Goal: Task Accomplishment & Management: Manage account settings

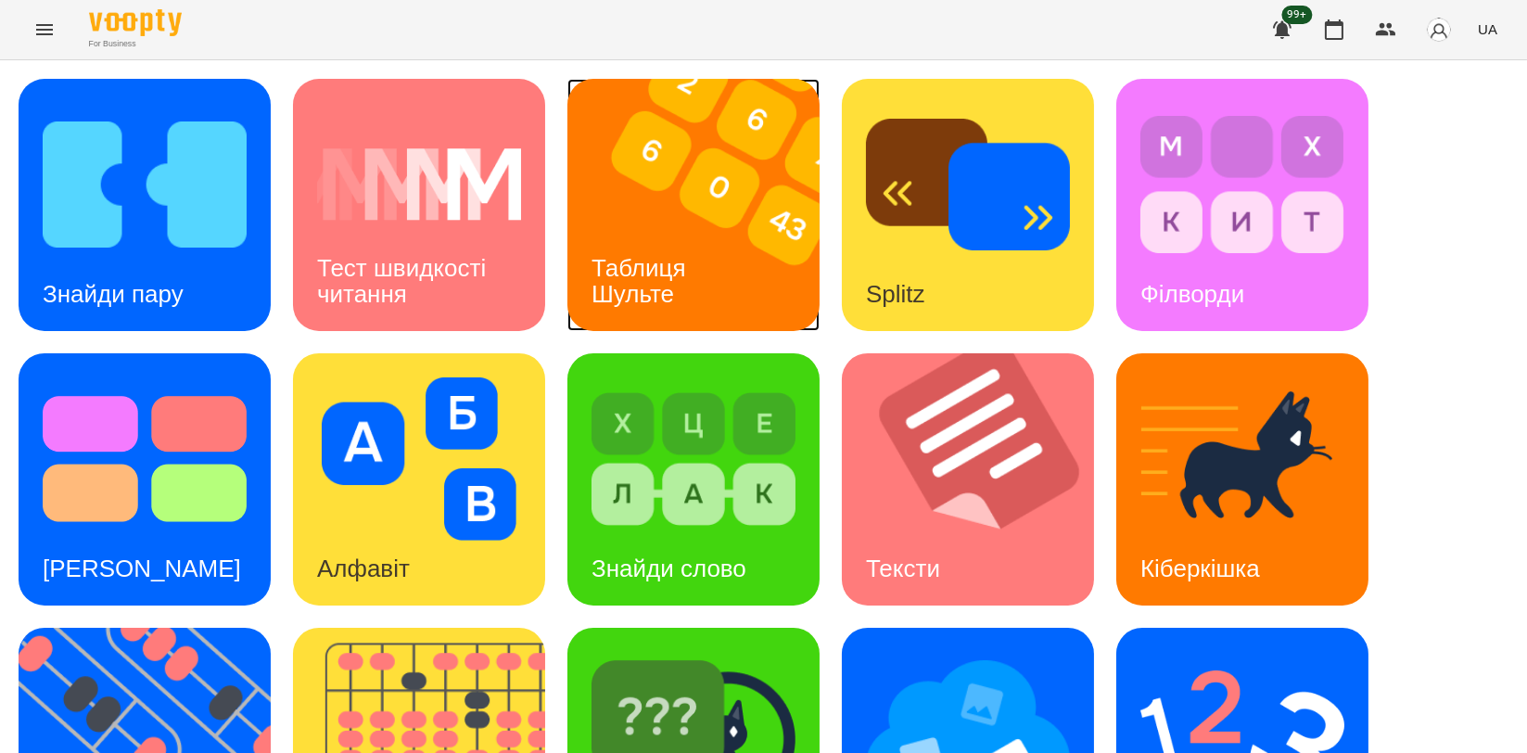
click at [701, 186] on img at bounding box center [704, 205] width 275 height 252
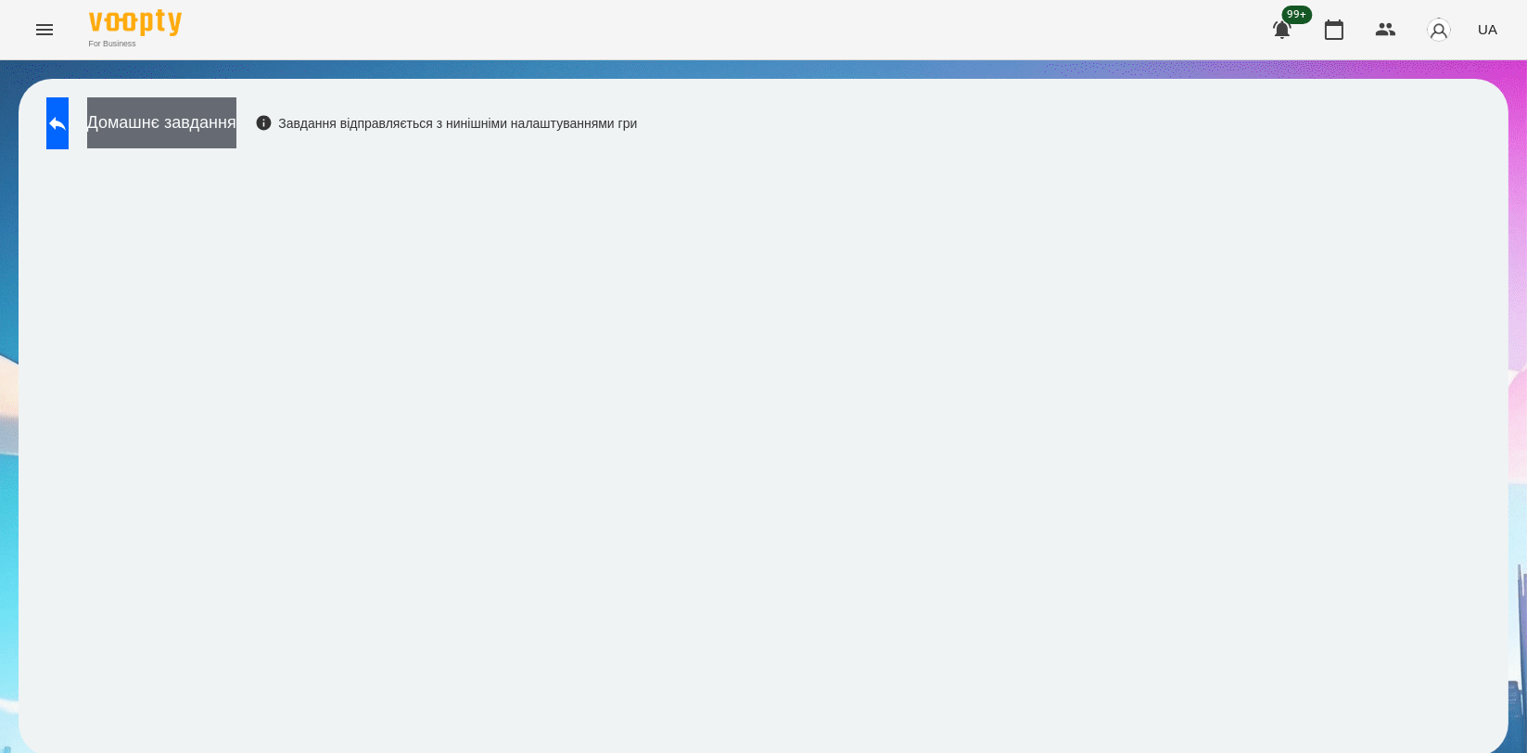
click at [228, 111] on button "Домашнє завдання" at bounding box center [161, 122] width 149 height 51
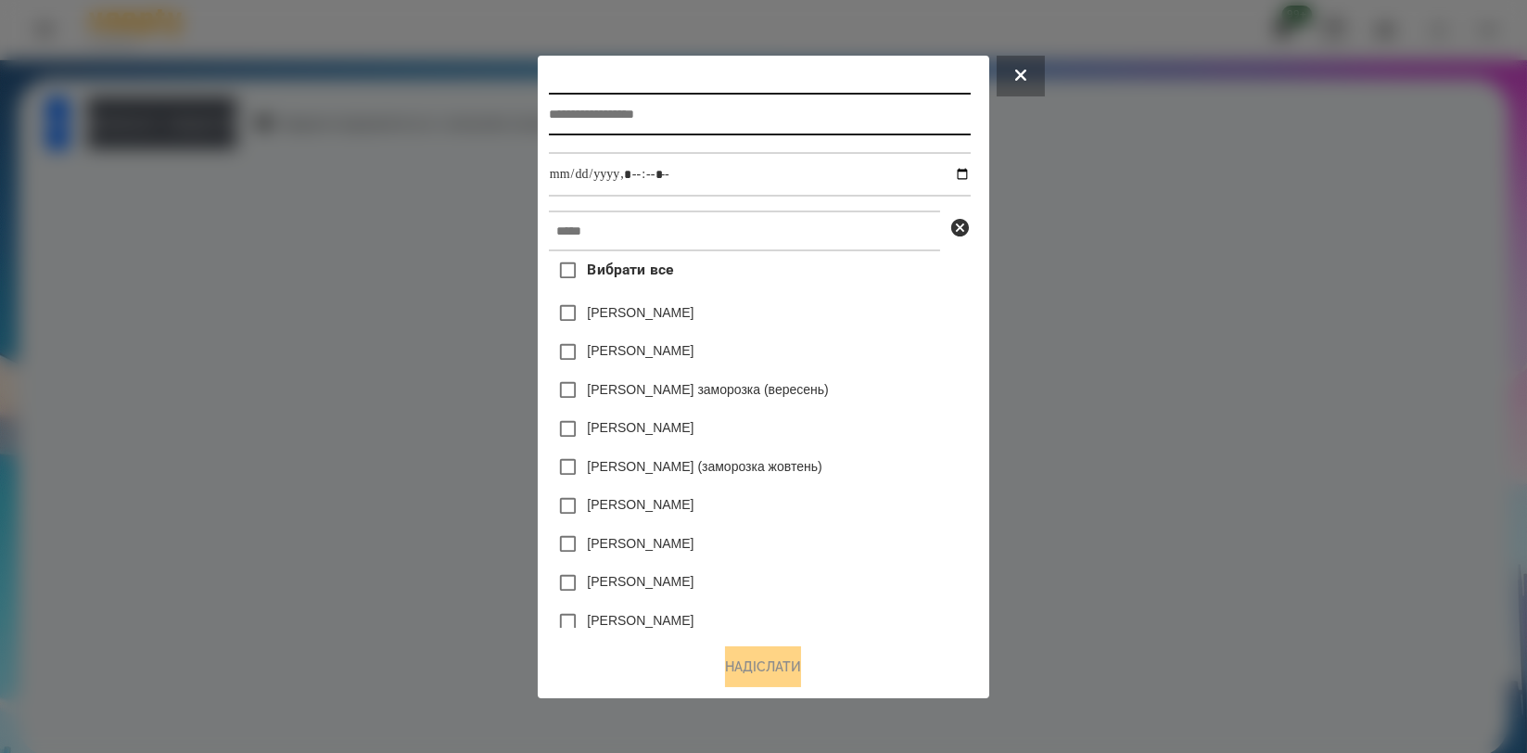
click at [848, 107] on input "text" at bounding box center [760, 114] width 422 height 43
type input "**********"
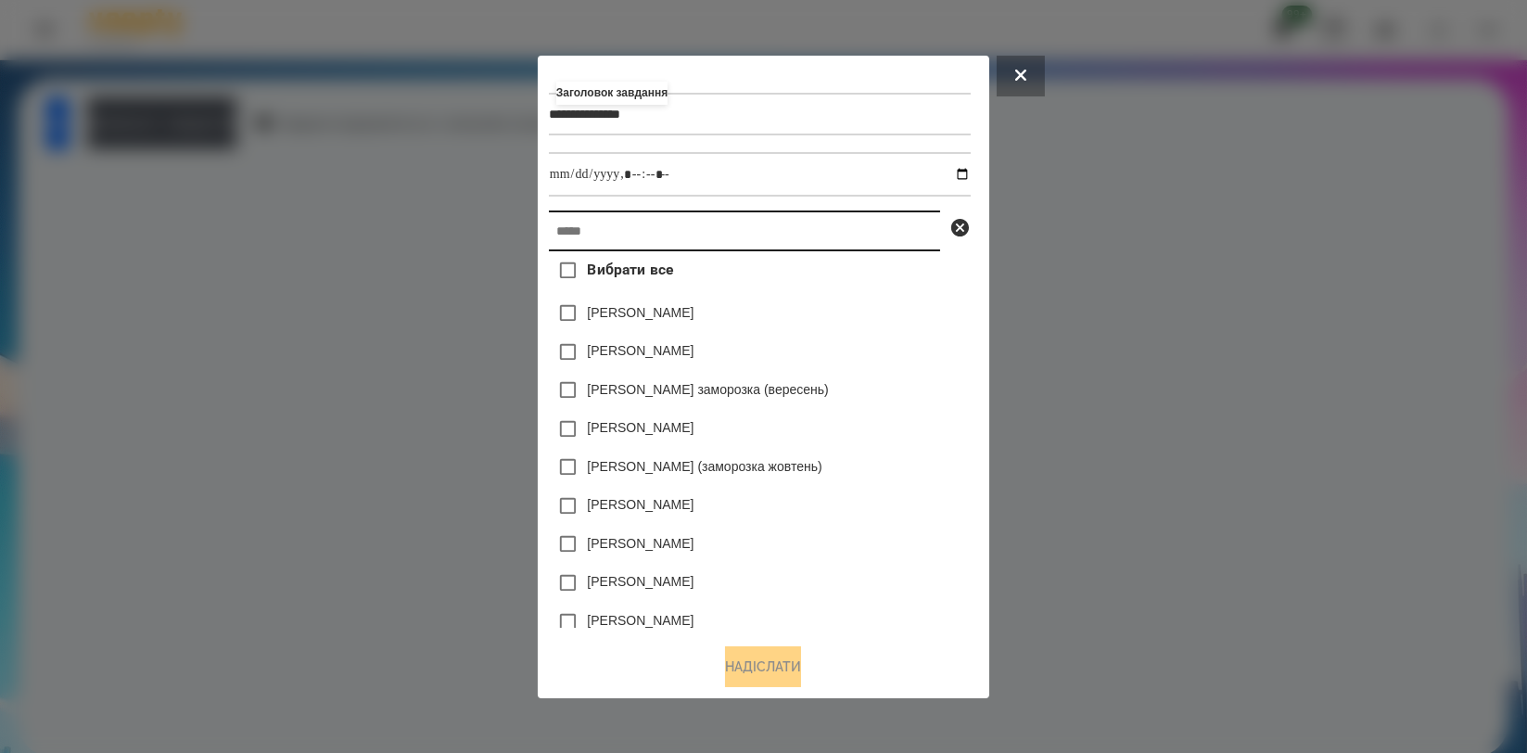
click at [845, 211] on input "text" at bounding box center [744, 230] width 391 height 41
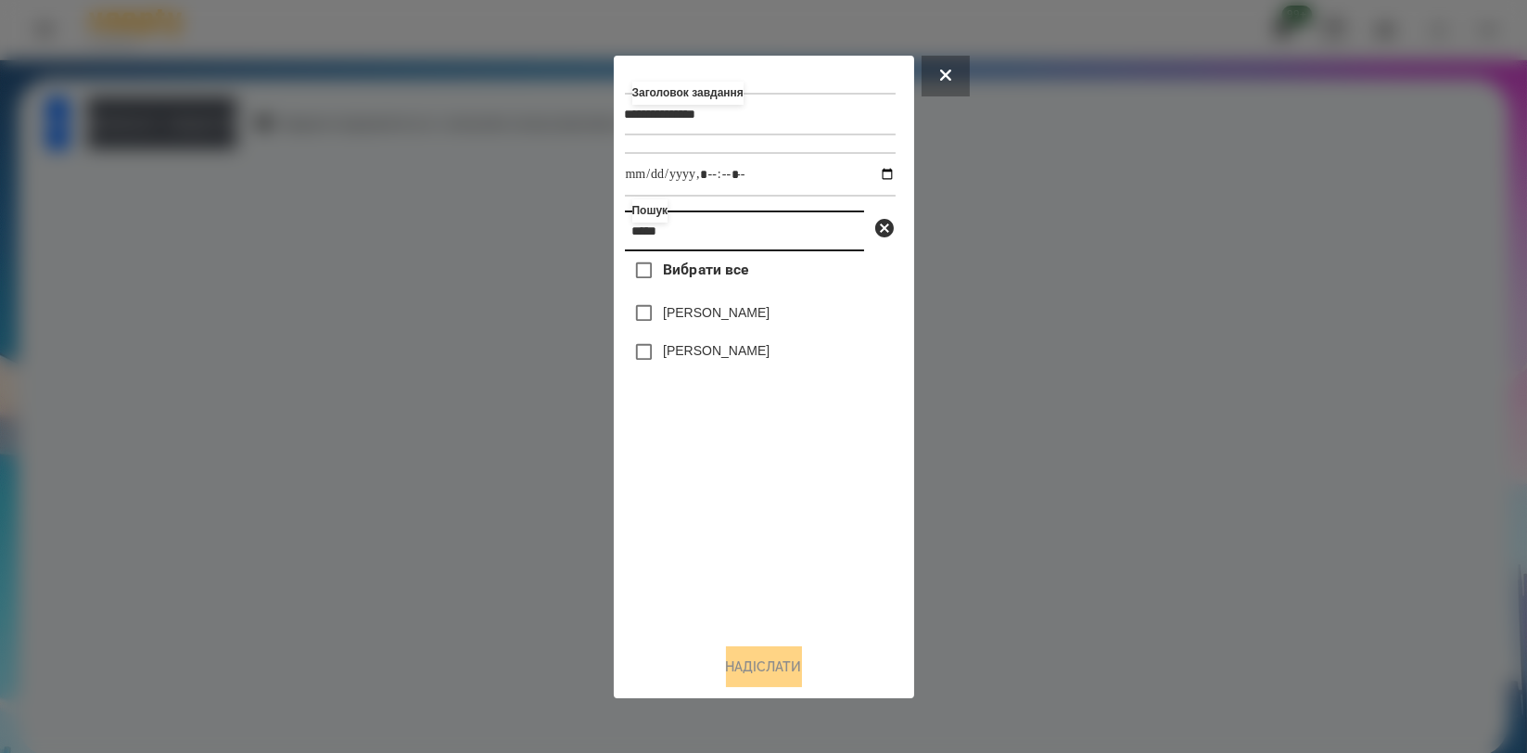
type input "*****"
click at [715, 331] on div "[PERSON_NAME]" at bounding box center [760, 313] width 271 height 39
click at [714, 322] on label "[PERSON_NAME]" at bounding box center [716, 312] width 107 height 19
click at [709, 356] on label "[PERSON_NAME]" at bounding box center [716, 350] width 107 height 19
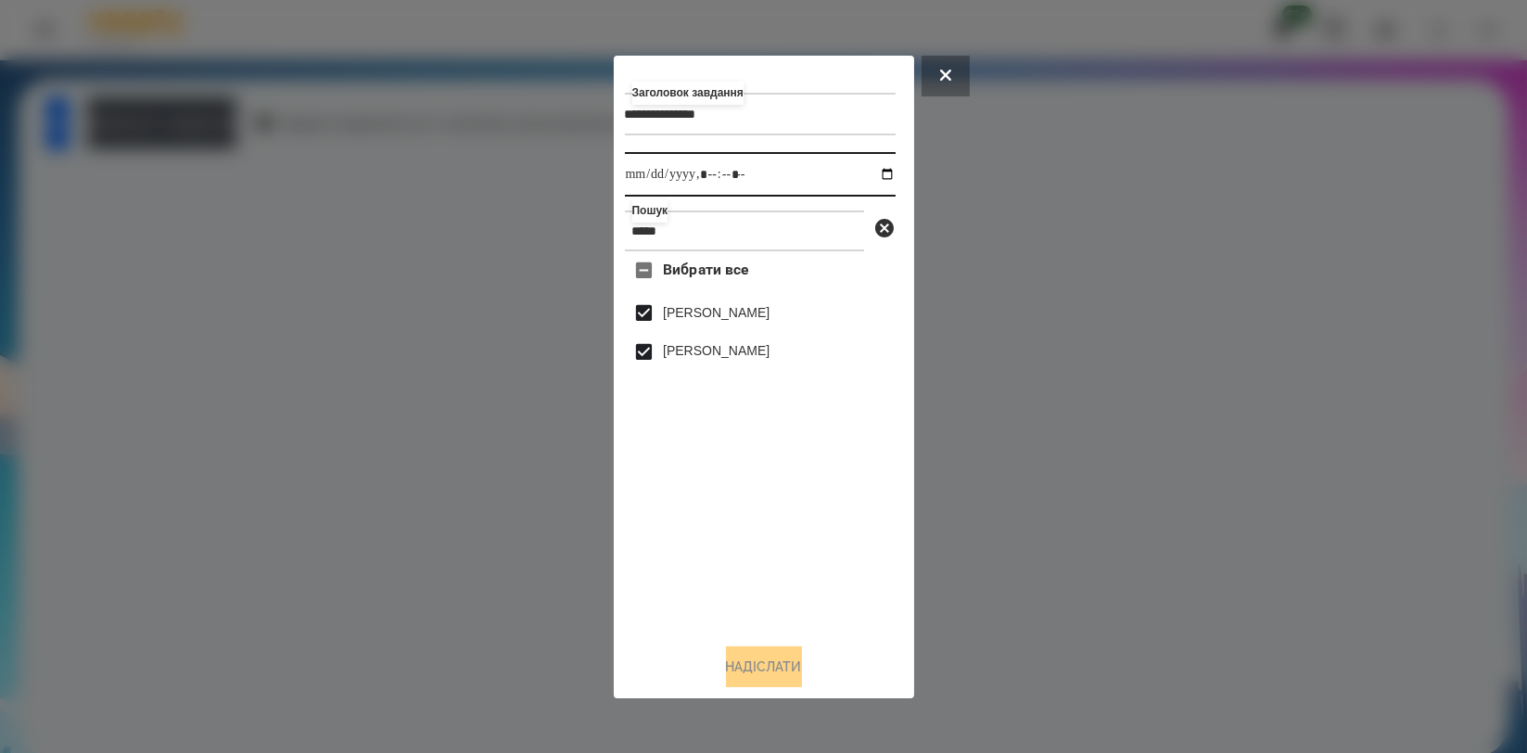
click at [875, 170] on input "datetime-local" at bounding box center [760, 174] width 271 height 44
type input "**********"
click at [865, 511] on div "Вибрати все Єва Кольт Ніколь Кольт" at bounding box center [760, 439] width 271 height 376
click at [755, 666] on button "Надіслати" at bounding box center [764, 666] width 76 height 41
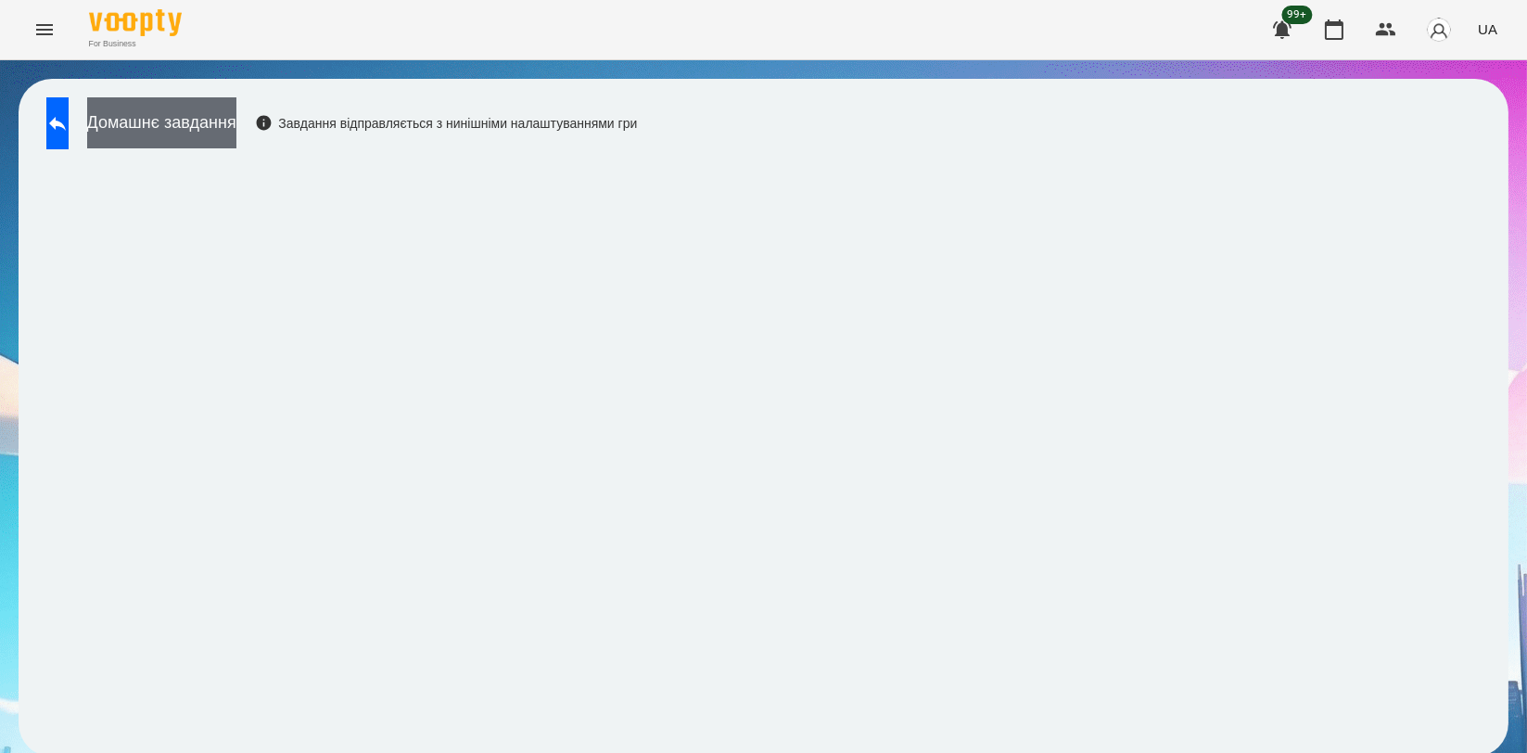
click at [218, 146] on button "Домашнє завдання" at bounding box center [161, 122] width 149 height 51
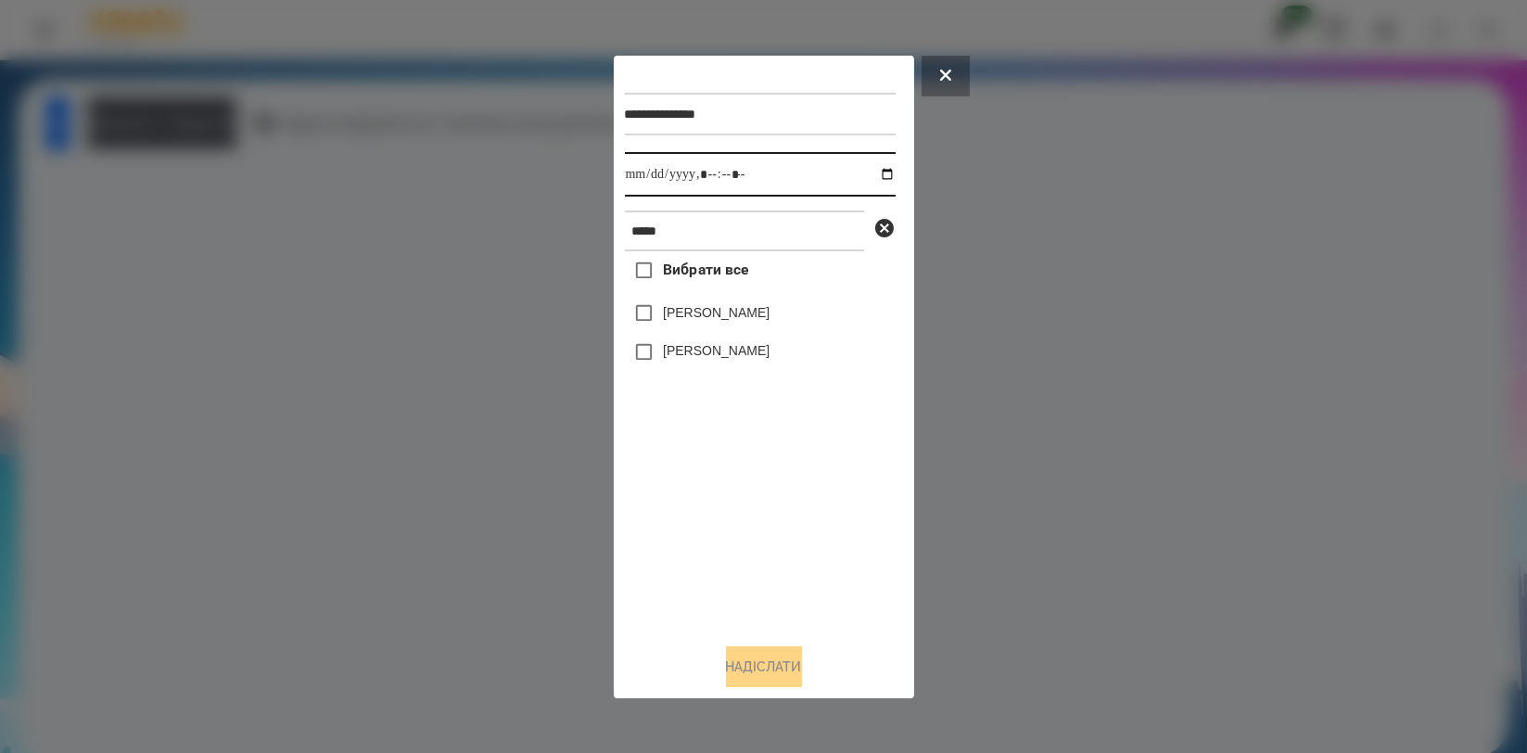
click at [869, 170] on input "datetime-local" at bounding box center [760, 174] width 271 height 44
type input "**********"
click at [713, 473] on div "Вибрати все Єва Кольт Ніколь Кольт" at bounding box center [760, 439] width 271 height 376
click at [718, 322] on label "[PERSON_NAME]" at bounding box center [716, 312] width 107 height 19
click at [717, 352] on label "[PERSON_NAME]" at bounding box center [716, 350] width 107 height 19
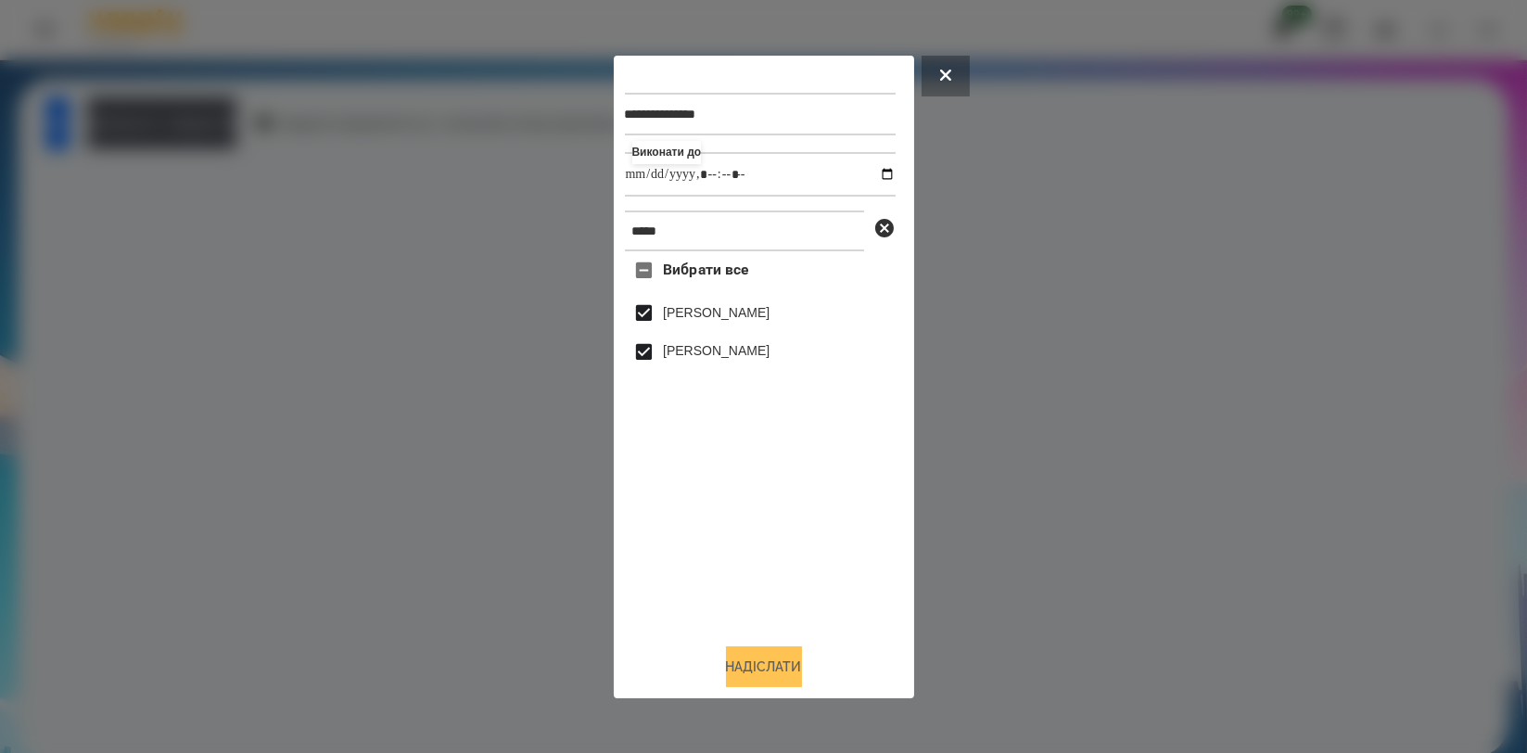
click at [753, 686] on button "Надіслати" at bounding box center [764, 666] width 76 height 41
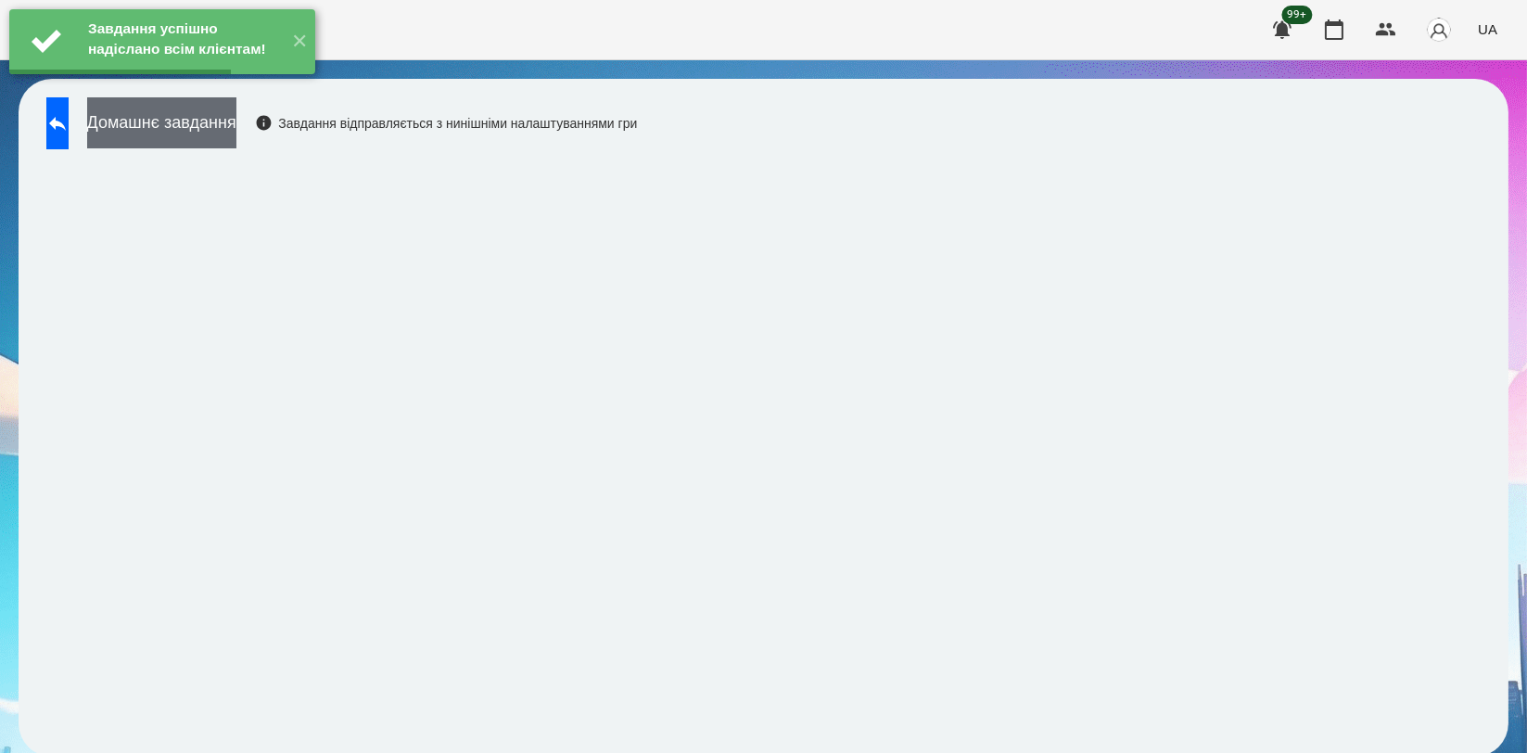
click at [236, 126] on button "Домашнє завдання" at bounding box center [161, 122] width 149 height 51
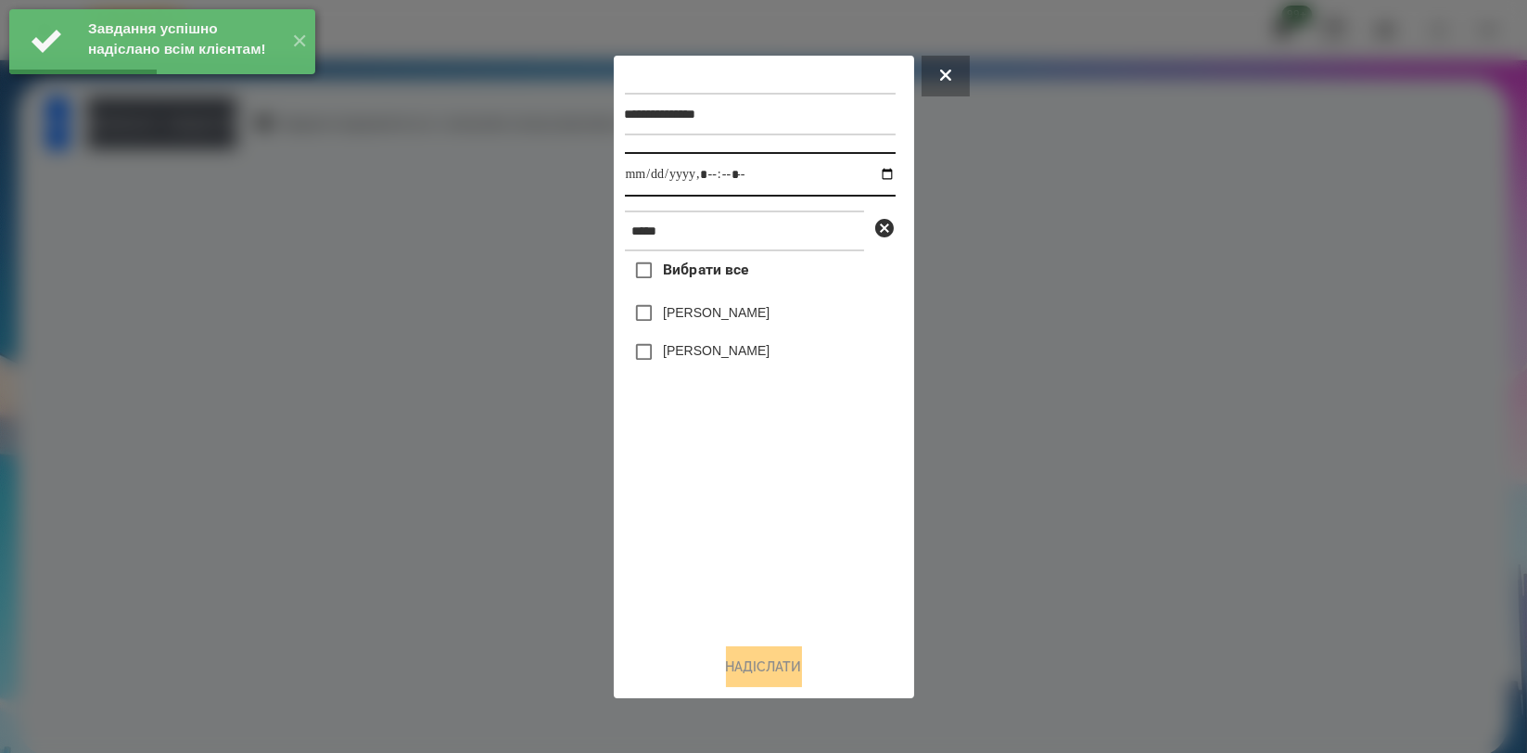
click at [865, 171] on input "datetime-local" at bounding box center [760, 174] width 271 height 44
type input "**********"
drag, startPoint x: 723, startPoint y: 521, endPoint x: 727, endPoint y: 429, distance: 91.9
click at [723, 521] on div "Вибрати все Єва Кольт Ніколь Кольт" at bounding box center [760, 439] width 271 height 376
click at [724, 350] on label "[PERSON_NAME]" at bounding box center [716, 350] width 107 height 19
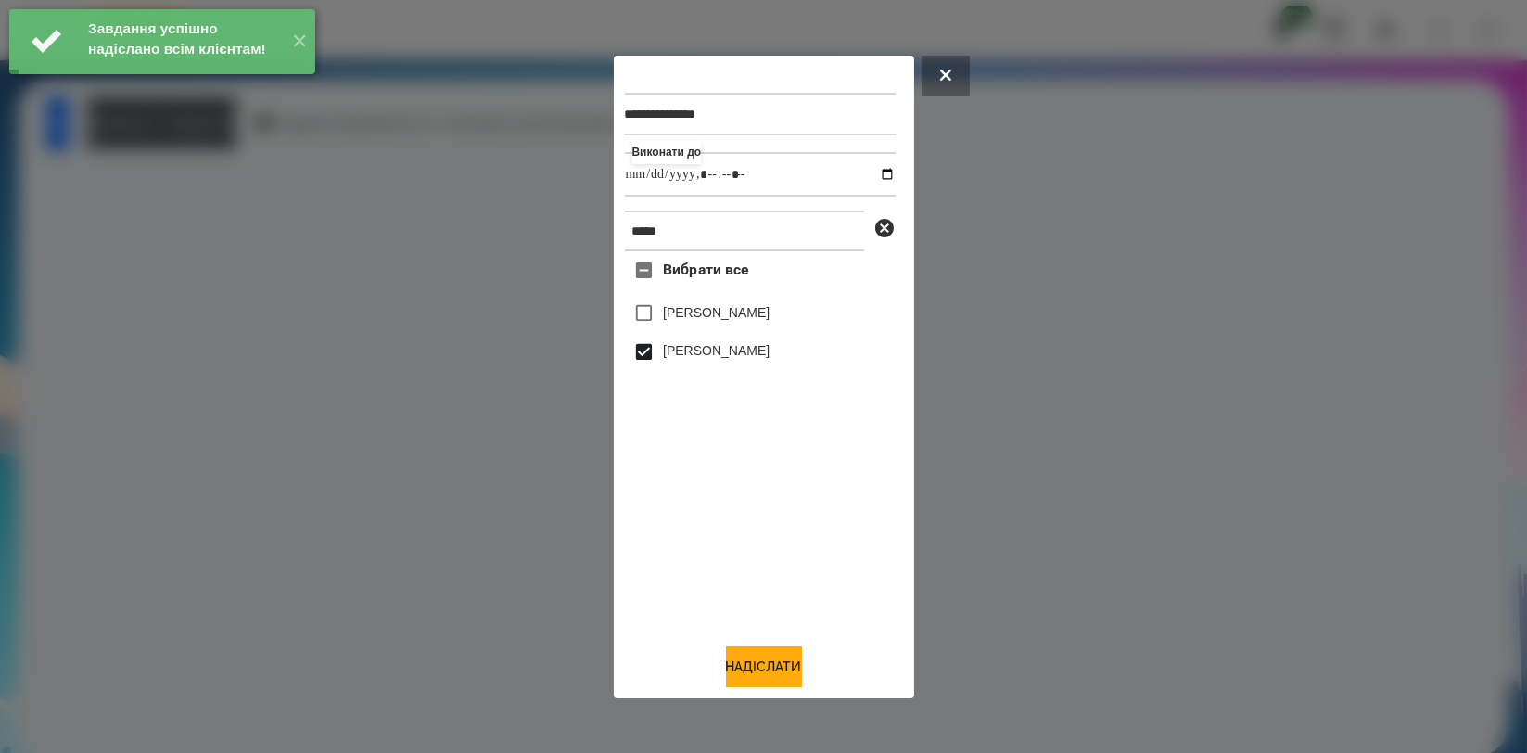
click at [723, 322] on label "[PERSON_NAME]" at bounding box center [716, 312] width 107 height 19
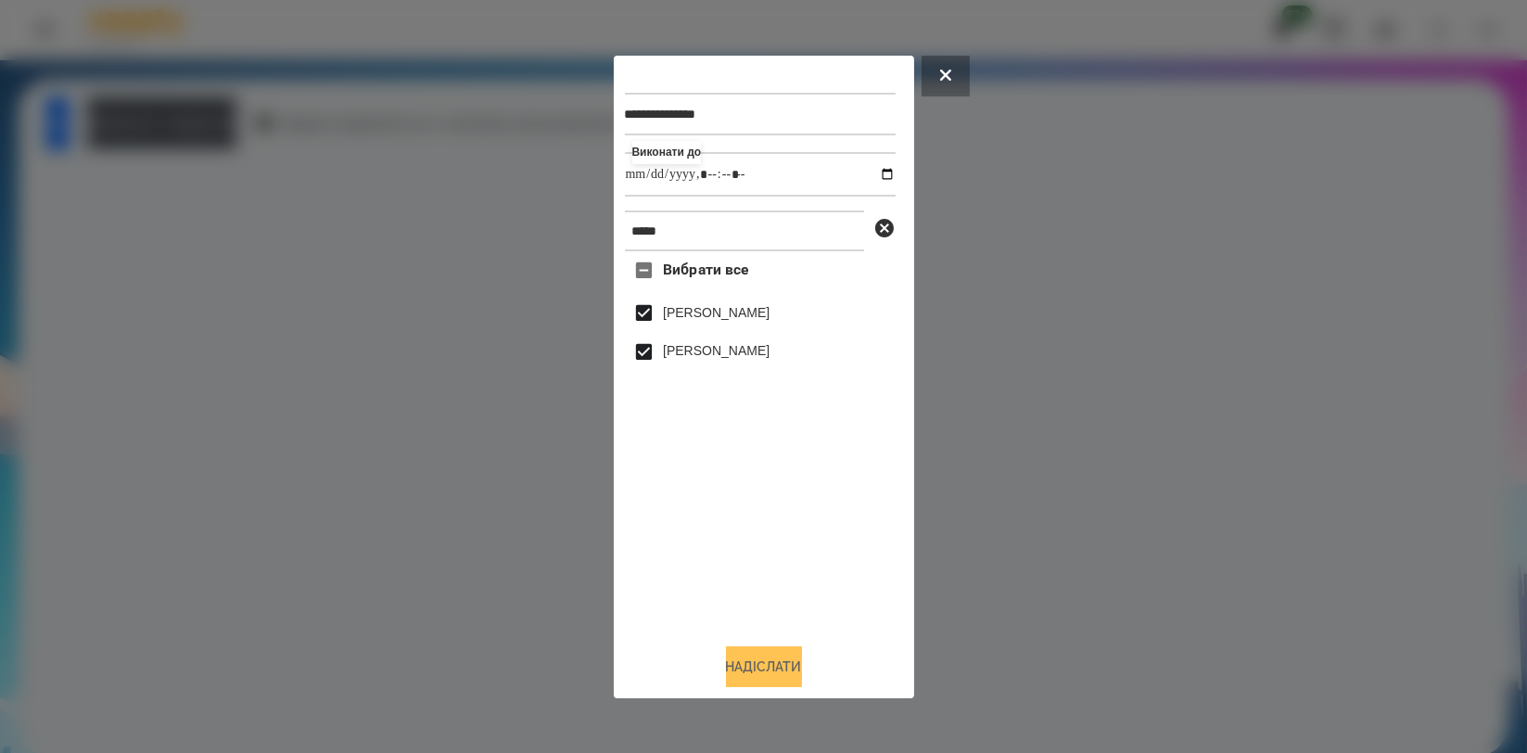
click at [745, 673] on button "Надіслати" at bounding box center [764, 666] width 76 height 41
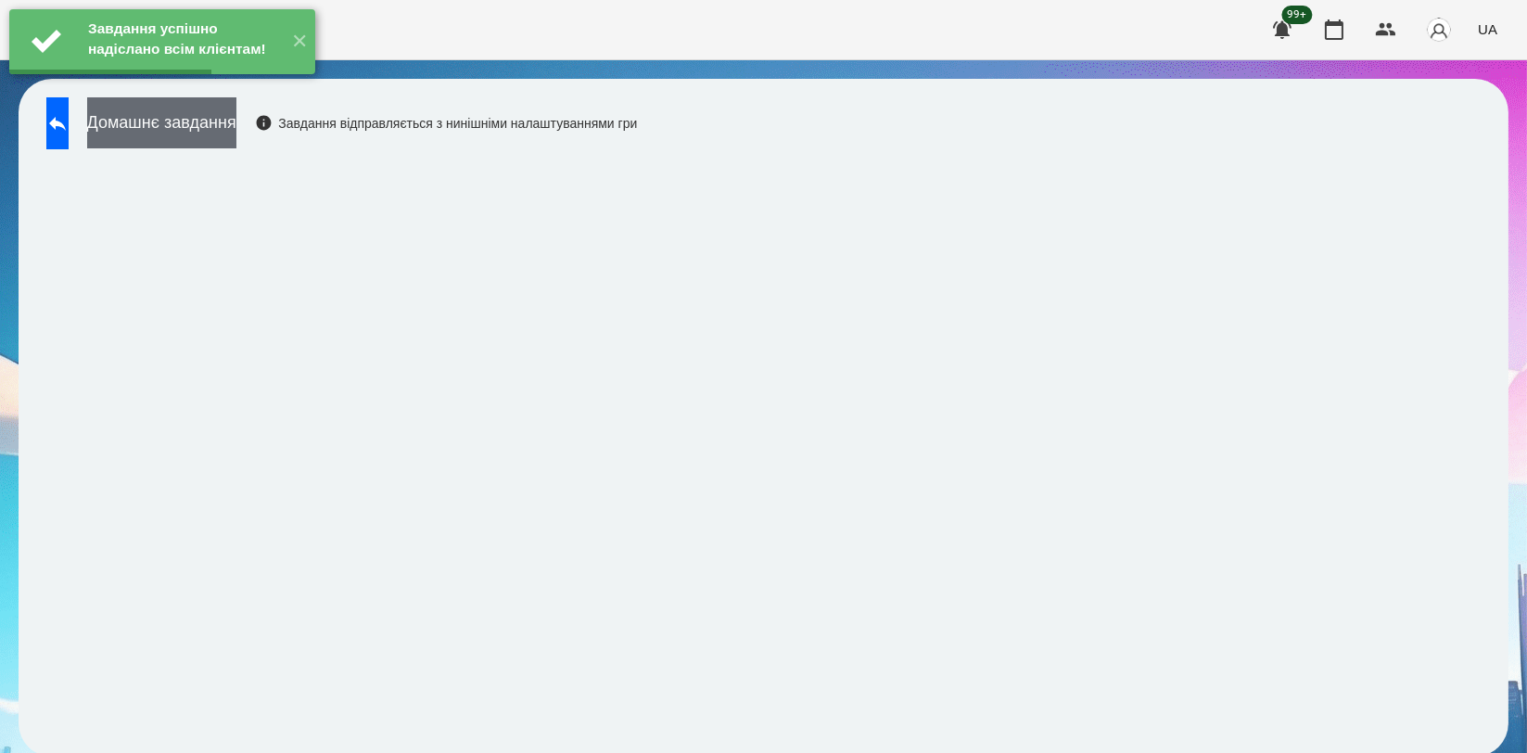
click at [236, 132] on button "Домашнє завдання" at bounding box center [161, 122] width 149 height 51
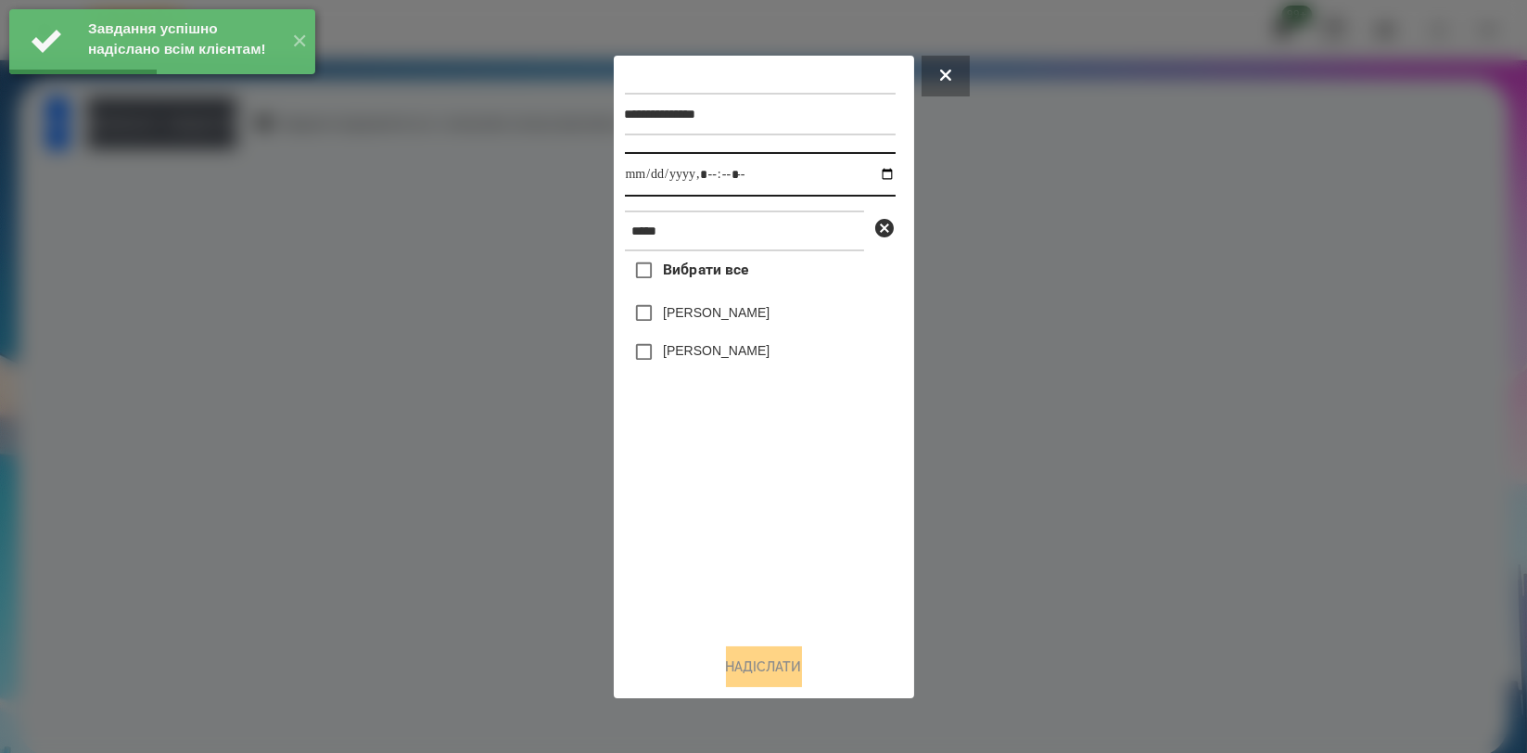
click at [880, 177] on input "datetime-local" at bounding box center [760, 174] width 271 height 44
type input "**********"
drag, startPoint x: 743, startPoint y: 500, endPoint x: 726, endPoint y: 385, distance: 116.3
click at [743, 502] on div "Вибрати все Єва Кольт Ніколь Кольт" at bounding box center [760, 439] width 271 height 376
click at [725, 360] on label "[PERSON_NAME]" at bounding box center [716, 350] width 107 height 19
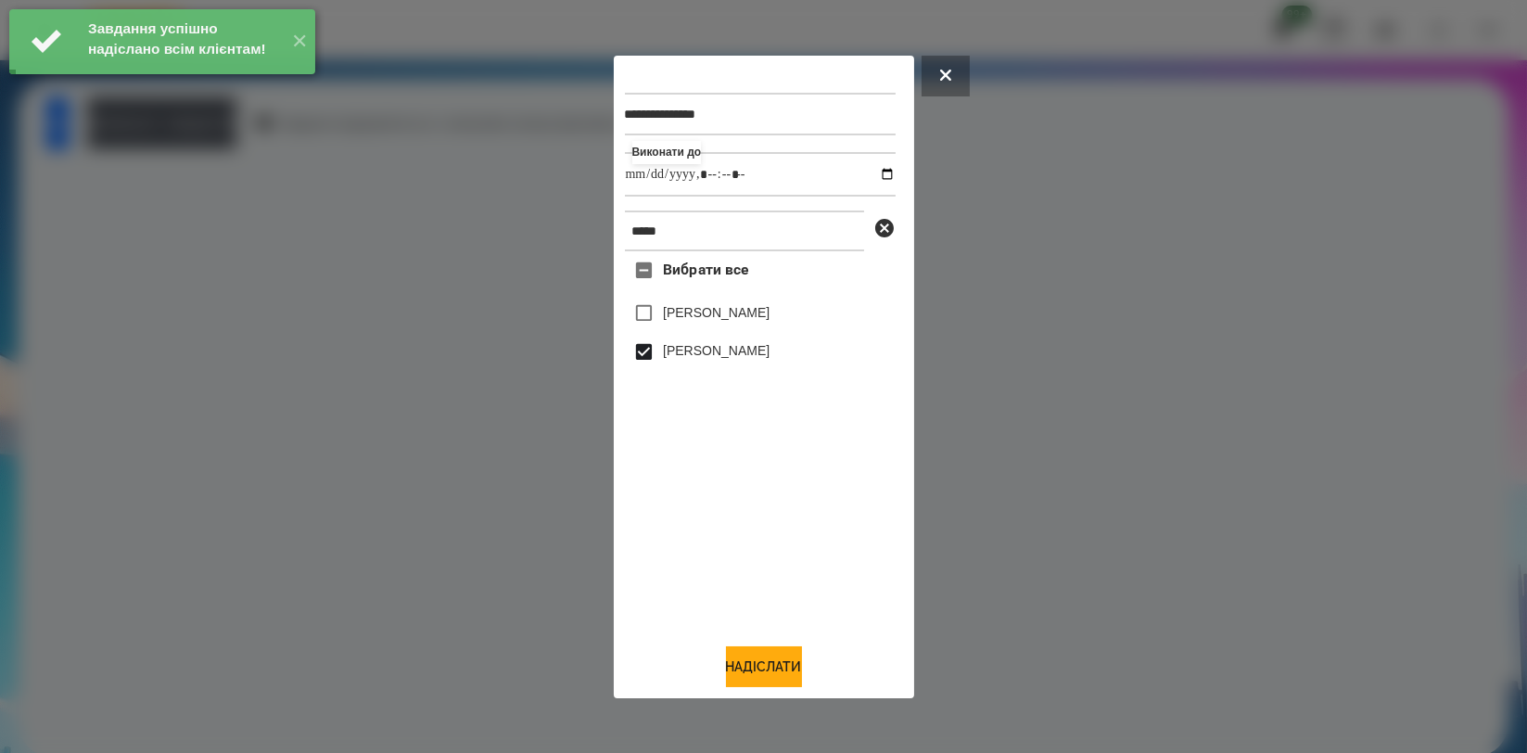
click at [724, 310] on label "[PERSON_NAME]" at bounding box center [716, 312] width 107 height 19
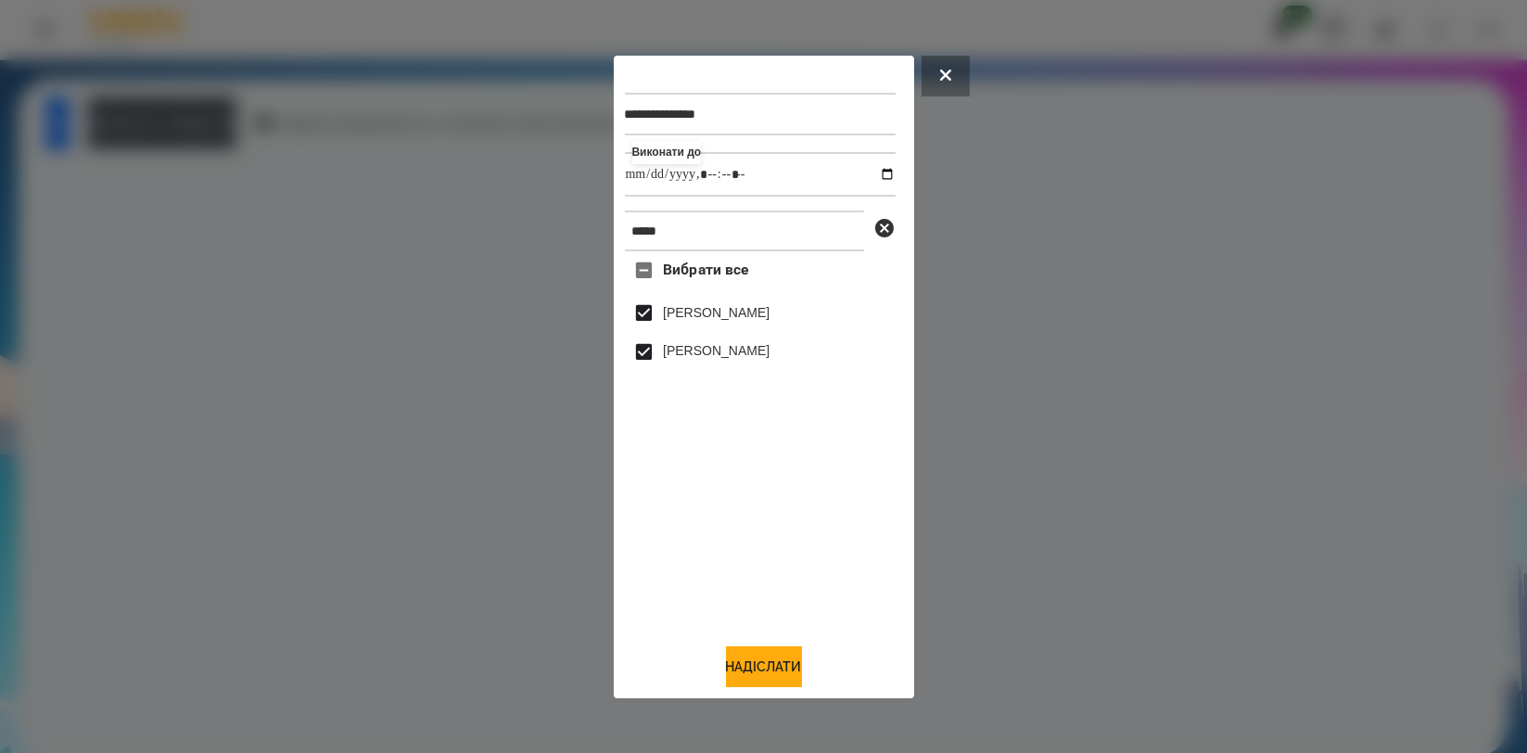
drag, startPoint x: 740, startPoint y: 660, endPoint x: 799, endPoint y: 611, distance: 77.0
click at [741, 662] on button "Надіслати" at bounding box center [764, 666] width 76 height 41
click at [232, 129] on div at bounding box center [763, 376] width 1527 height 753
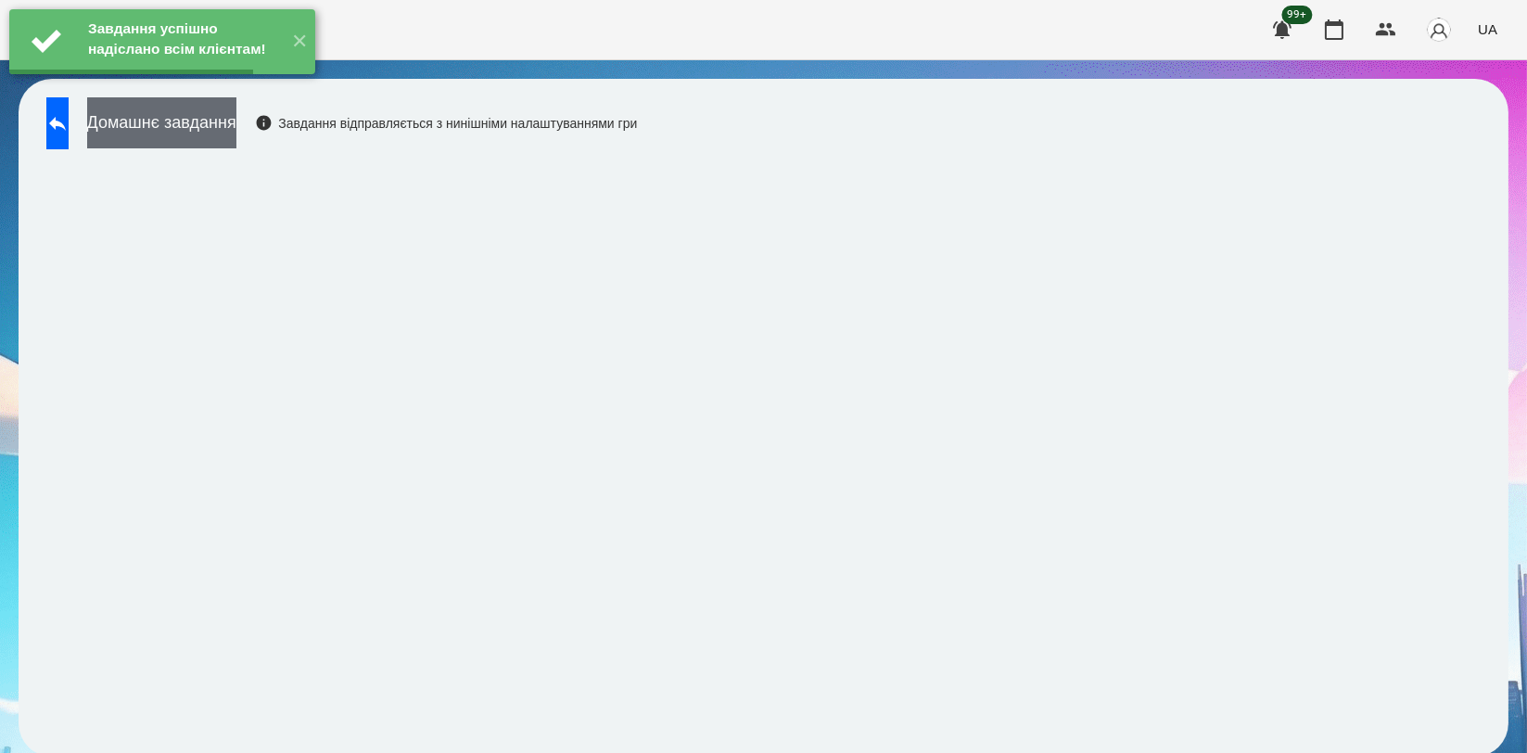
click at [236, 127] on button "Домашнє завдання" at bounding box center [161, 122] width 149 height 51
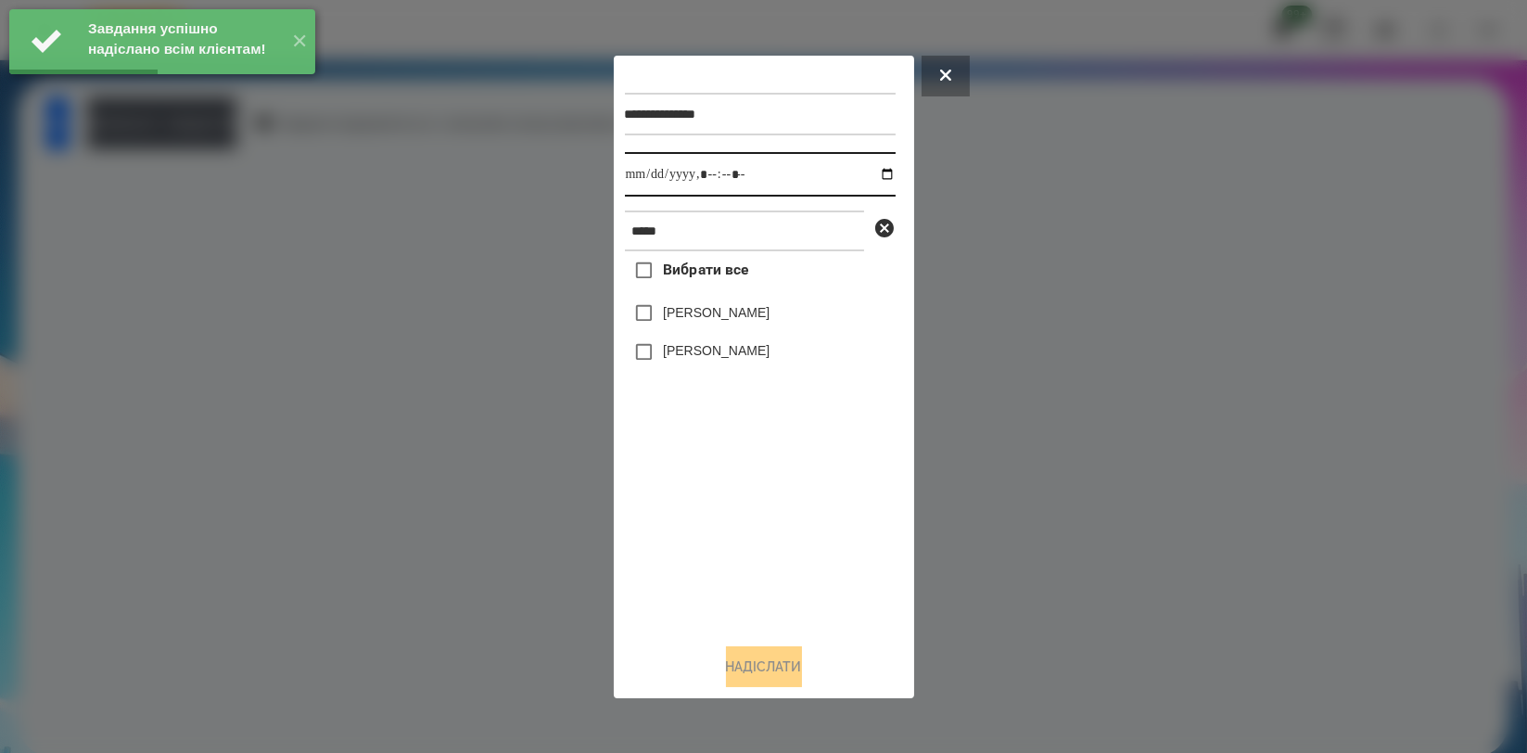
click at [874, 171] on input "datetime-local" at bounding box center [760, 174] width 271 height 44
type input "**********"
click at [792, 483] on div "Вибрати все Єва Кольт Ніколь Кольт" at bounding box center [760, 439] width 271 height 376
click at [744, 353] on label "[PERSON_NAME]" at bounding box center [716, 350] width 107 height 19
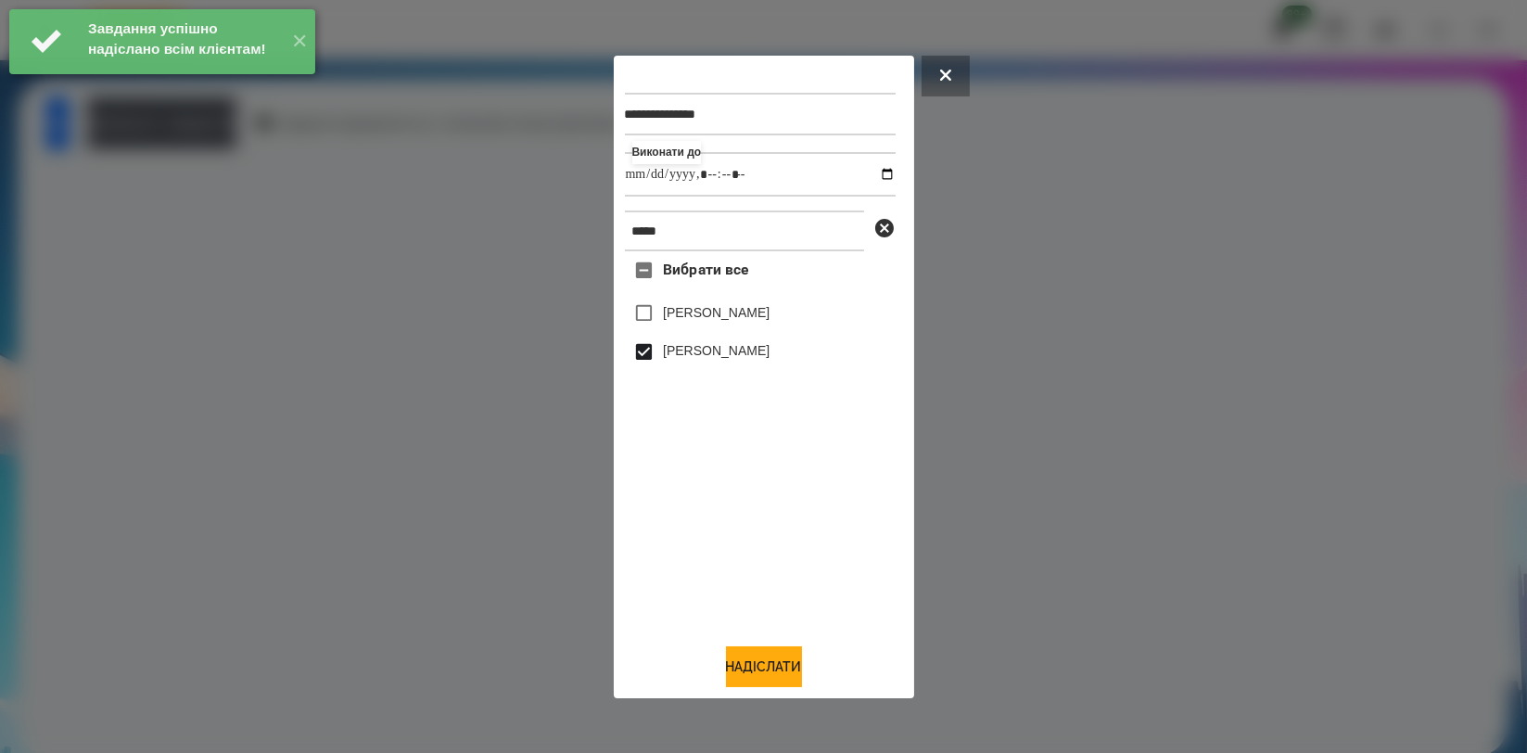
click at [701, 309] on label "[PERSON_NAME]" at bounding box center [716, 312] width 107 height 19
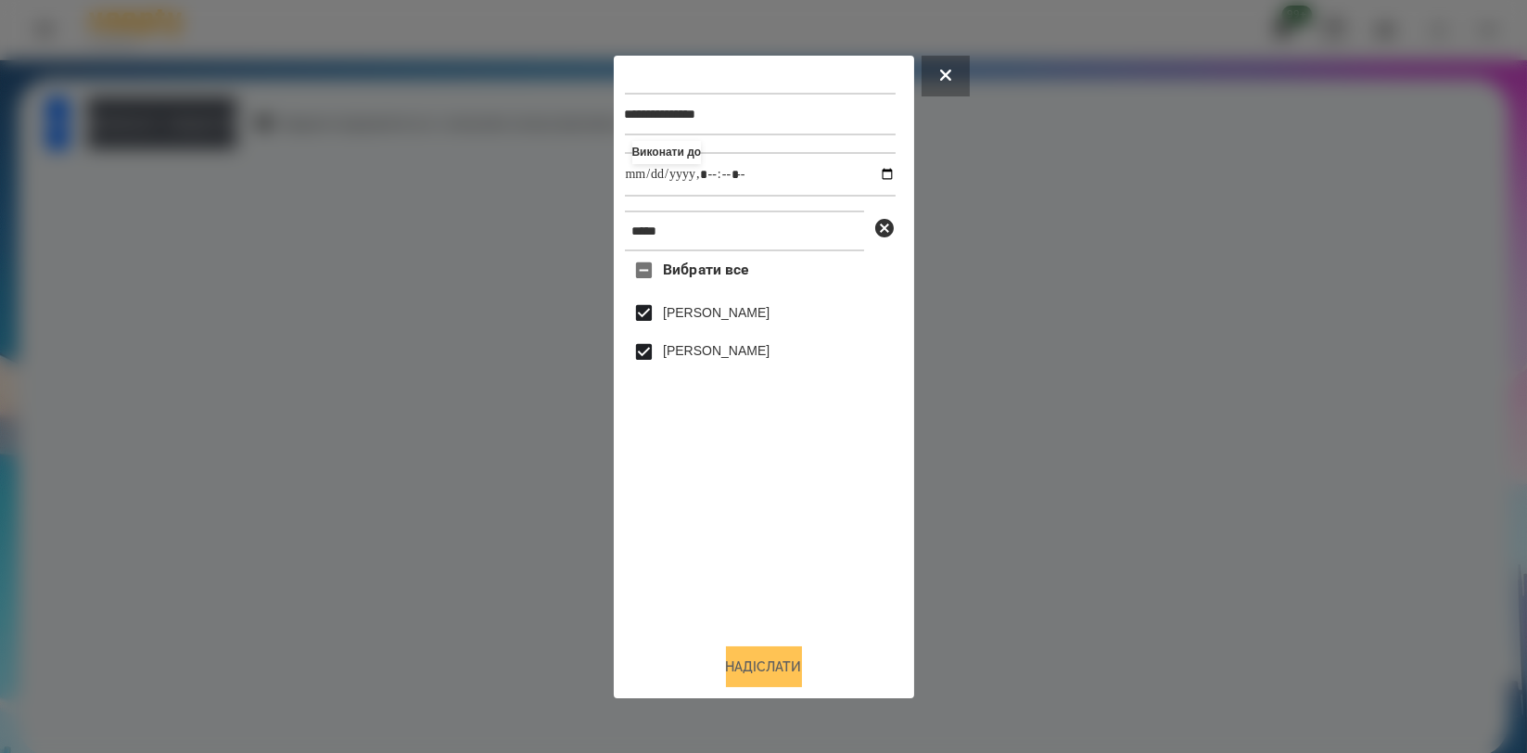
click at [756, 673] on button "Надіслати" at bounding box center [764, 666] width 76 height 41
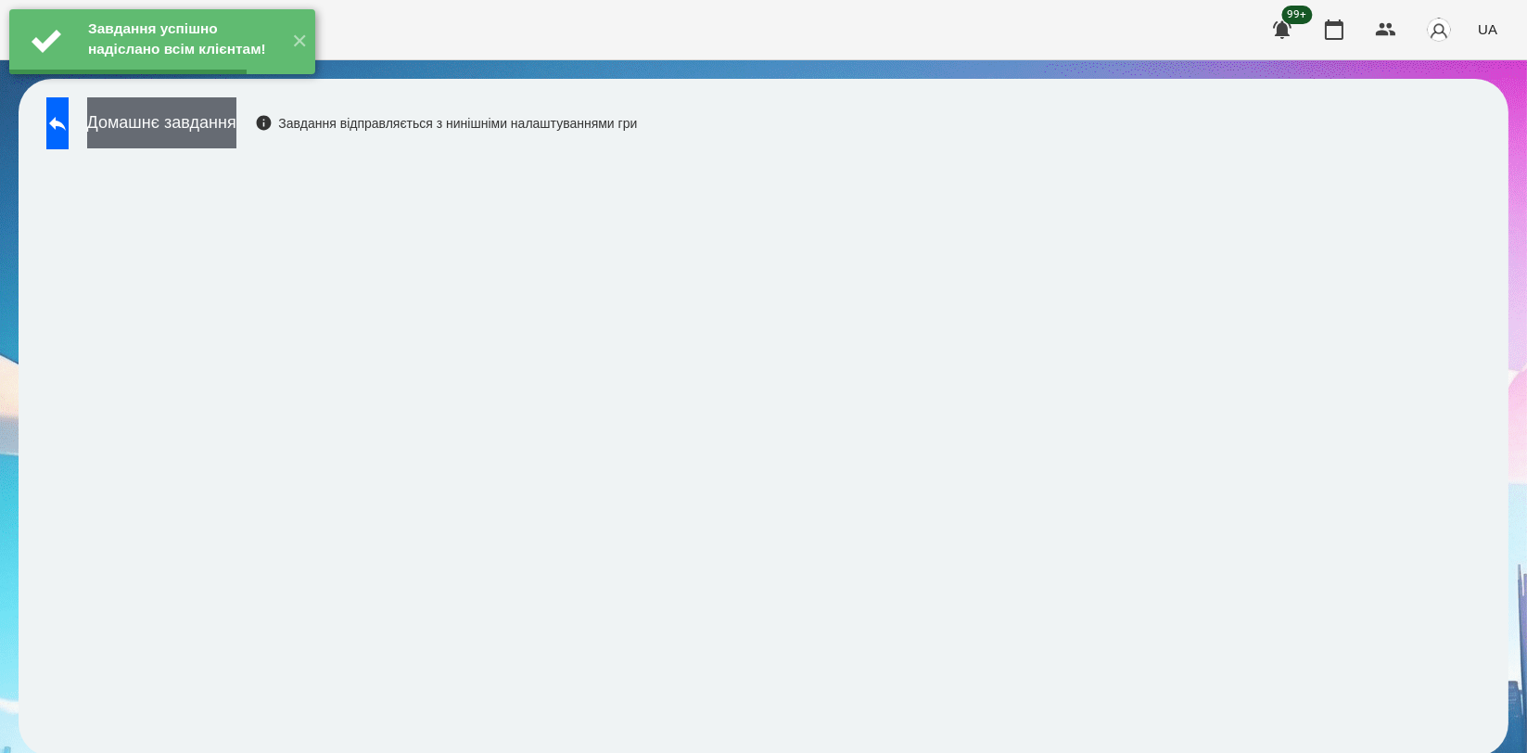
click at [236, 139] on button "Домашнє завдання" at bounding box center [161, 122] width 149 height 51
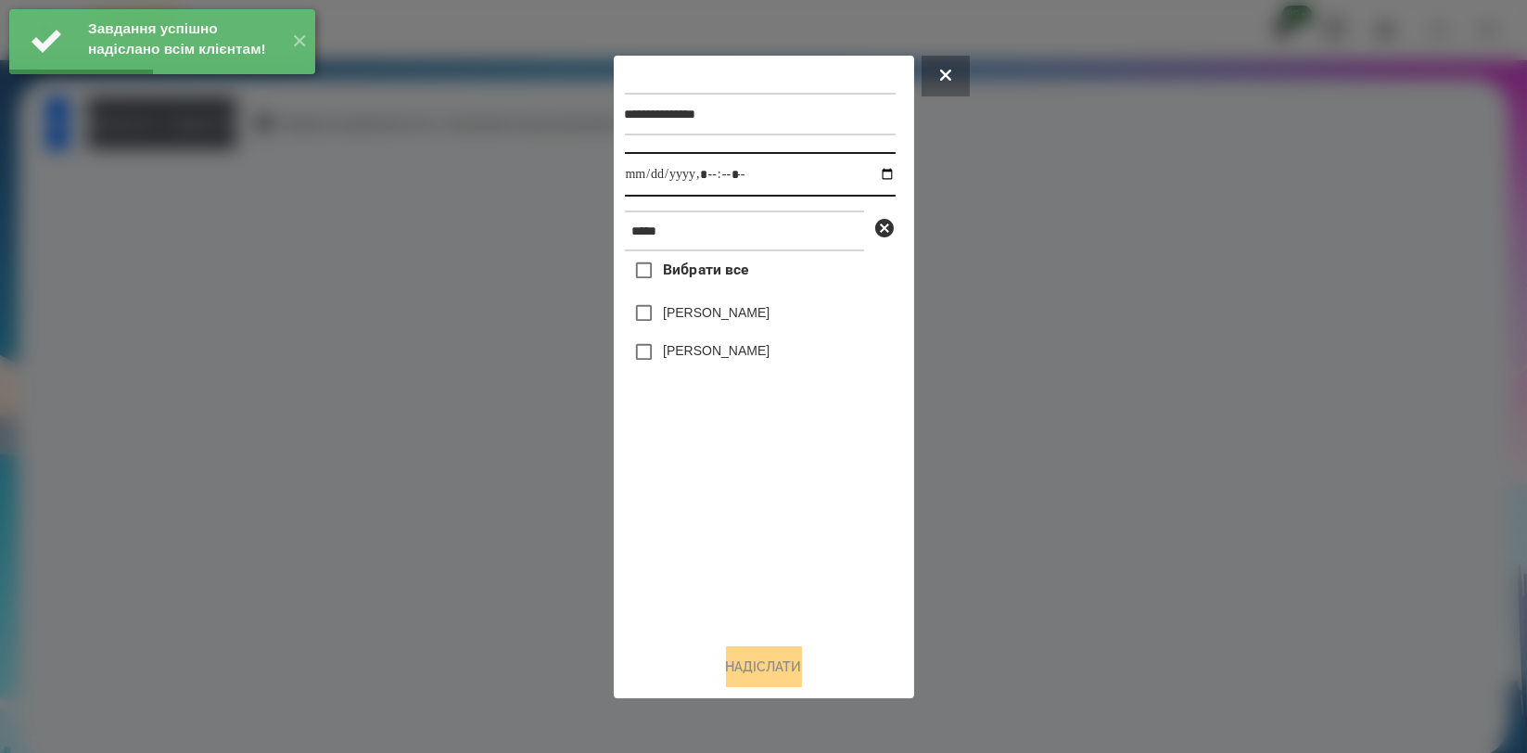
click at [873, 177] on input "datetime-local" at bounding box center [760, 174] width 271 height 44
type input "**********"
click at [680, 500] on div "Вибрати все Єва Кольт Ніколь Кольт" at bounding box center [760, 439] width 271 height 376
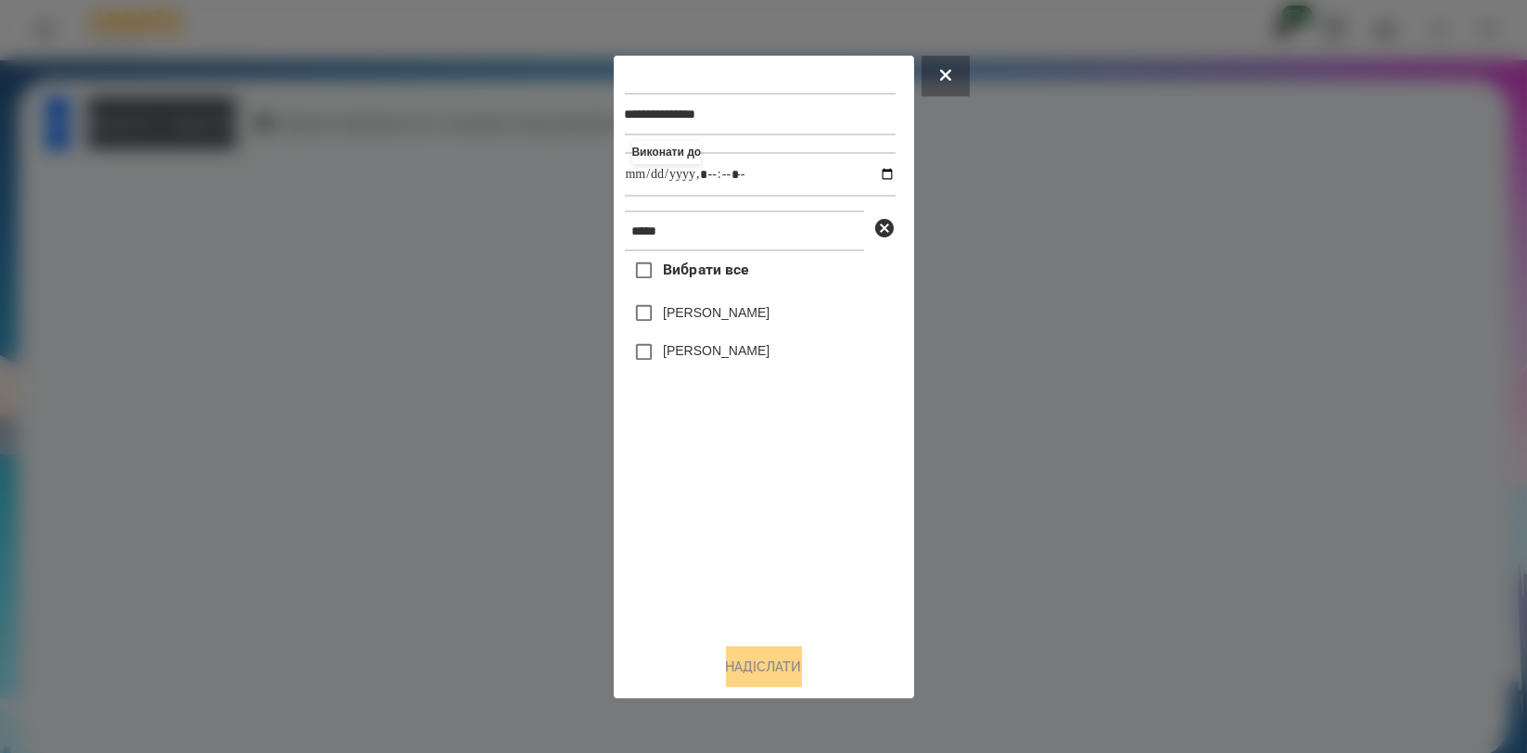
click at [706, 360] on label "[PERSON_NAME]" at bounding box center [716, 350] width 107 height 19
click at [715, 322] on label "[PERSON_NAME]" at bounding box center [716, 312] width 107 height 19
click at [776, 653] on button "Надіслати" at bounding box center [764, 666] width 76 height 41
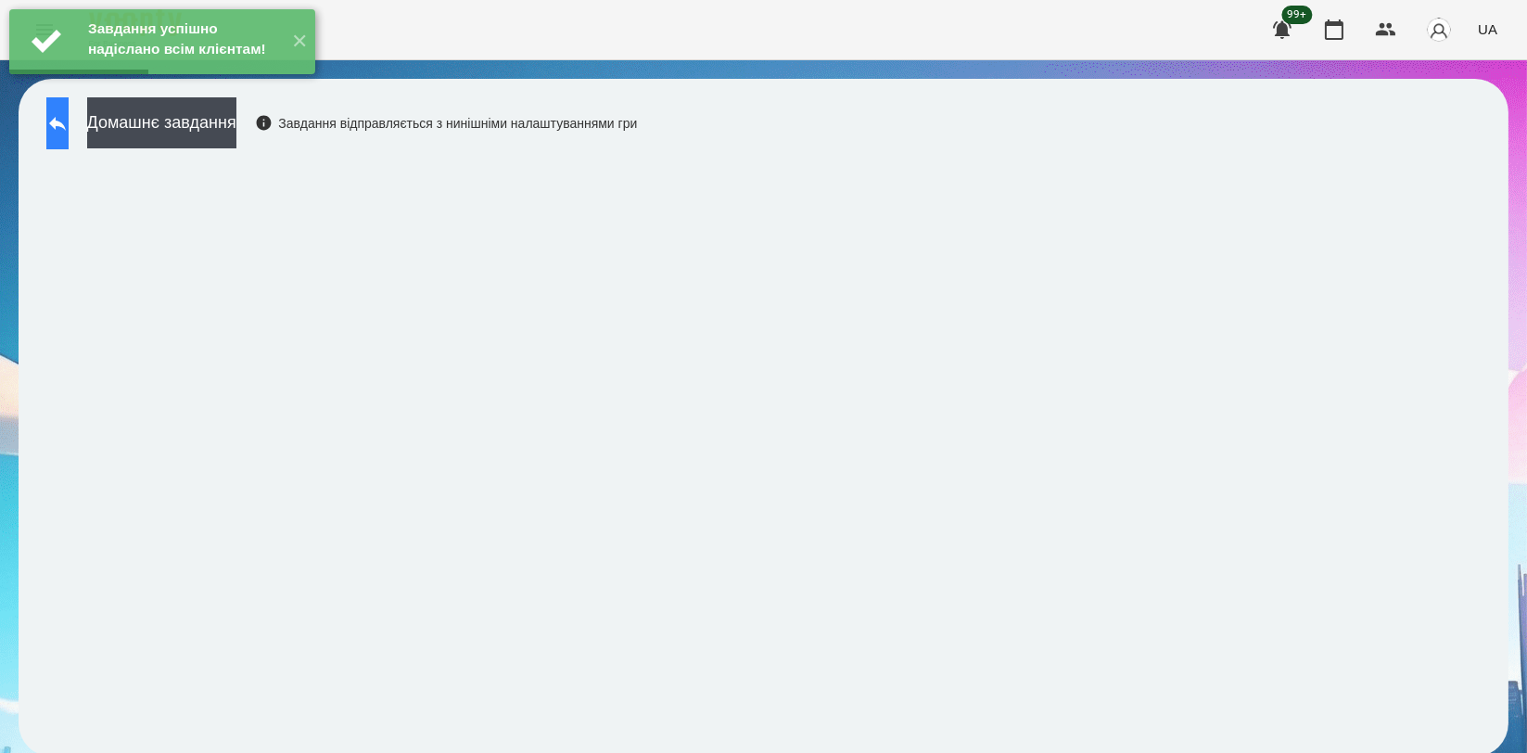
click at [66, 122] on icon at bounding box center [57, 124] width 17 height 14
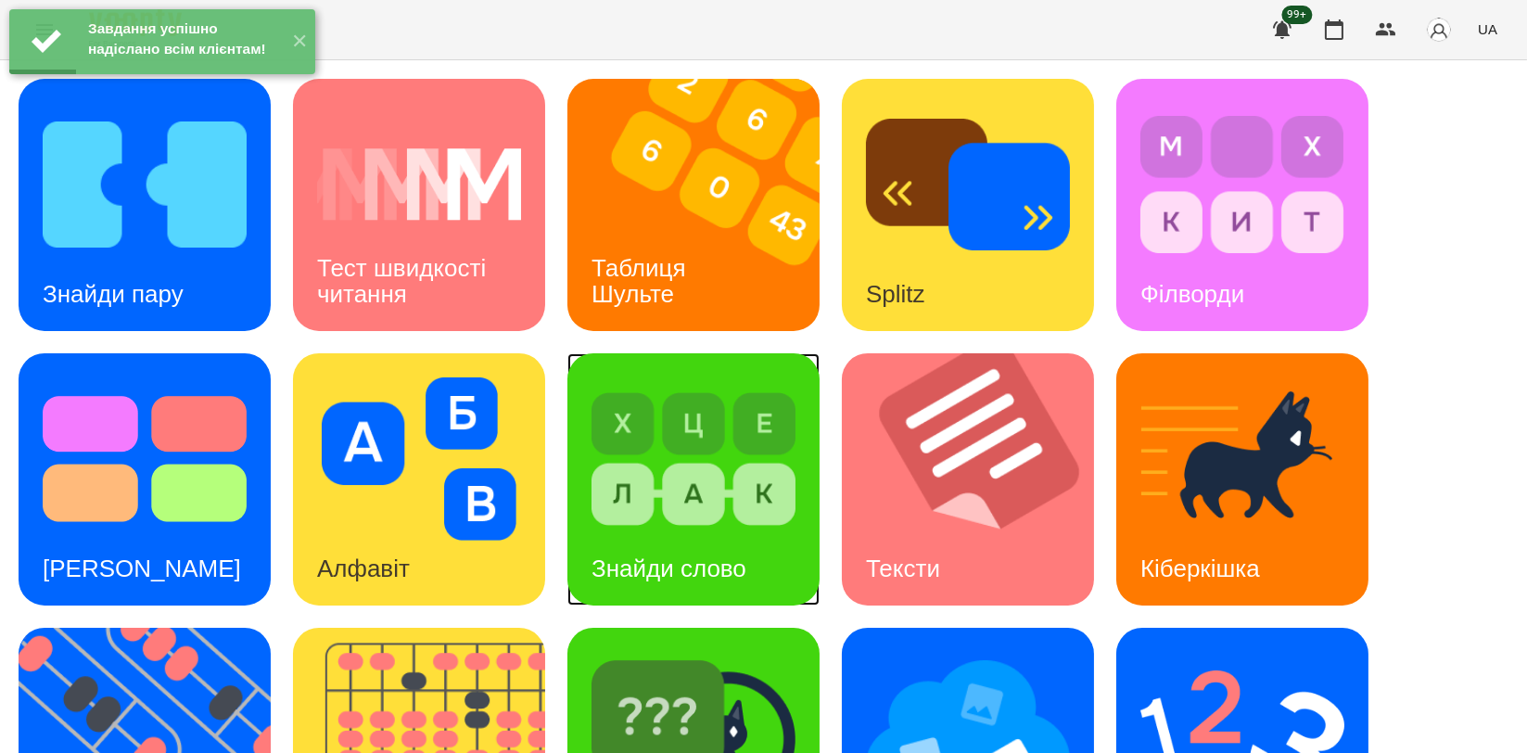
click at [737, 427] on img at bounding box center [693, 458] width 204 height 163
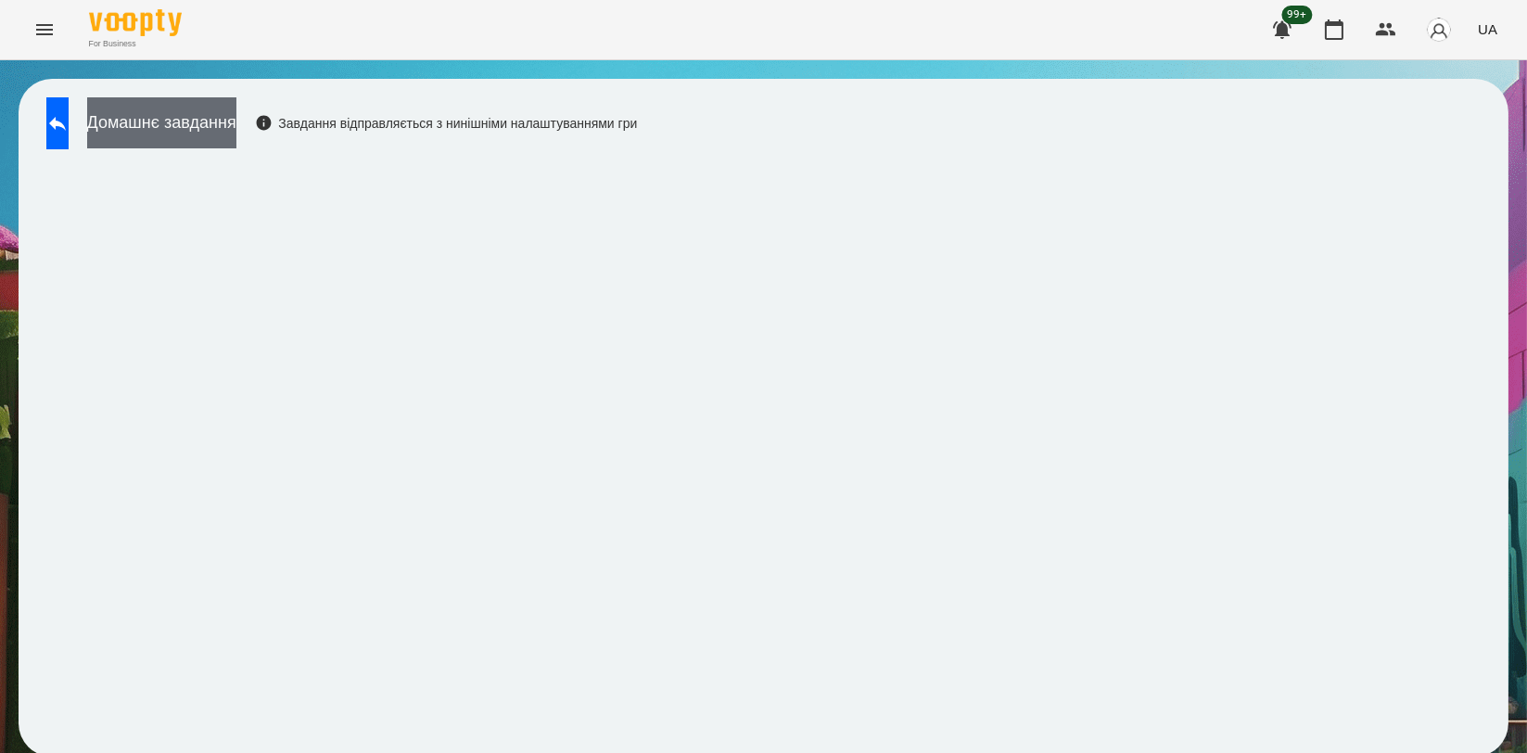
click at [235, 132] on button "Домашнє завдання" at bounding box center [161, 122] width 149 height 51
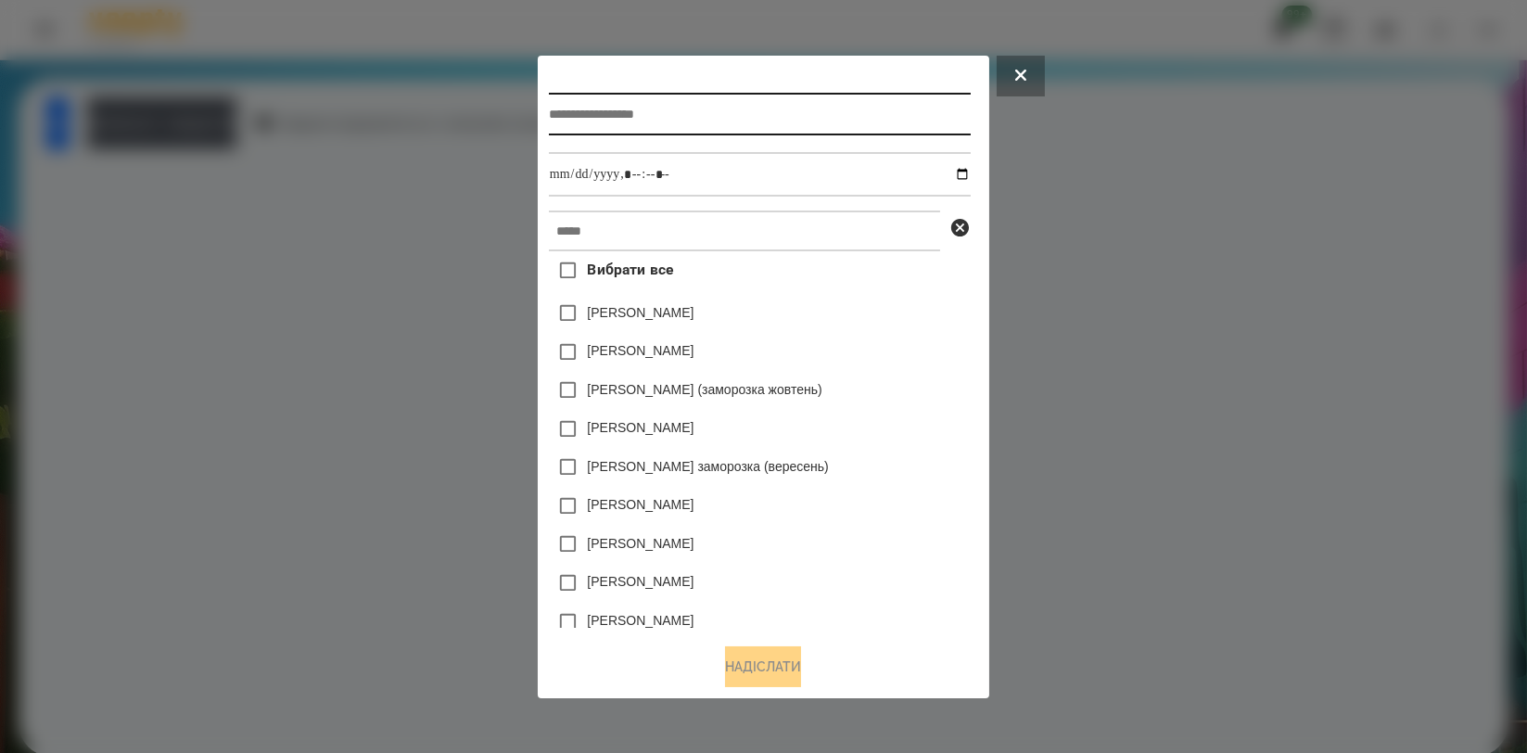
click at [814, 118] on input "text" at bounding box center [760, 114] width 422 height 43
type input "**********"
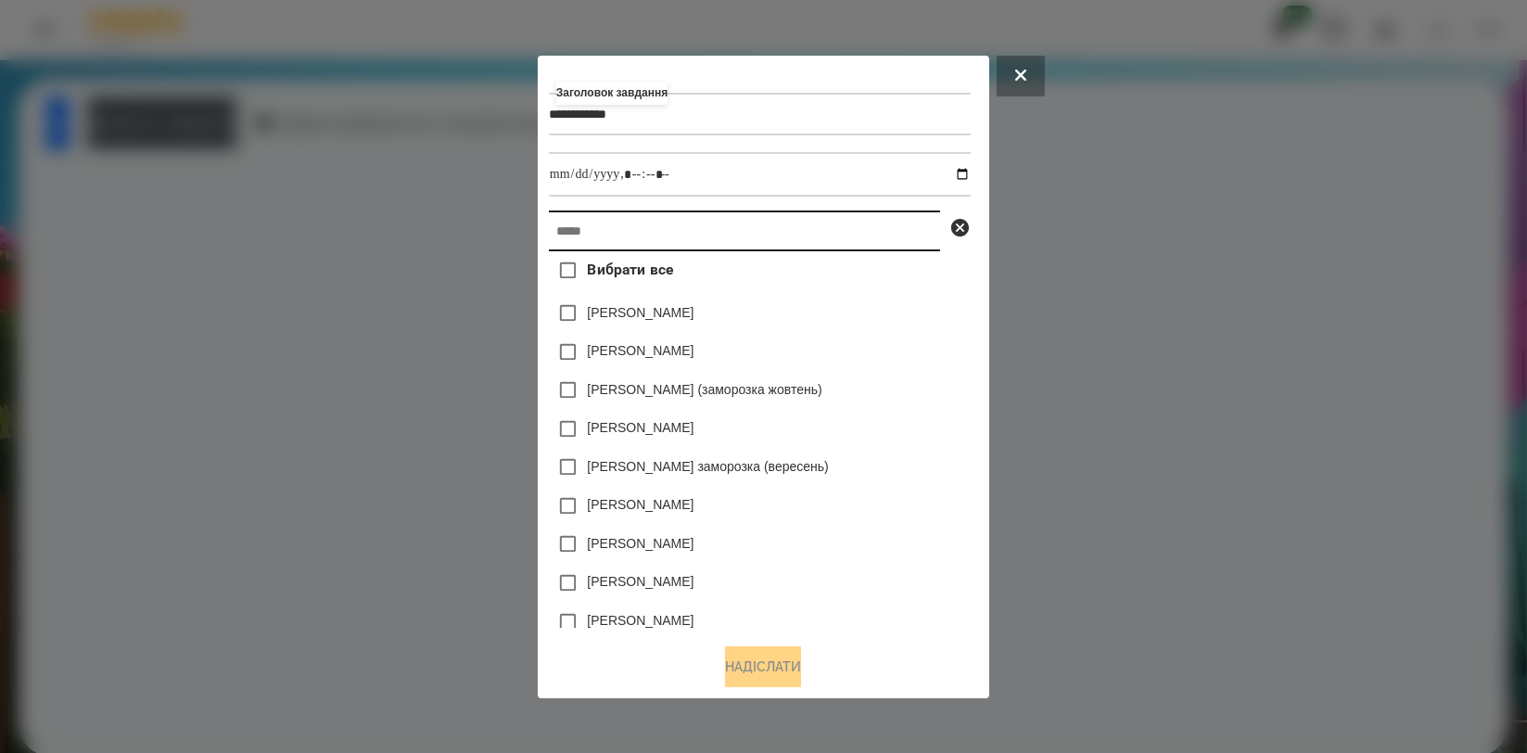
click at [769, 224] on input "text" at bounding box center [744, 230] width 391 height 41
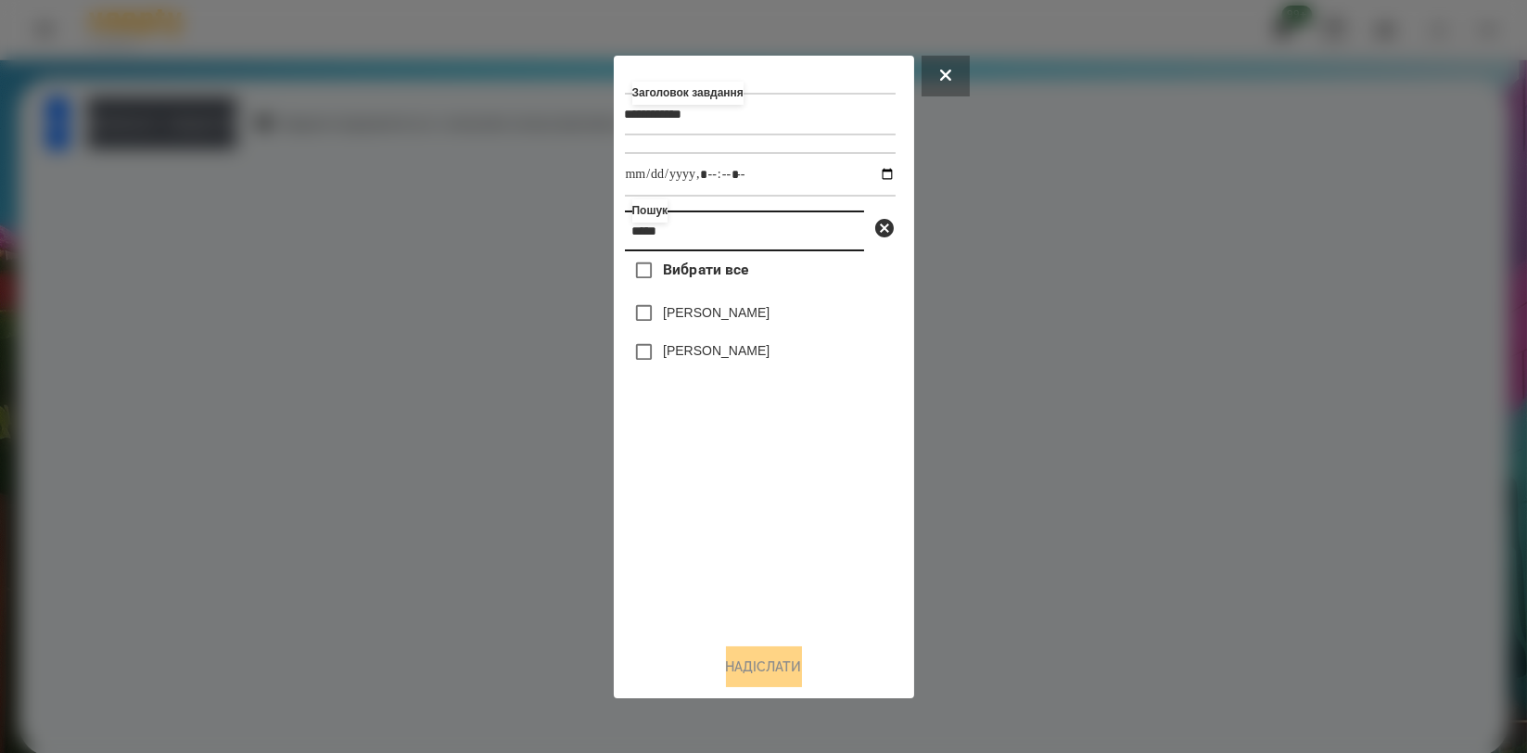
type input "*****"
click at [680, 314] on label "[PERSON_NAME]" at bounding box center [716, 312] width 107 height 19
click at [667, 348] on label "[PERSON_NAME]" at bounding box center [716, 350] width 107 height 19
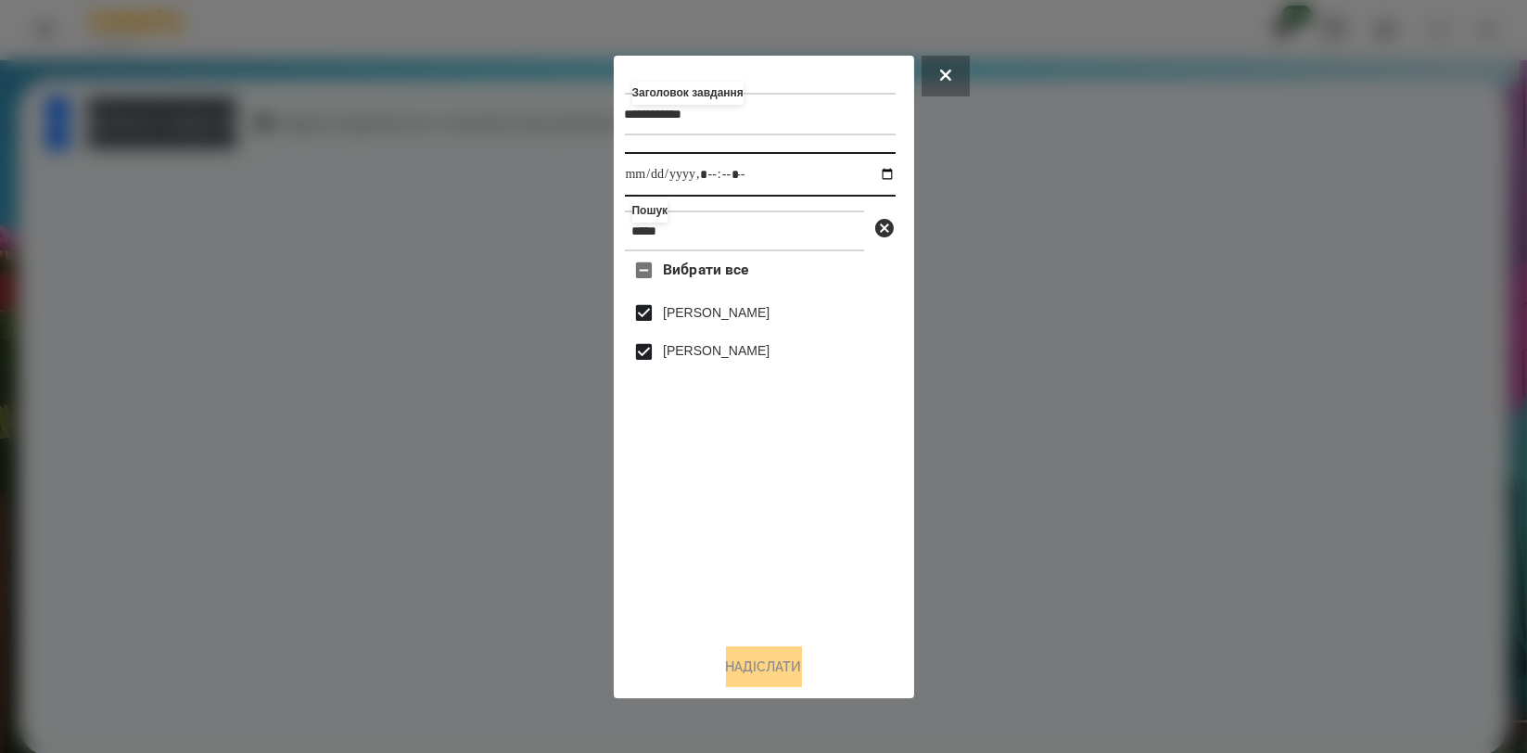
click at [874, 178] on input "datetime-local" at bounding box center [760, 174] width 271 height 44
type input "**********"
drag, startPoint x: 749, startPoint y: 540, endPoint x: 740, endPoint y: 564, distance: 25.8
click at [749, 540] on div "Вибрати все Єва Кольт Ніколь Кольт" at bounding box center [760, 439] width 271 height 376
drag, startPoint x: 751, startPoint y: 666, endPoint x: 756, endPoint y: 651, distance: 15.8
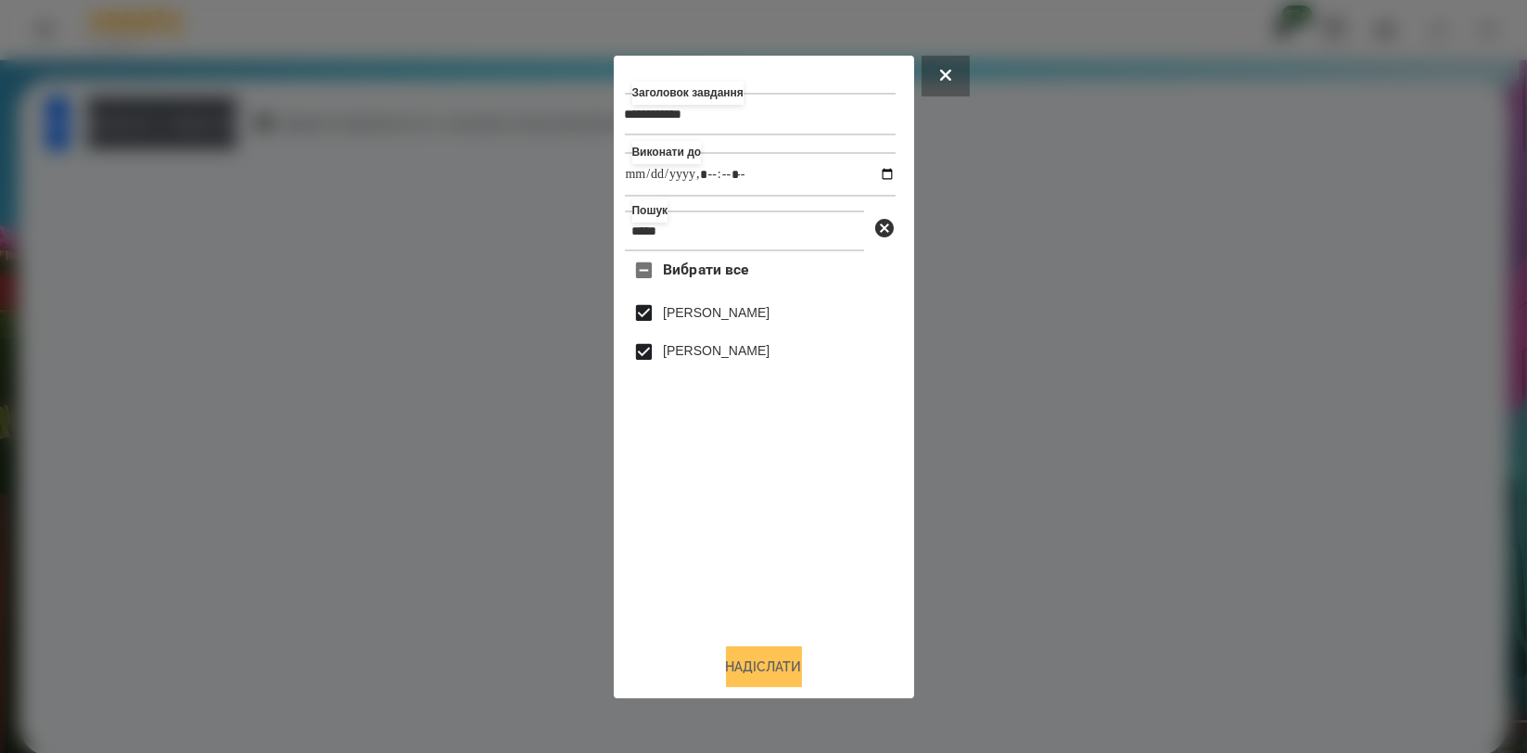
click at [751, 666] on button "Надіслати" at bounding box center [764, 666] width 76 height 41
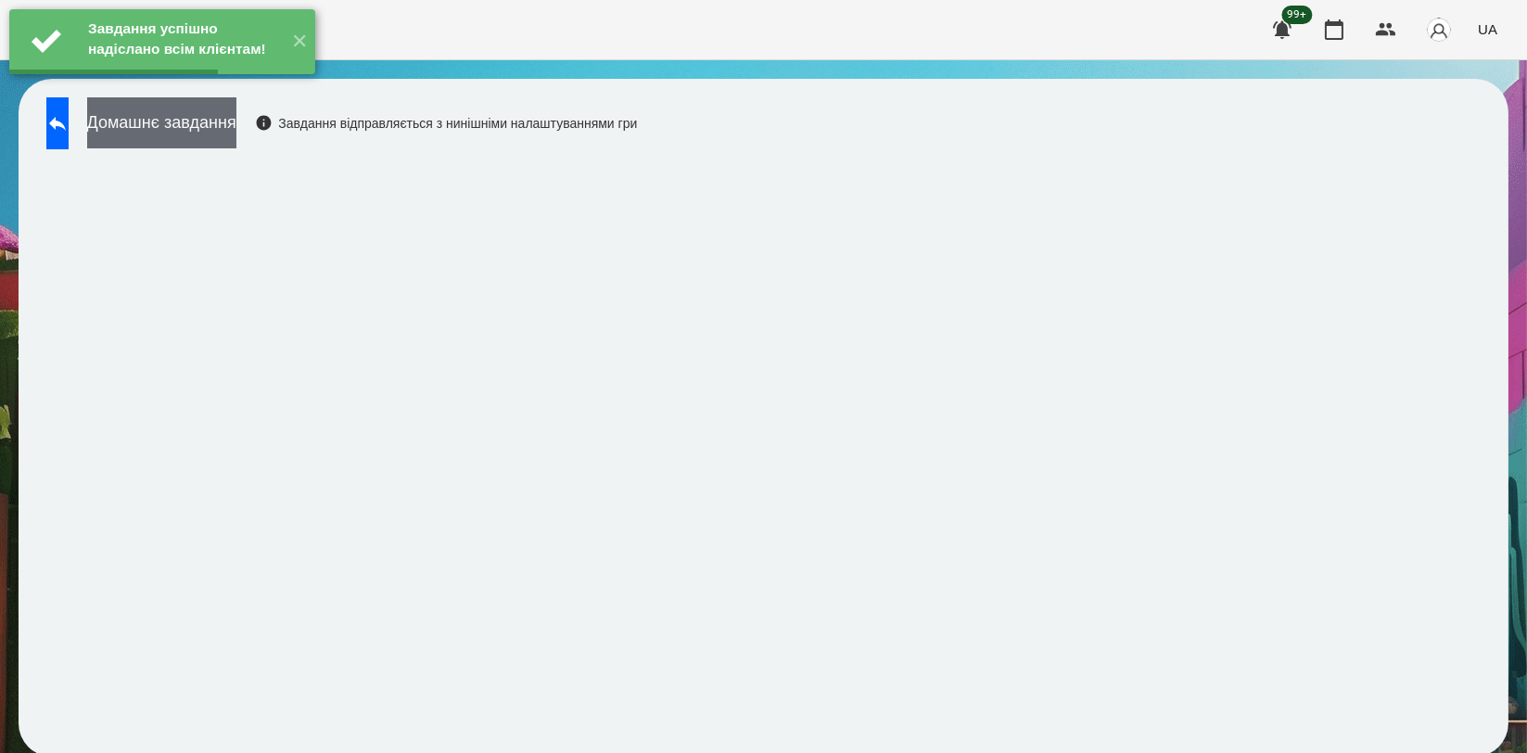
click at [236, 132] on button "Домашнє завдання" at bounding box center [161, 122] width 149 height 51
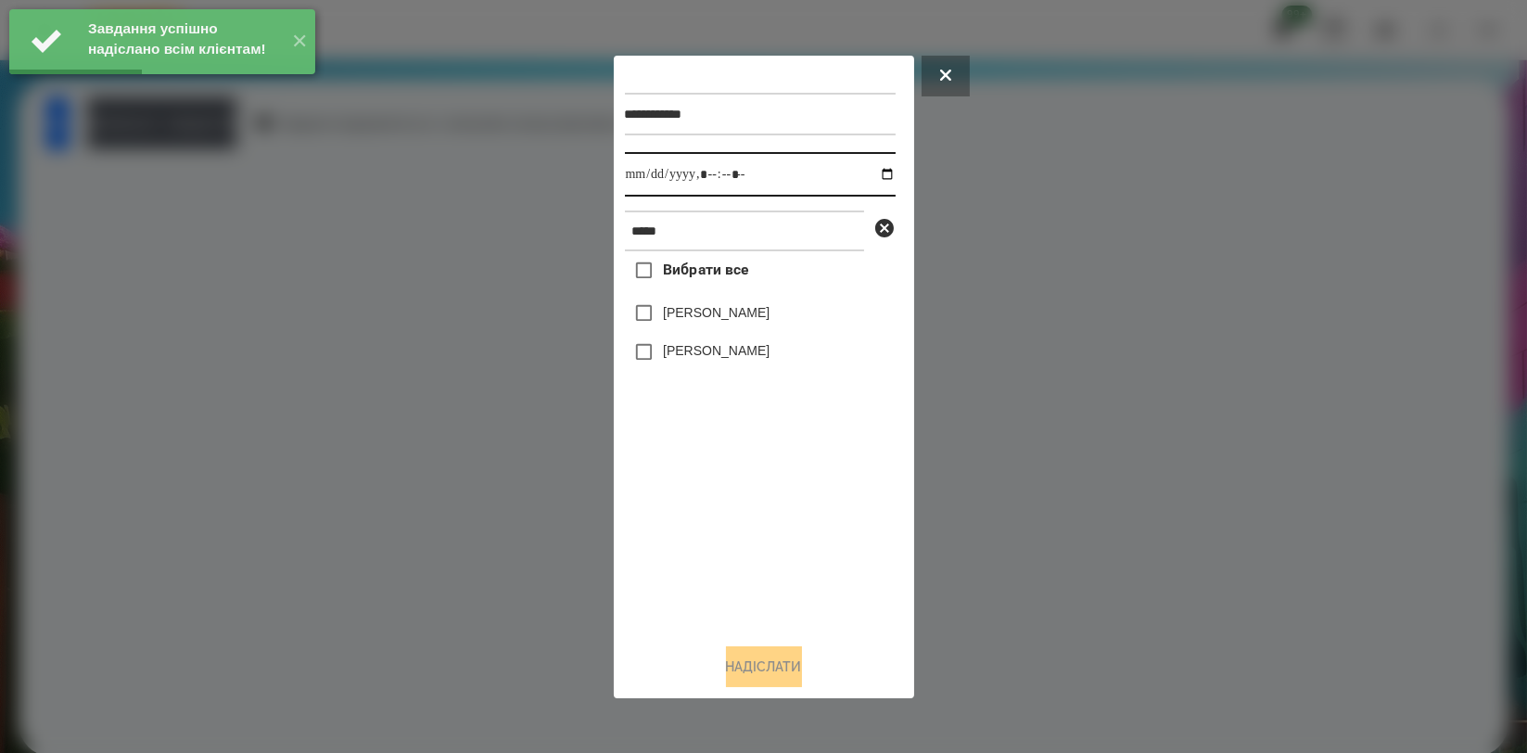
click at [870, 172] on input "datetime-local" at bounding box center [760, 174] width 271 height 44
type input "**********"
click at [732, 467] on div "Вибрати все Єва Кольт Ніколь Кольт" at bounding box center [760, 439] width 271 height 376
click at [732, 340] on div "[PERSON_NAME]" at bounding box center [760, 352] width 271 height 39
click at [731, 350] on label "[PERSON_NAME]" at bounding box center [716, 350] width 107 height 19
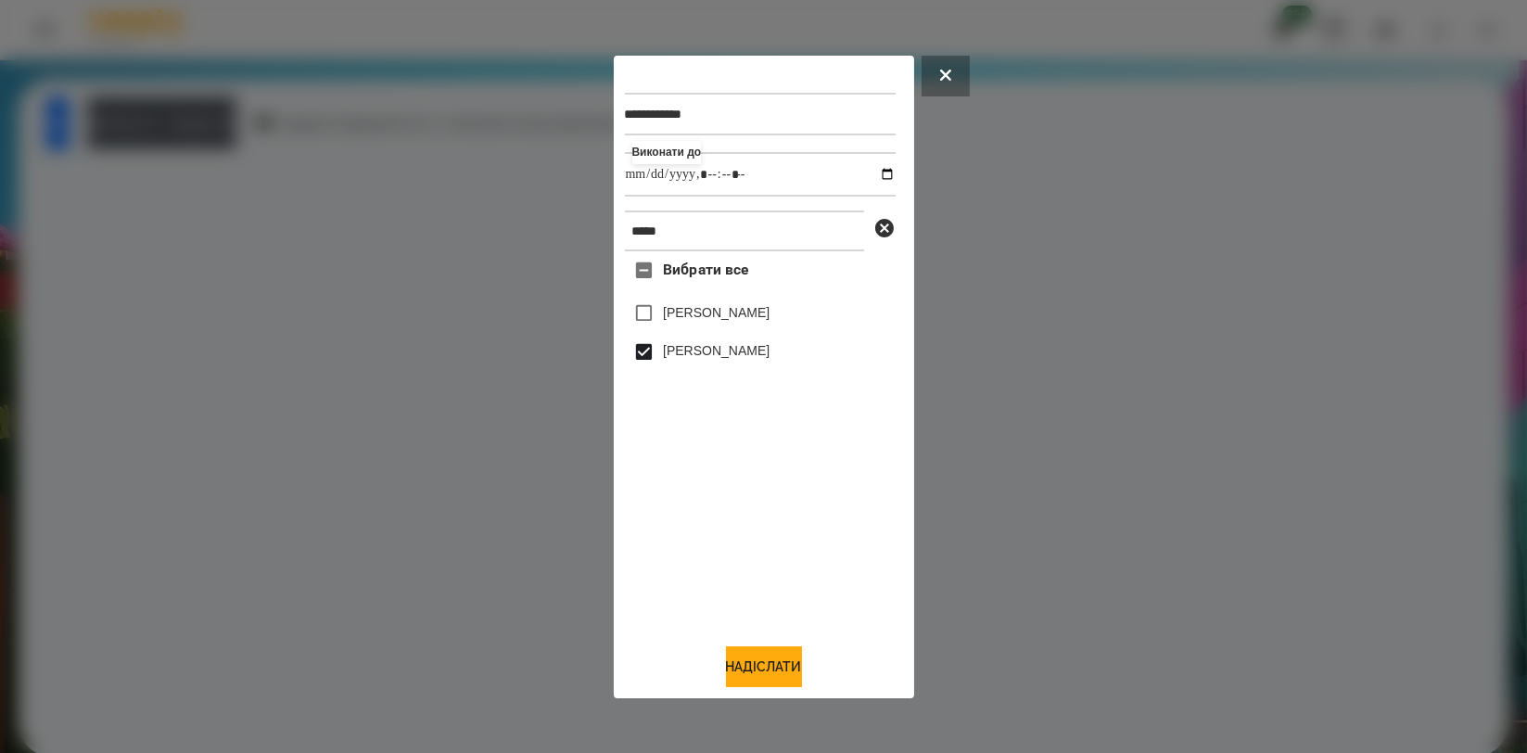
click at [725, 322] on label "[PERSON_NAME]" at bounding box center [716, 312] width 107 height 19
click at [757, 667] on button "Надіслати" at bounding box center [764, 666] width 76 height 41
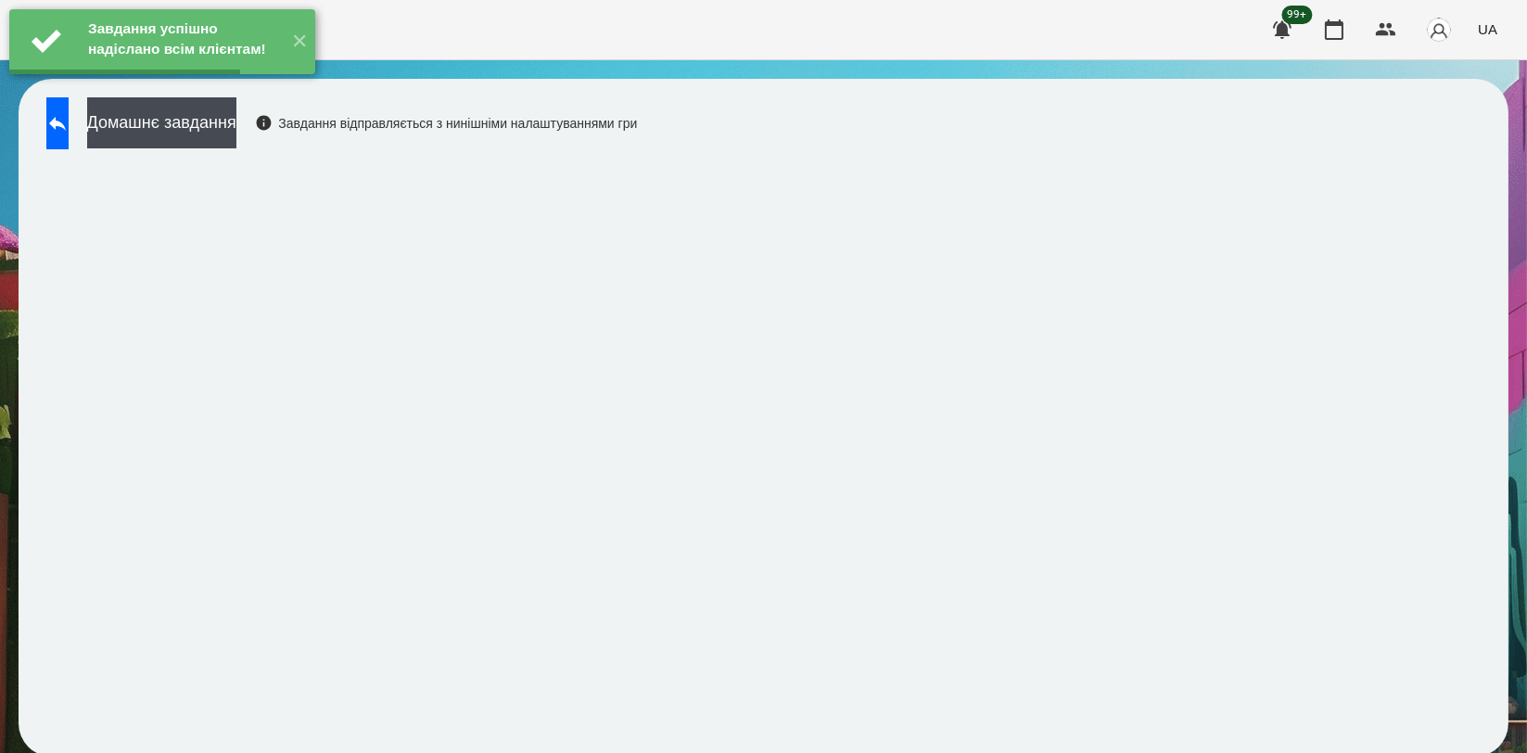
click at [236, 133] on button "Домашнє завдання" at bounding box center [161, 122] width 149 height 51
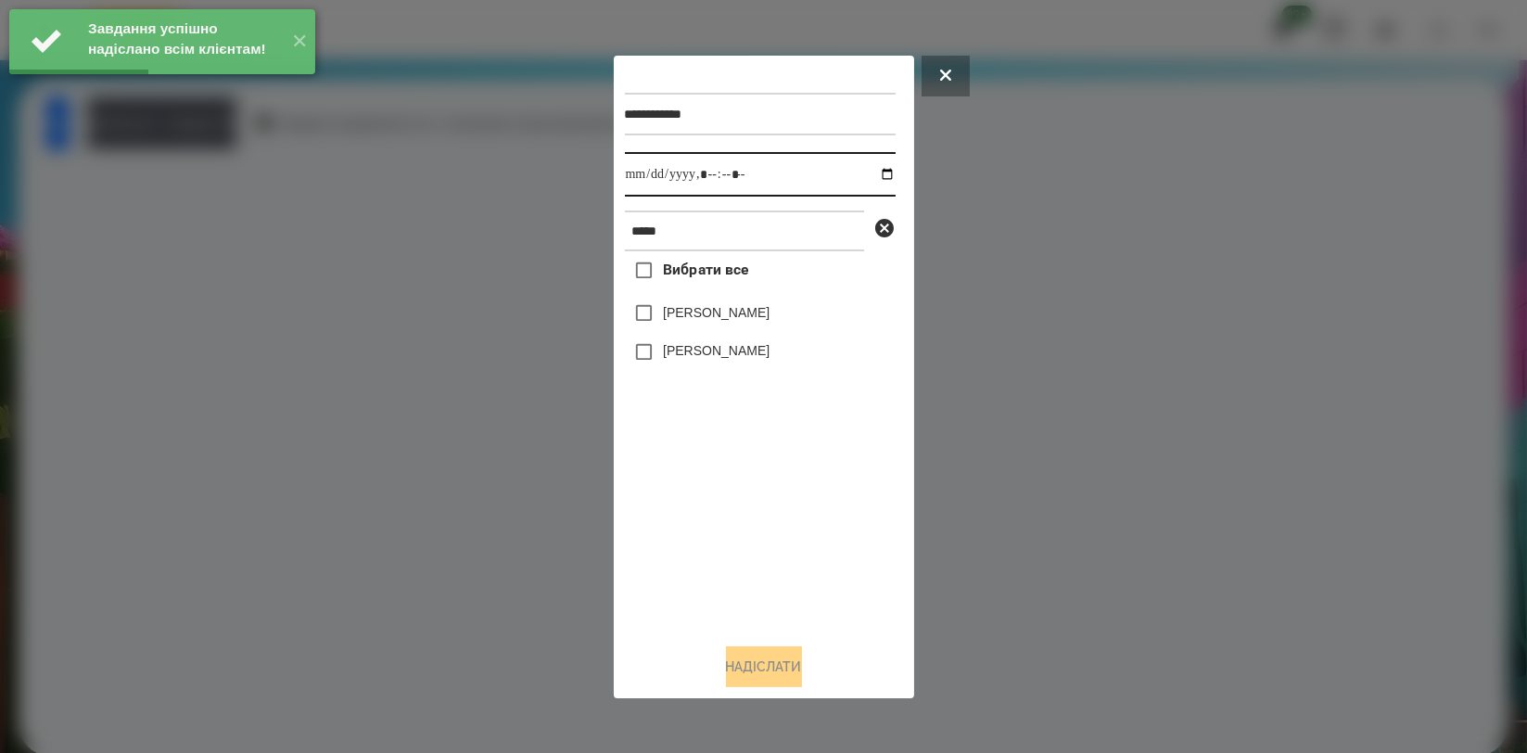
click at [873, 177] on input "datetime-local" at bounding box center [760, 174] width 271 height 44
type input "**********"
click at [728, 464] on div "Вибрати все Єва Кольт Ніколь Кольт" at bounding box center [760, 439] width 271 height 376
drag, startPoint x: 718, startPoint y: 354, endPoint x: 718, endPoint y: 344, distance: 10.2
click at [718, 353] on label "[PERSON_NAME]" at bounding box center [716, 350] width 107 height 19
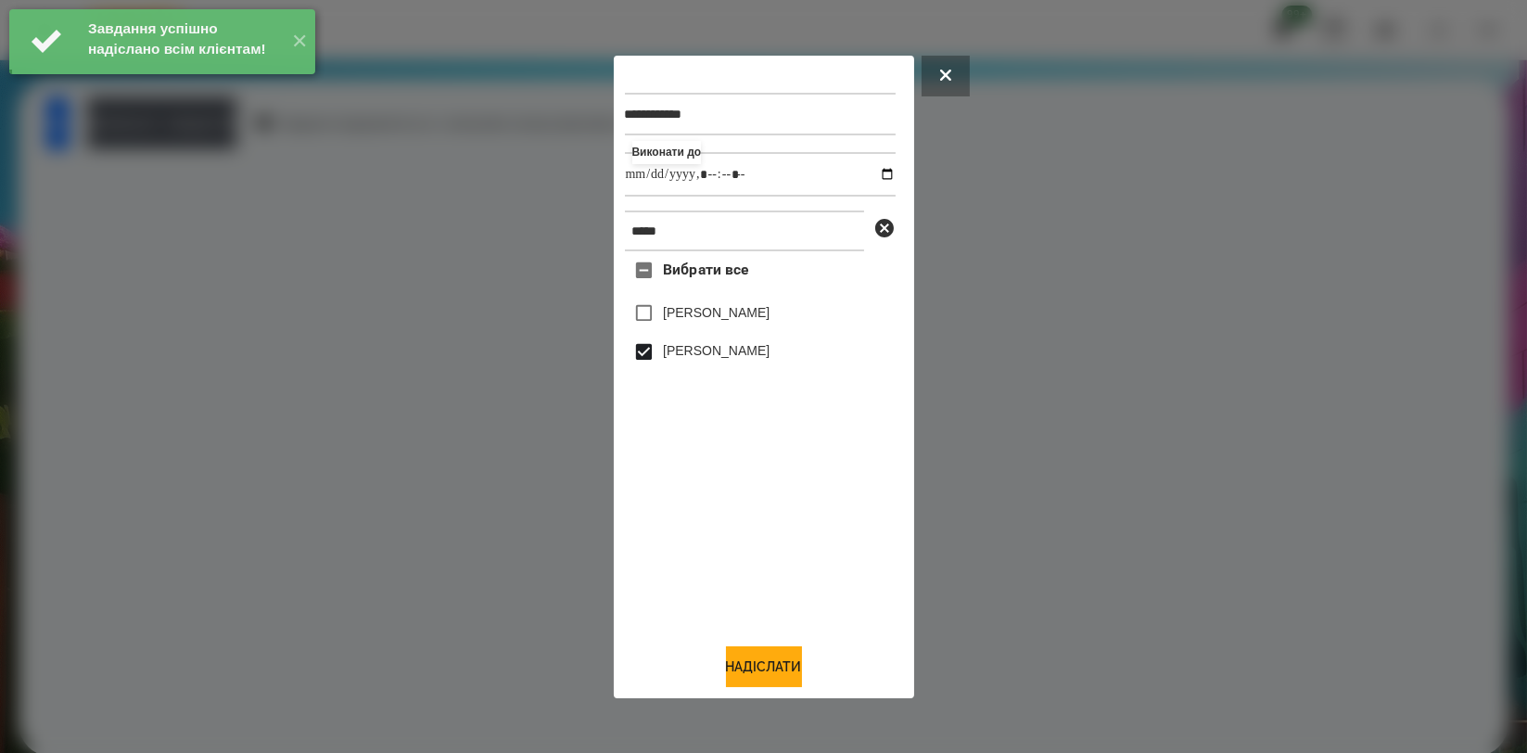
click at [710, 311] on label "[PERSON_NAME]" at bounding box center [716, 312] width 107 height 19
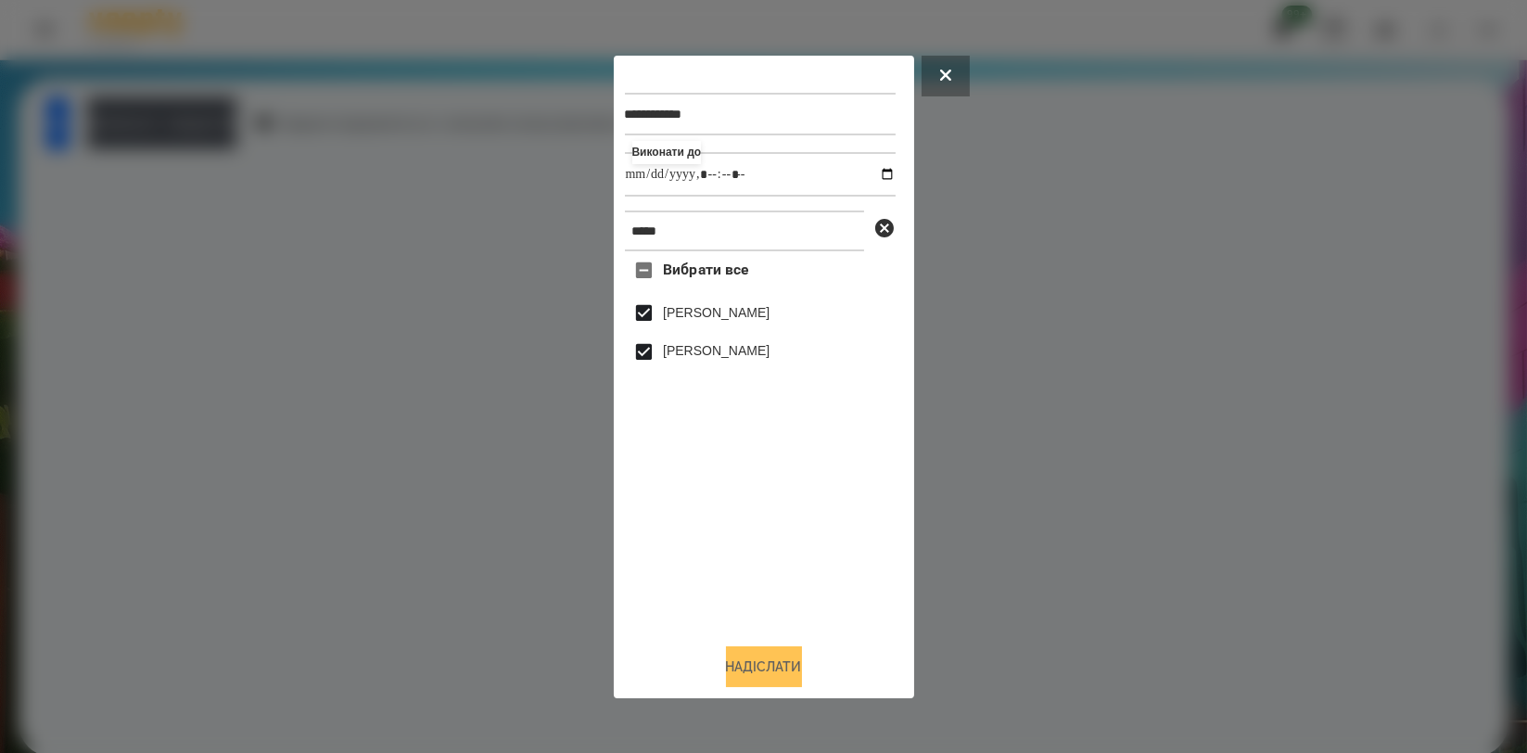
click at [747, 663] on button "Надіслати" at bounding box center [764, 666] width 76 height 41
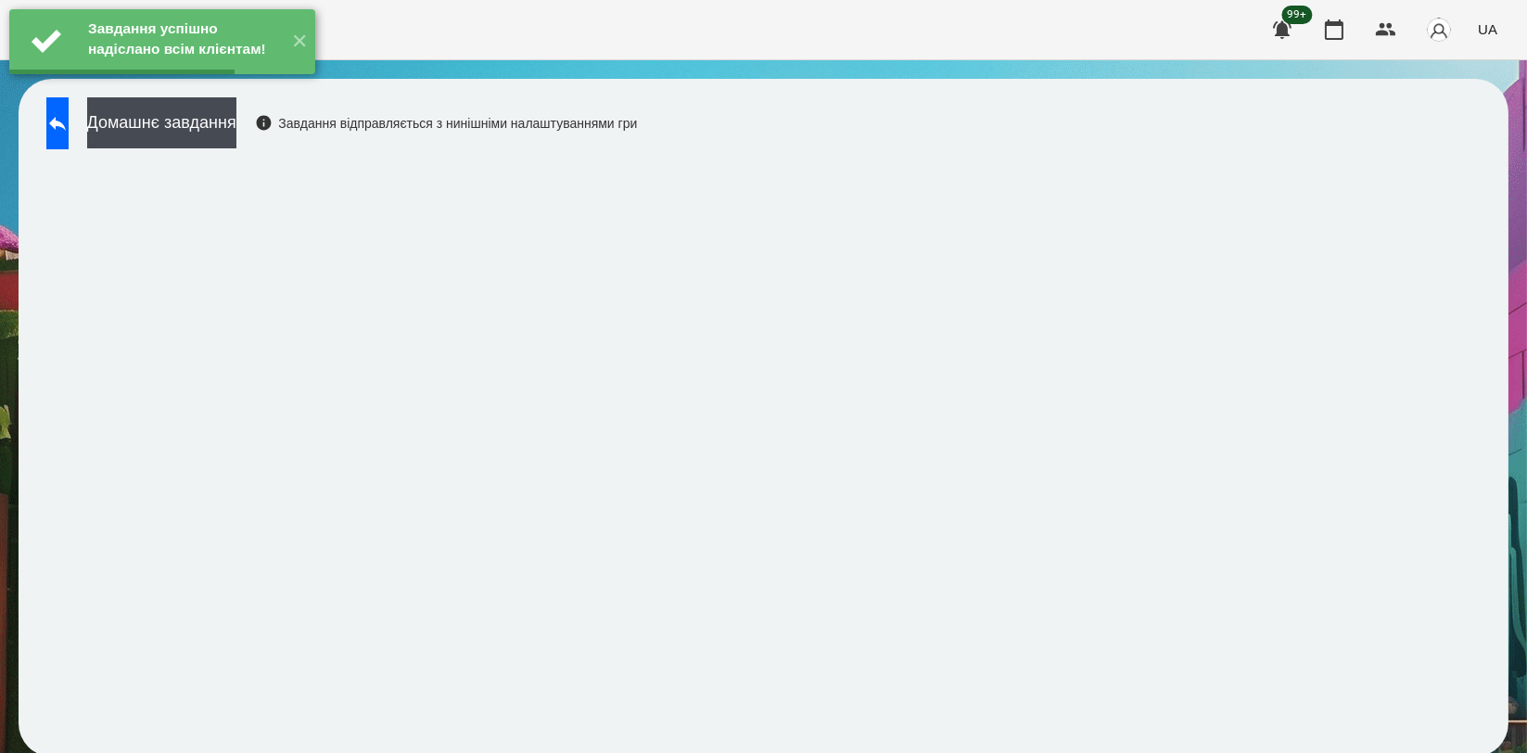
click at [236, 134] on button "Домашнє завдання" at bounding box center [161, 122] width 149 height 51
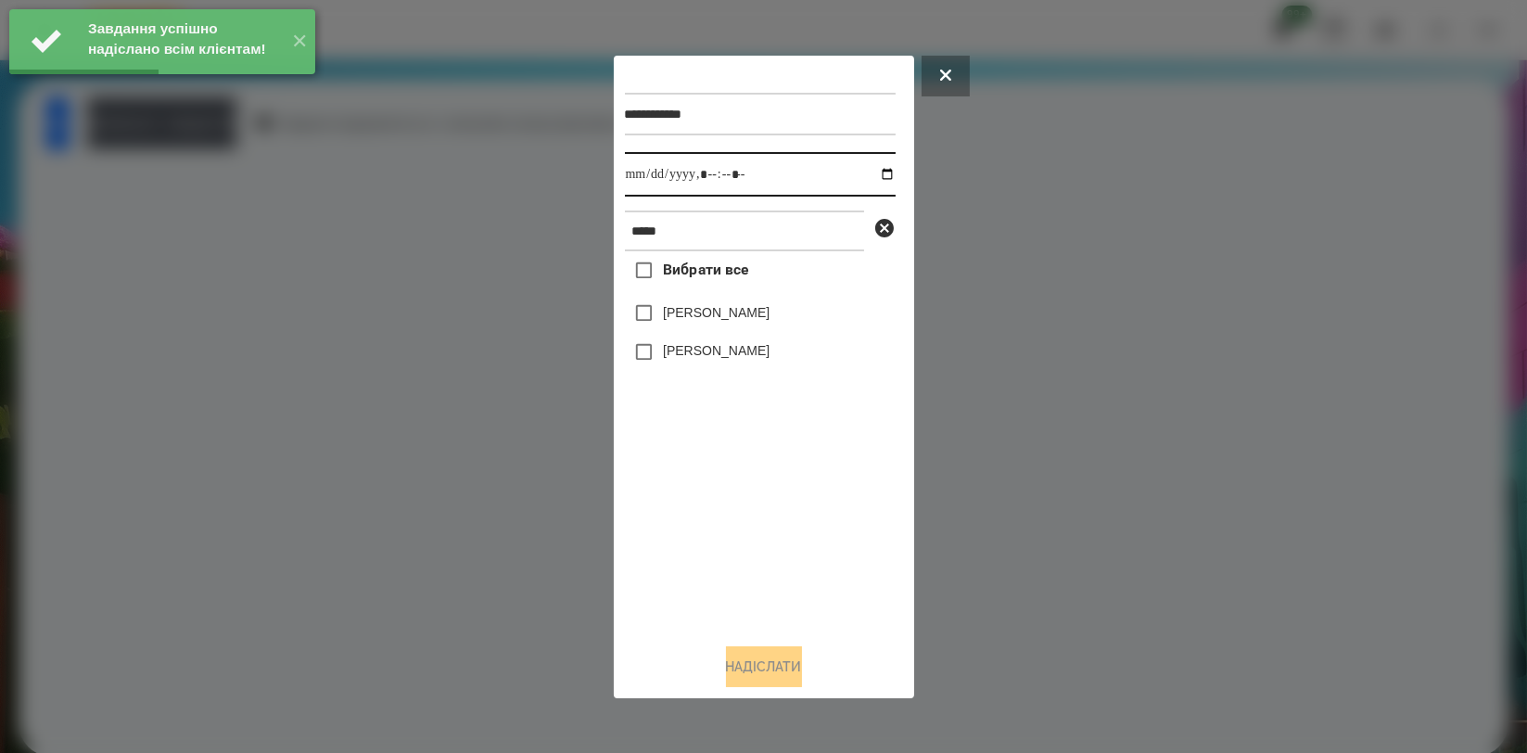
click at [870, 171] on input "datetime-local" at bounding box center [760, 174] width 271 height 44
type input "**********"
drag, startPoint x: 766, startPoint y: 515, endPoint x: 765, endPoint y: 473, distance: 41.7
click at [766, 511] on div "Вибрати все Єва Кольт Ніколь Кольт" at bounding box center [760, 439] width 271 height 376
click at [732, 363] on div "[PERSON_NAME]" at bounding box center [760, 352] width 271 height 39
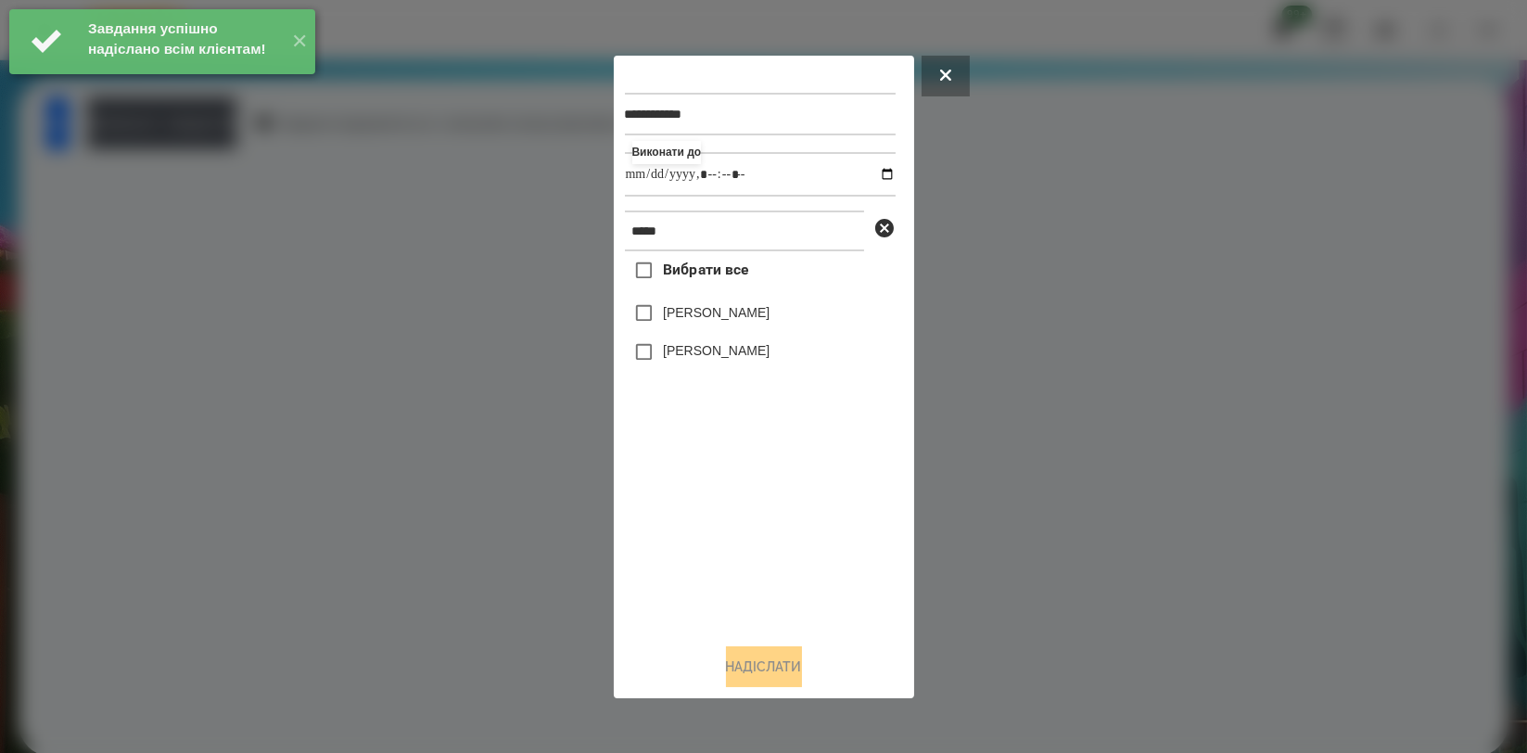
click at [728, 322] on label "[PERSON_NAME]" at bounding box center [716, 312] width 107 height 19
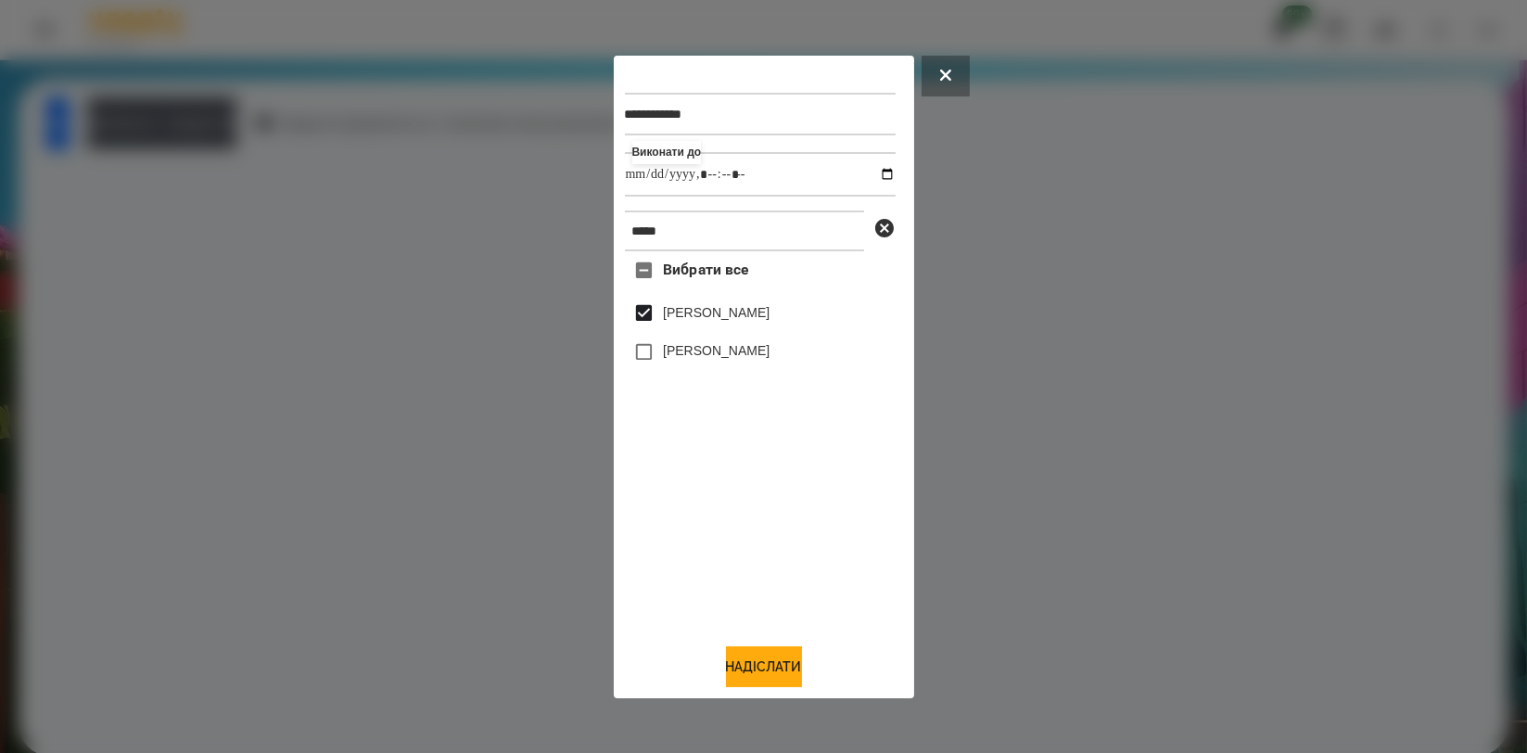
click at [721, 360] on label "[PERSON_NAME]" at bounding box center [716, 350] width 107 height 19
click at [779, 651] on button "Надіслати" at bounding box center [764, 666] width 76 height 41
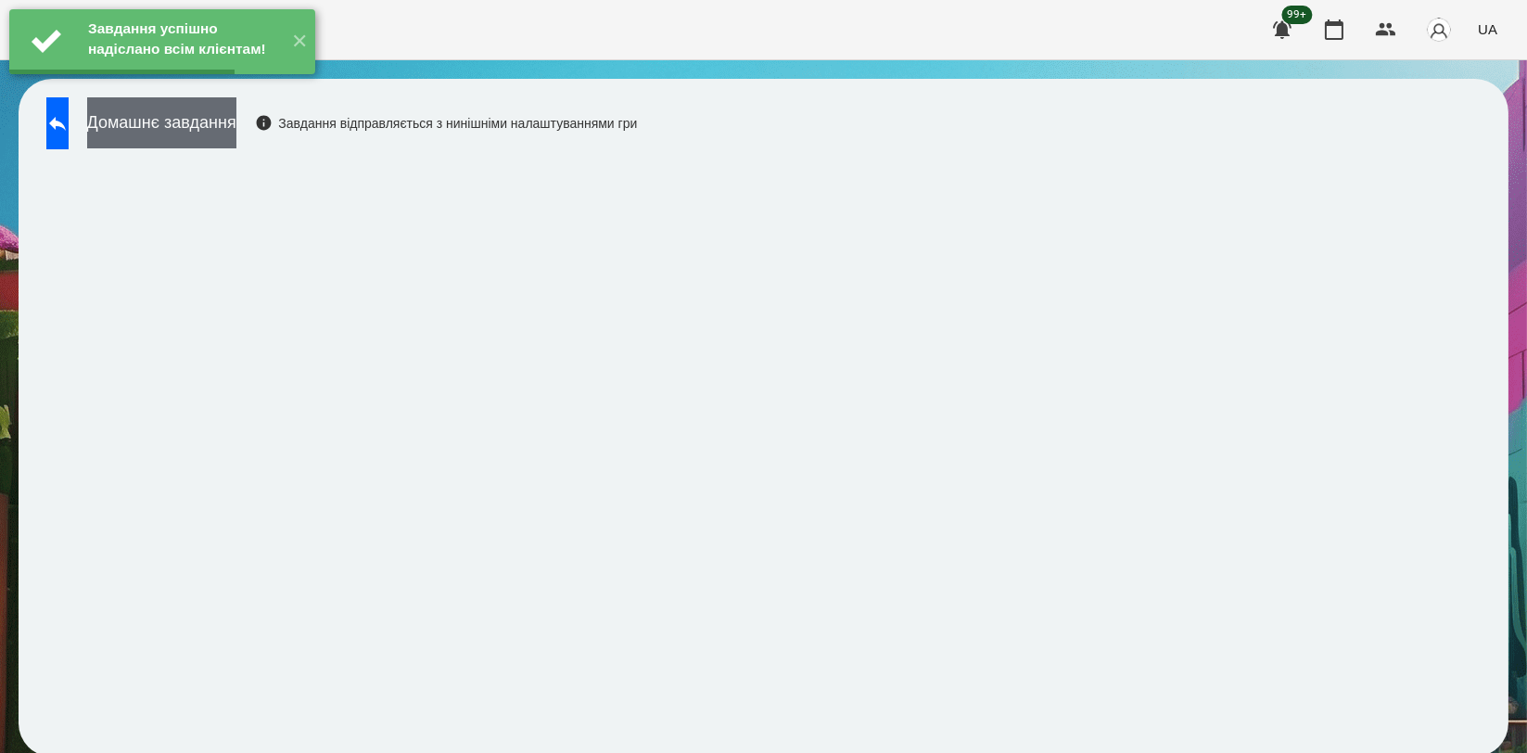
click at [236, 143] on button "Домашнє завдання" at bounding box center [161, 122] width 149 height 51
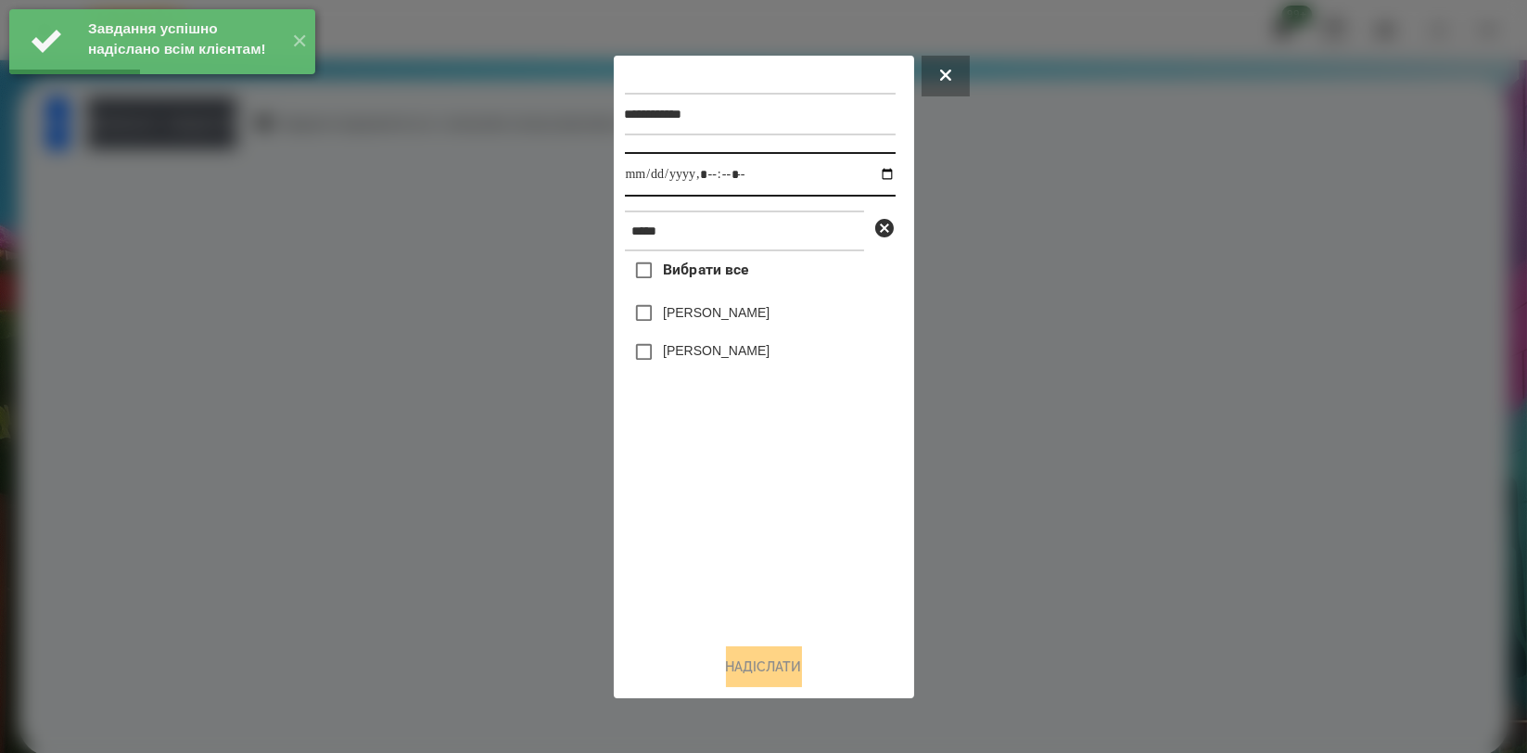
click at [866, 172] on input "datetime-local" at bounding box center [760, 174] width 271 height 44
type input "**********"
click at [771, 468] on div "Вибрати все Єва Кольт Ніколь Кольт" at bounding box center [760, 439] width 271 height 376
click at [733, 360] on label "[PERSON_NAME]" at bounding box center [716, 350] width 107 height 19
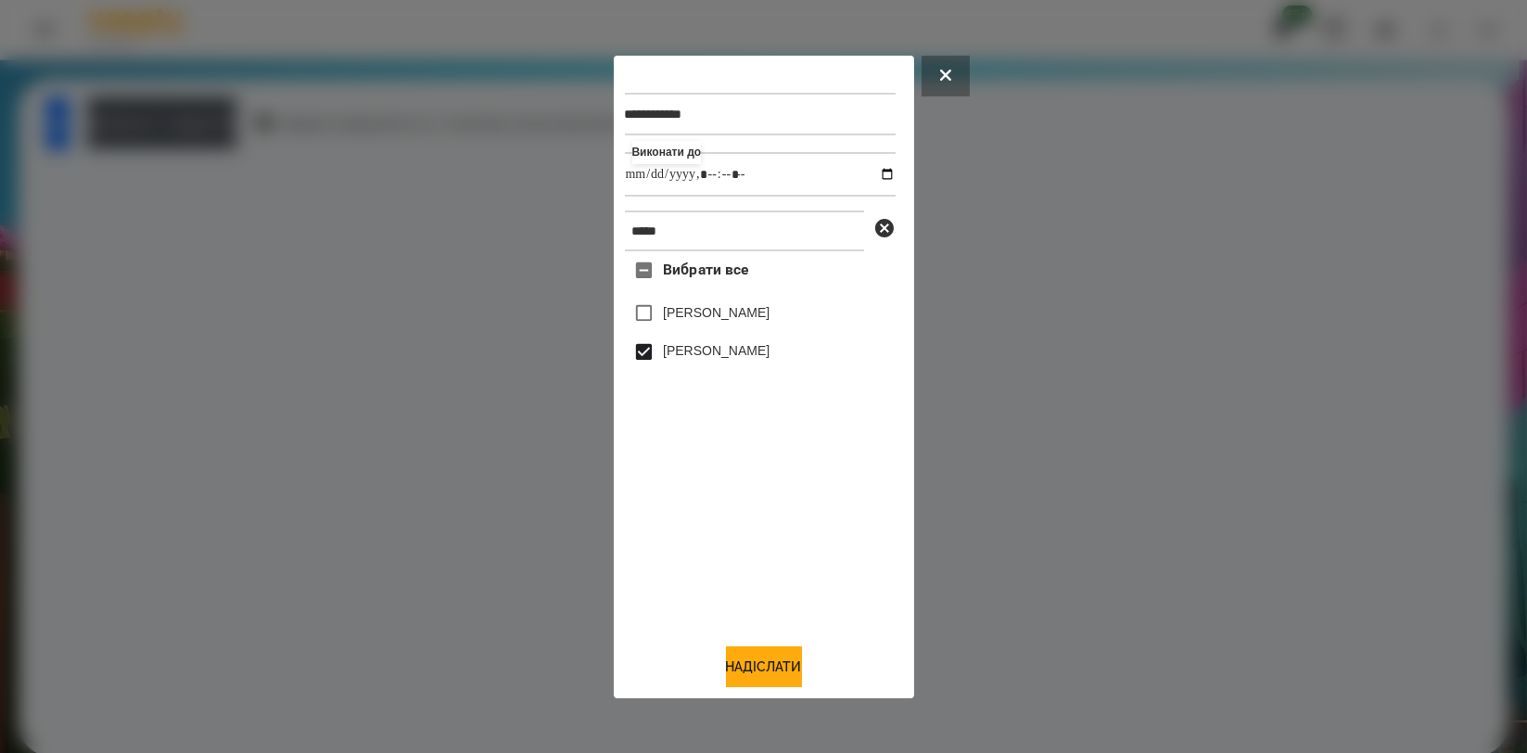
click at [715, 322] on label "[PERSON_NAME]" at bounding box center [716, 312] width 107 height 19
click at [769, 672] on button "Надіслати" at bounding box center [764, 666] width 76 height 41
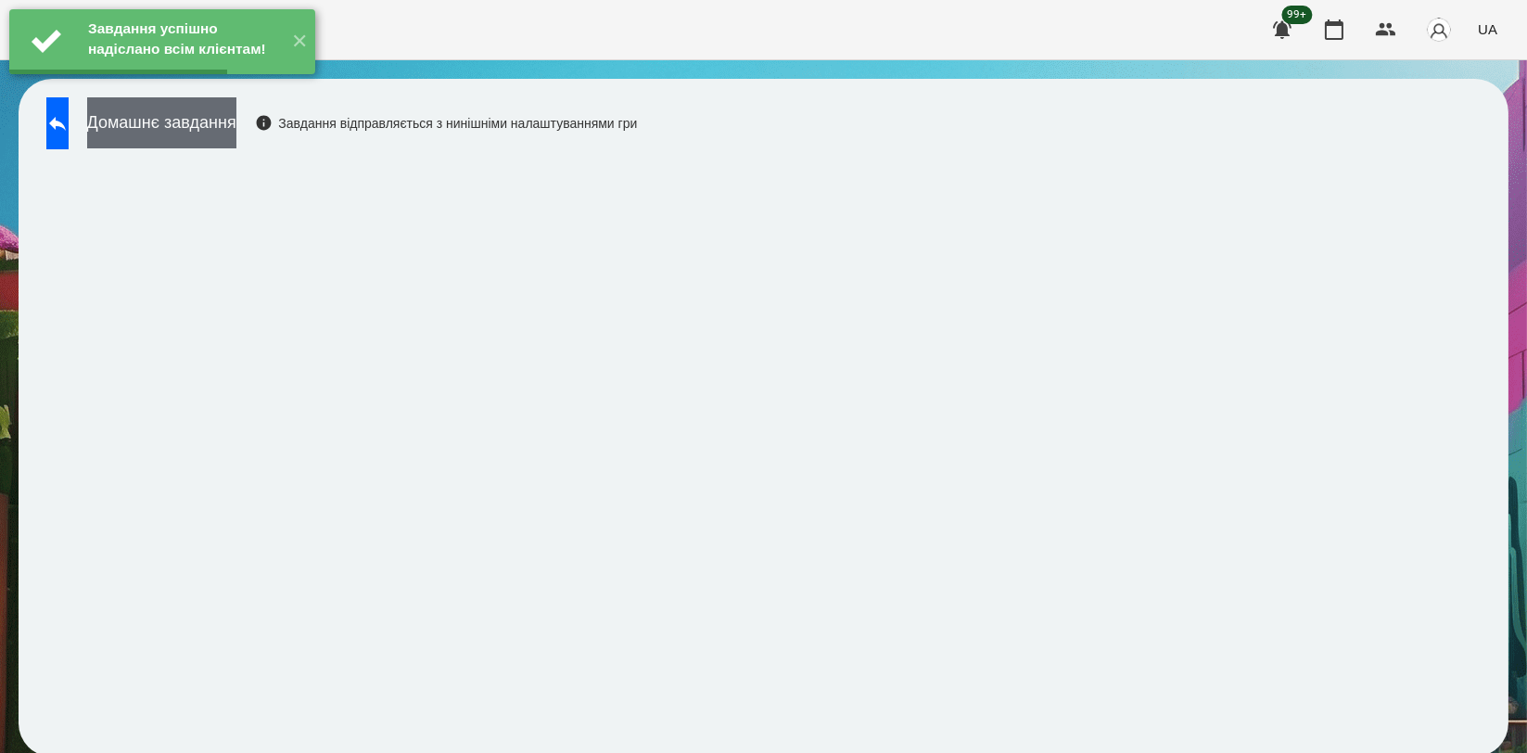
click at [236, 137] on button "Домашнє завдання" at bounding box center [161, 122] width 149 height 51
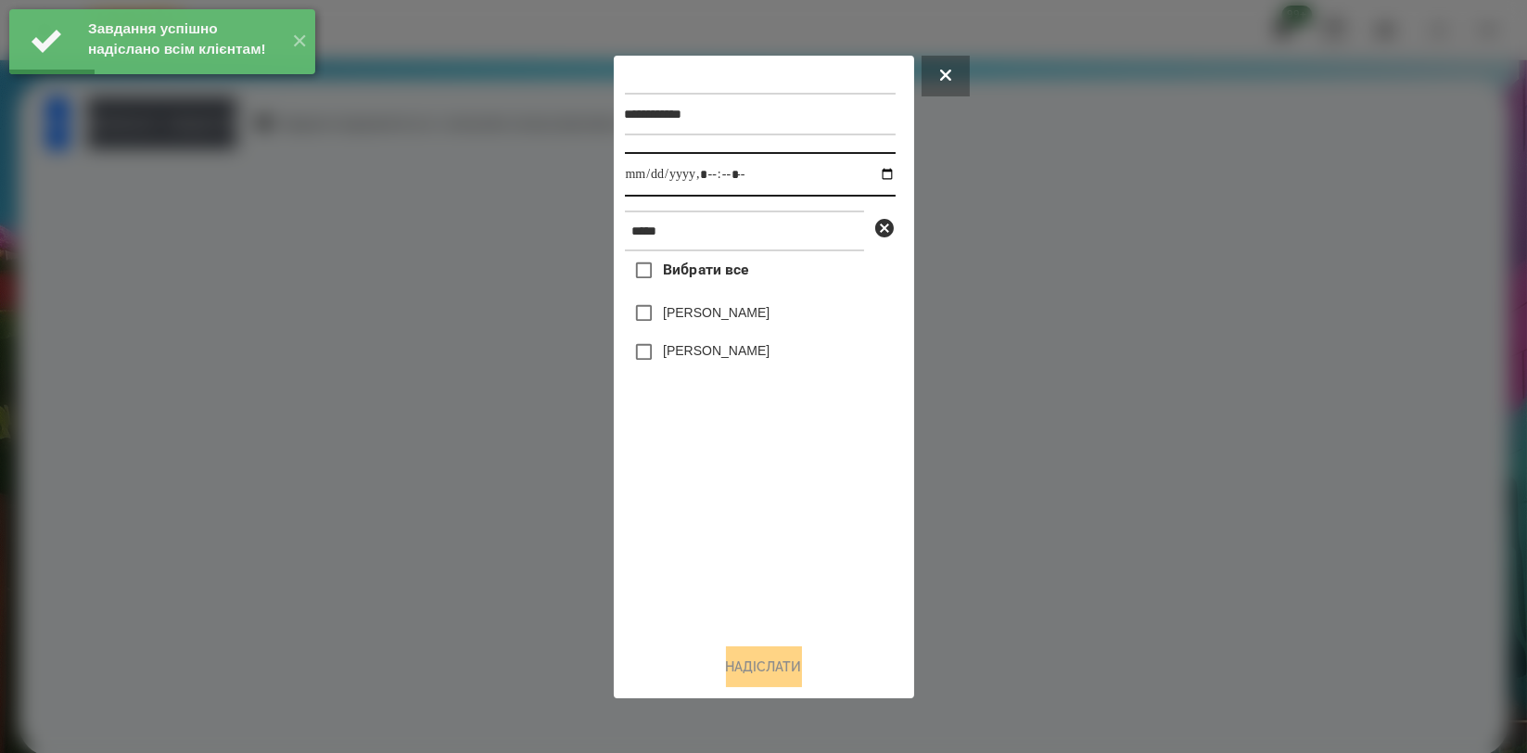
click at [875, 174] on input "datetime-local" at bounding box center [760, 174] width 271 height 44
type input "**********"
click at [667, 467] on div "Вибрати все Єва Кольт Ніколь Кольт" at bounding box center [760, 439] width 271 height 376
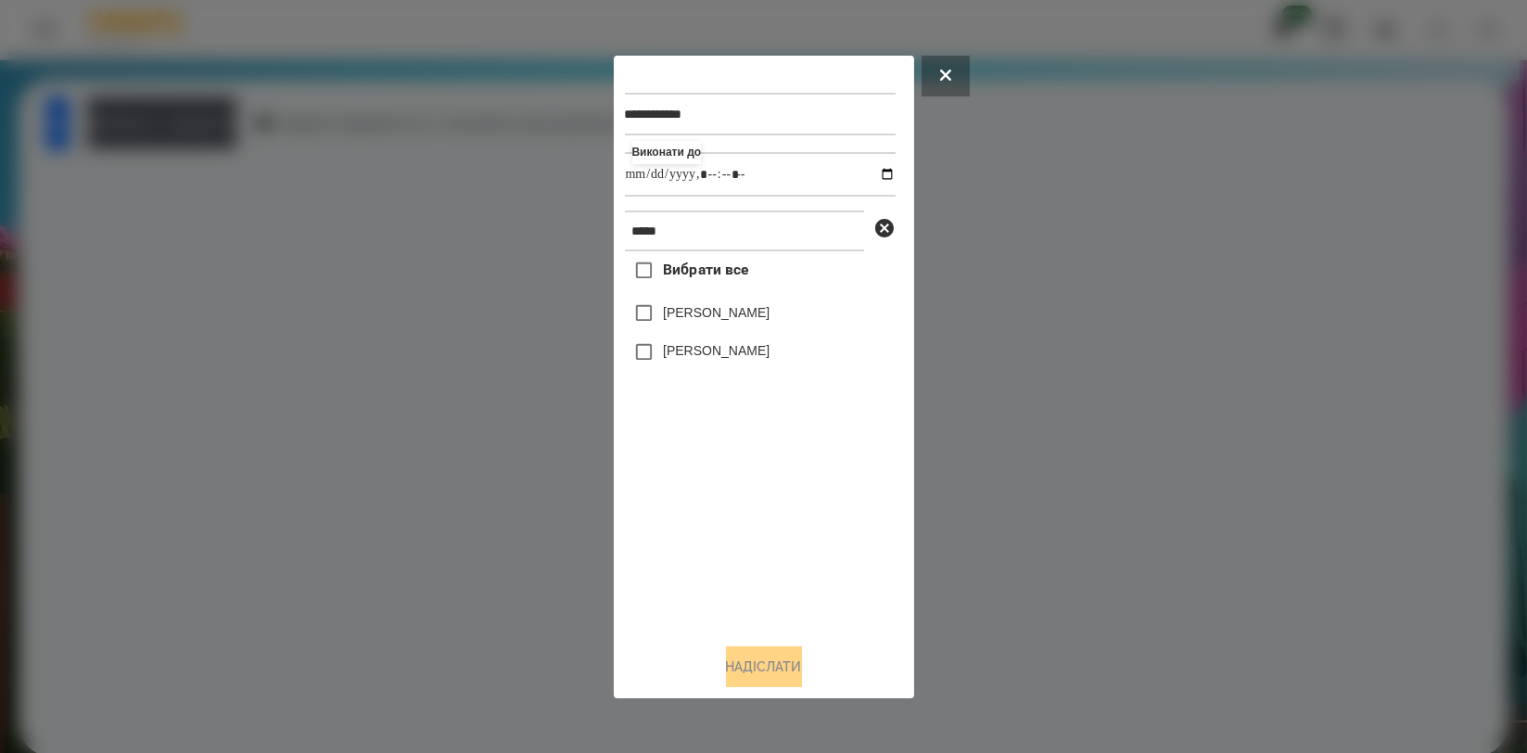
click at [677, 354] on label "[PERSON_NAME]" at bounding box center [716, 350] width 107 height 19
click at [688, 326] on div "[PERSON_NAME]" at bounding box center [760, 313] width 271 height 39
click at [718, 322] on label "[PERSON_NAME]" at bounding box center [716, 312] width 107 height 19
click at [747, 662] on button "Надіслати" at bounding box center [764, 666] width 76 height 41
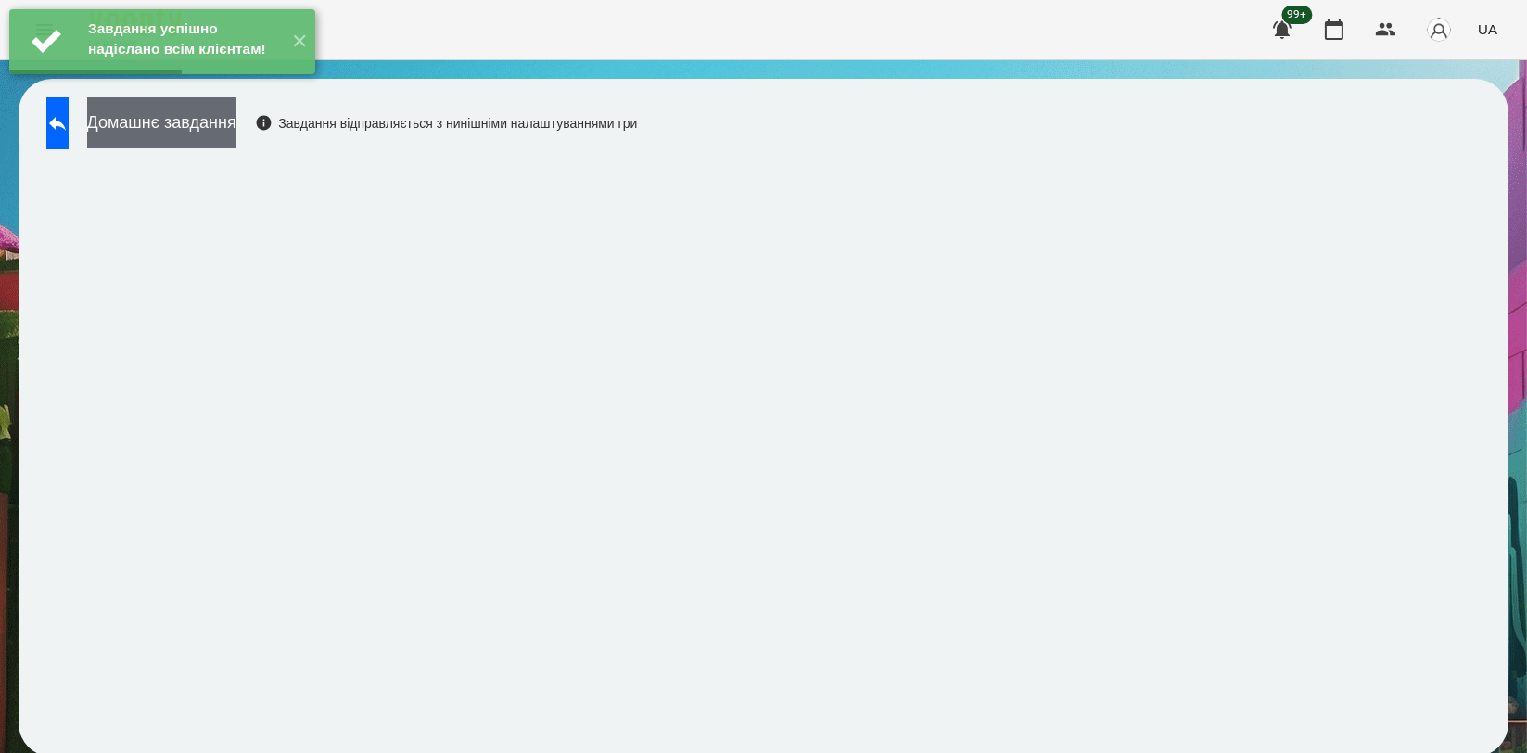
click at [236, 130] on button "Домашнє завдання" at bounding box center [161, 122] width 149 height 51
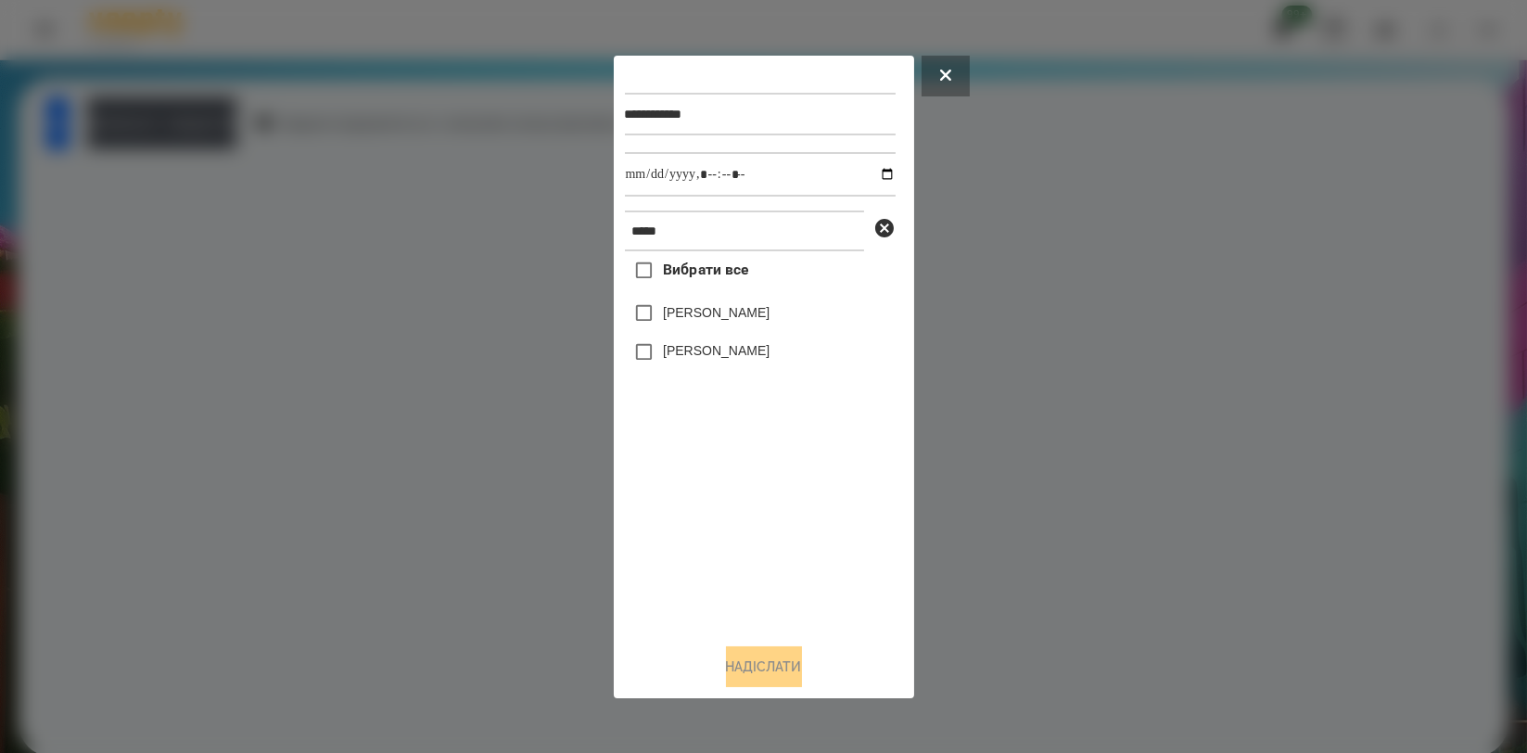
click at [228, 239] on div at bounding box center [763, 376] width 1527 height 753
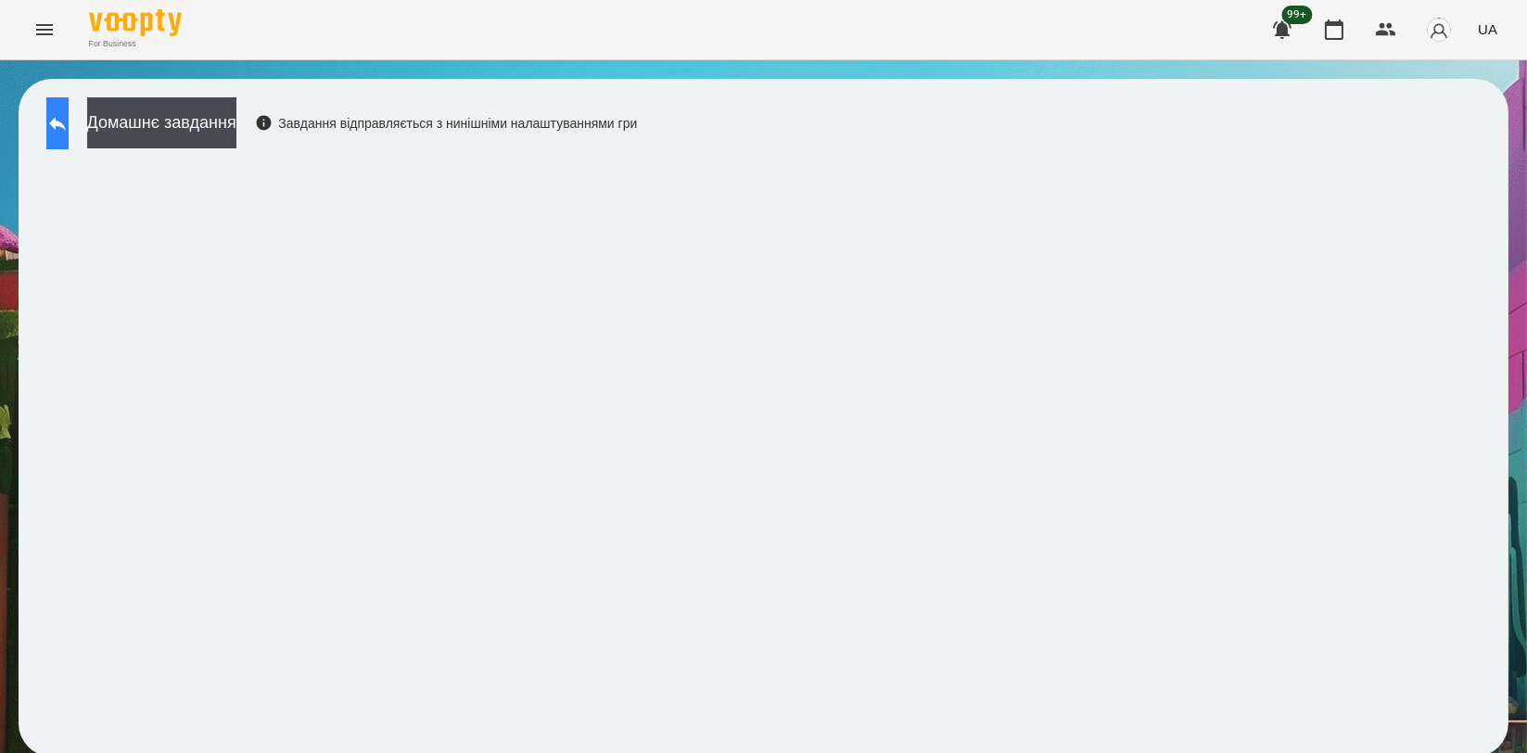
click at [69, 125] on icon at bounding box center [57, 123] width 22 height 22
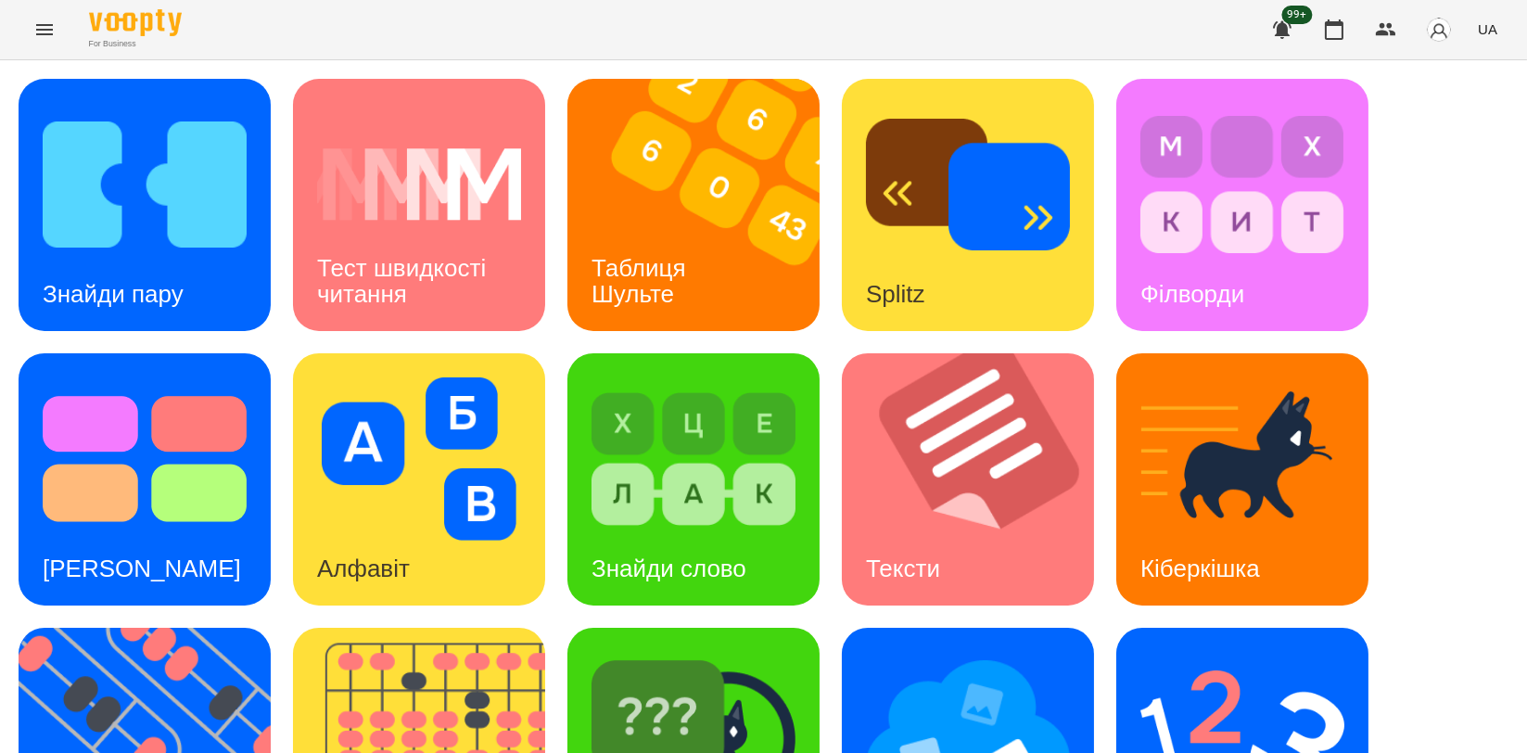
scroll to position [309, 0]
click at [959, 532] on div "Тексти" at bounding box center [903, 568] width 122 height 73
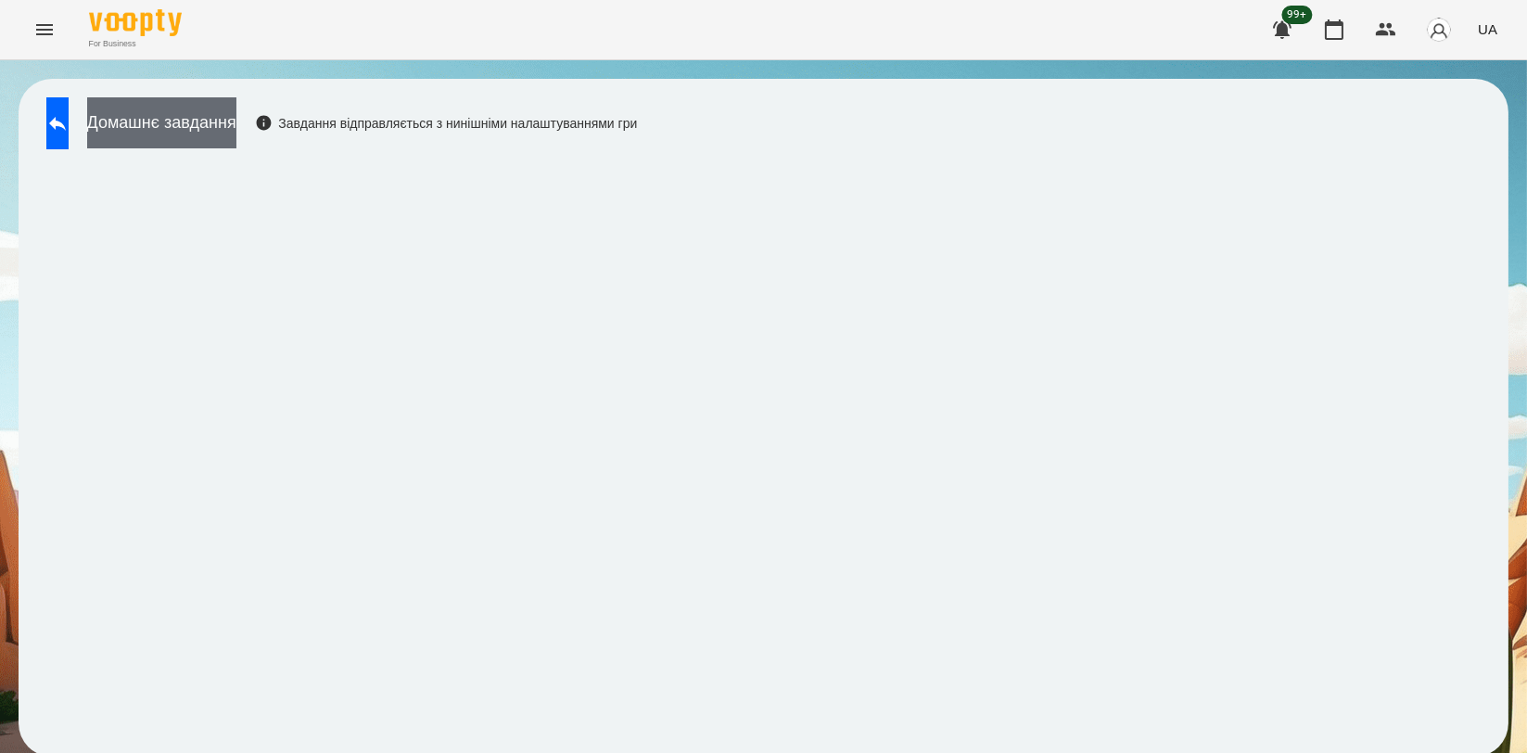
click at [236, 139] on button "Домашнє завдання" at bounding box center [161, 122] width 149 height 51
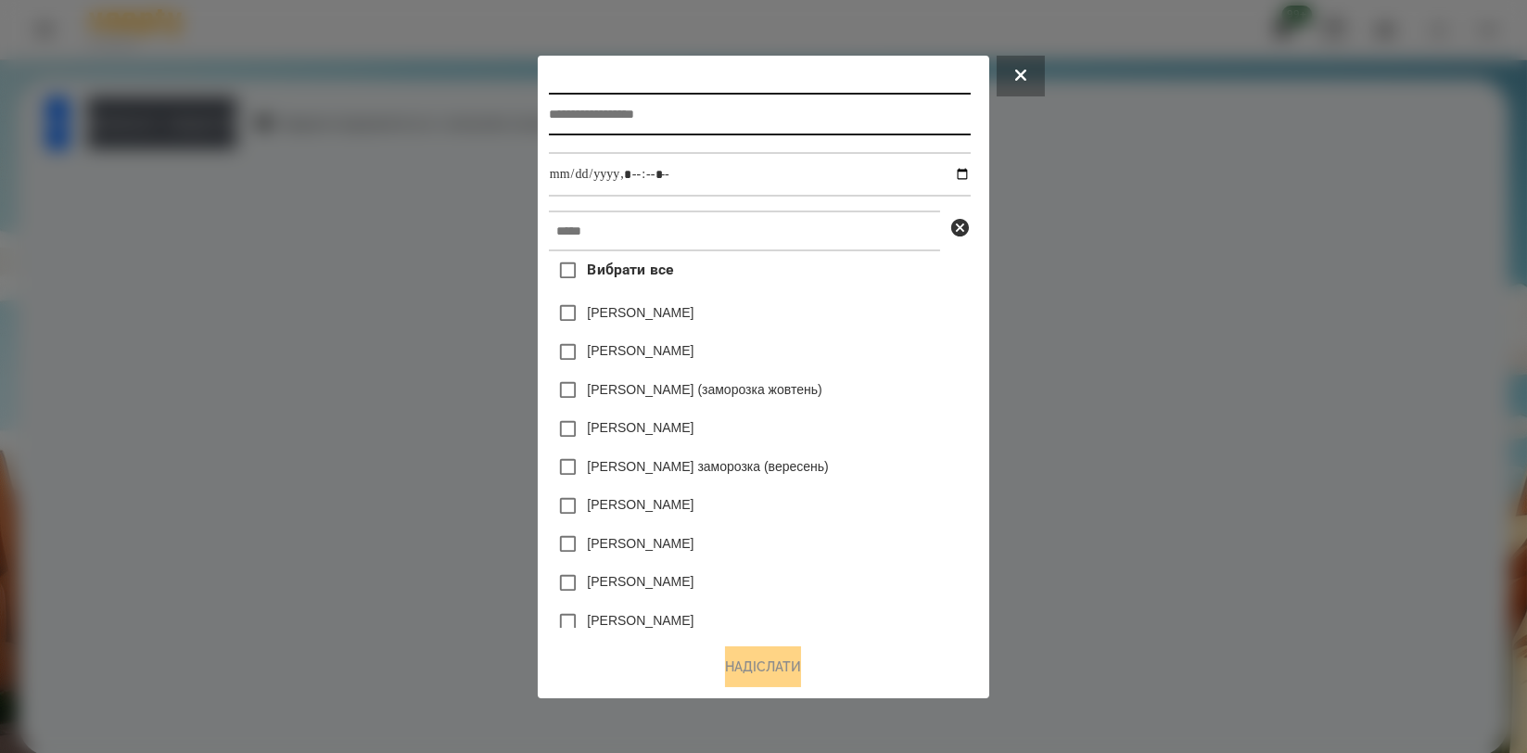
click at [610, 117] on input "text" at bounding box center [760, 114] width 422 height 43
type input "*****"
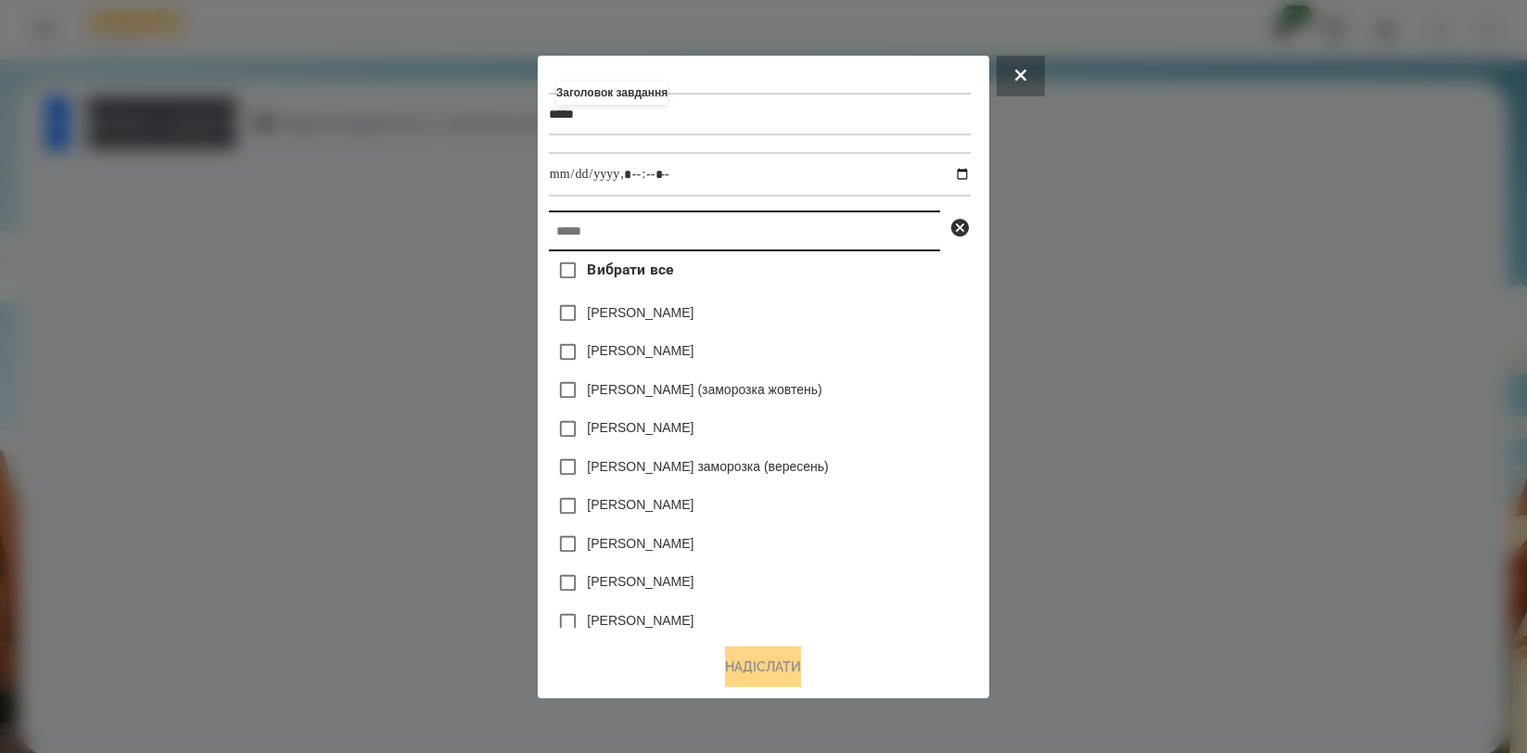
click at [555, 251] on input "text" at bounding box center [744, 230] width 391 height 41
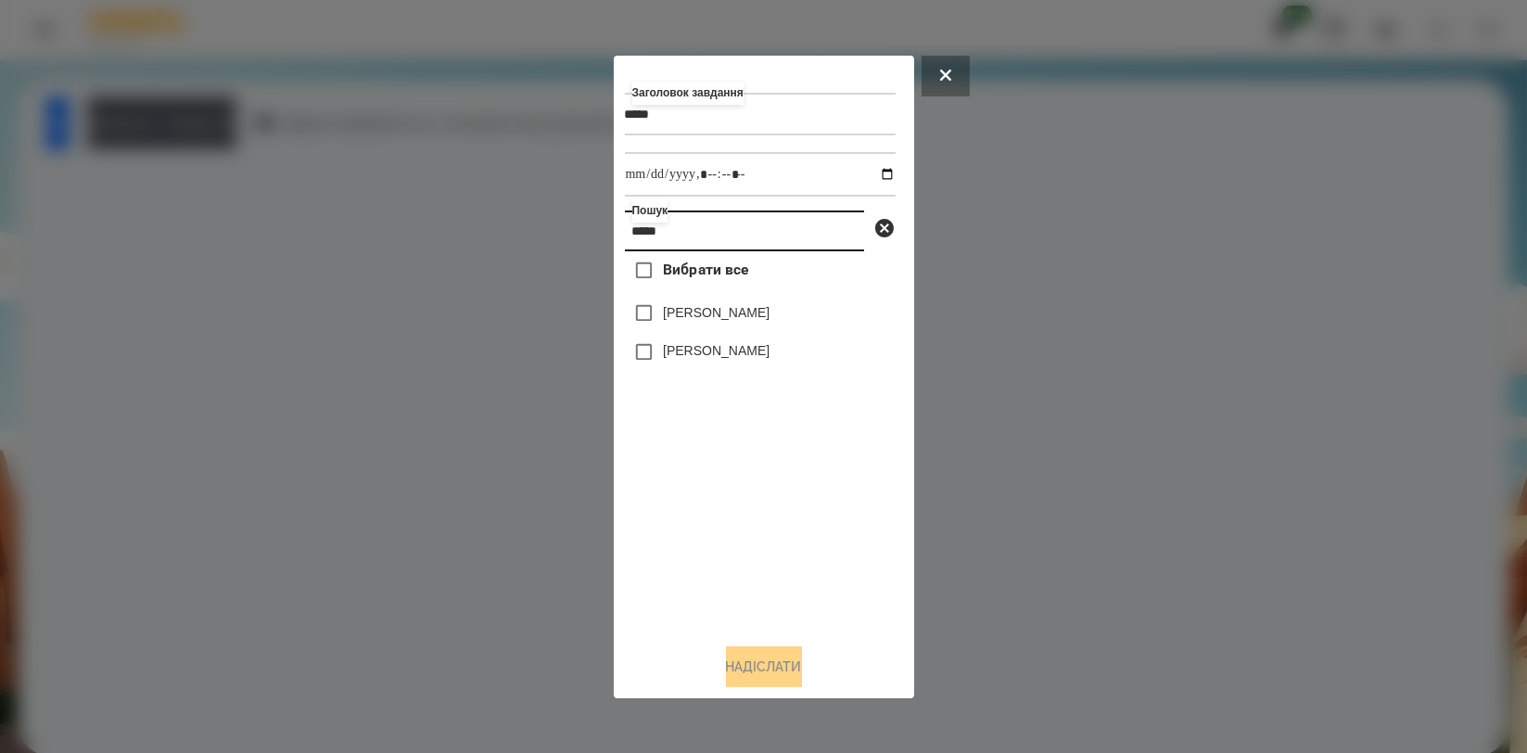
type input "*****"
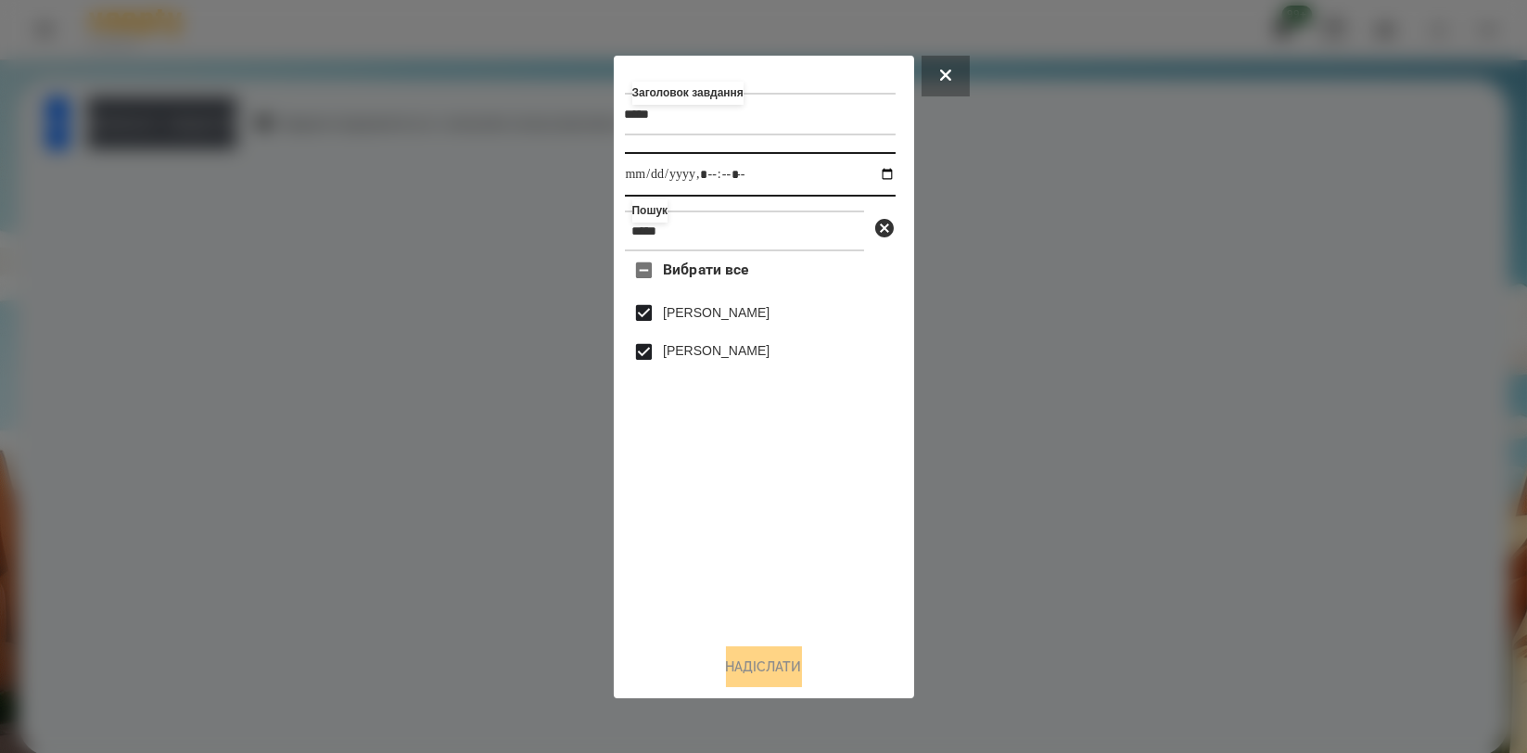
click at [878, 177] on input "datetime-local" at bounding box center [760, 174] width 271 height 44
type input "**********"
click at [897, 523] on div "Заголовок завдання ***** Виконати до Пошук ***** Вибрати все Єва Кольт Ніколь К…" at bounding box center [764, 347] width 278 height 561
click at [775, 675] on button "Надіслати" at bounding box center [764, 666] width 76 height 41
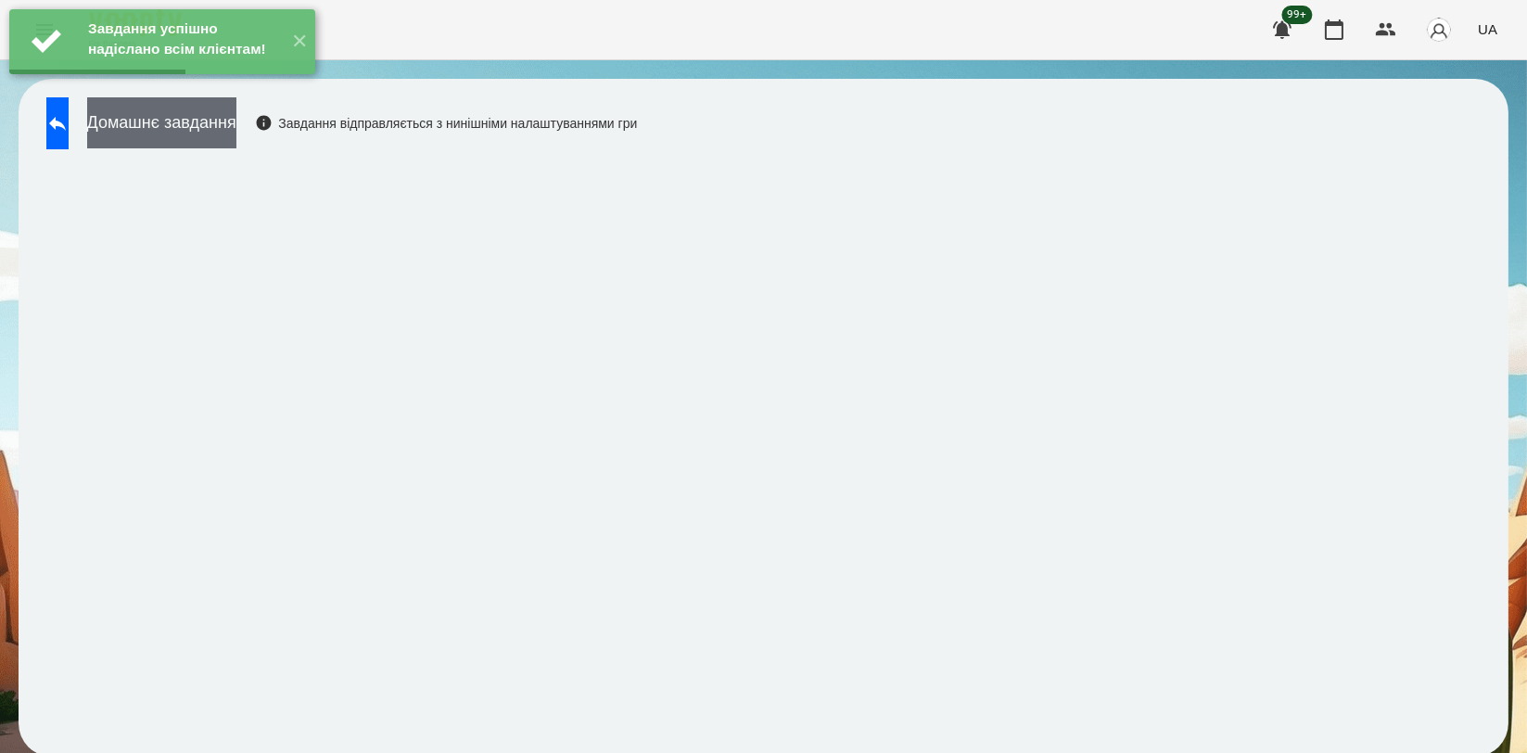
click at [236, 124] on button "Домашнє завдання" at bounding box center [161, 122] width 149 height 51
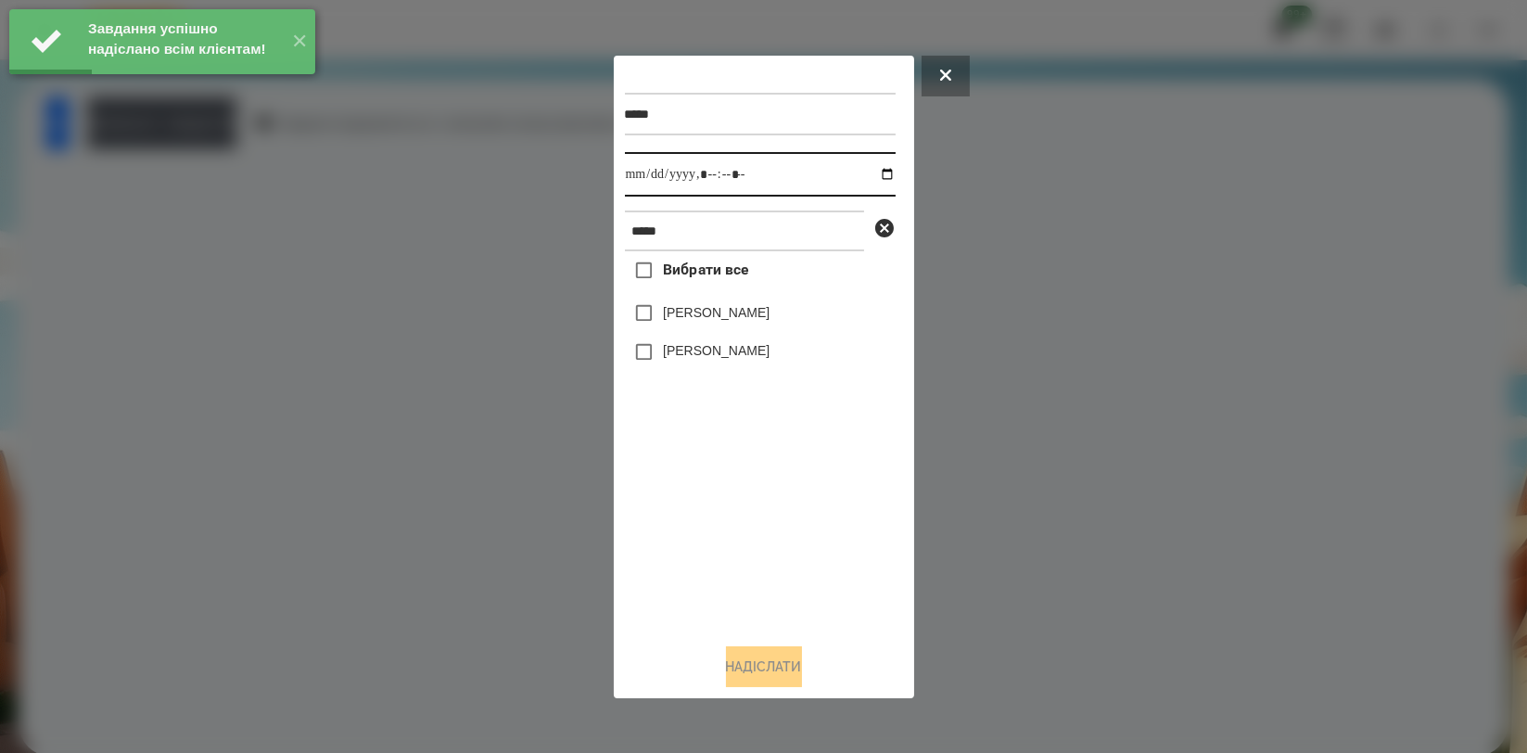
click at [870, 169] on input "datetime-local" at bounding box center [760, 174] width 271 height 44
type input "**********"
click at [728, 462] on div "Вибрати все Єва Кольт Ніколь Кольт" at bounding box center [760, 439] width 271 height 376
click at [701, 358] on label "[PERSON_NAME]" at bounding box center [716, 350] width 107 height 19
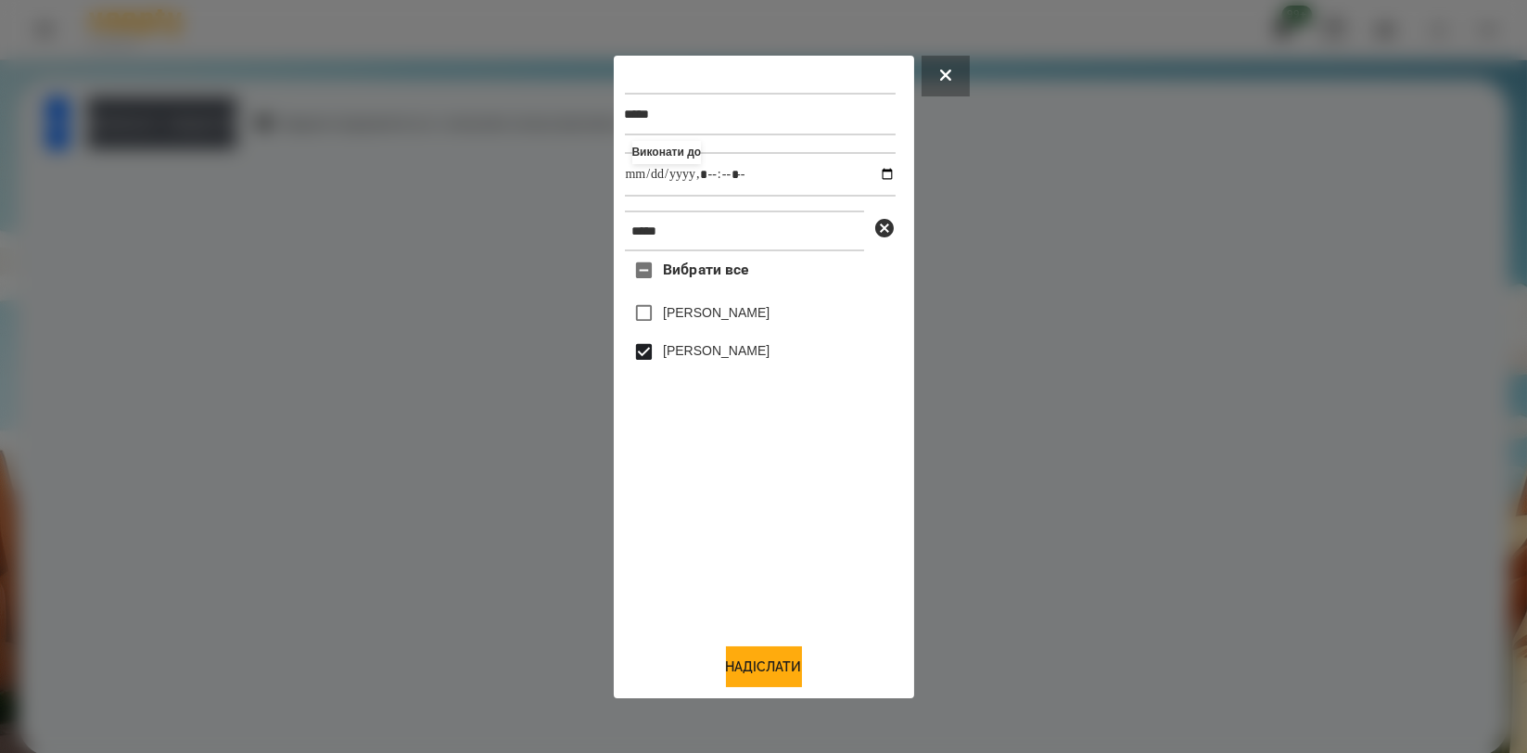
click at [696, 311] on label "[PERSON_NAME]" at bounding box center [716, 312] width 107 height 19
click at [757, 665] on button "Надіслати" at bounding box center [764, 666] width 76 height 41
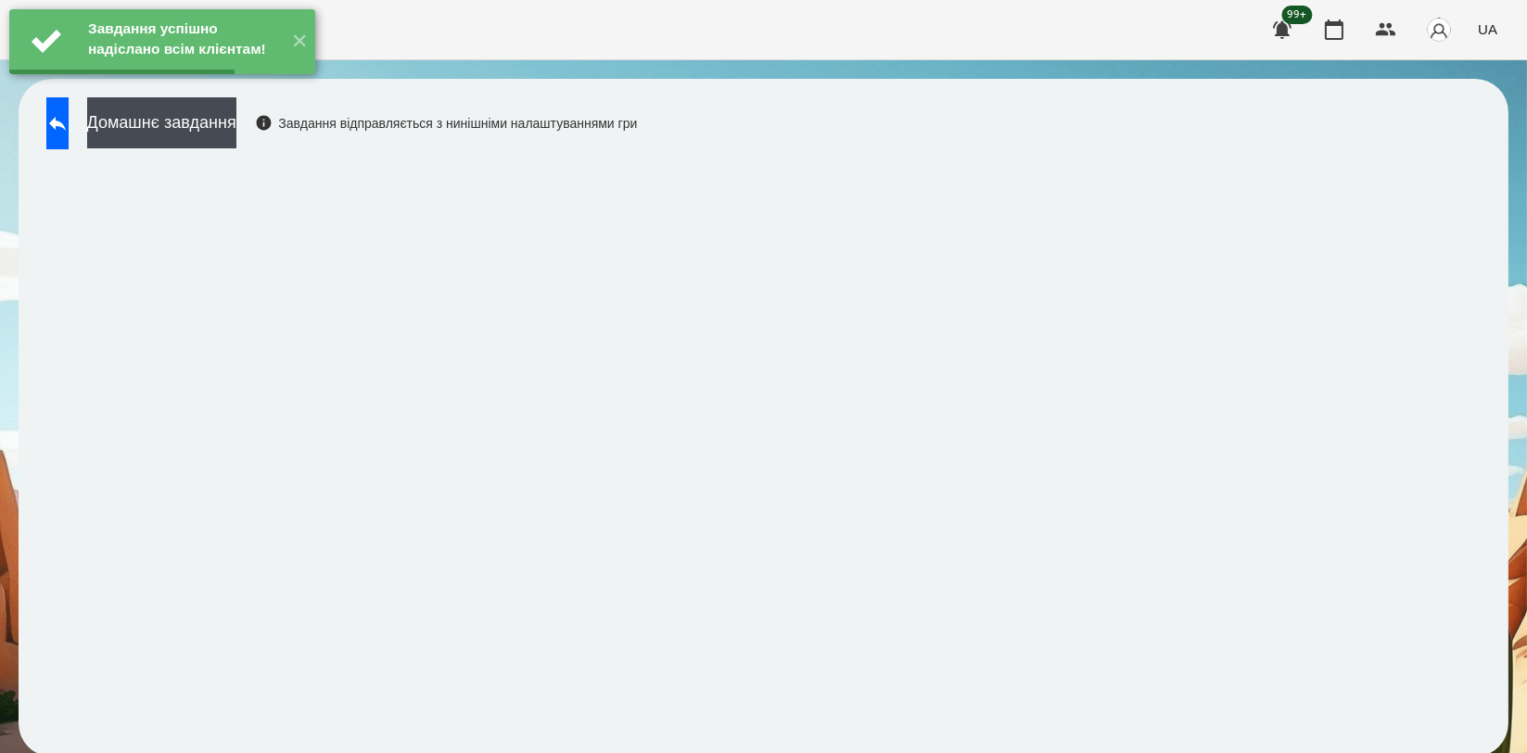
click at [236, 124] on button "Домашнє завдання" at bounding box center [161, 122] width 149 height 51
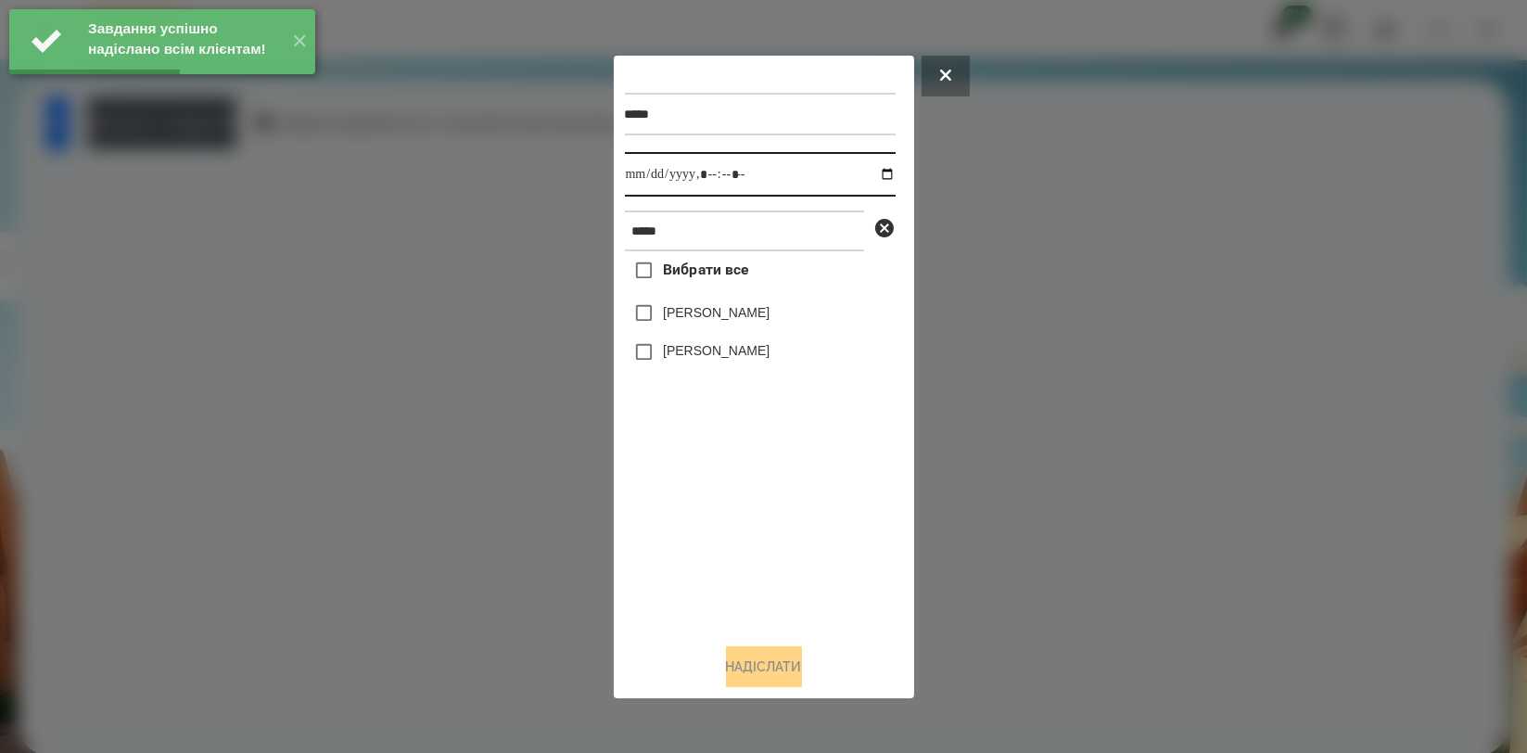
click at [883, 171] on input "datetime-local" at bounding box center [760, 174] width 271 height 44
click at [872, 174] on input "datetime-local" at bounding box center [760, 174] width 271 height 44
type input "**********"
click at [725, 499] on div "Вибрати все Єва Кольт Ніколь Кольт" at bounding box center [760, 439] width 271 height 376
click at [710, 360] on label "[PERSON_NAME]" at bounding box center [716, 350] width 107 height 19
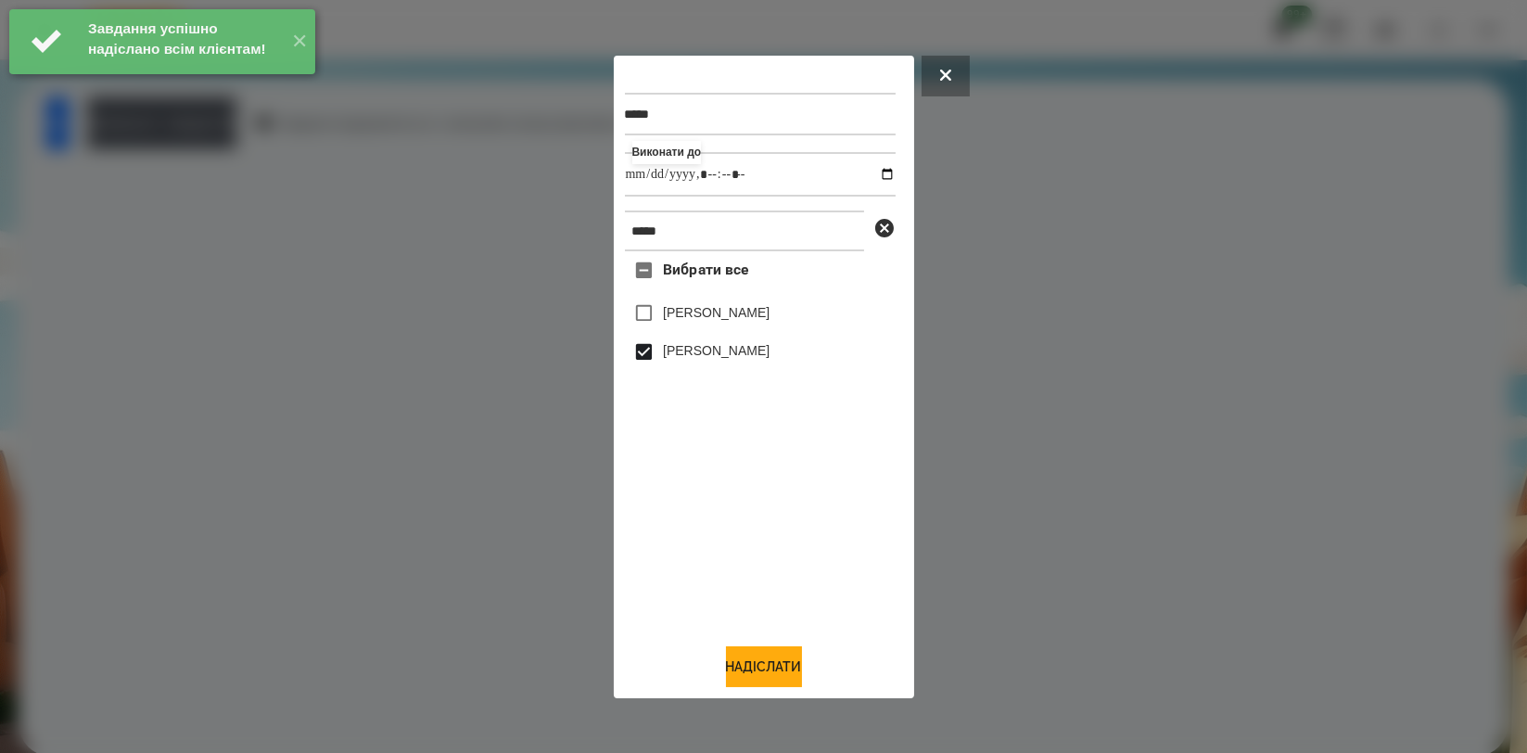
click at [713, 322] on label "[PERSON_NAME]" at bounding box center [716, 312] width 107 height 19
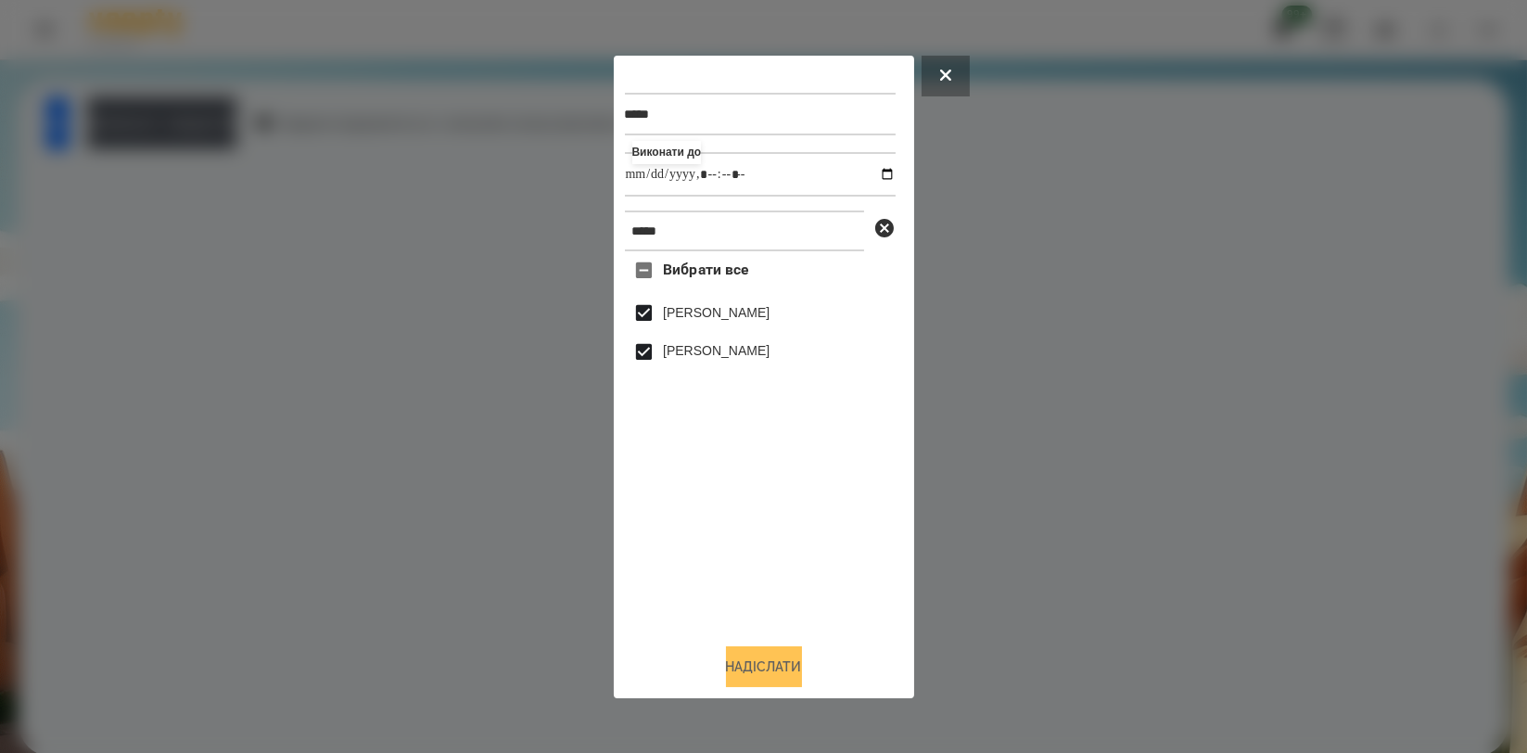
click at [767, 672] on button "Надіслати" at bounding box center [764, 666] width 76 height 41
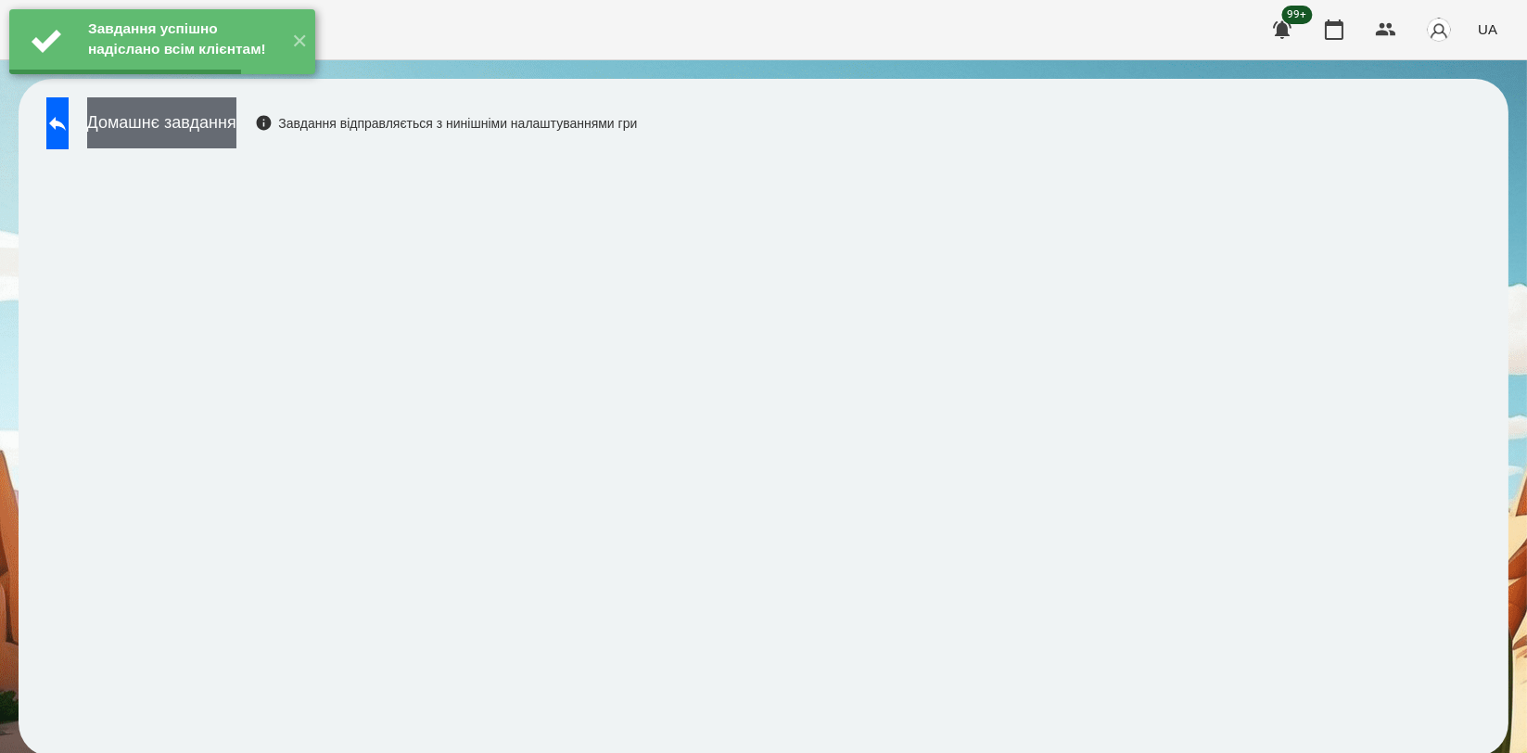
click at [236, 120] on button "Домашнє завдання" at bounding box center [161, 122] width 149 height 51
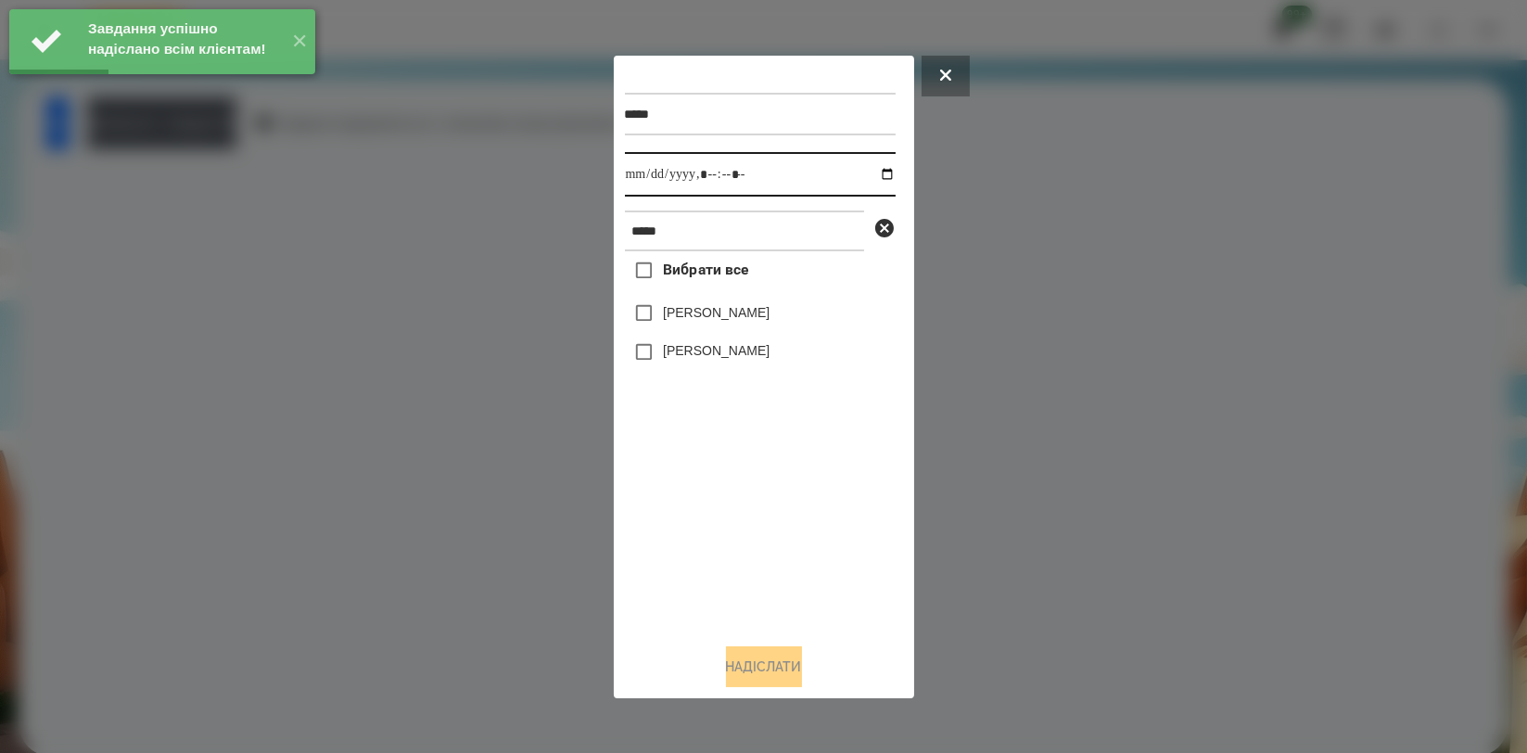
click at [870, 174] on input "datetime-local" at bounding box center [760, 174] width 271 height 44
type input "**********"
click at [770, 486] on div "Вибрати все Єва Кольт Ніколь Кольт" at bounding box center [760, 439] width 271 height 376
click at [735, 354] on label "[PERSON_NAME]" at bounding box center [716, 350] width 107 height 19
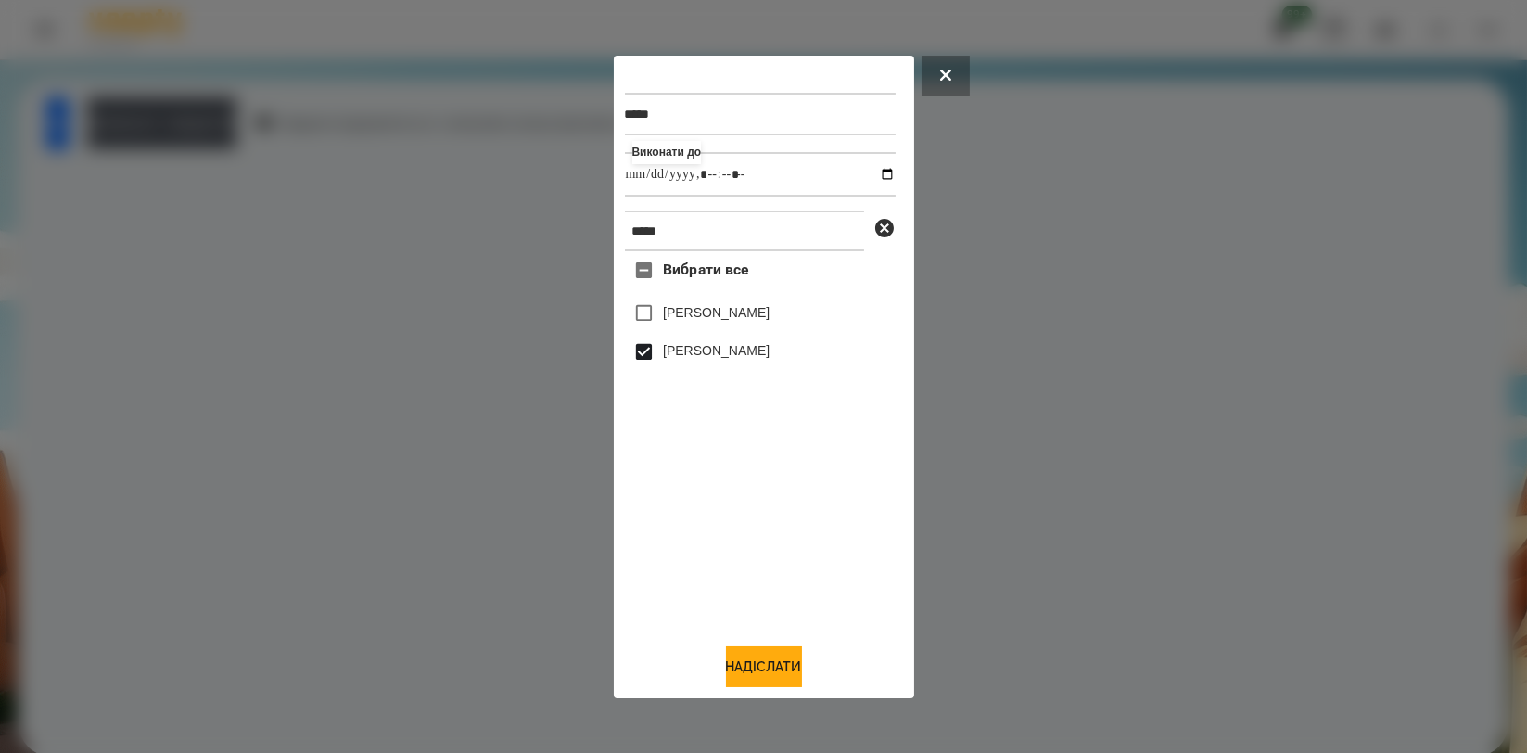
click at [721, 305] on label "[PERSON_NAME]" at bounding box center [716, 312] width 107 height 19
click at [522, 374] on div at bounding box center [763, 376] width 1527 height 753
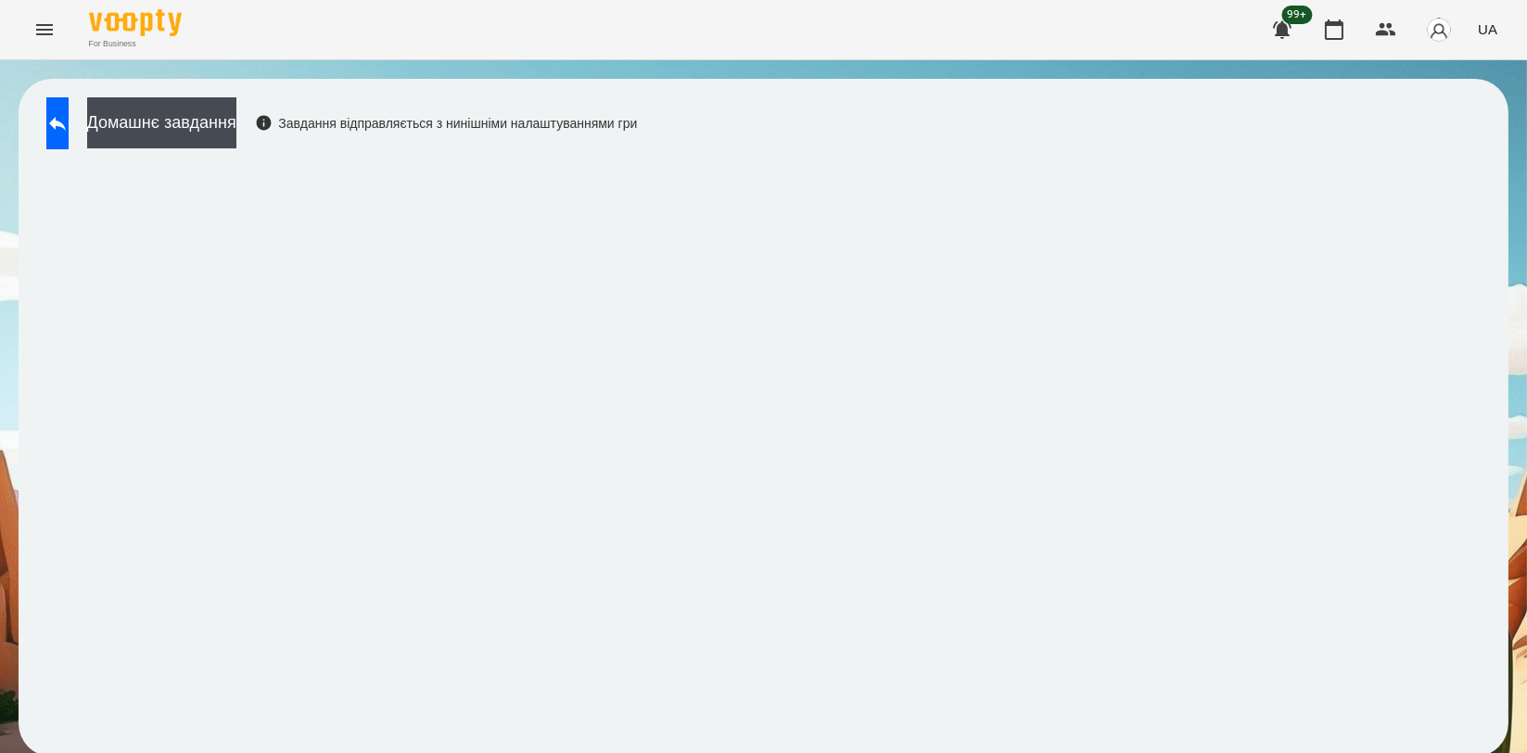
click at [218, 88] on div "Домашнє завдання Завдання відправляється з нинішніми налаштуваннями гри" at bounding box center [764, 418] width 1490 height 678
click at [222, 114] on button "Домашнє завдання" at bounding box center [161, 122] width 149 height 51
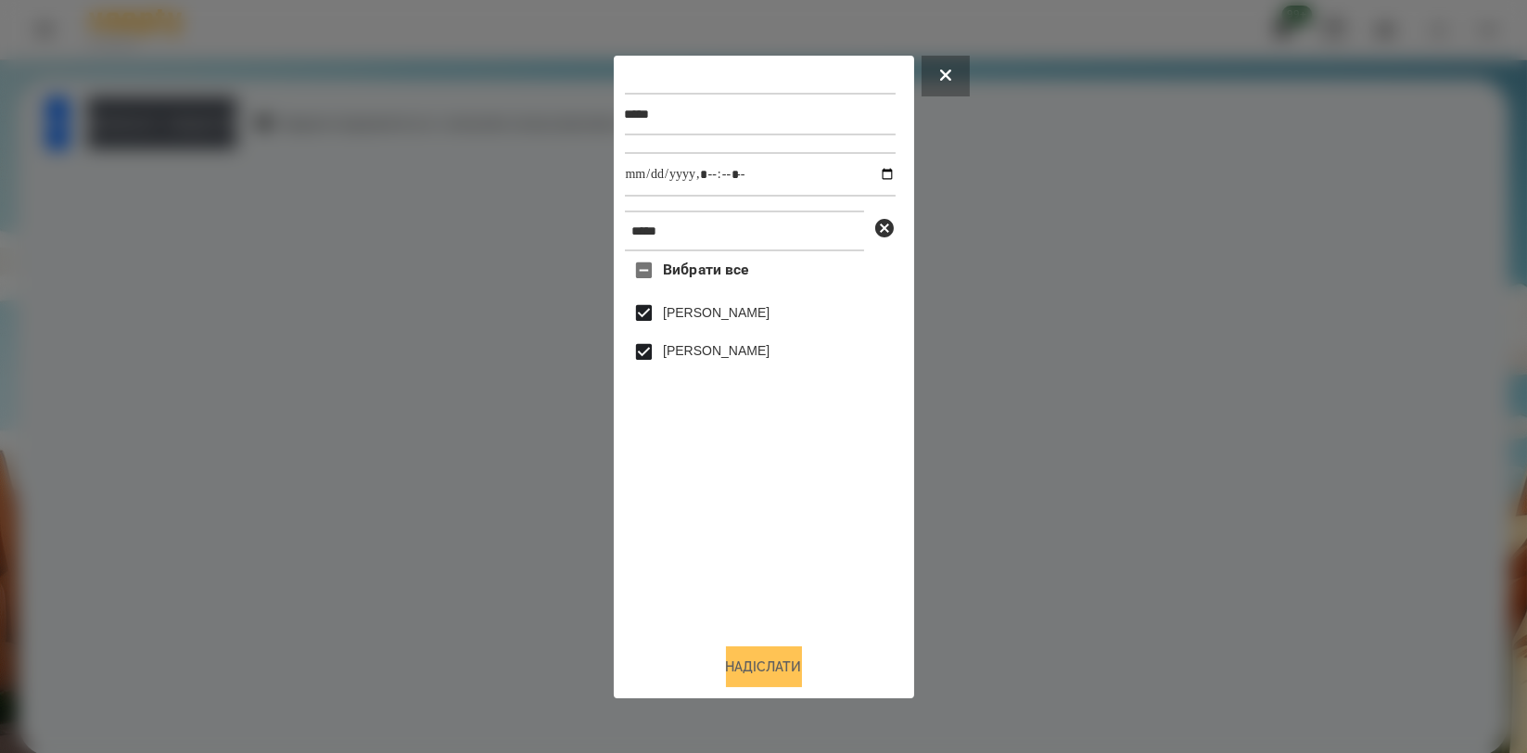
click at [752, 655] on button "Надіслати" at bounding box center [764, 666] width 76 height 41
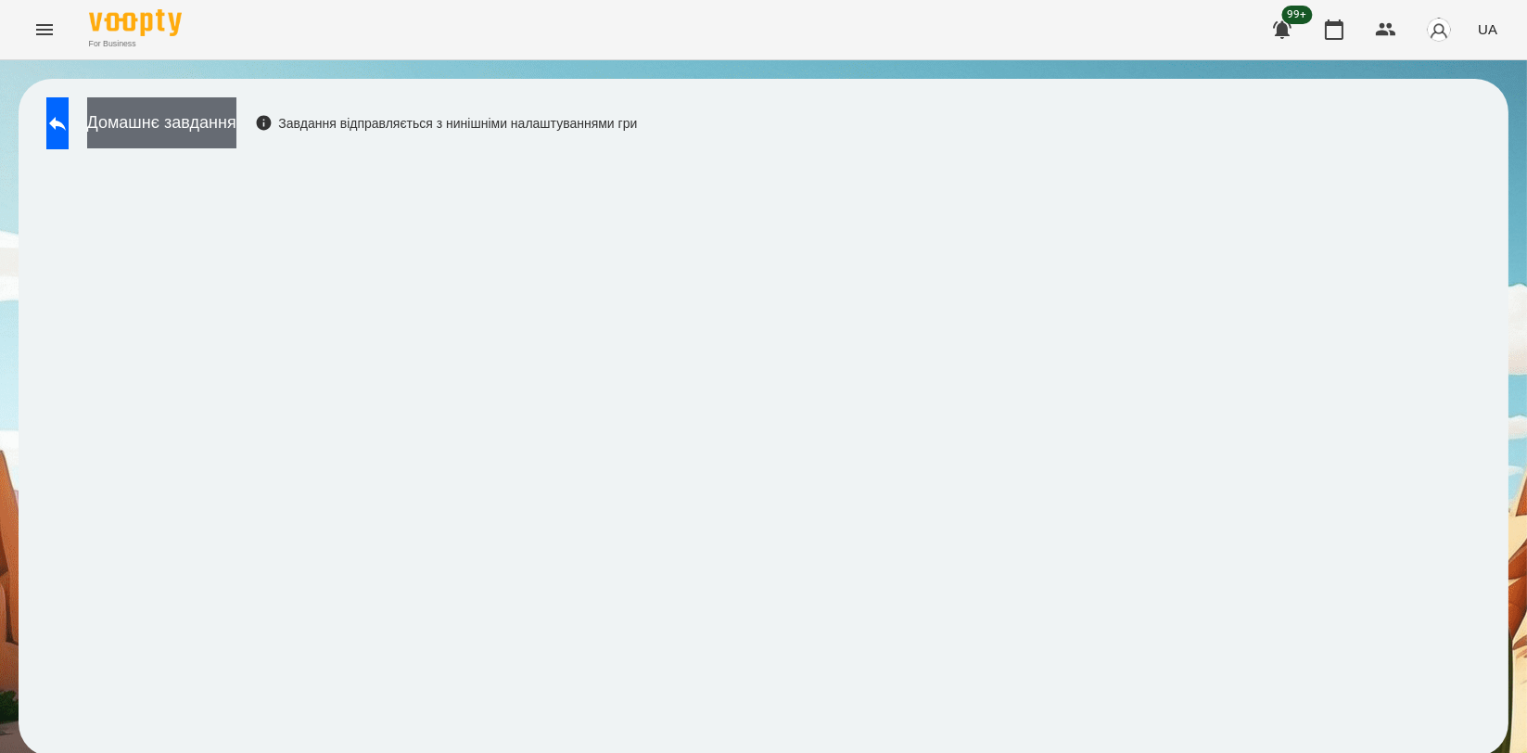
click at [217, 130] on button "Домашнє завдання" at bounding box center [161, 122] width 149 height 51
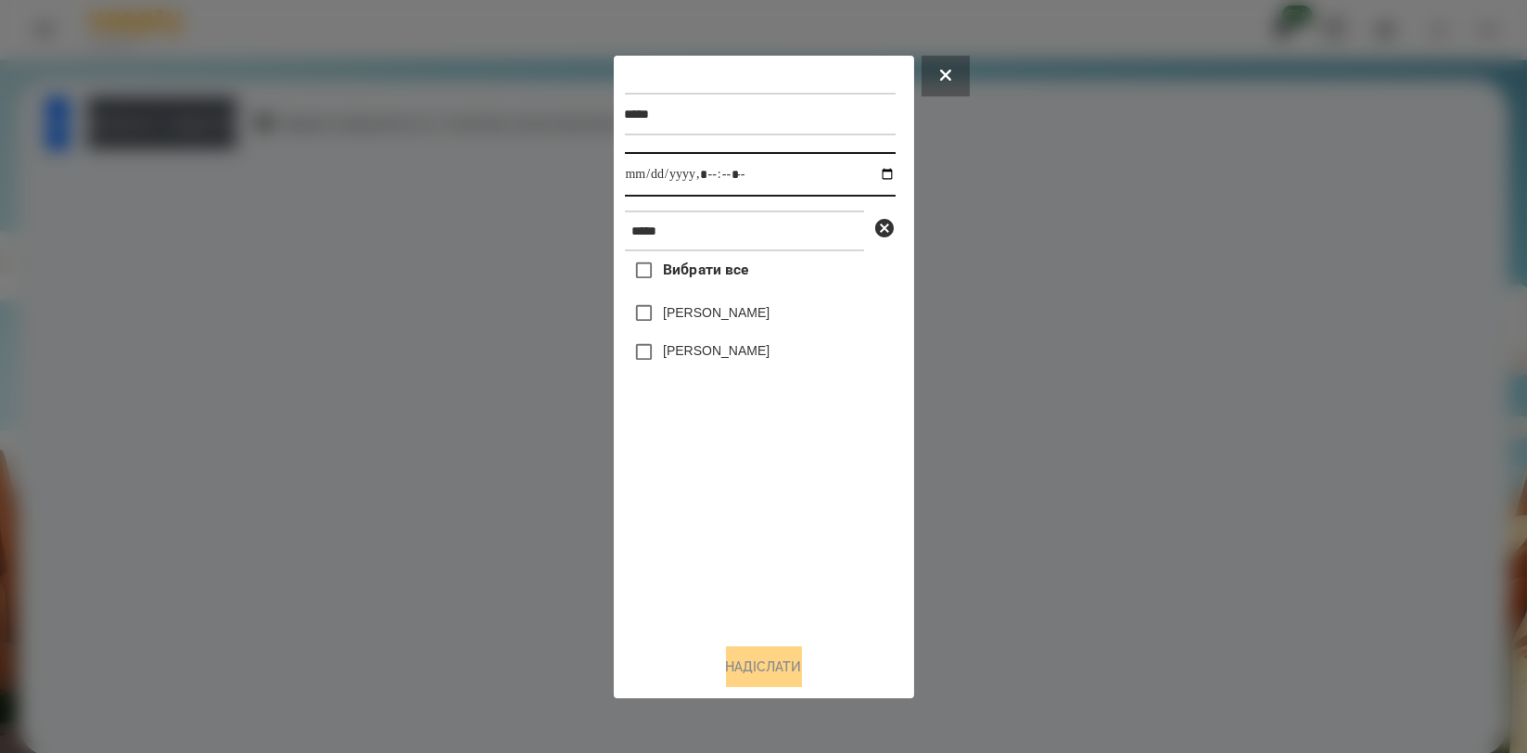
click at [874, 176] on input "datetime-local" at bounding box center [760, 174] width 271 height 44
type input "**********"
click at [755, 524] on div "Вибрати все Єва Кольт Ніколь Кольт" at bounding box center [760, 439] width 271 height 376
click at [703, 357] on label "[PERSON_NAME]" at bounding box center [716, 350] width 107 height 19
click at [706, 312] on label "[PERSON_NAME]" at bounding box center [716, 312] width 107 height 19
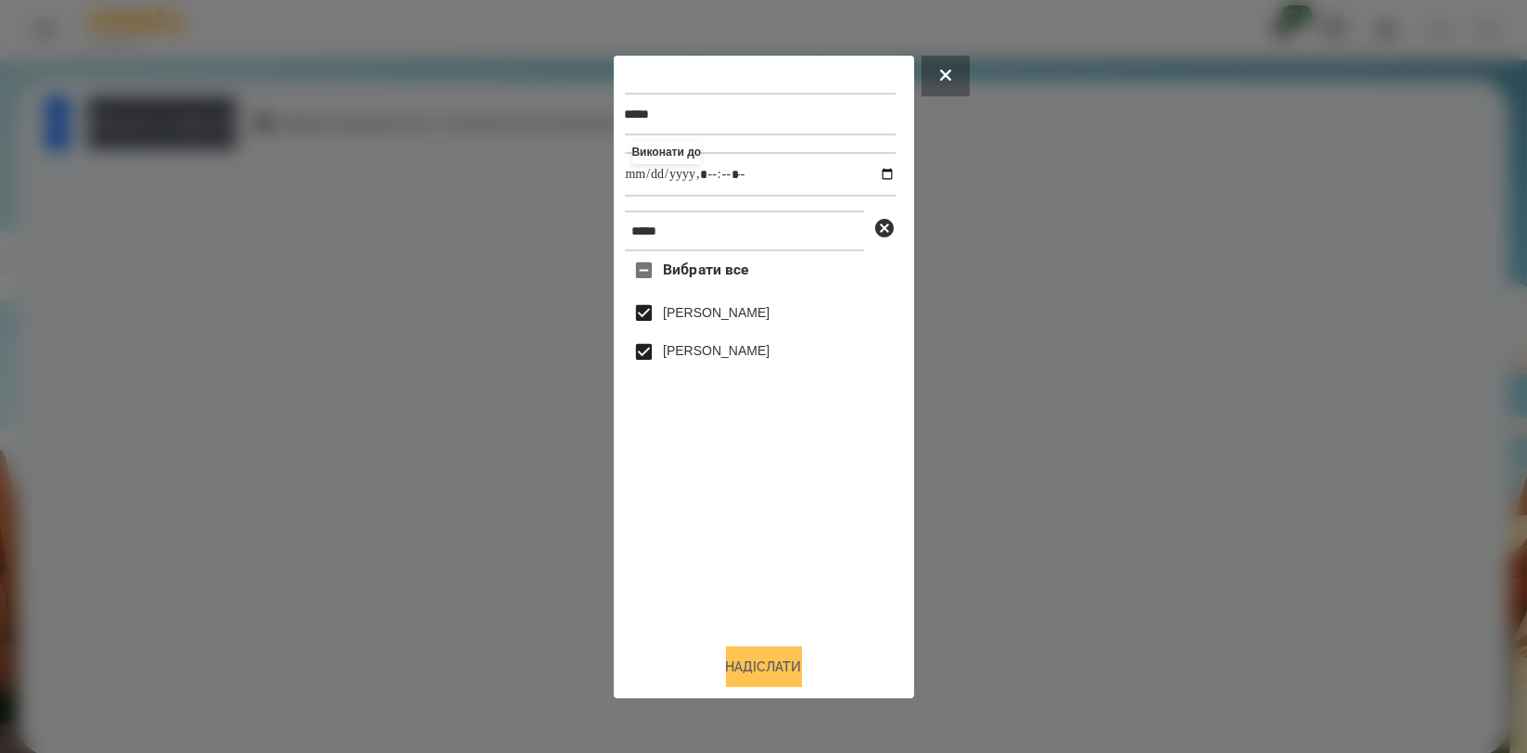
click at [745, 653] on button "Надіслати" at bounding box center [764, 666] width 76 height 41
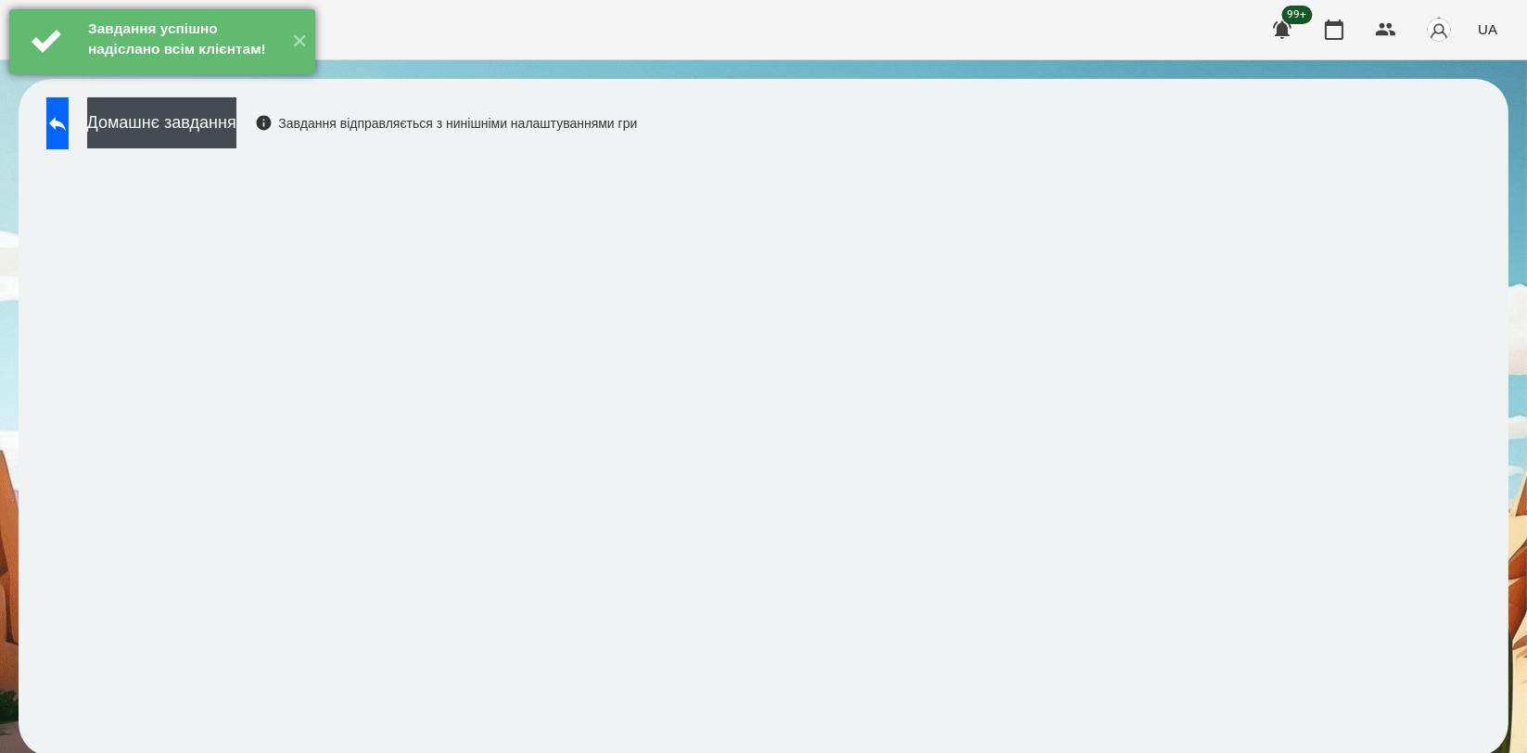
click at [213, 73] on div "Завдання успішно надіслано всім клієнтам!" at bounding box center [182, 41] width 199 height 64
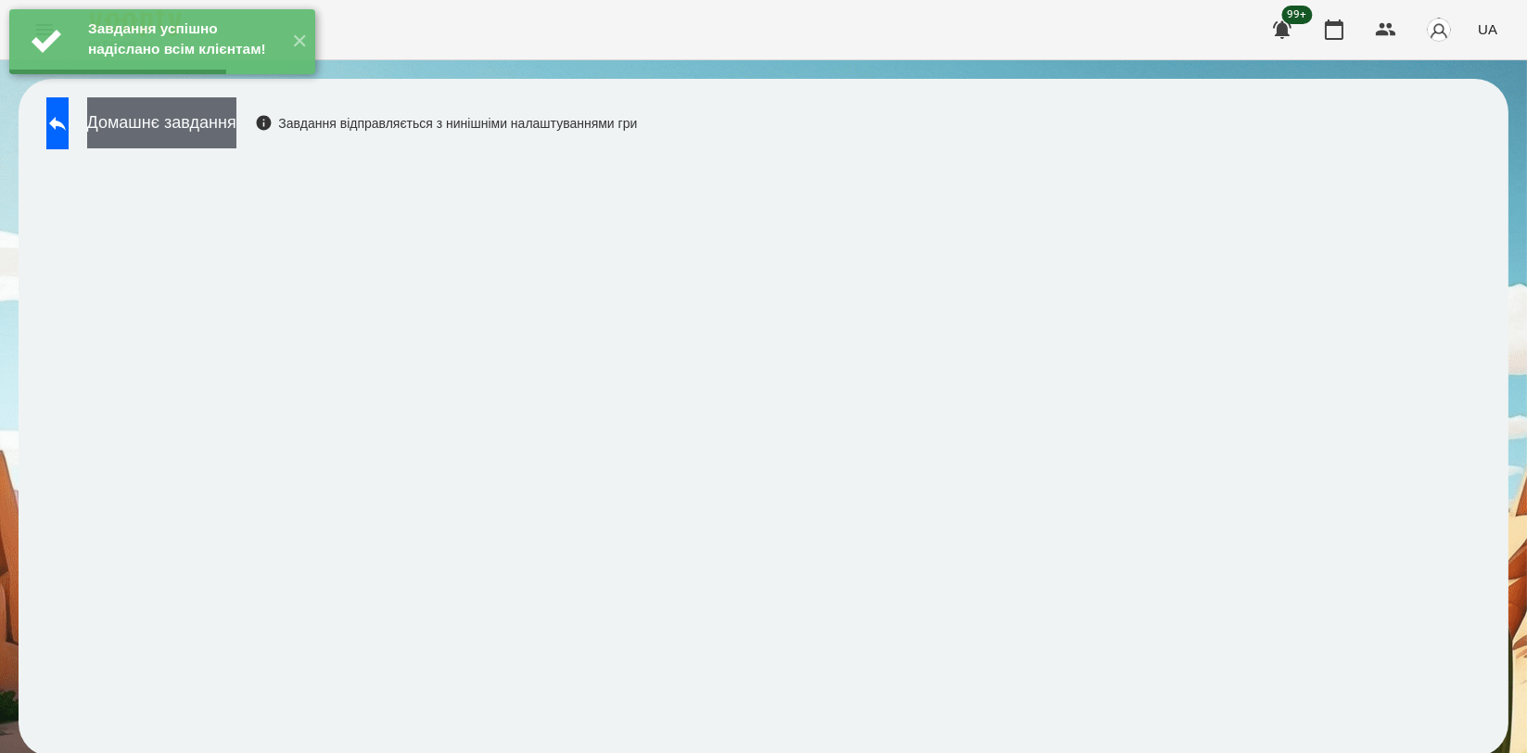
click at [222, 118] on button "Домашнє завдання" at bounding box center [161, 122] width 149 height 51
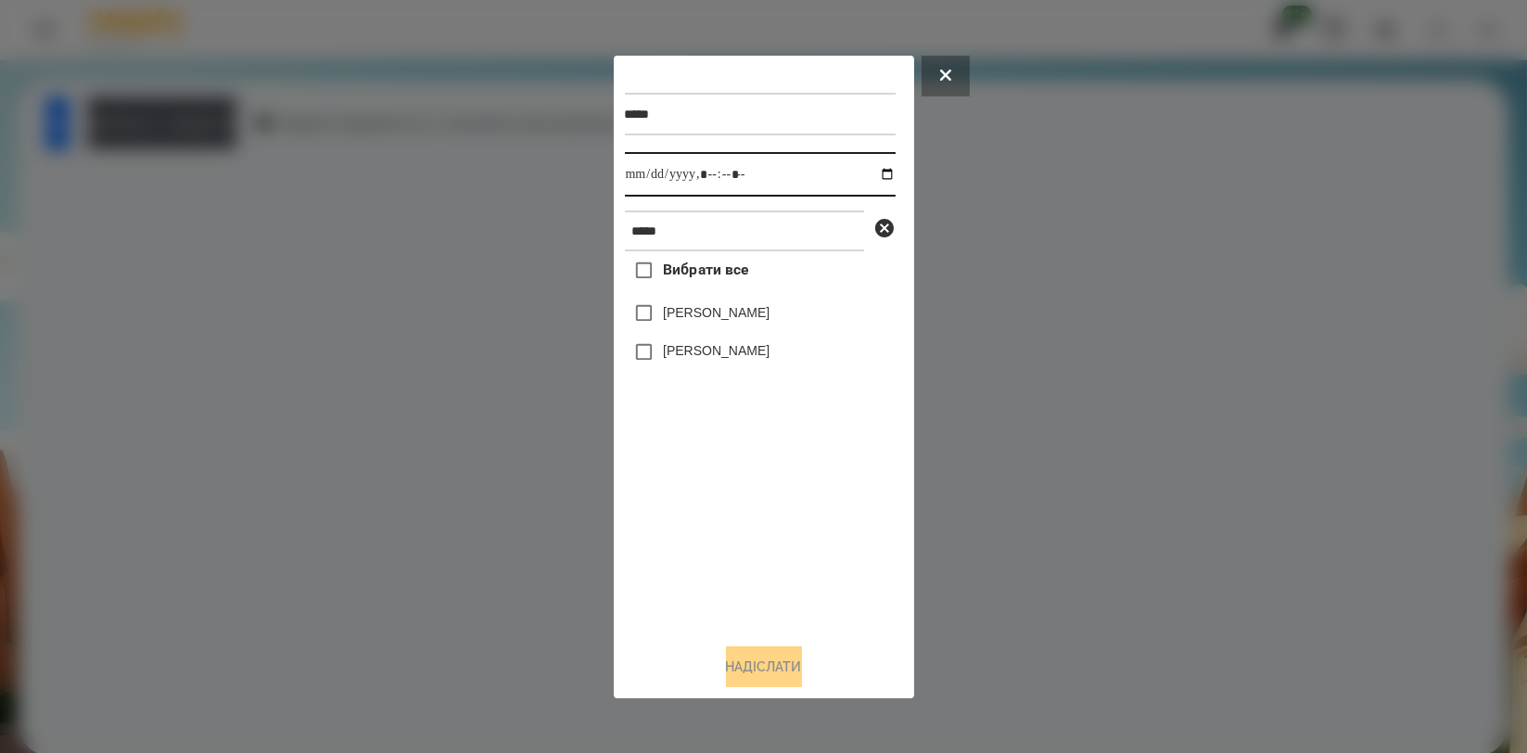
click at [880, 174] on input "datetime-local" at bounding box center [760, 174] width 271 height 44
type input "**********"
click at [661, 491] on div "Вибрати все Єва Кольт Ніколь Кольт" at bounding box center [760, 439] width 271 height 376
click at [678, 354] on label "[PERSON_NAME]" at bounding box center [716, 350] width 107 height 19
click at [693, 328] on div "[PERSON_NAME]" at bounding box center [760, 313] width 271 height 39
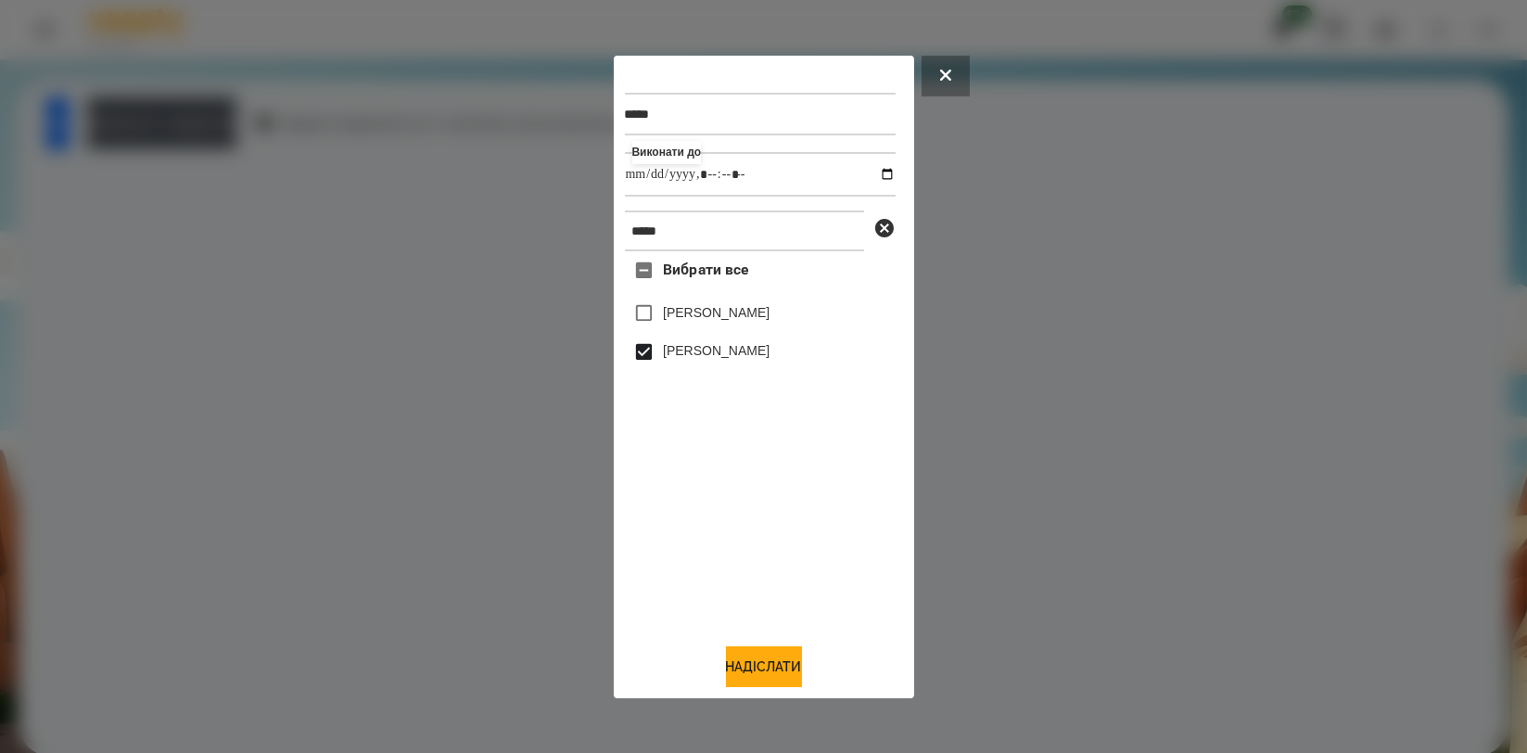
click at [703, 311] on label "[PERSON_NAME]" at bounding box center [716, 312] width 107 height 19
click at [755, 669] on button "Надіслати" at bounding box center [764, 666] width 76 height 41
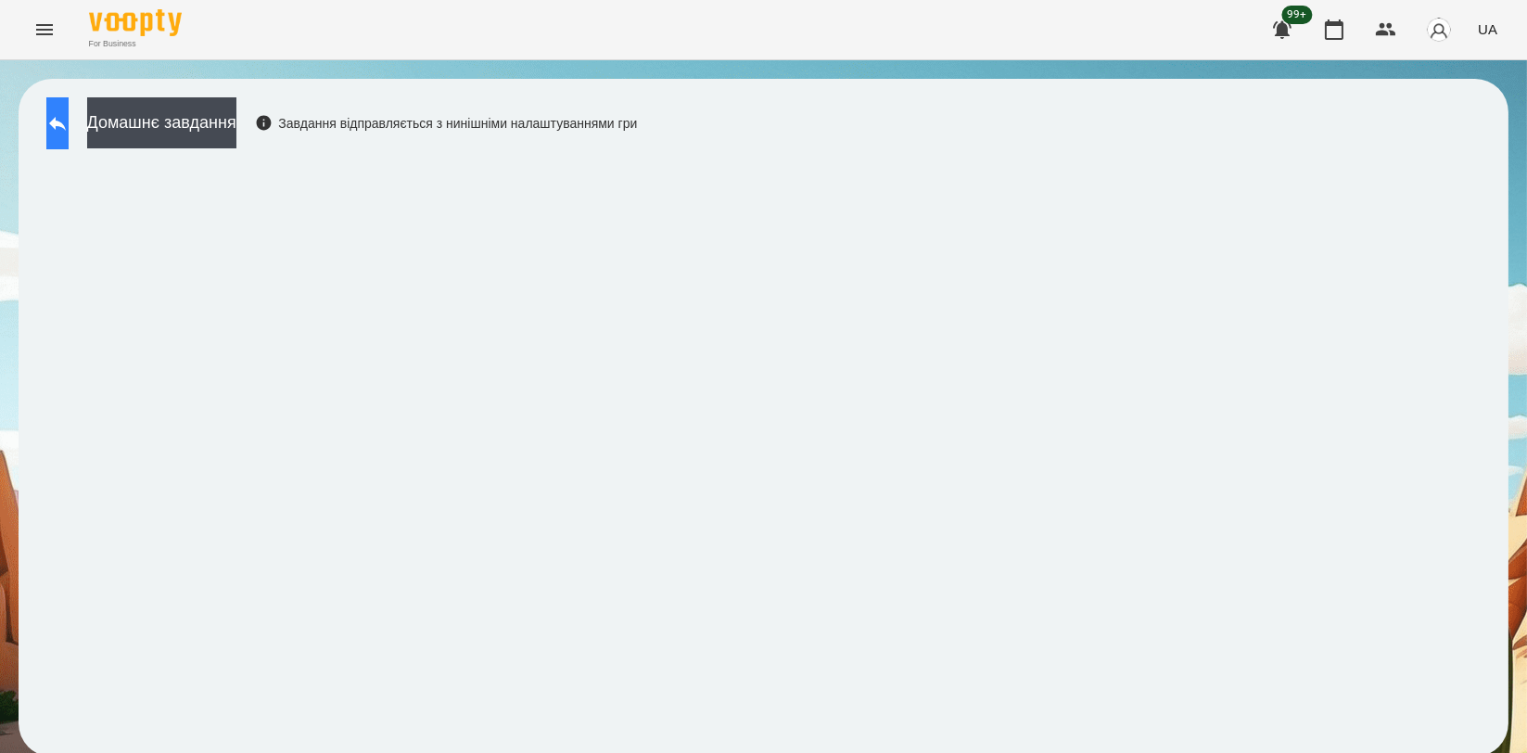
click at [60, 112] on button at bounding box center [57, 123] width 22 height 52
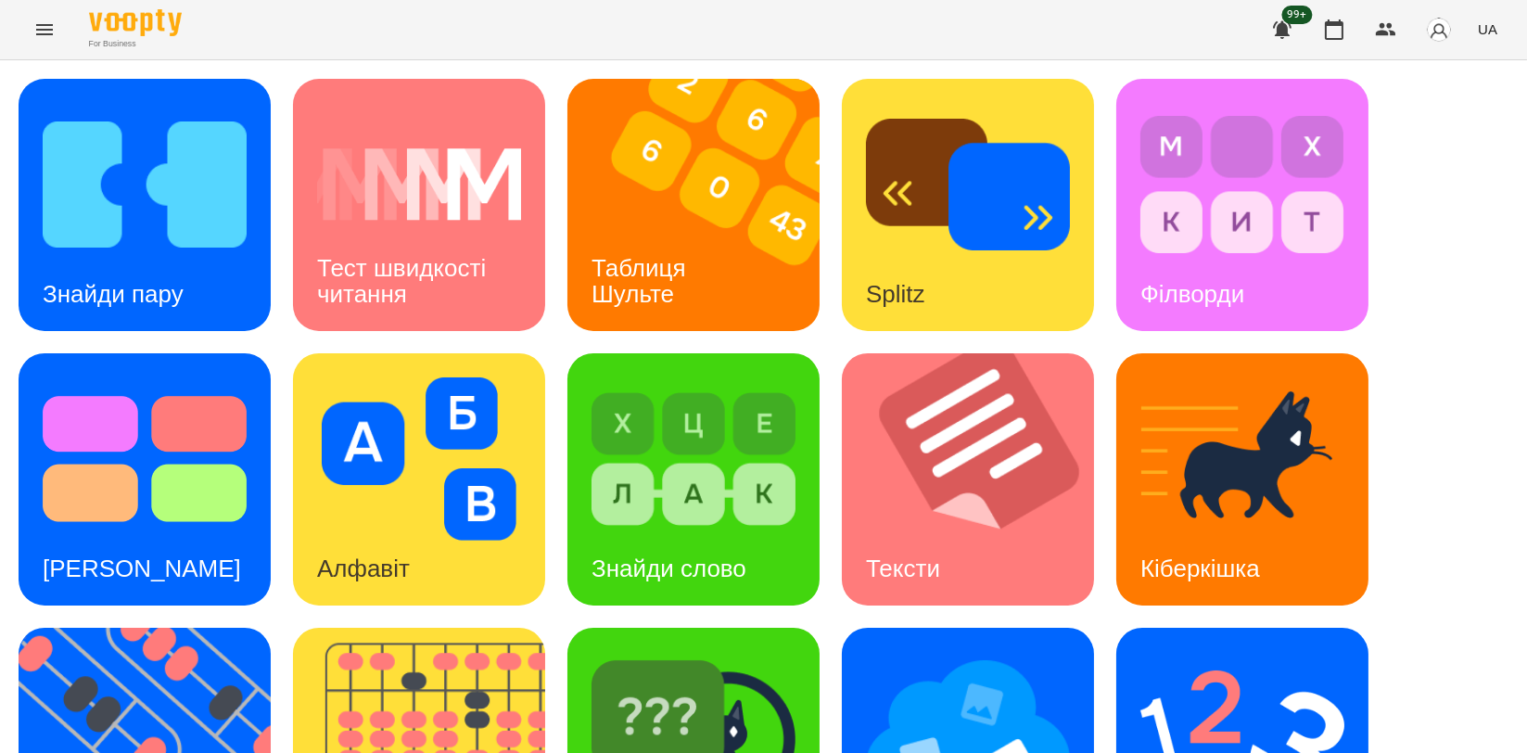
scroll to position [412, 0]
click at [692, 652] on img at bounding box center [693, 733] width 204 height 163
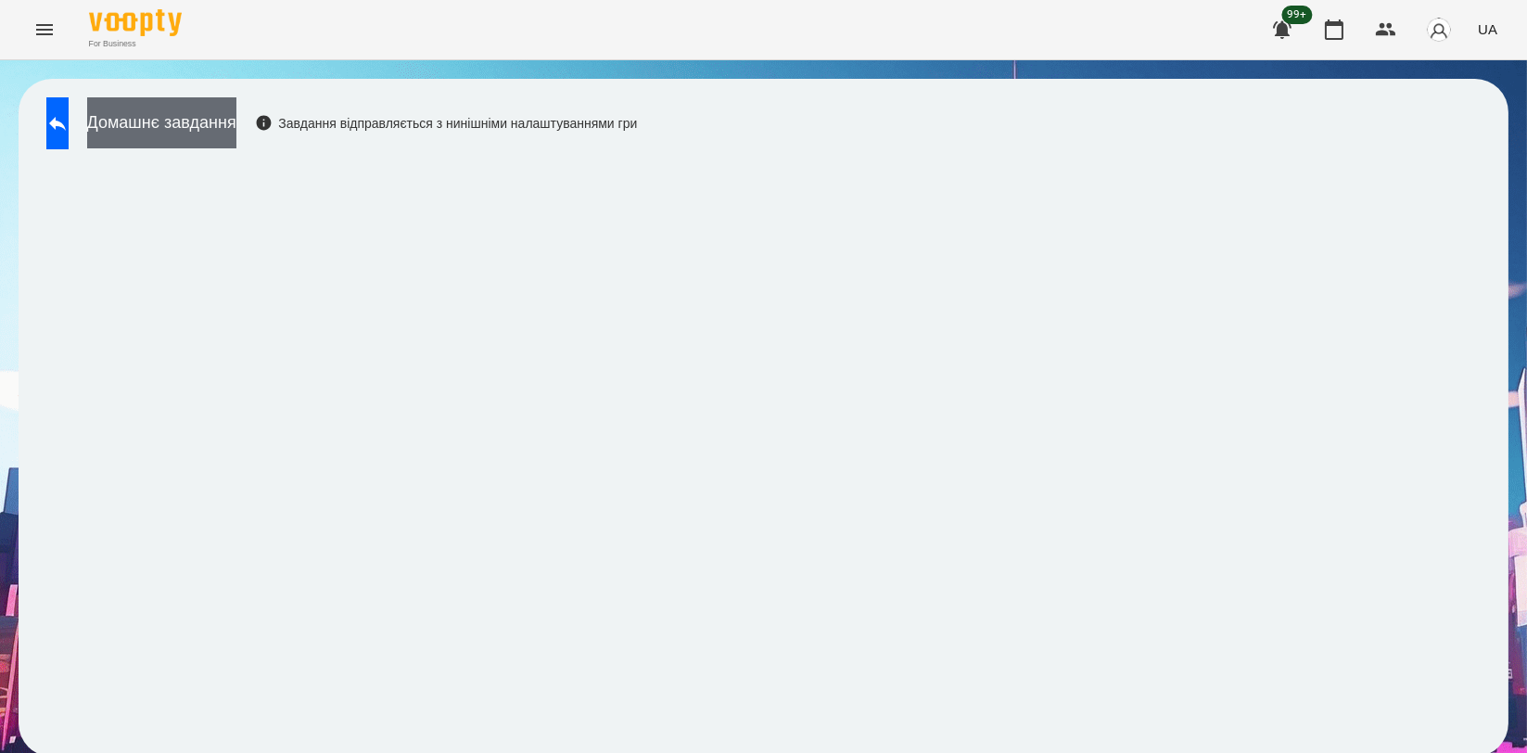
click at [236, 124] on button "Домашнє завдання" at bounding box center [161, 122] width 149 height 51
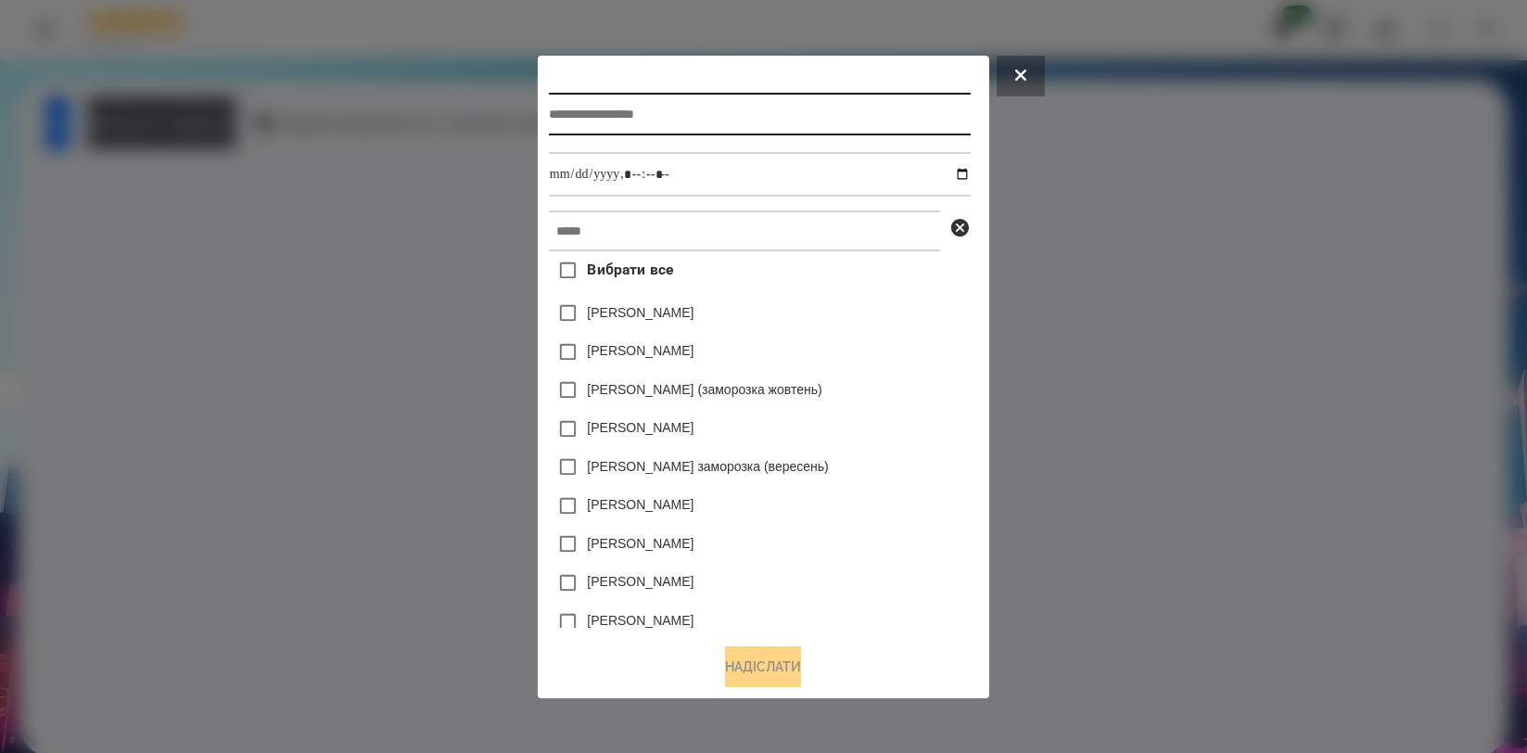
click at [877, 117] on input "text" at bounding box center [760, 114] width 422 height 43
type input "**********"
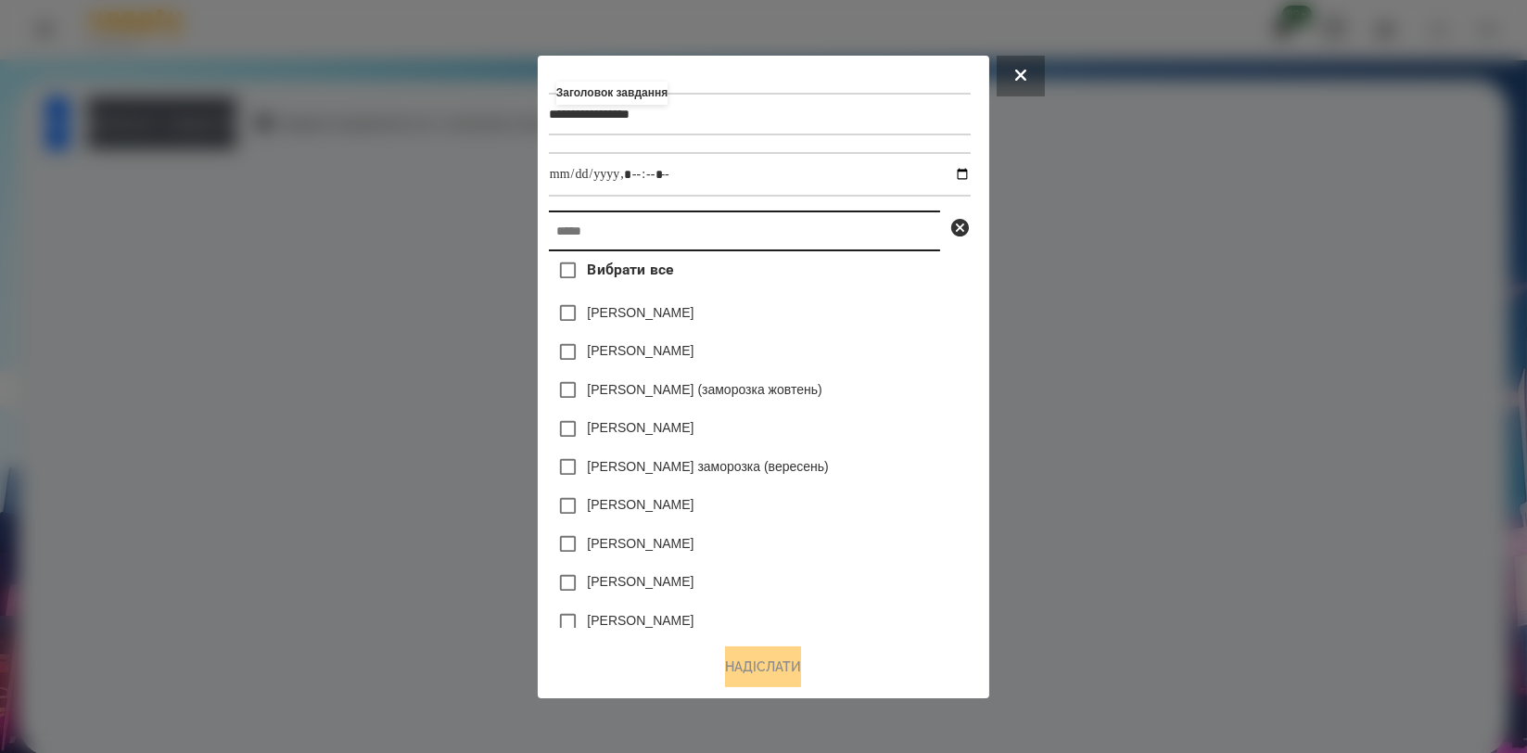
click at [883, 233] on input "text" at bounding box center [744, 230] width 391 height 41
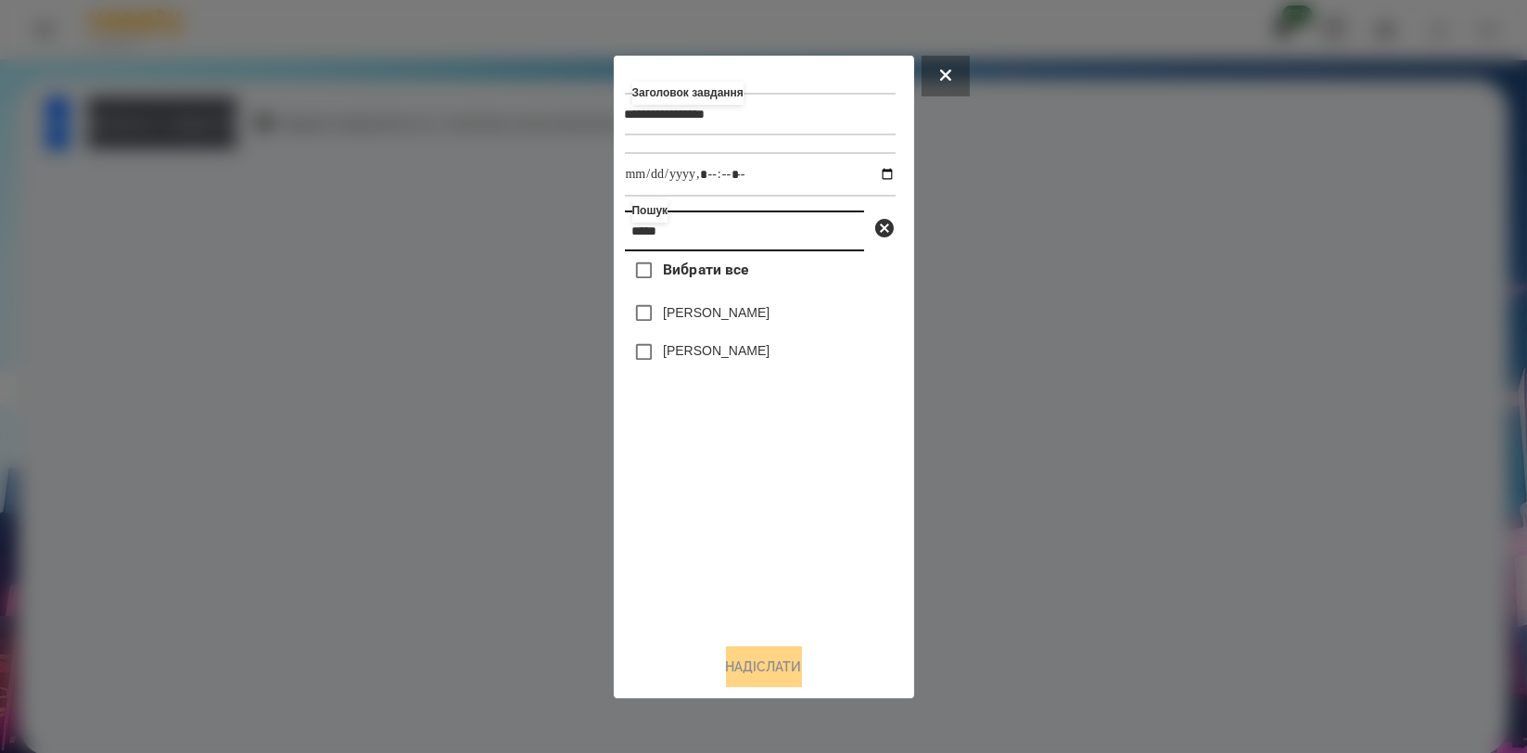
type input "*****"
click at [688, 311] on label "[PERSON_NAME]" at bounding box center [716, 312] width 107 height 19
click at [663, 359] on label "[PERSON_NAME]" at bounding box center [716, 350] width 107 height 19
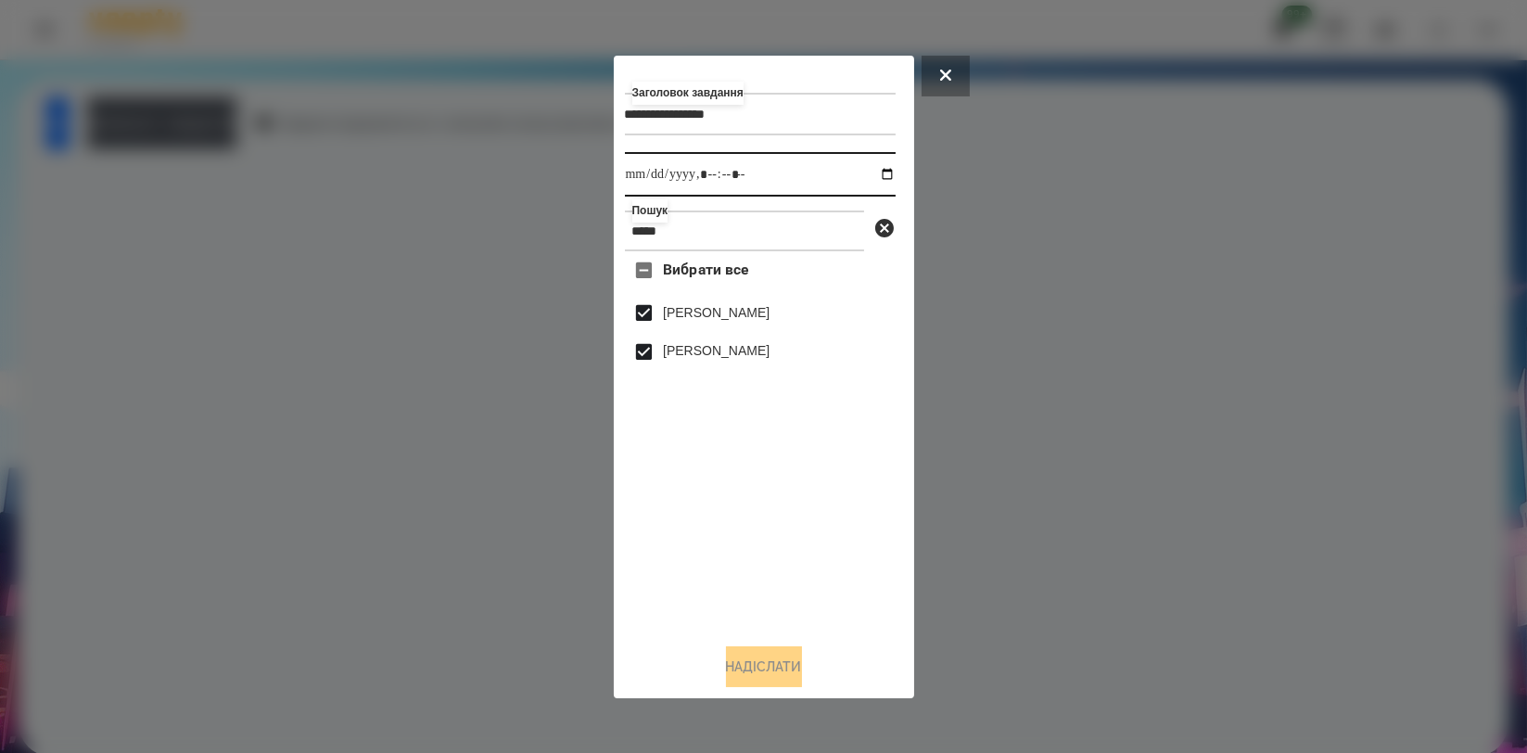
click at [872, 172] on input "datetime-local" at bounding box center [760, 174] width 271 height 44
type input "**********"
click at [793, 554] on div "Вибрати все Єва Кольт Ніколь Кольт" at bounding box center [760, 439] width 271 height 376
click at [748, 664] on button "Надіслати" at bounding box center [764, 666] width 76 height 41
click at [256, 137] on div at bounding box center [763, 376] width 1527 height 753
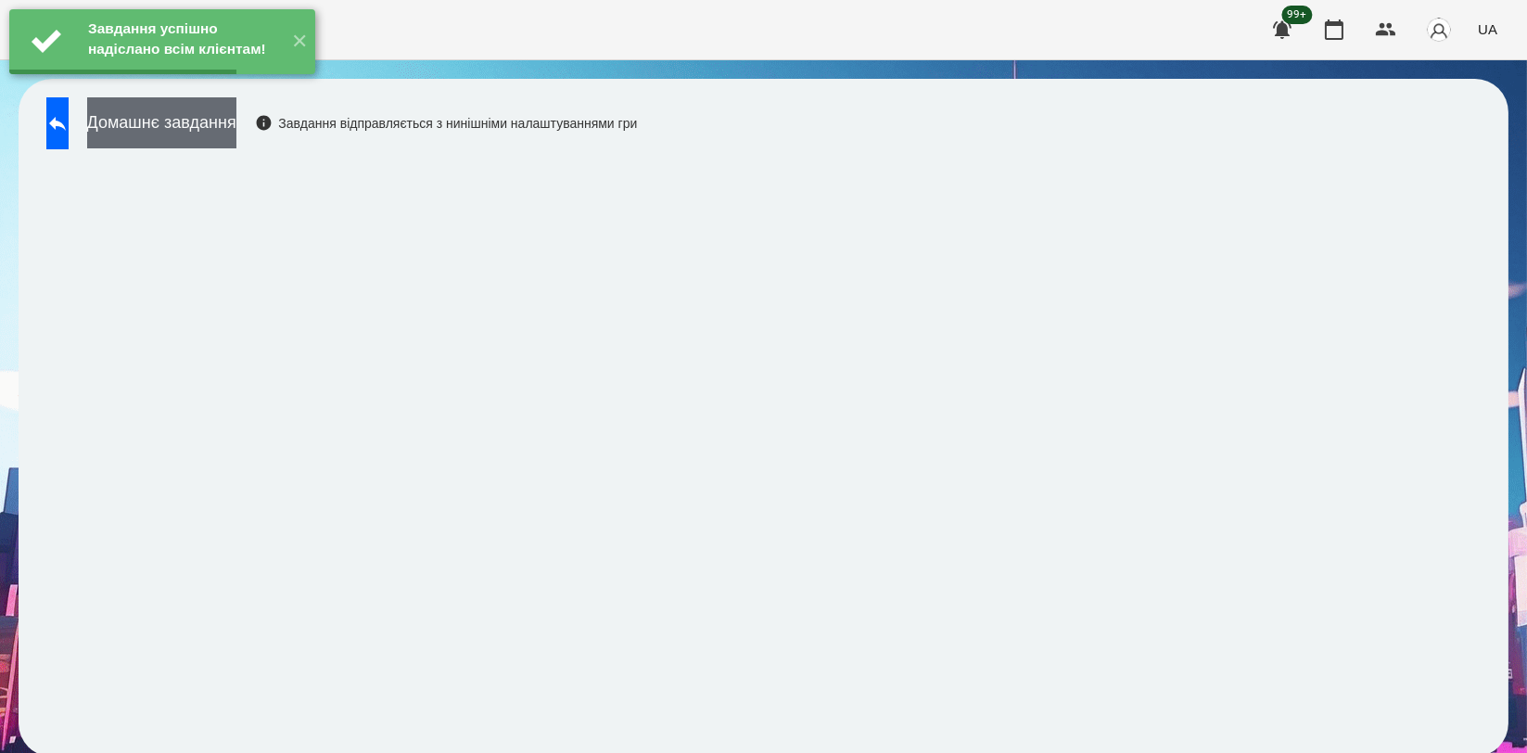
click at [236, 126] on button "Домашнє завдання" at bounding box center [161, 122] width 149 height 51
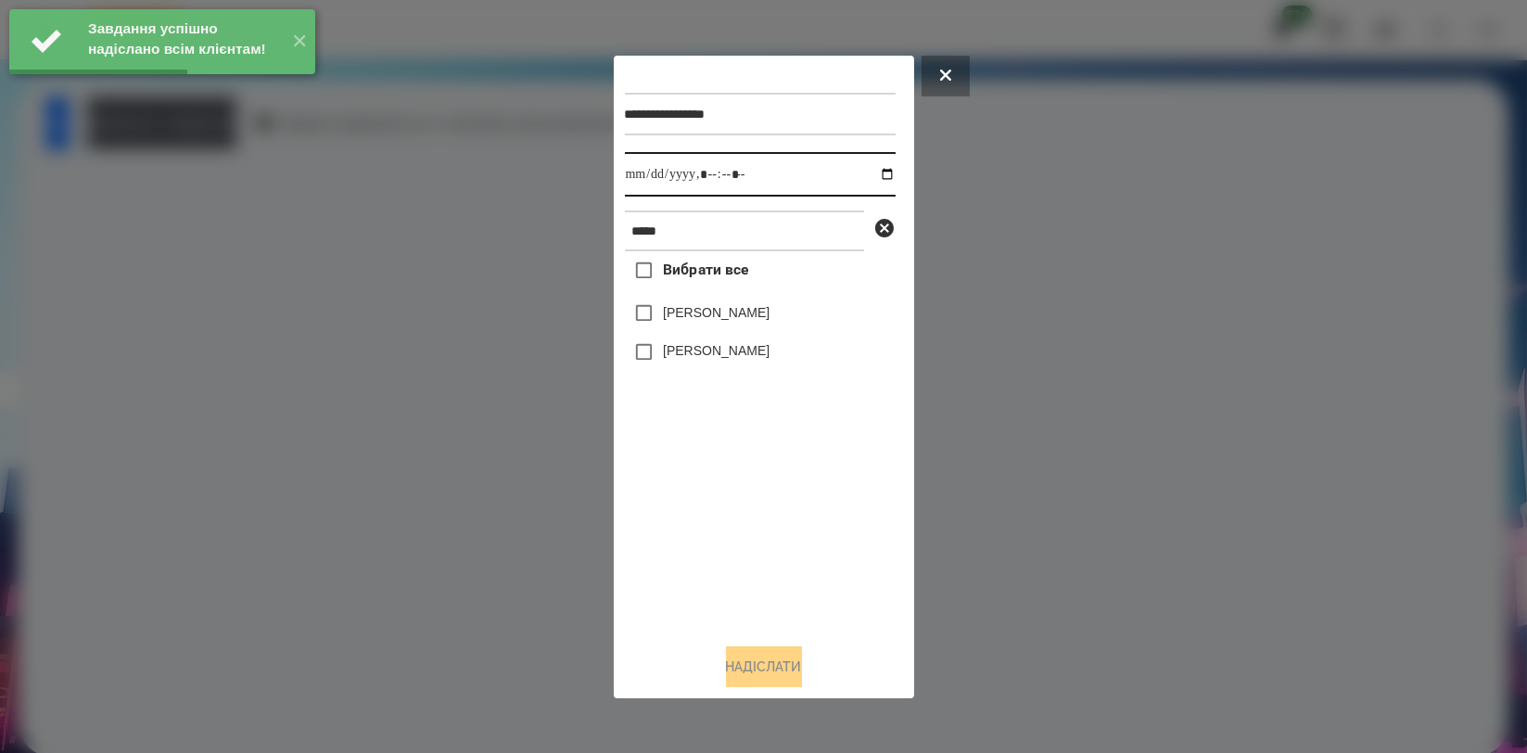
click at [873, 174] on input "datetime-local" at bounding box center [760, 174] width 271 height 44
type input "**********"
click at [743, 487] on div "Вибрати все Єва Кольт Ніколь Кольт" at bounding box center [760, 439] width 271 height 376
click at [718, 352] on label "[PERSON_NAME]" at bounding box center [716, 350] width 107 height 19
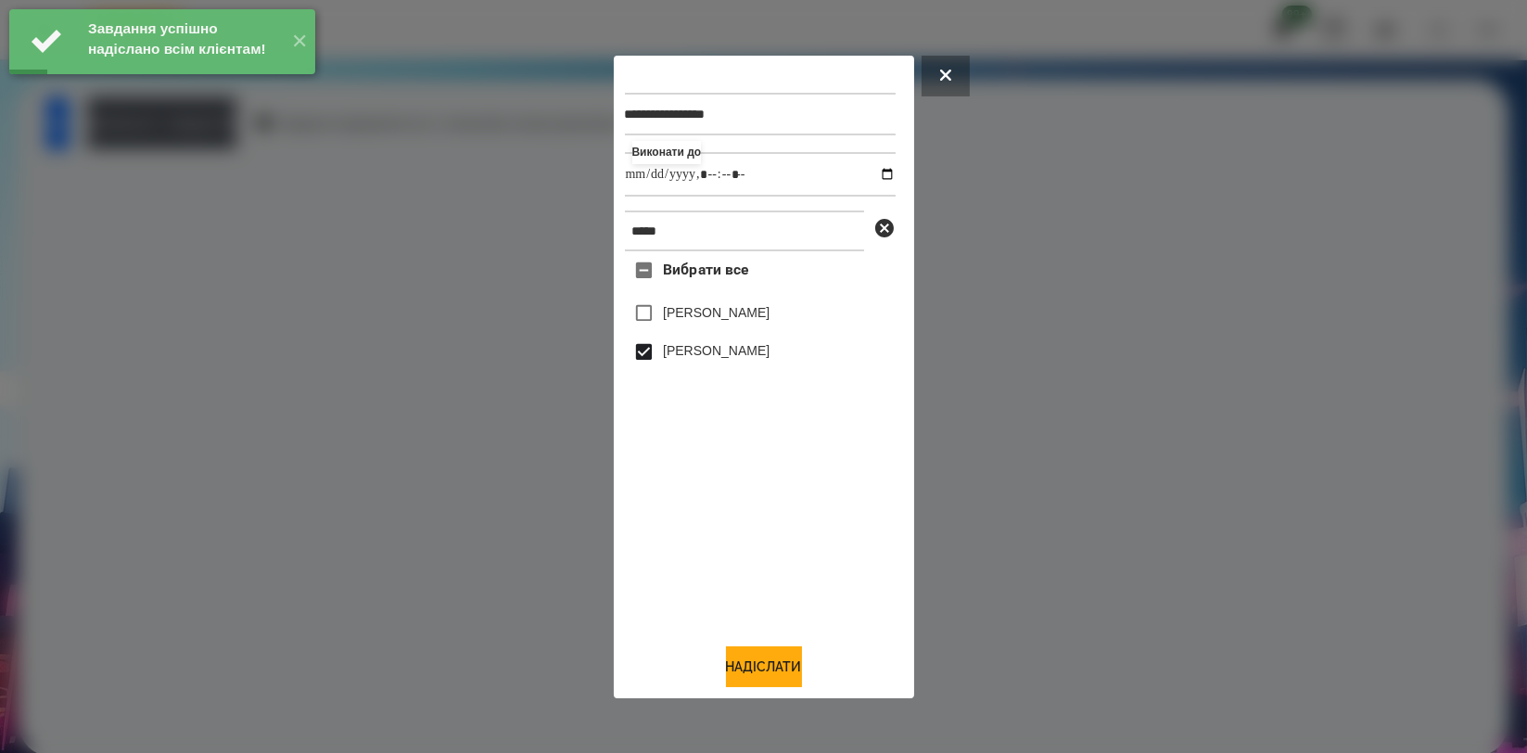
click at [713, 302] on div "[PERSON_NAME]" at bounding box center [760, 313] width 271 height 39
click at [707, 315] on label "[PERSON_NAME]" at bounding box center [716, 312] width 107 height 19
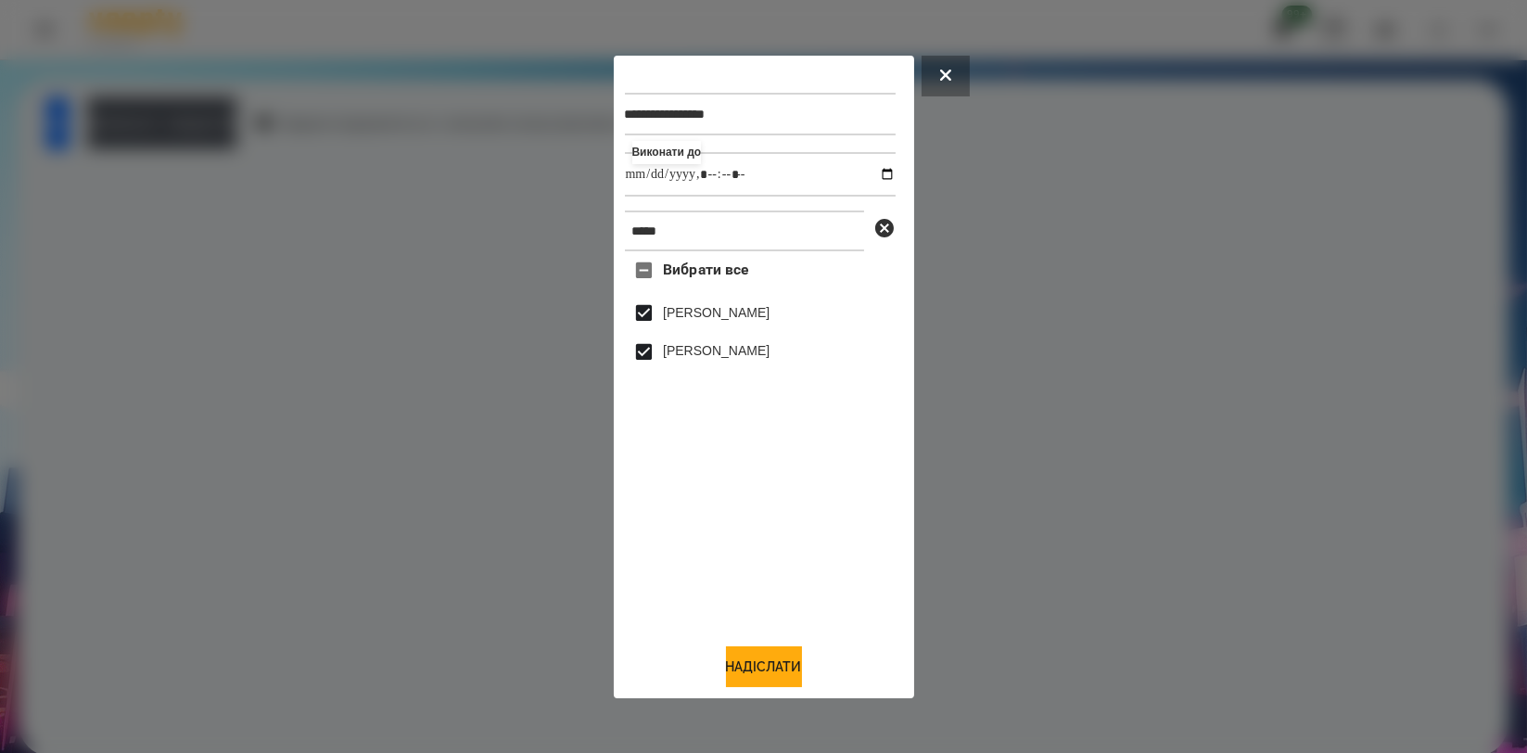
drag, startPoint x: 757, startPoint y: 666, endPoint x: 729, endPoint y: 629, distance: 46.9
click at [757, 666] on button "Надіслати" at bounding box center [764, 666] width 76 height 41
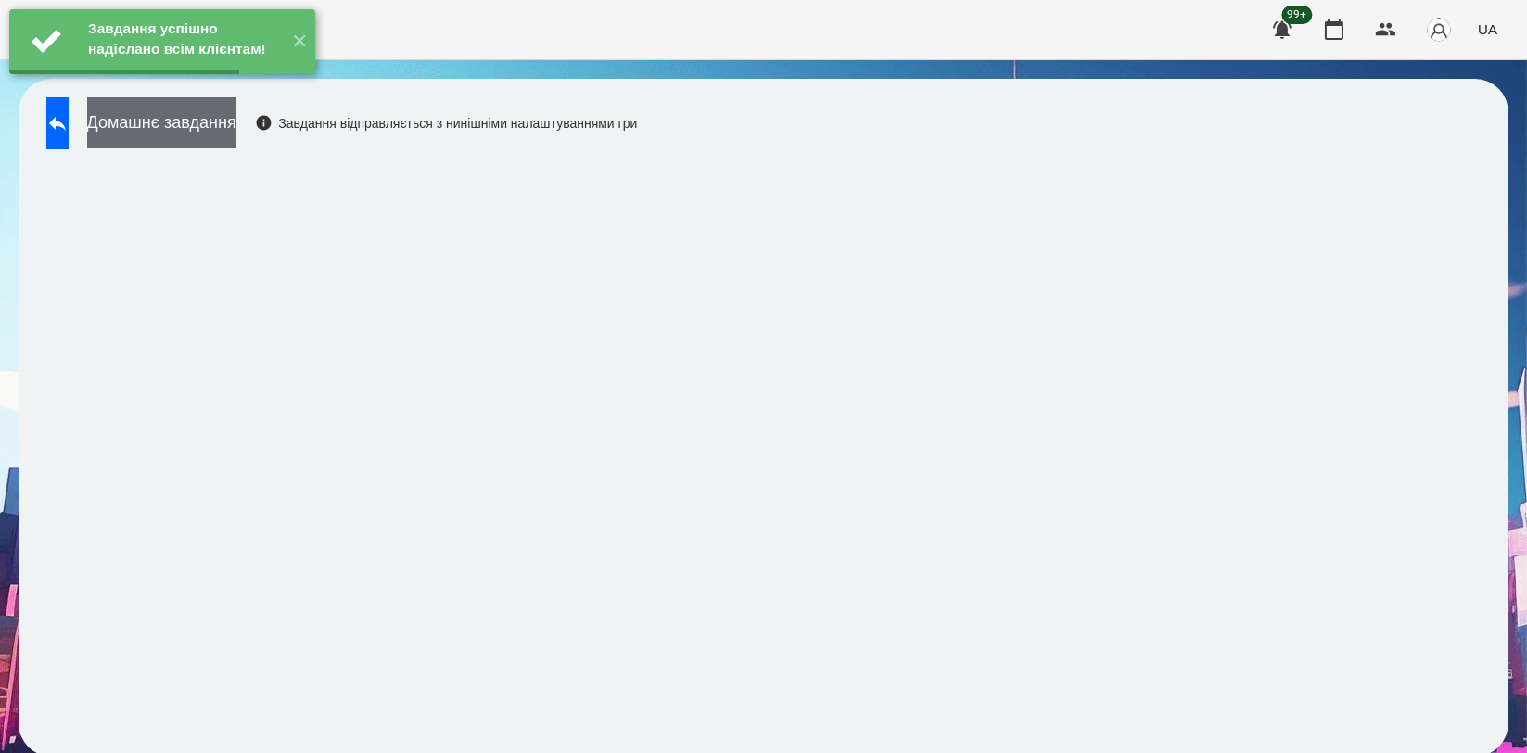
click at [236, 129] on button "Домашнє завдання" at bounding box center [161, 122] width 149 height 51
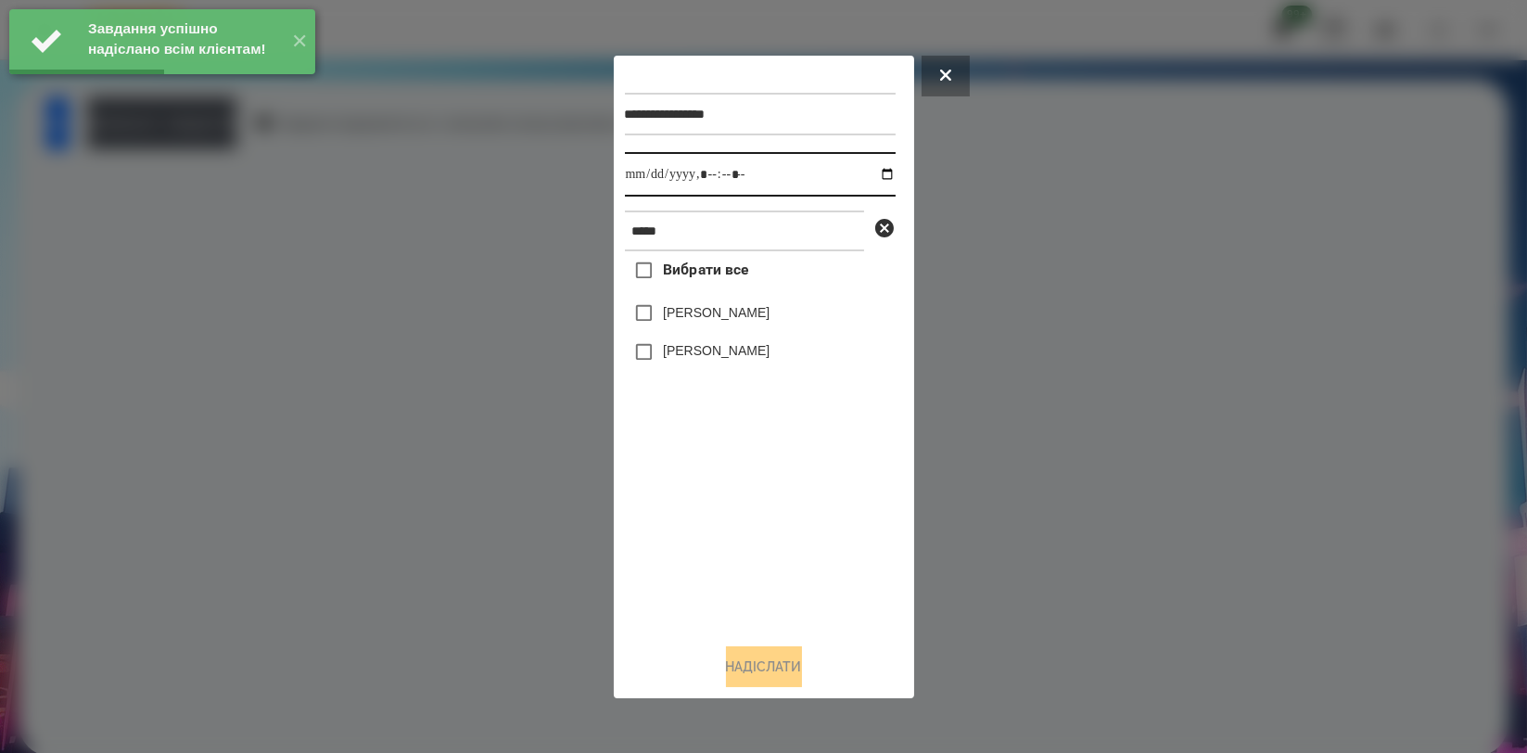
click at [870, 176] on input "datetime-local" at bounding box center [760, 174] width 271 height 44
type input "**********"
click at [751, 488] on div "Вибрати все Єва Кольт Ніколь Кольт" at bounding box center [760, 439] width 271 height 376
click at [738, 360] on label "[PERSON_NAME]" at bounding box center [716, 350] width 107 height 19
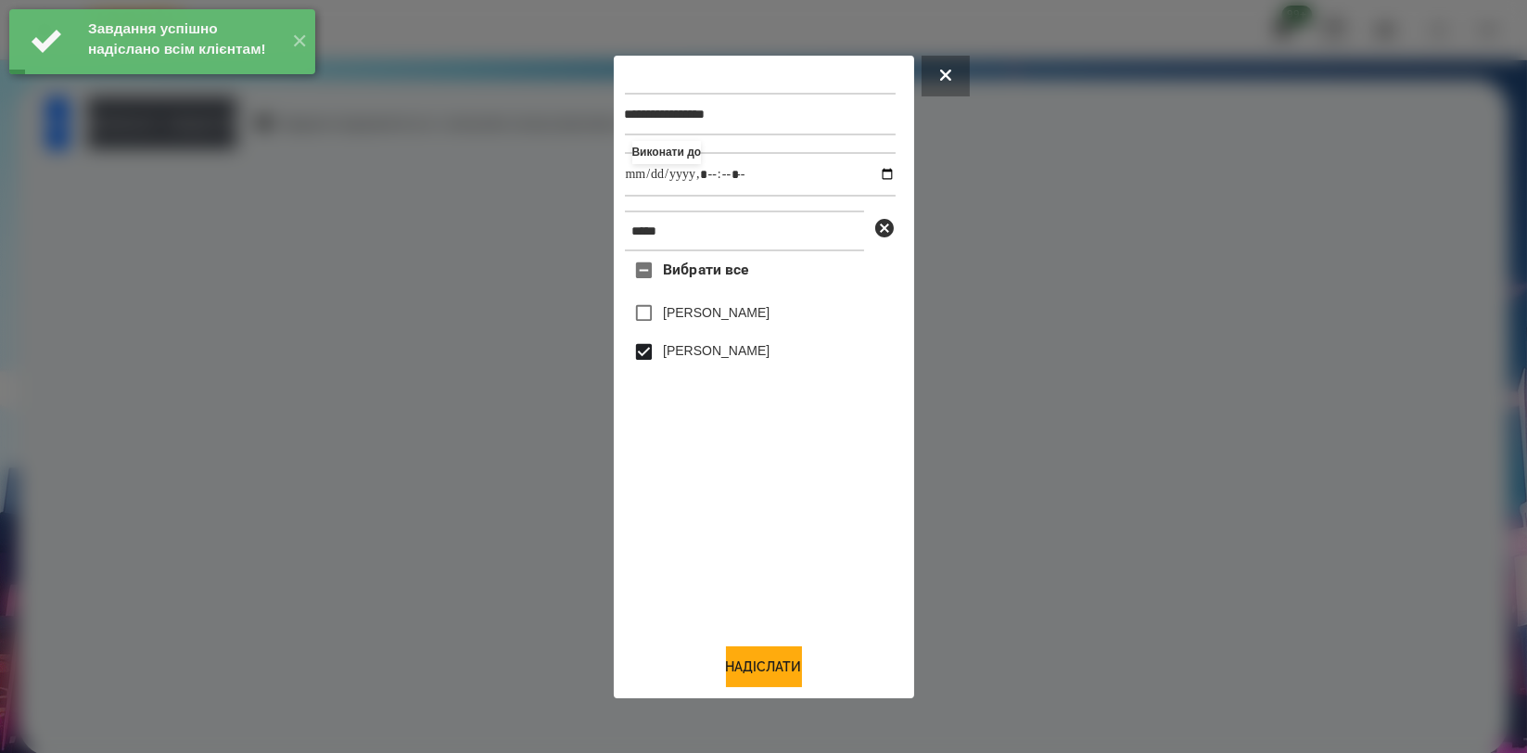
click at [720, 319] on label "[PERSON_NAME]" at bounding box center [716, 312] width 107 height 19
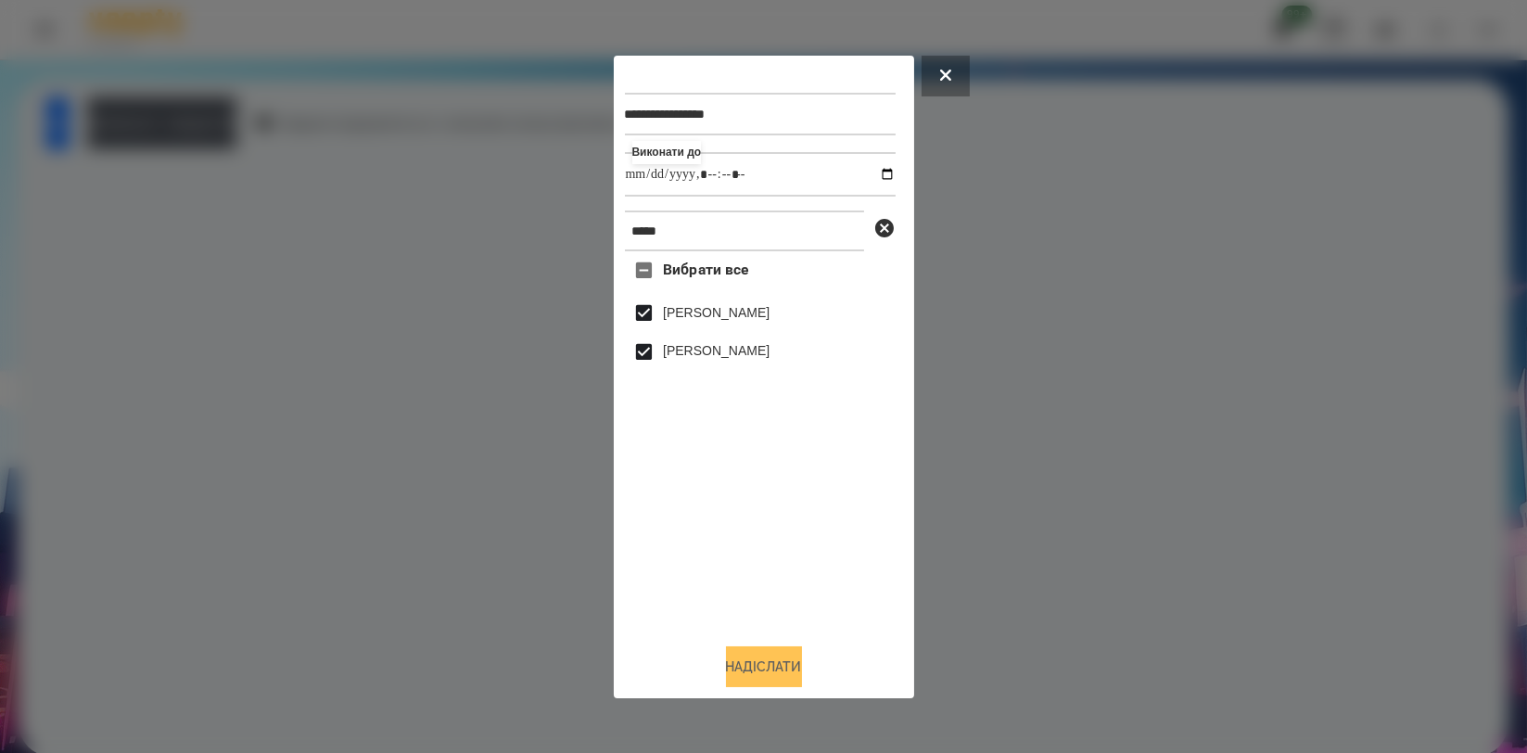
click at [746, 671] on button "Надіслати" at bounding box center [764, 666] width 76 height 41
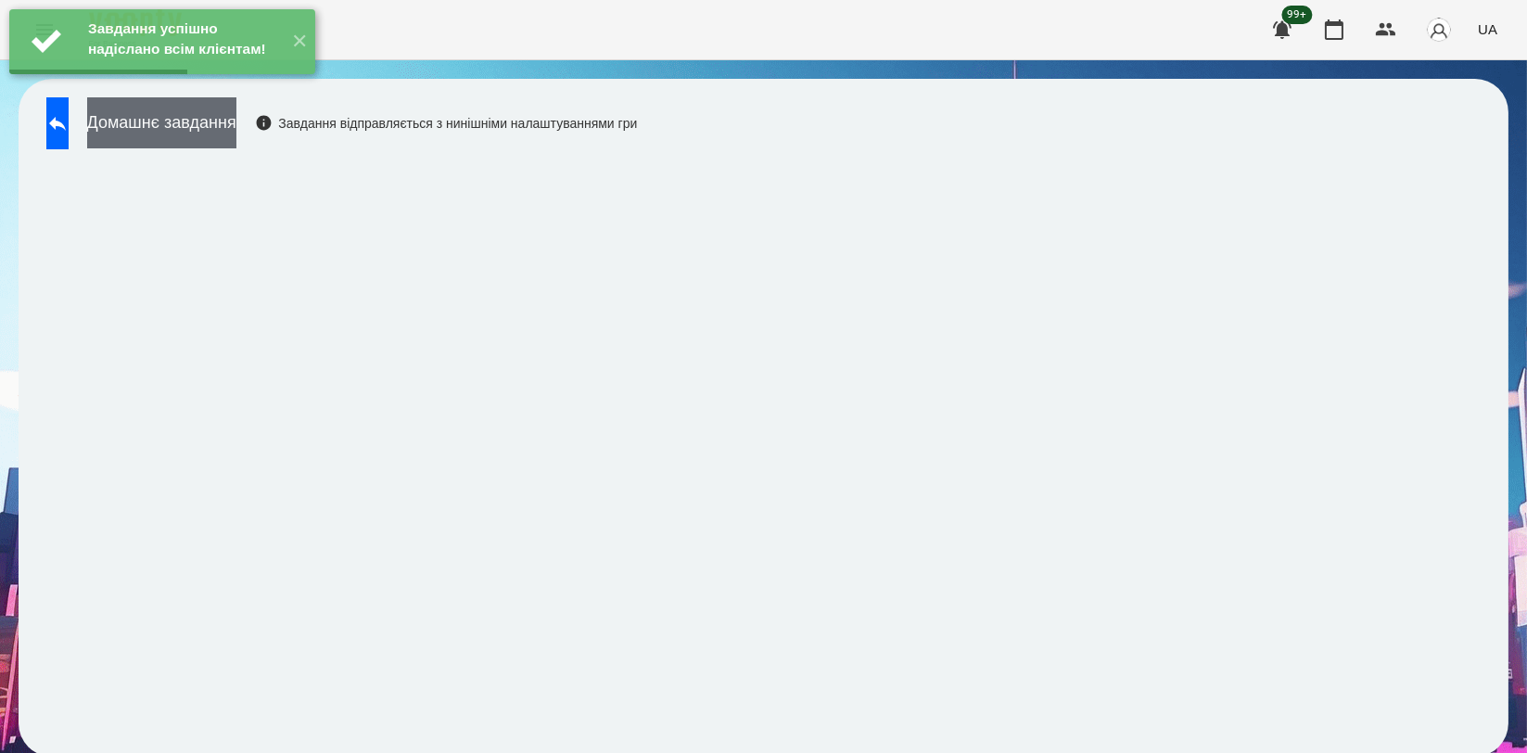
click at [236, 128] on button "Домашнє завдання" at bounding box center [161, 122] width 149 height 51
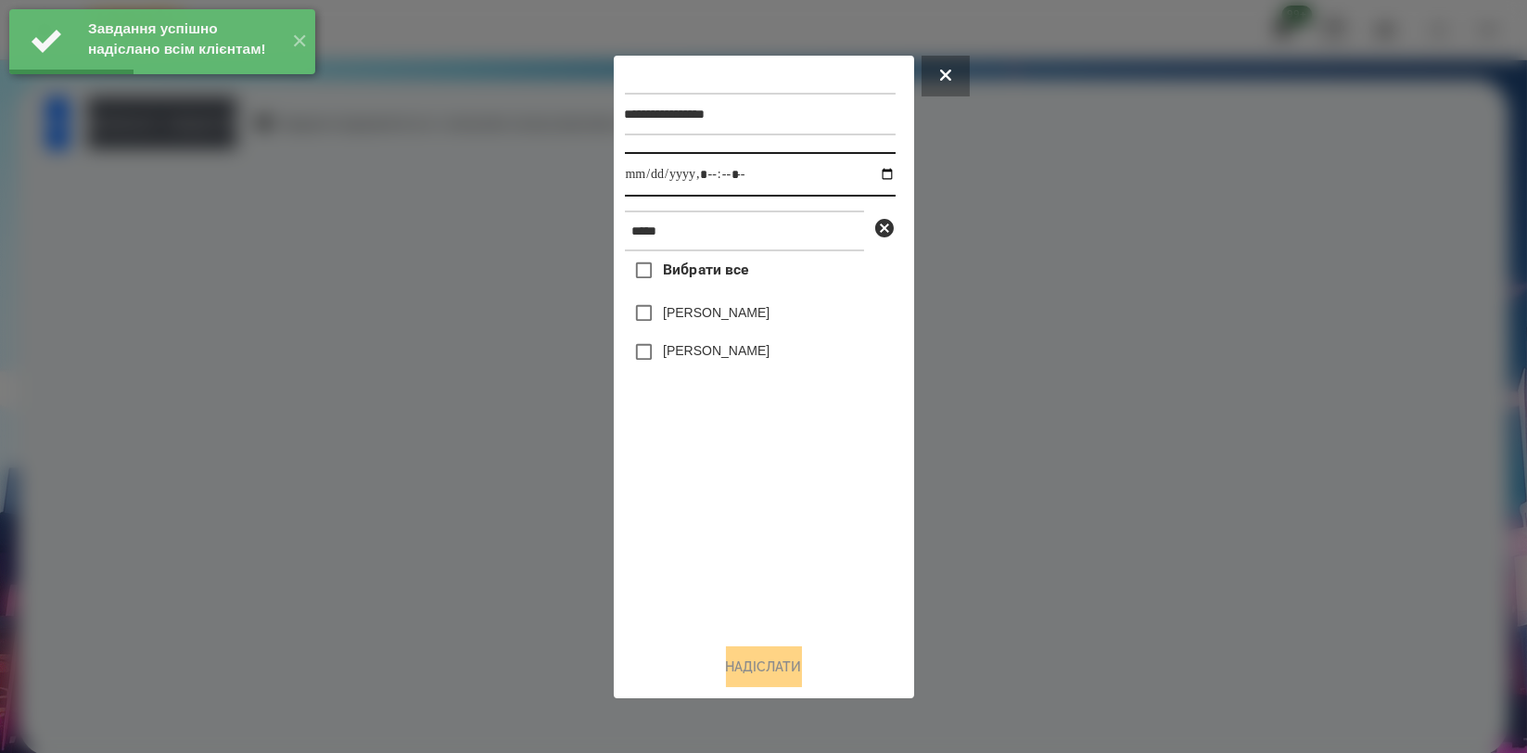
click at [872, 170] on input "datetime-local" at bounding box center [760, 174] width 271 height 44
type input "**********"
click at [767, 500] on div "Вибрати все Єва Кольт Ніколь Кольт" at bounding box center [760, 439] width 271 height 376
click at [731, 358] on label "[PERSON_NAME]" at bounding box center [716, 350] width 107 height 19
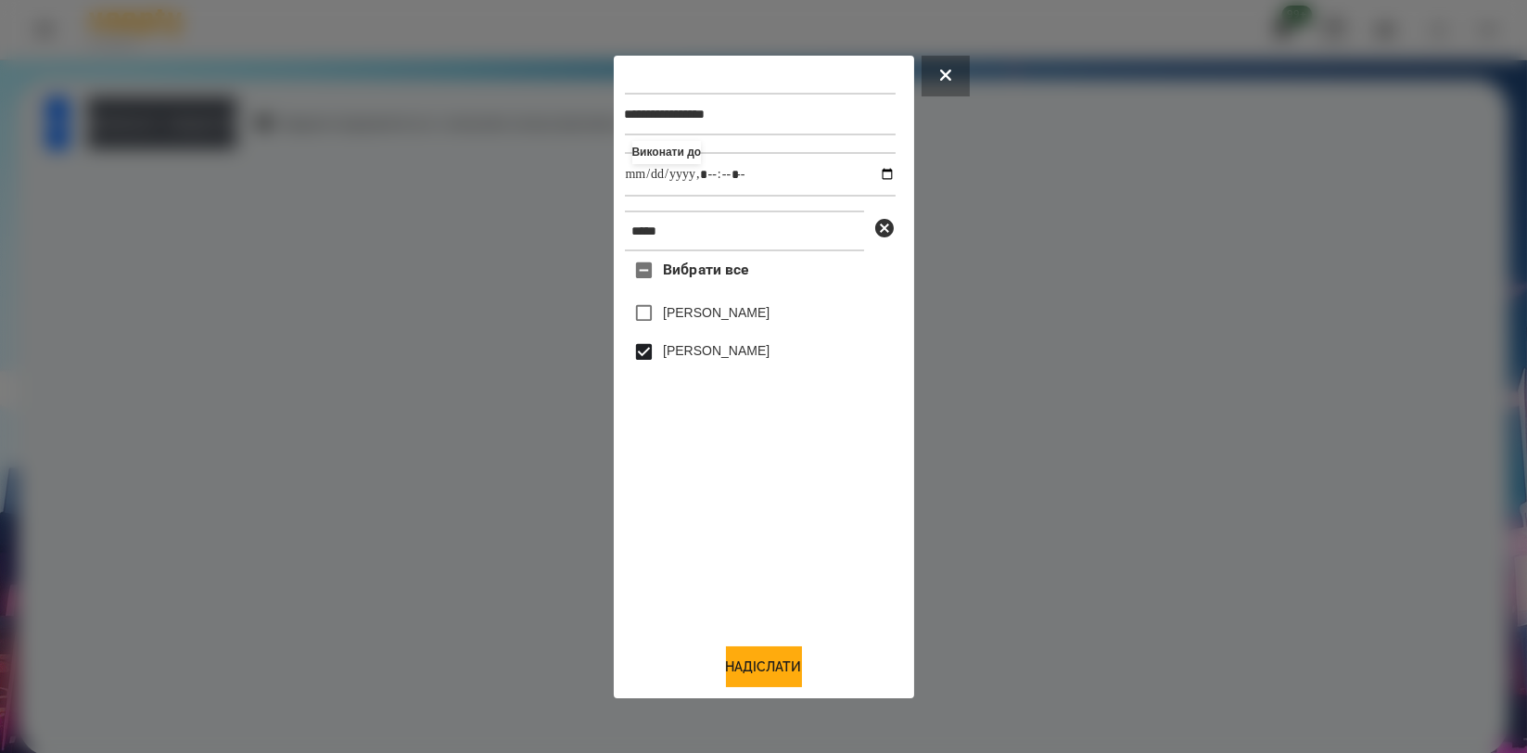
click at [718, 321] on label "[PERSON_NAME]" at bounding box center [716, 312] width 107 height 19
click at [744, 673] on button "Надіслати" at bounding box center [764, 666] width 76 height 41
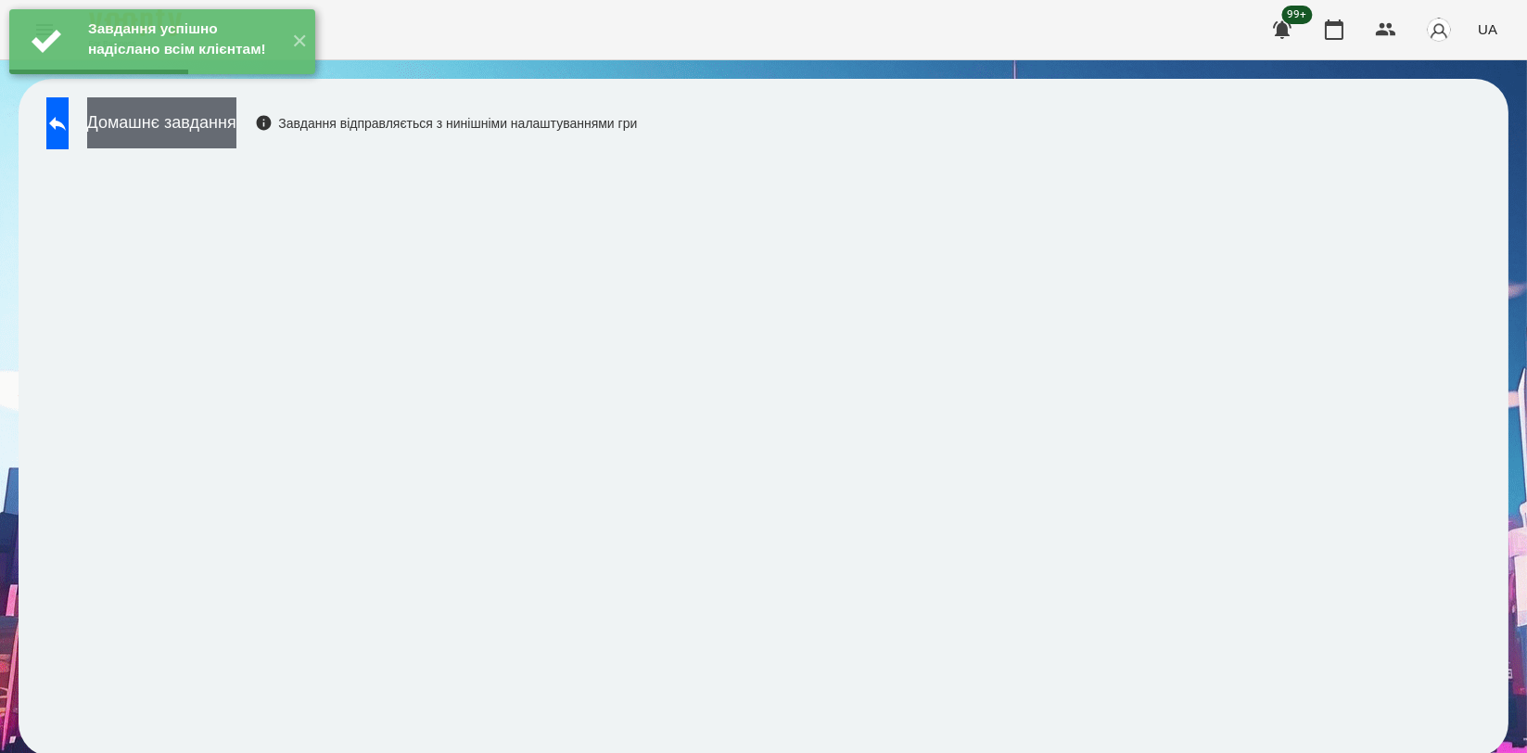
click at [217, 125] on button "Домашнє завдання" at bounding box center [161, 122] width 149 height 51
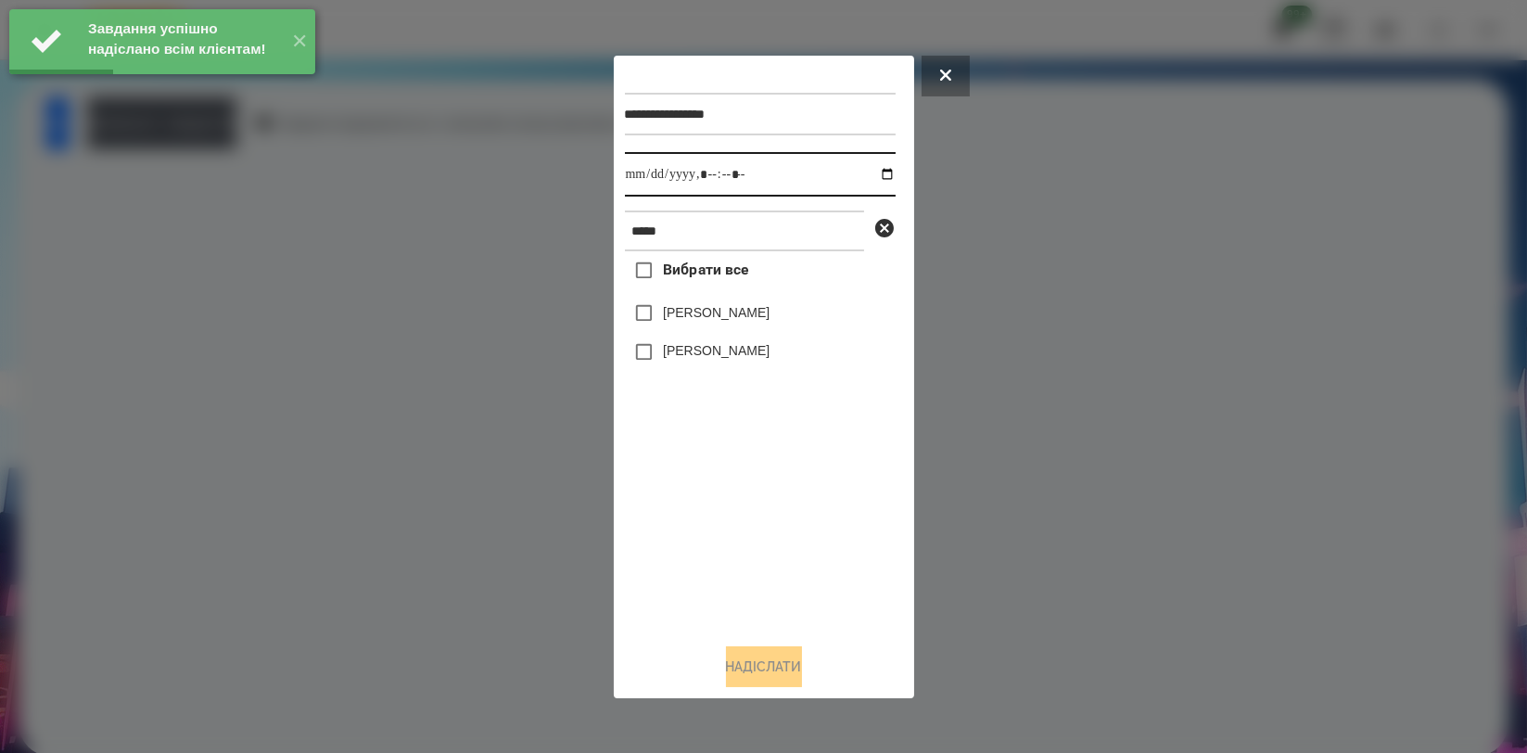
click at [870, 174] on input "datetime-local" at bounding box center [760, 174] width 271 height 44
type input "**********"
click at [768, 544] on div "Вибрати все Єва Кольт Ніколь Кольт" at bounding box center [760, 439] width 271 height 376
click at [739, 354] on label "[PERSON_NAME]" at bounding box center [716, 350] width 107 height 19
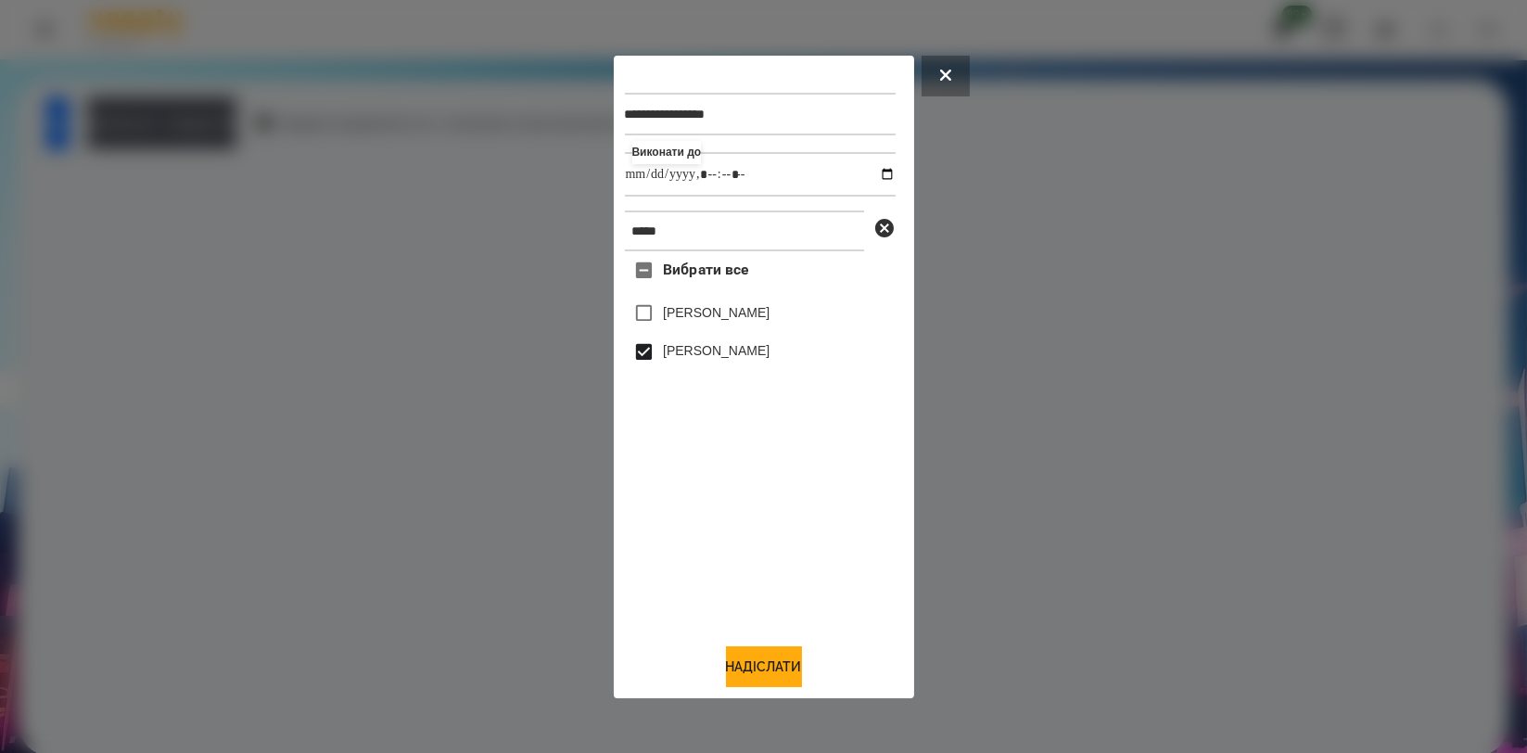
click at [706, 301] on div "[PERSON_NAME]" at bounding box center [760, 313] width 271 height 39
click at [705, 311] on label "[PERSON_NAME]" at bounding box center [716, 312] width 107 height 19
click at [760, 676] on button "Надіслати" at bounding box center [764, 666] width 76 height 41
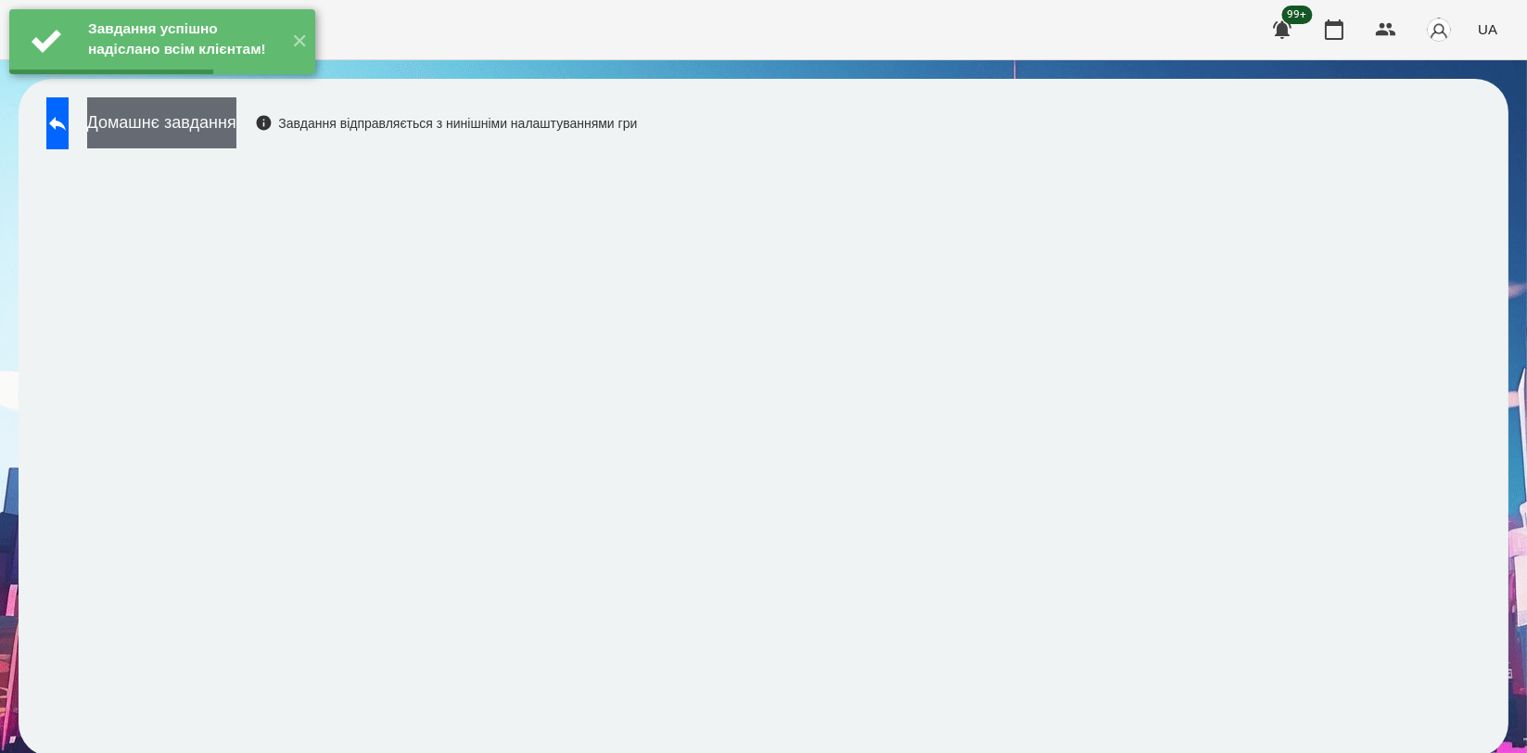
click at [231, 128] on button "Домашнє завдання" at bounding box center [161, 122] width 149 height 51
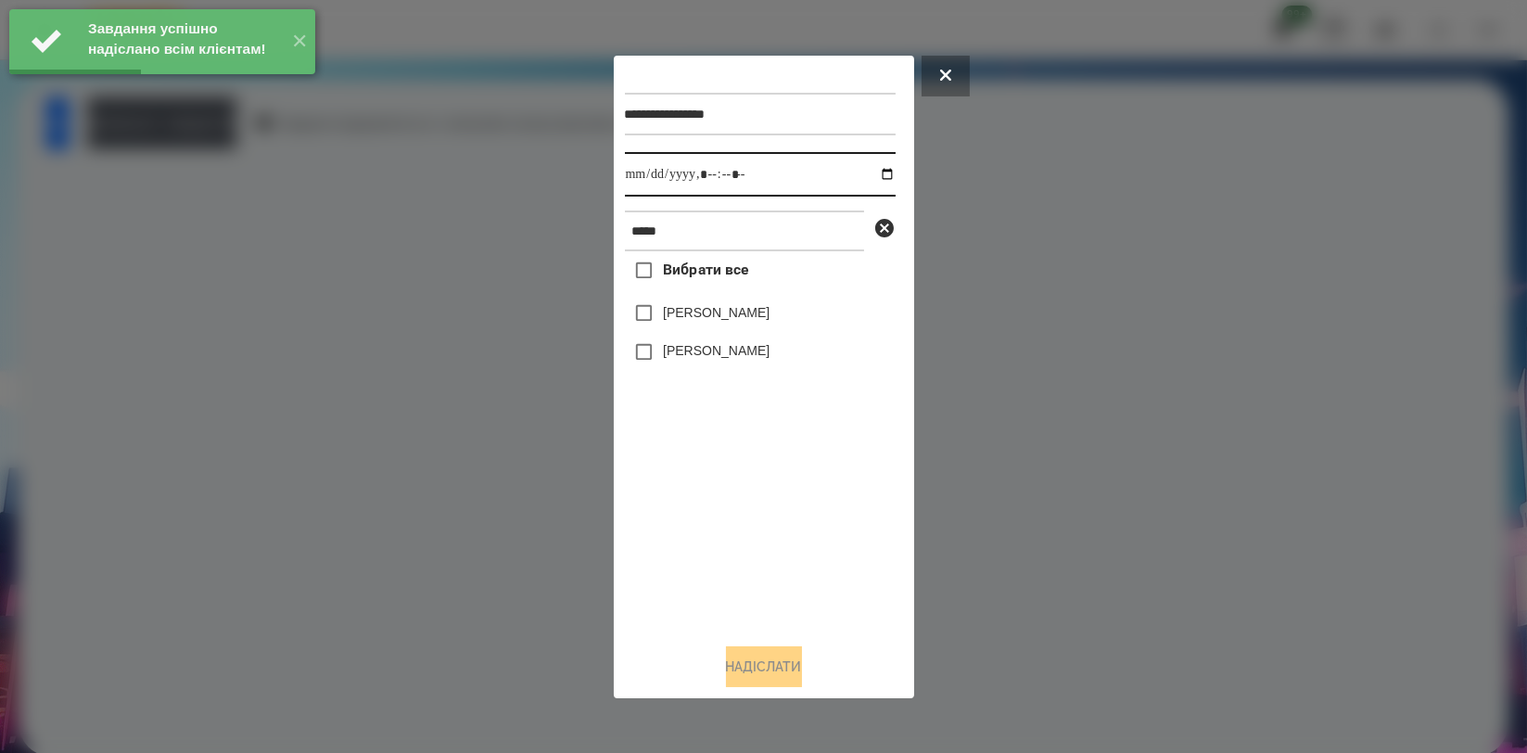
click at [881, 176] on input "datetime-local" at bounding box center [760, 174] width 271 height 44
type input "**********"
click at [651, 493] on div "Вибрати все Єва Кольт Ніколь Кольт" at bounding box center [760, 439] width 271 height 376
drag, startPoint x: 680, startPoint y: 362, endPoint x: 688, endPoint y: 337, distance: 25.2
click at [681, 360] on label "[PERSON_NAME]" at bounding box center [716, 350] width 107 height 19
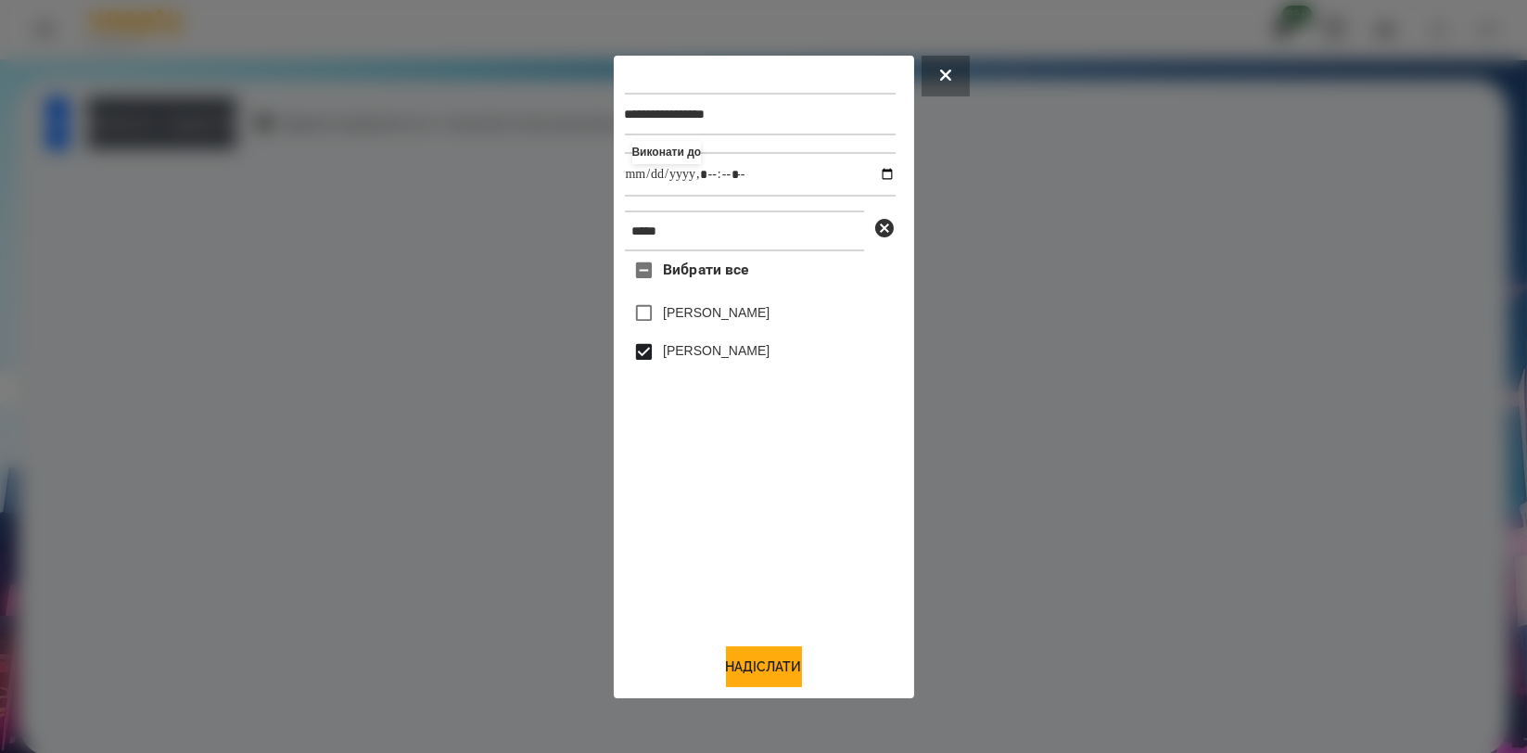
click at [698, 306] on label "[PERSON_NAME]" at bounding box center [716, 312] width 107 height 19
click at [716, 303] on div "[PERSON_NAME]" at bounding box center [760, 313] width 271 height 39
click at [715, 314] on label "[PERSON_NAME]" at bounding box center [716, 312] width 107 height 19
click at [754, 667] on button "Надіслати" at bounding box center [764, 666] width 76 height 41
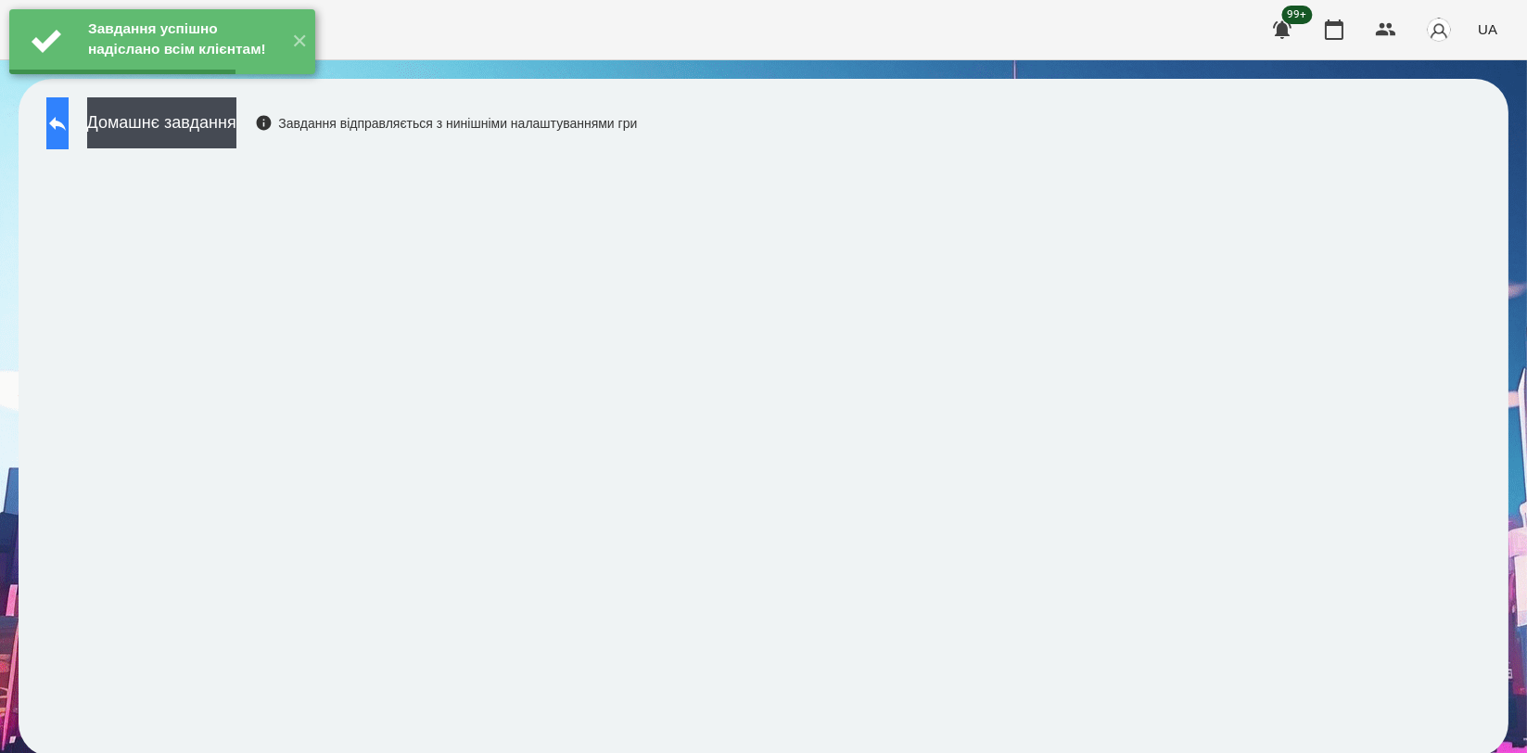
click at [69, 138] on button at bounding box center [57, 123] width 22 height 52
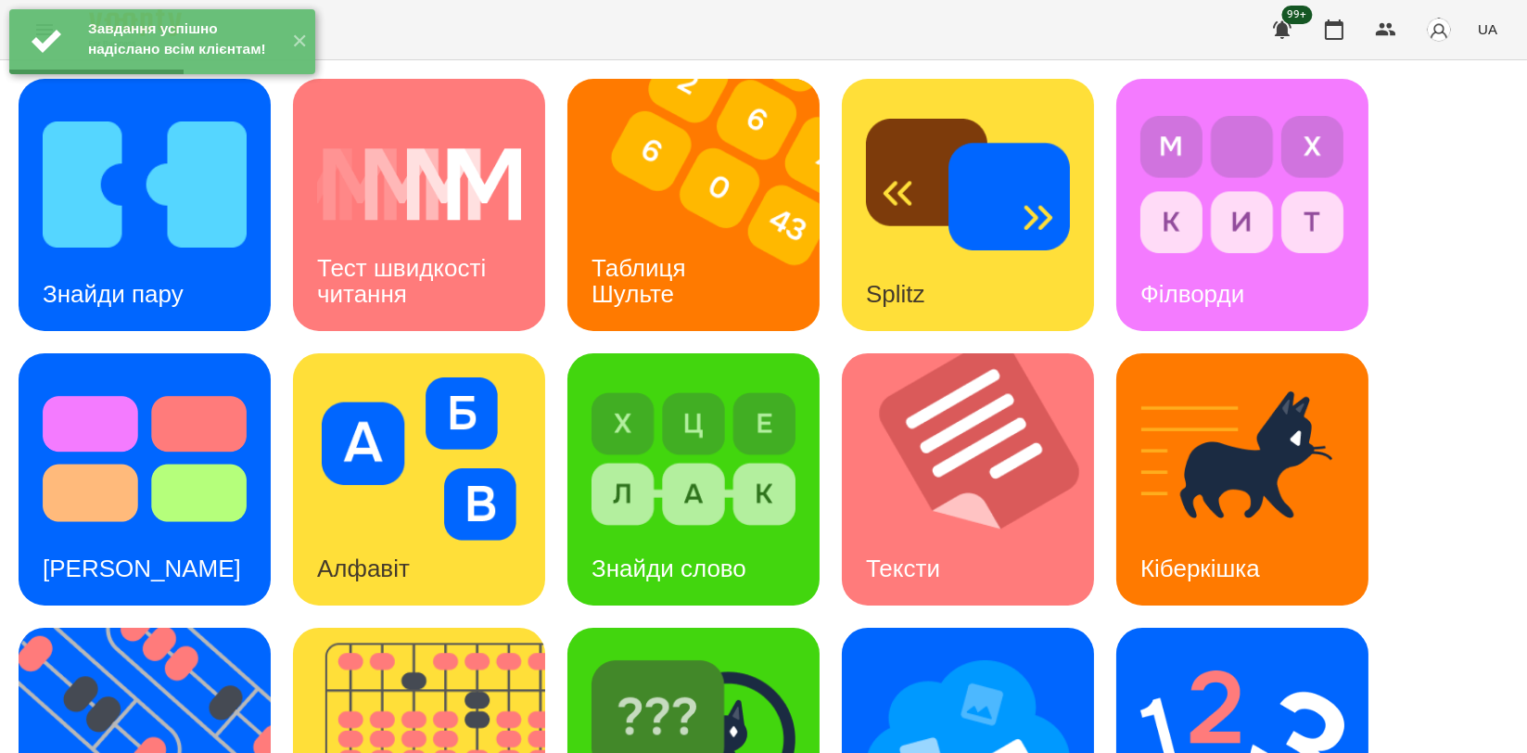
scroll to position [420, 0]
click at [972, 652] on img at bounding box center [968, 733] width 204 height 163
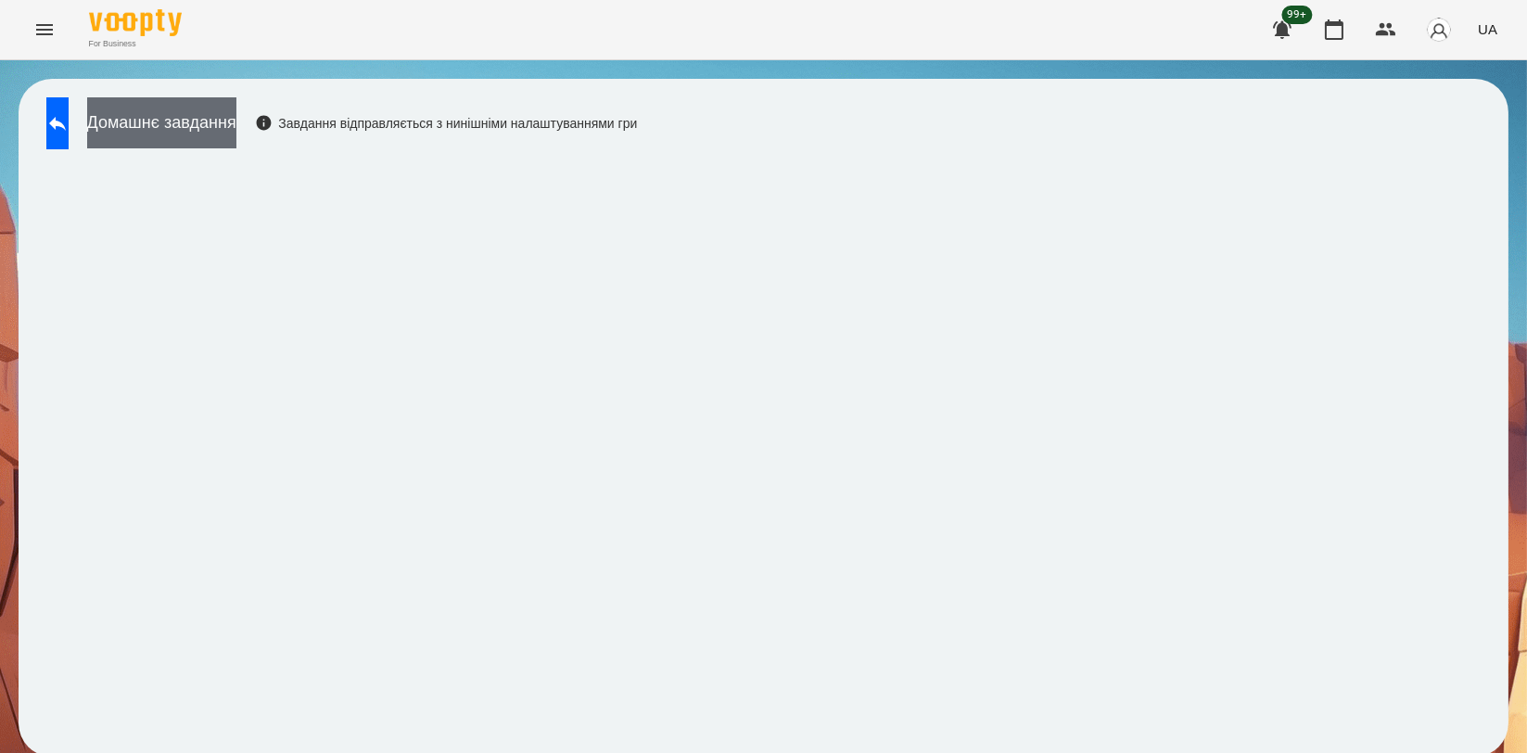
click at [227, 129] on button "Домашнє завдання" at bounding box center [161, 122] width 149 height 51
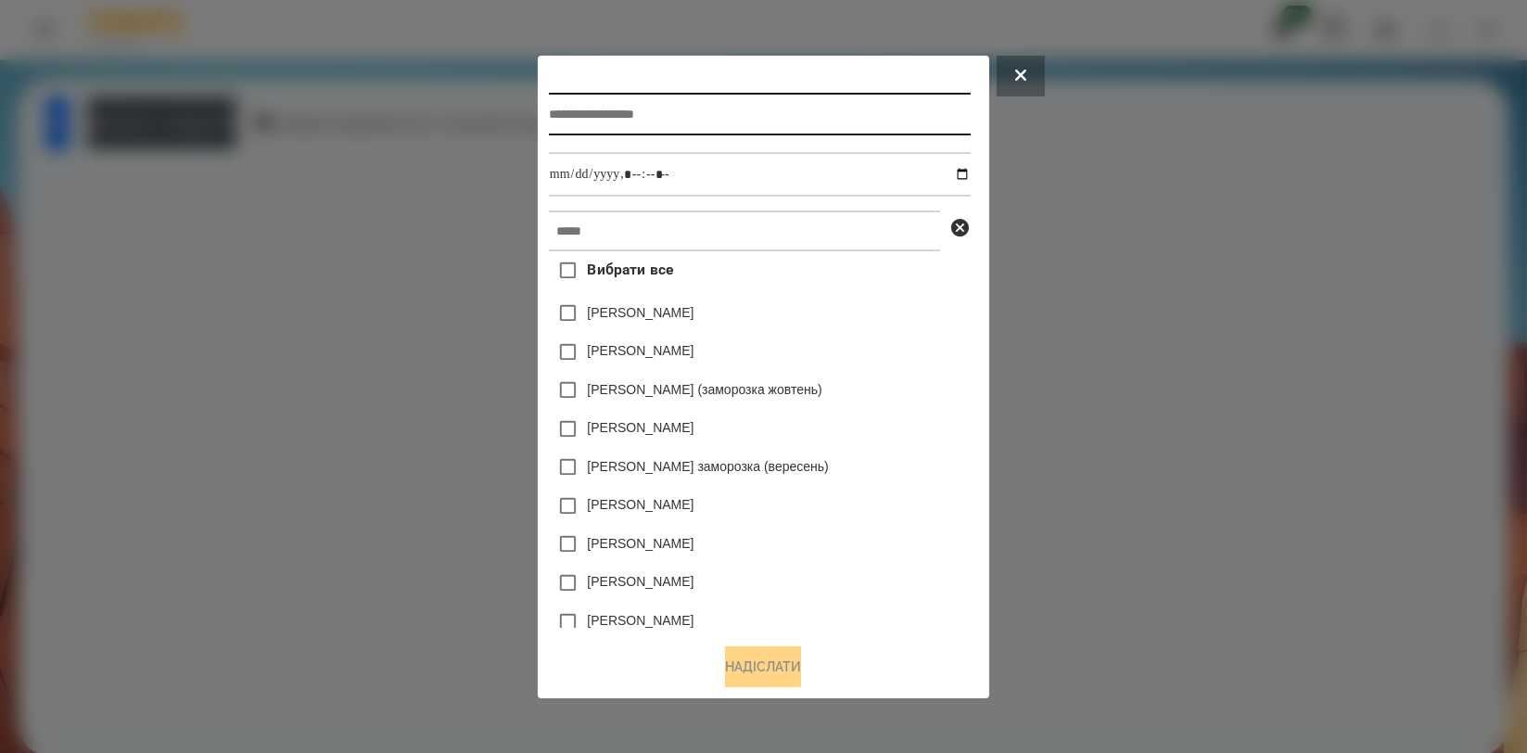
click at [731, 105] on input "text" at bounding box center [760, 114] width 422 height 43
type input "**********"
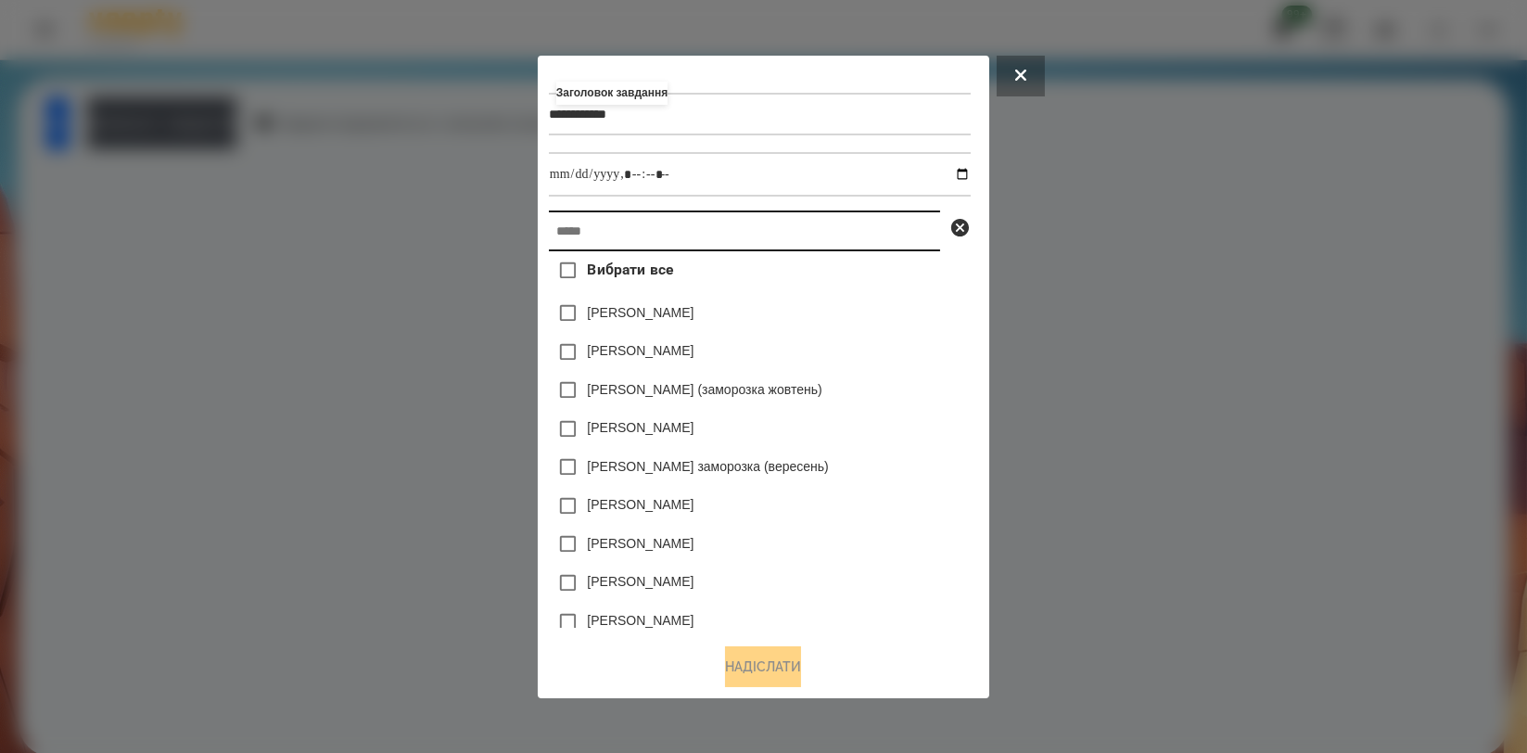
click at [722, 227] on input "text" at bounding box center [744, 230] width 391 height 41
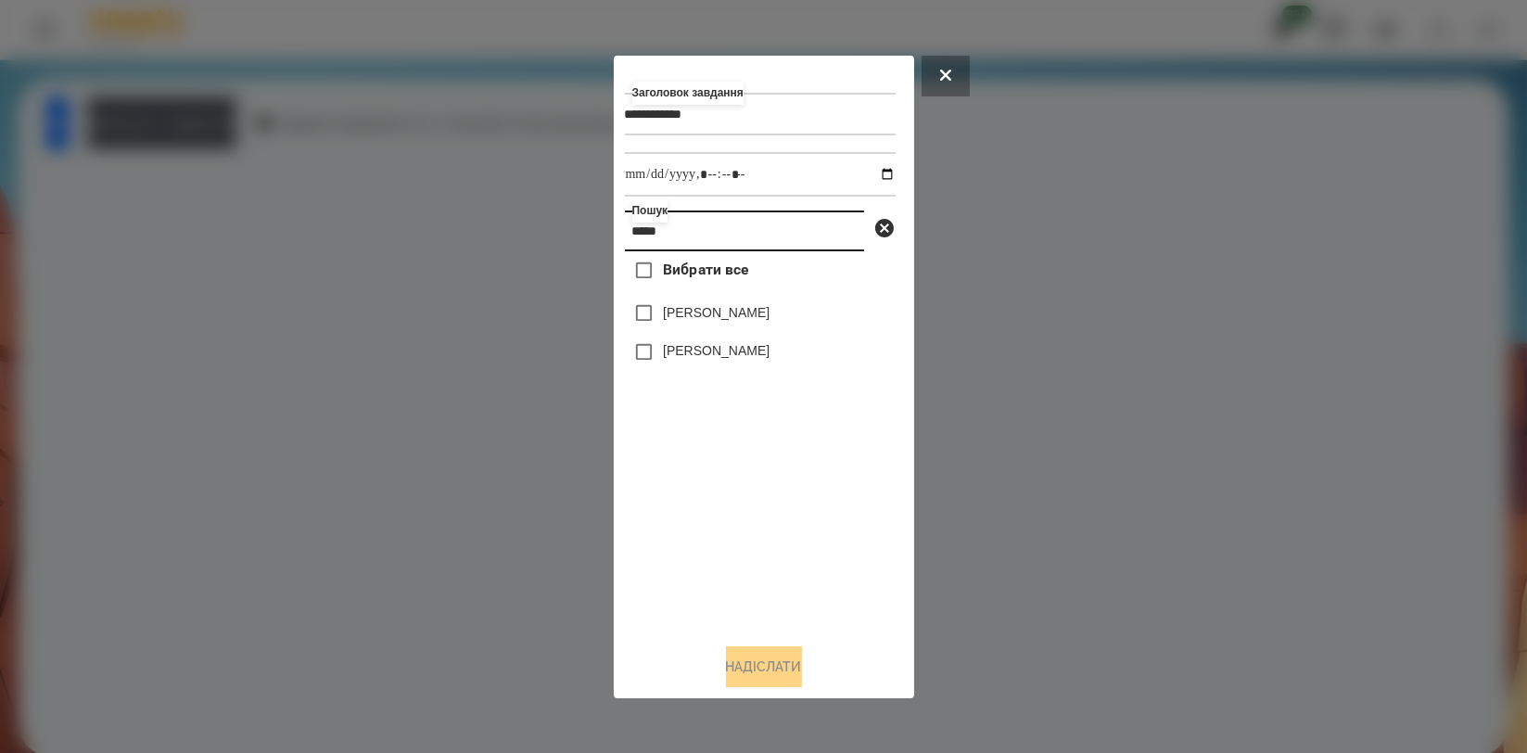
type input "*****"
click at [689, 305] on label "[PERSON_NAME]" at bounding box center [716, 312] width 107 height 19
click at [680, 360] on label "[PERSON_NAME]" at bounding box center [716, 350] width 107 height 19
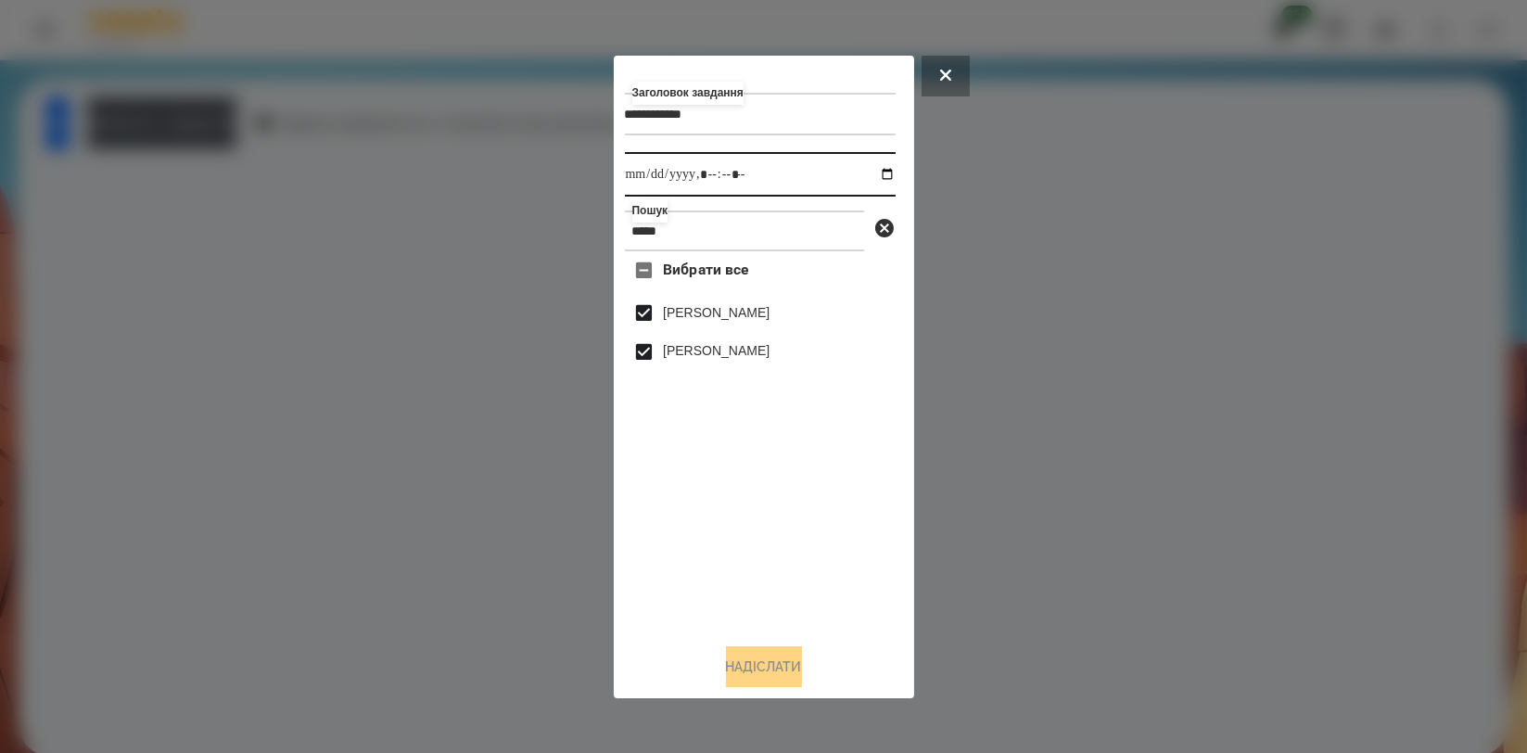
click at [875, 175] on input "datetime-local" at bounding box center [760, 174] width 271 height 44
type input "**********"
click at [716, 595] on div "Вибрати все Єва Кольт Ніколь Кольт" at bounding box center [760, 439] width 271 height 376
click at [735, 649] on button "Надіслати" at bounding box center [764, 666] width 76 height 41
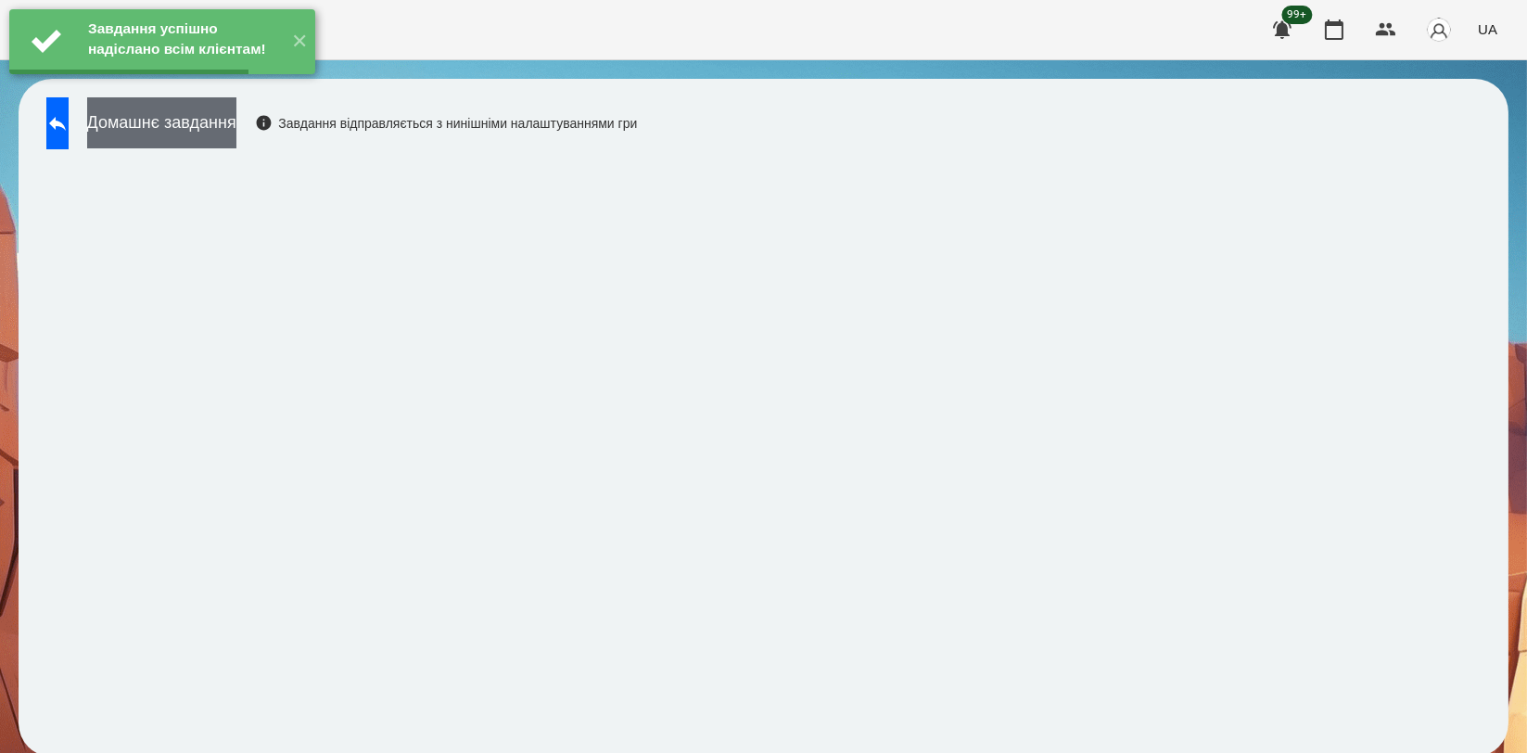
click at [236, 123] on button "Домашнє завдання" at bounding box center [161, 122] width 149 height 51
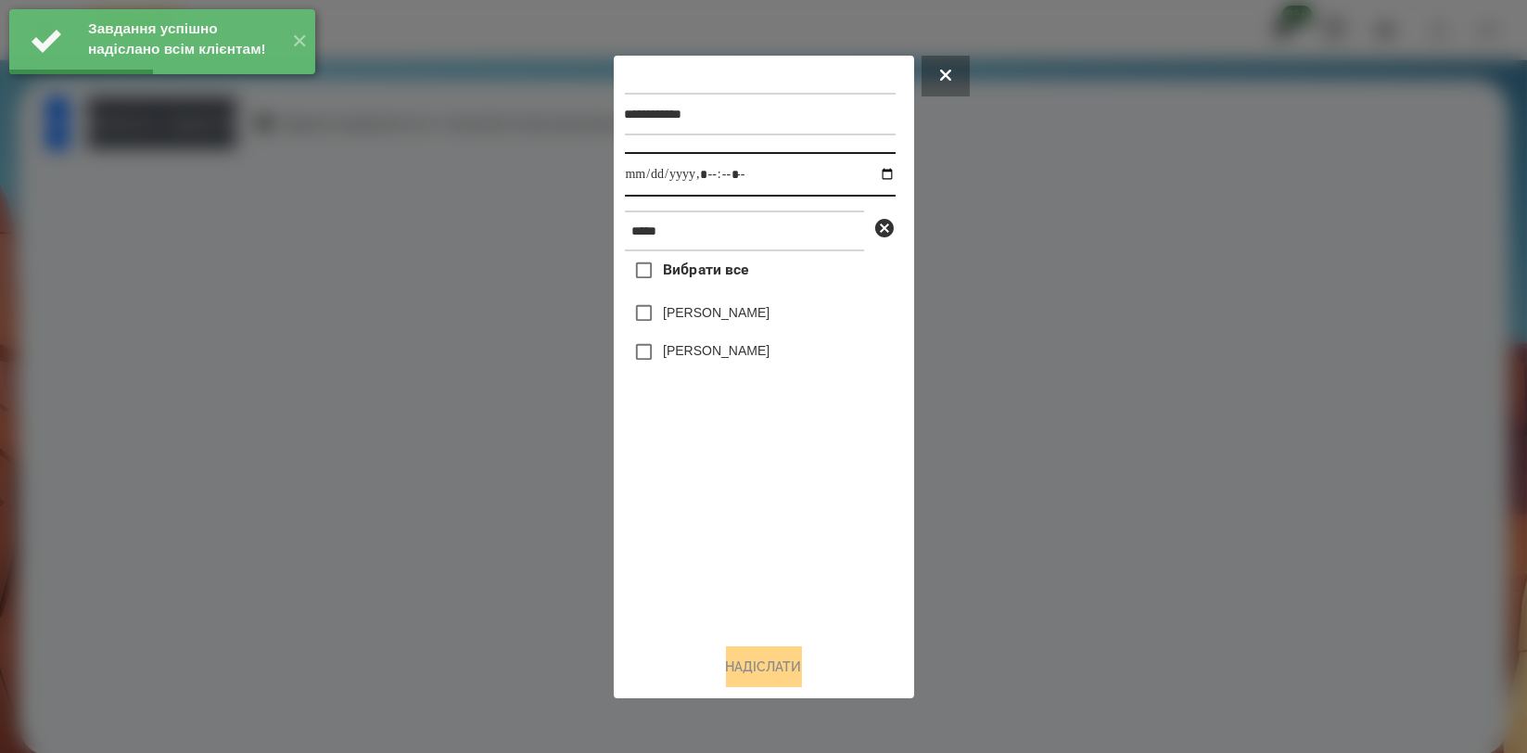
click at [883, 178] on input "datetime-local" at bounding box center [760, 174] width 271 height 44
click at [870, 178] on input "datetime-local" at bounding box center [760, 174] width 271 height 44
type input "**********"
click at [705, 499] on div "Вибрати все Єва Кольт Ніколь Кольт" at bounding box center [760, 439] width 271 height 376
click at [709, 360] on label "[PERSON_NAME]" at bounding box center [716, 350] width 107 height 19
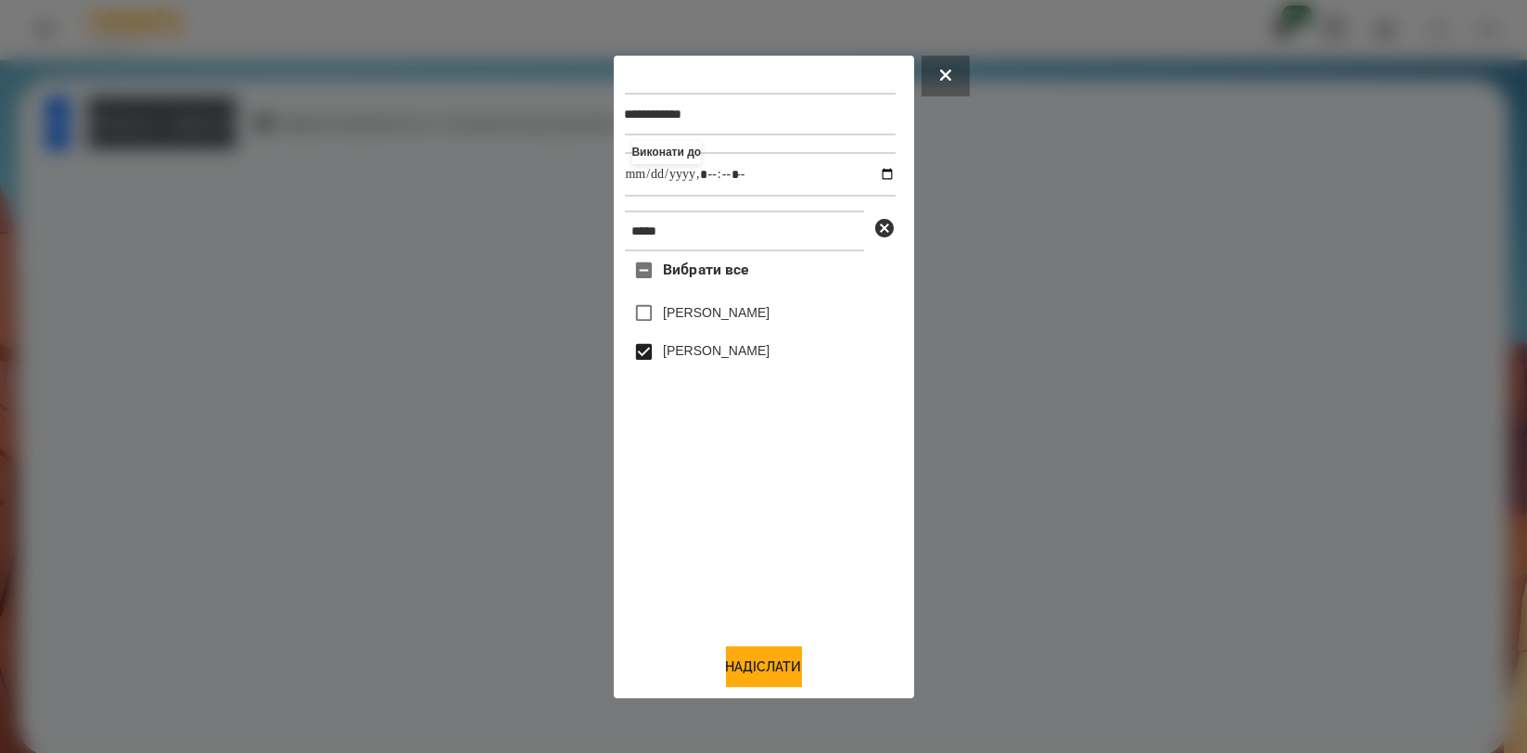
click at [709, 319] on label "[PERSON_NAME]" at bounding box center [716, 312] width 107 height 19
click at [726, 663] on button "Надіслати" at bounding box center [764, 666] width 76 height 41
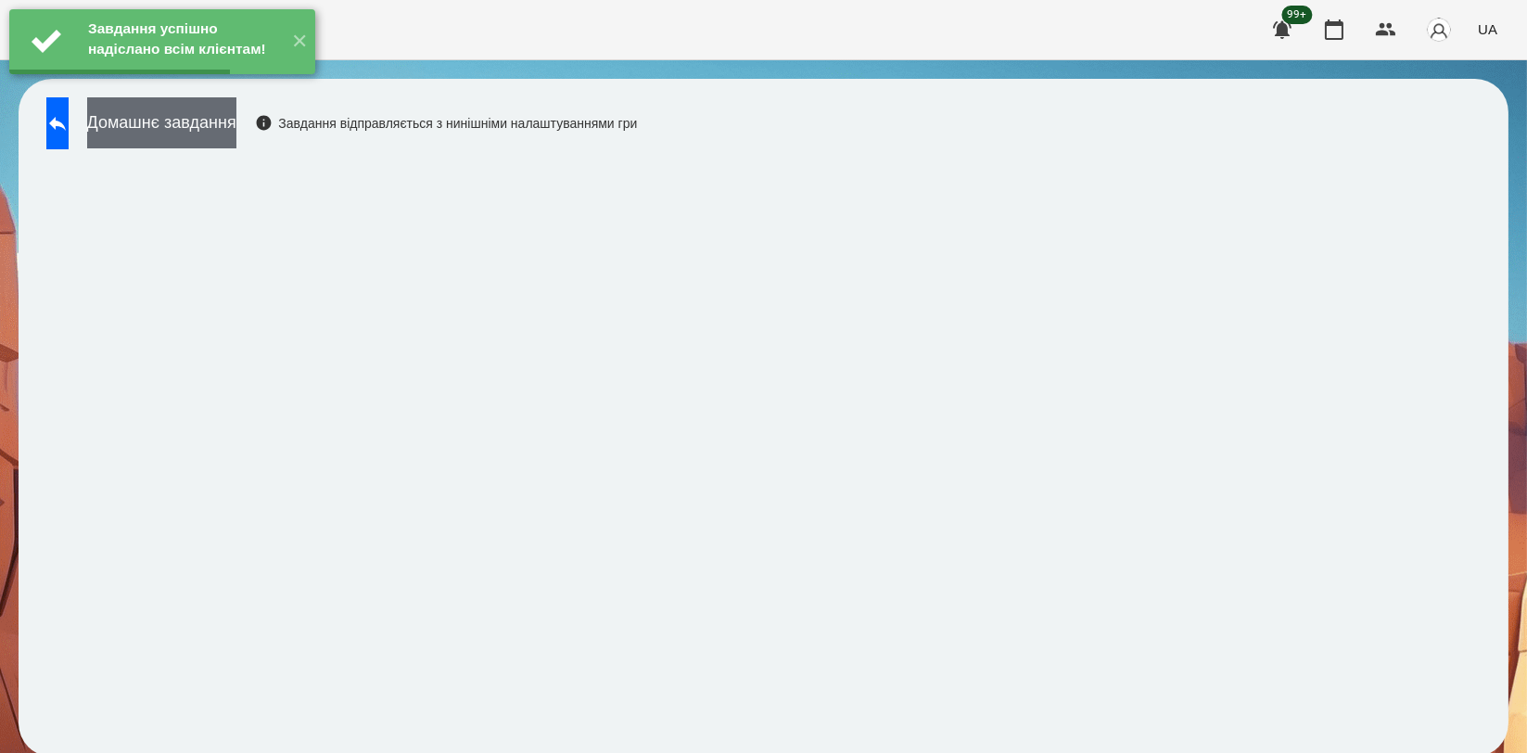
click at [236, 124] on button "Домашнє завдання" at bounding box center [161, 122] width 149 height 51
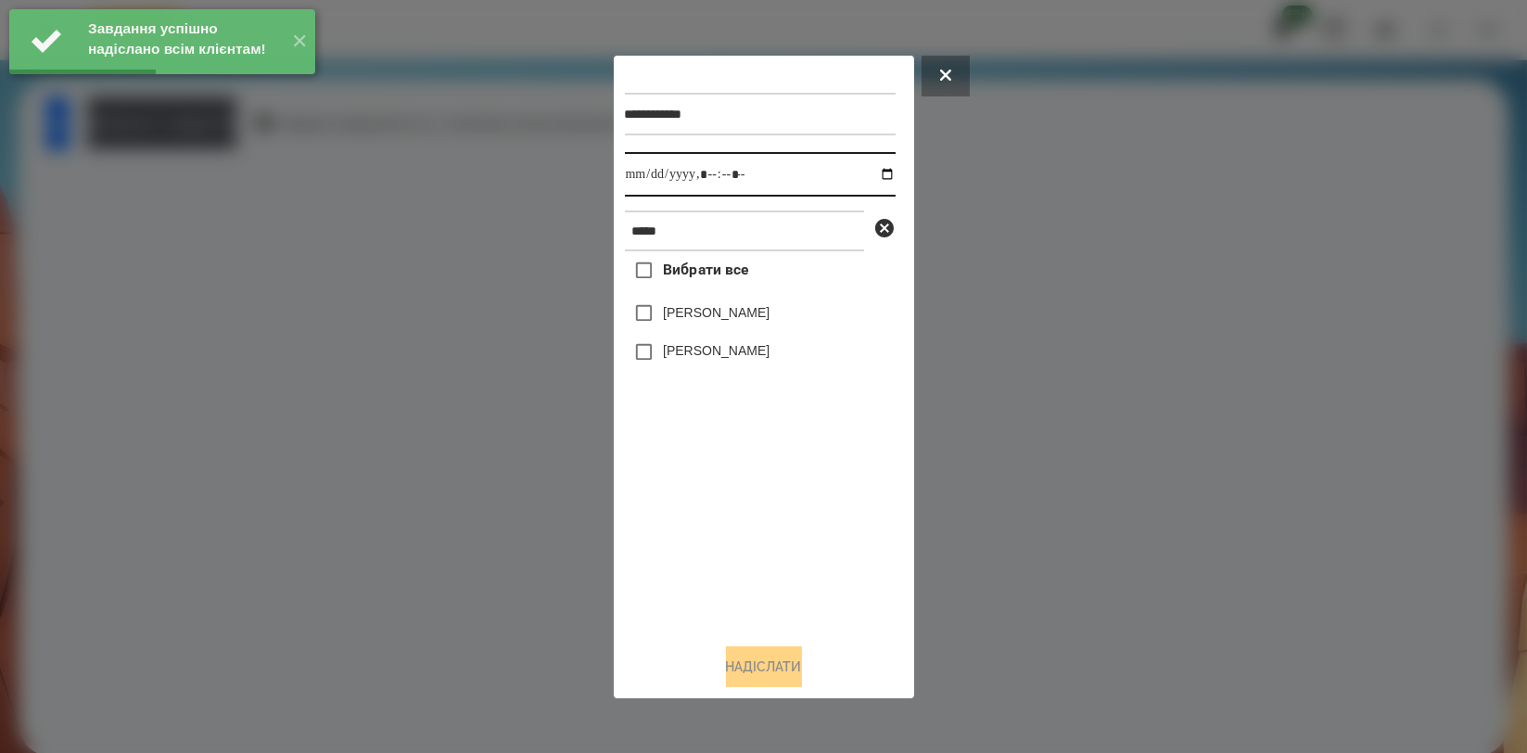
click at [870, 169] on input "datetime-local" at bounding box center [760, 174] width 271 height 44
type input "**********"
drag, startPoint x: 746, startPoint y: 516, endPoint x: 736, endPoint y: 401, distance: 115.4
click at [745, 517] on div "Вибрати все Єва Кольт Ніколь Кольт" at bounding box center [760, 439] width 271 height 376
click at [726, 354] on label "[PERSON_NAME]" at bounding box center [716, 350] width 107 height 19
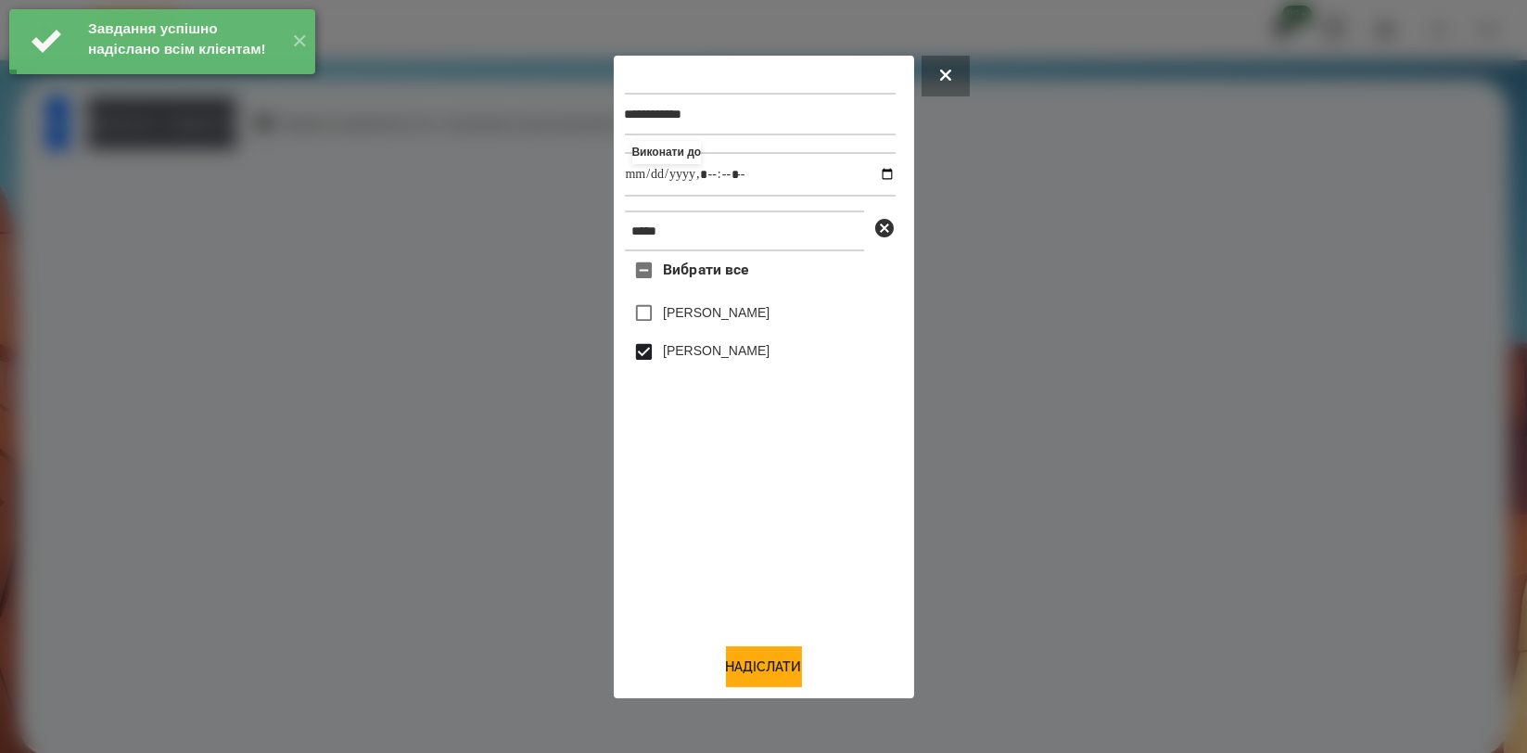
click at [721, 312] on label "[PERSON_NAME]" at bounding box center [716, 312] width 107 height 19
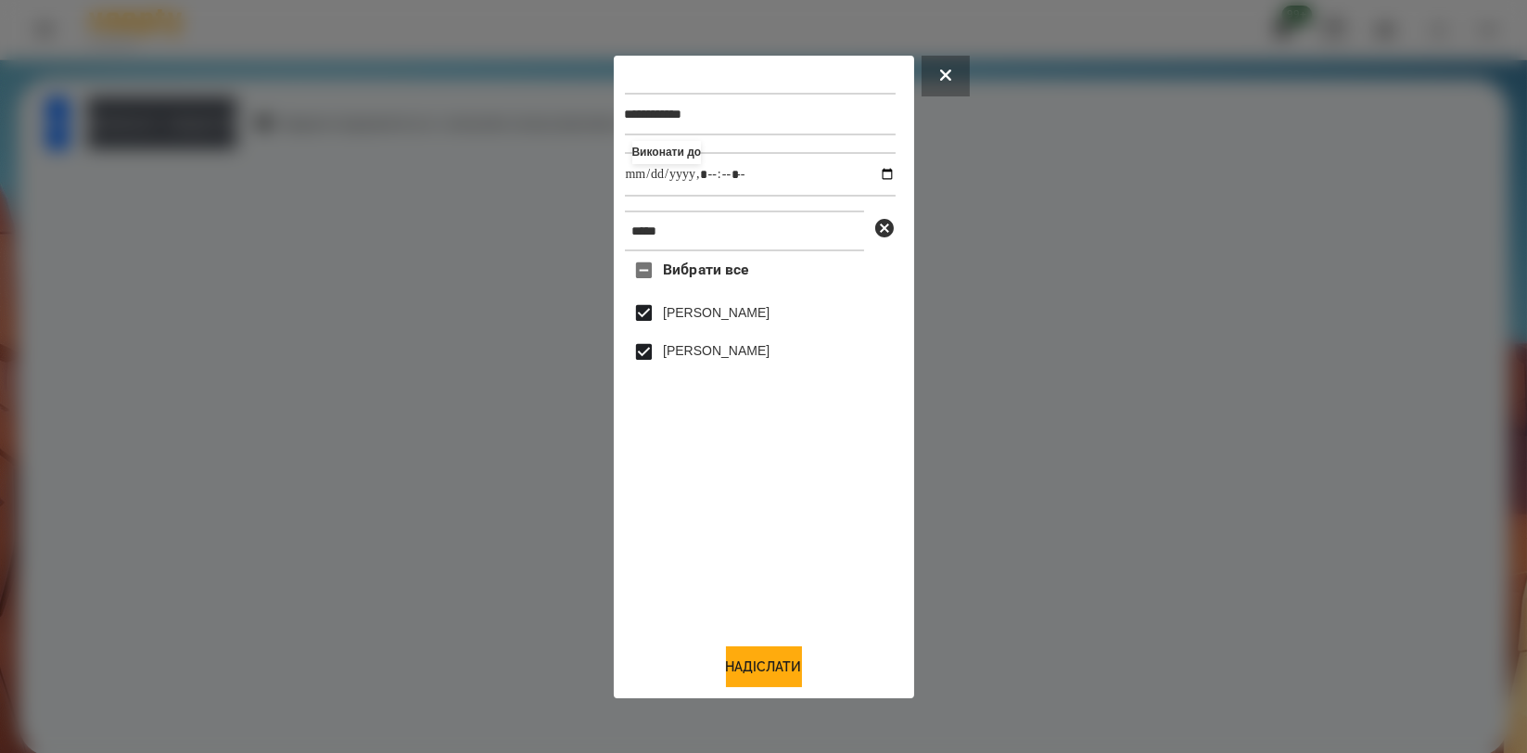
drag, startPoint x: 771, startPoint y: 662, endPoint x: 764, endPoint y: 599, distance: 63.5
click at [771, 663] on button "Надіслати" at bounding box center [764, 666] width 76 height 41
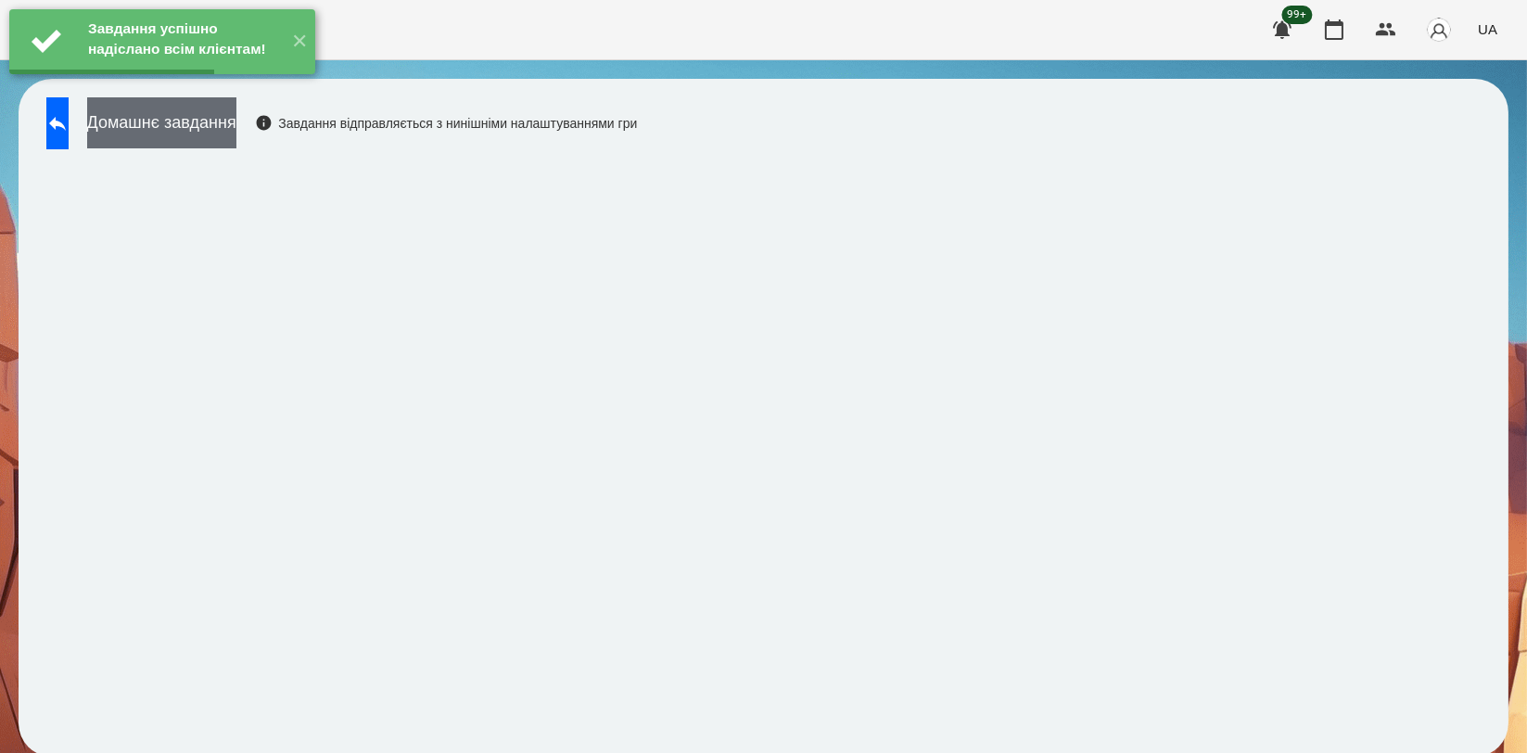
click at [236, 128] on button "Домашнє завдання" at bounding box center [161, 122] width 149 height 51
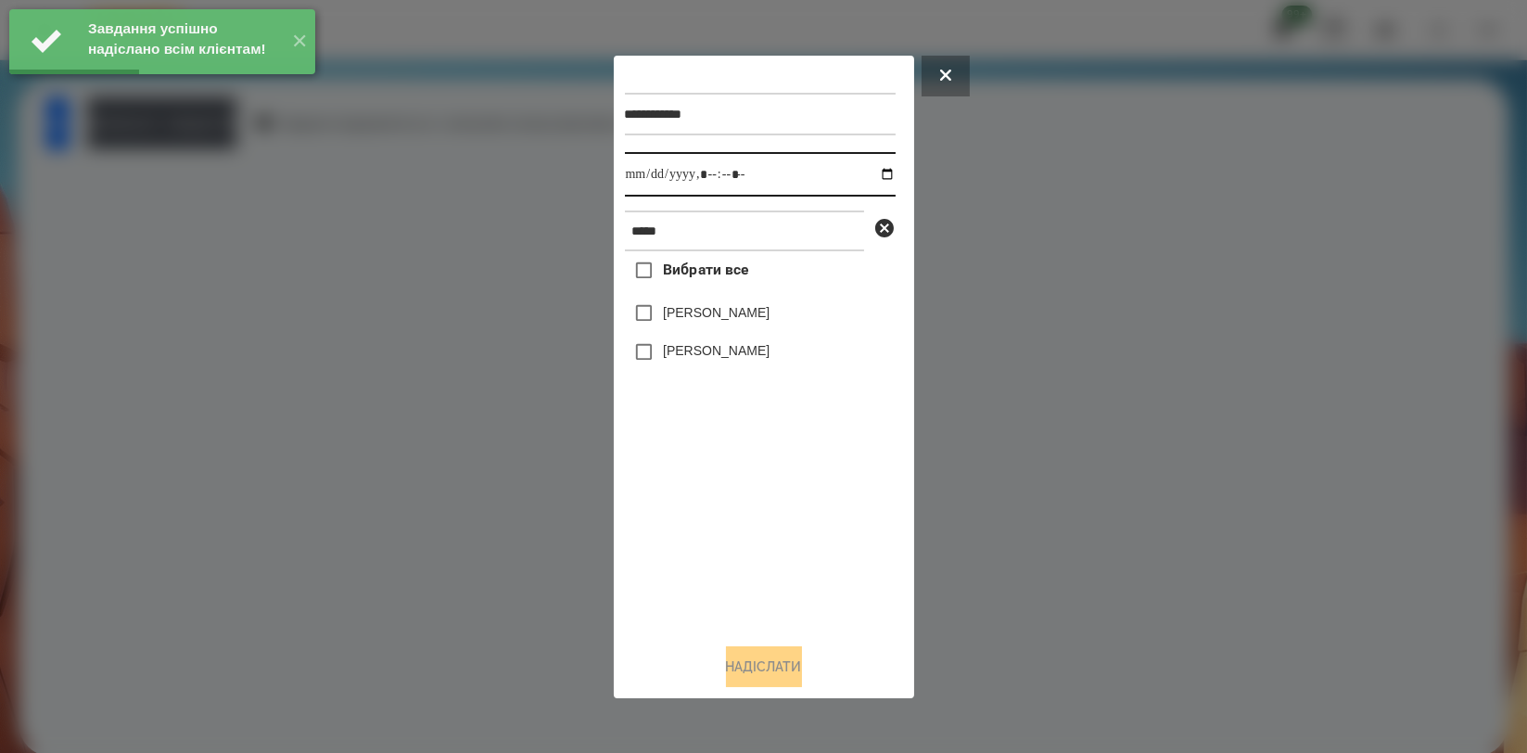
click at [871, 176] on input "datetime-local" at bounding box center [760, 174] width 271 height 44
type input "**********"
click at [756, 539] on div "Вибрати все Єва Кольт Ніколь Кольт" at bounding box center [760, 439] width 271 height 376
click at [735, 342] on div "[PERSON_NAME]" at bounding box center [760, 352] width 271 height 39
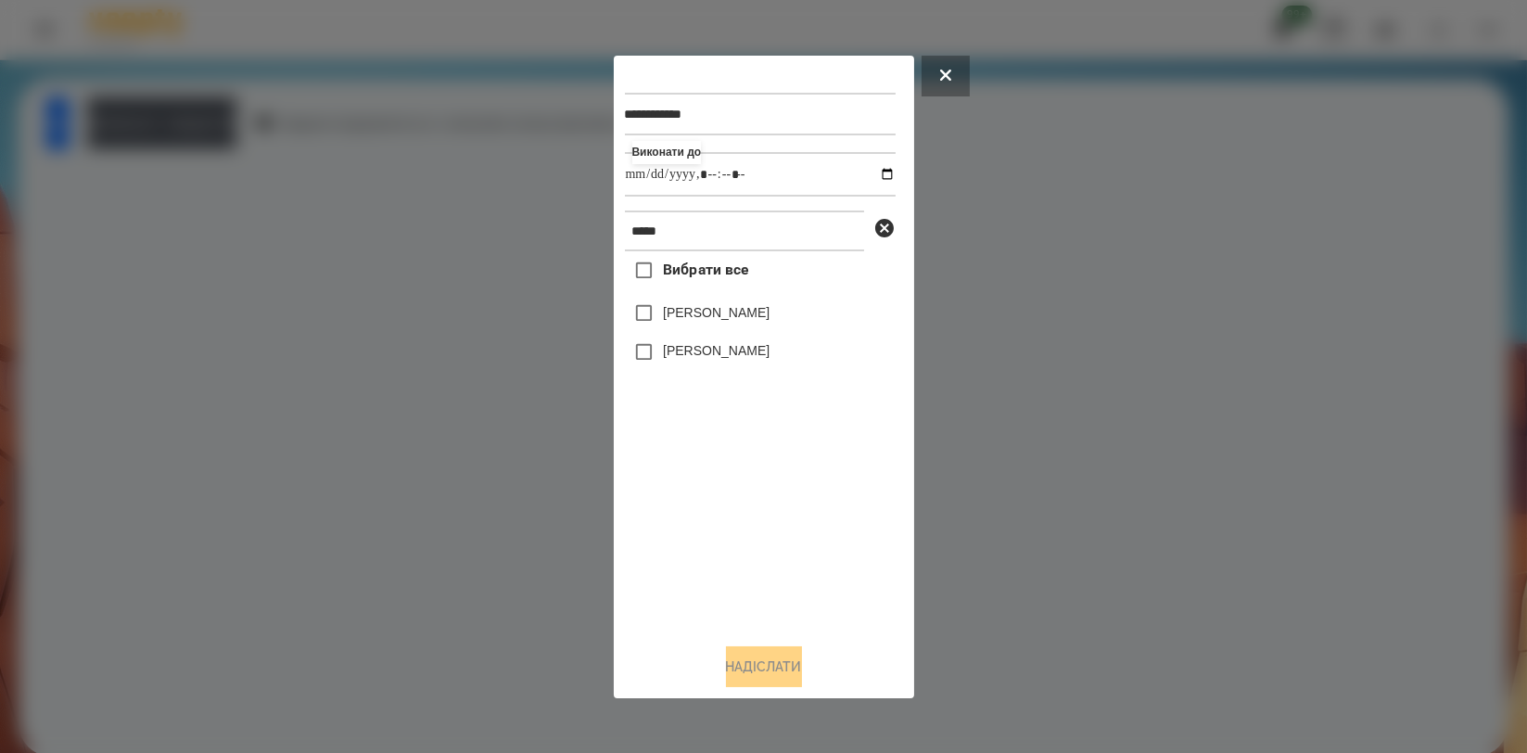
drag, startPoint x: 729, startPoint y: 323, endPoint x: 726, endPoint y: 370, distance: 47.4
click at [729, 321] on label "[PERSON_NAME]" at bounding box center [716, 312] width 107 height 19
click at [738, 367] on div "[PERSON_NAME]" at bounding box center [760, 352] width 271 height 39
click at [743, 360] on label "[PERSON_NAME]" at bounding box center [716, 350] width 107 height 19
click at [755, 668] on button "Надіслати" at bounding box center [764, 666] width 76 height 41
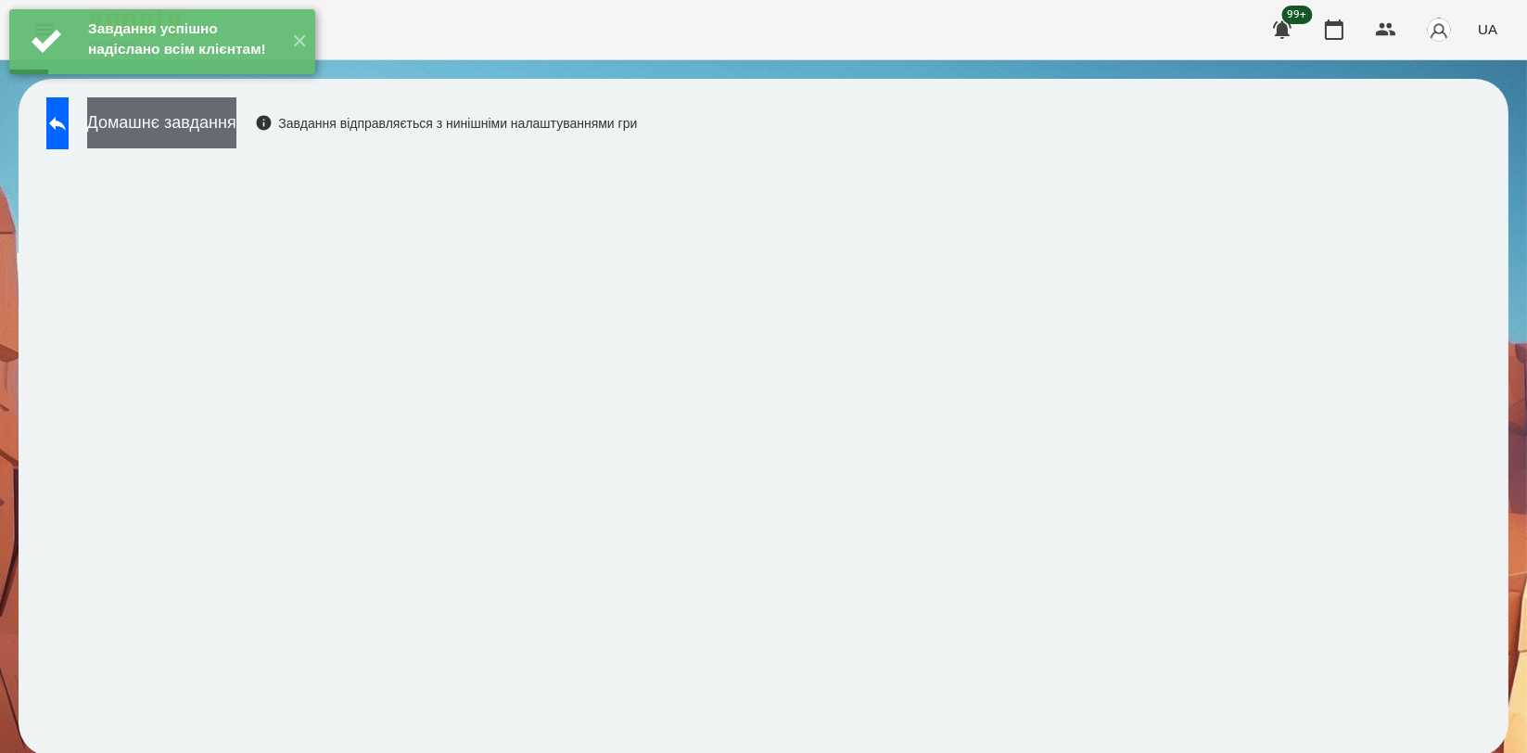
click at [236, 121] on button "Домашнє завдання" at bounding box center [161, 122] width 149 height 51
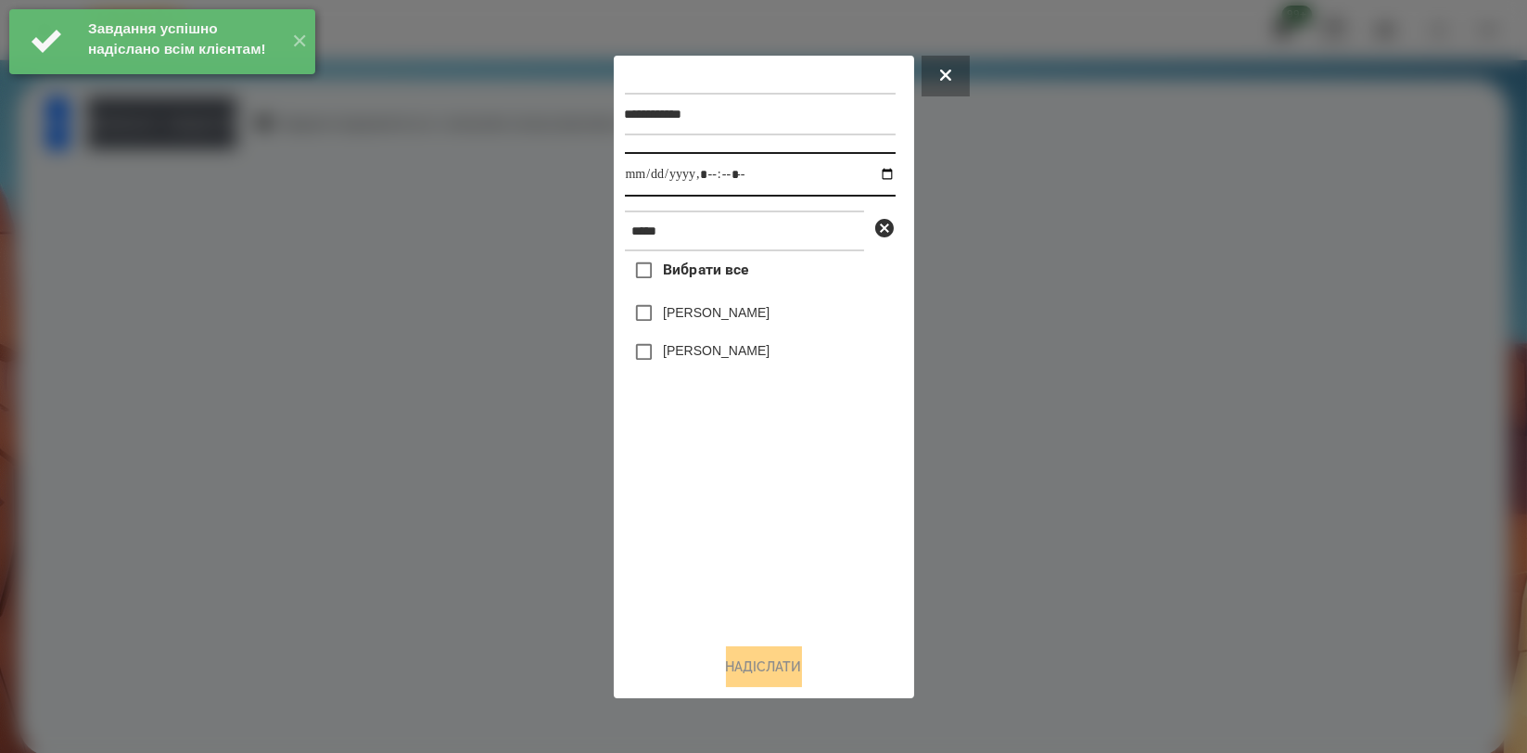
click at [876, 180] on input "datetime-local" at bounding box center [760, 174] width 271 height 44
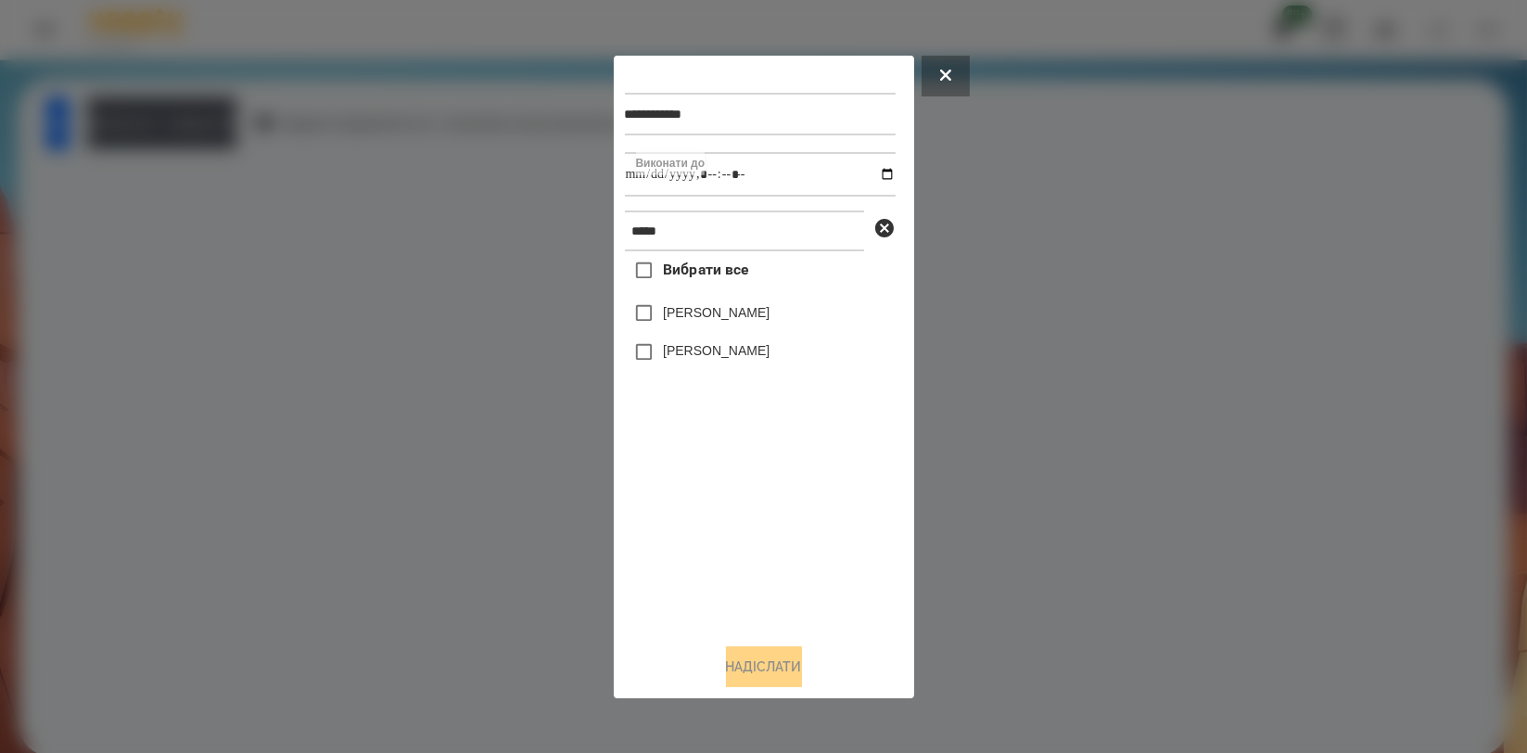
type input "**********"
click at [778, 515] on div "Вибрати все Єва Кольт Ніколь Кольт" at bounding box center [760, 439] width 271 height 376
click at [740, 339] on div "[PERSON_NAME]" at bounding box center [760, 352] width 271 height 39
click at [738, 349] on label "[PERSON_NAME]" at bounding box center [716, 350] width 107 height 19
click at [724, 322] on label "[PERSON_NAME]" at bounding box center [716, 312] width 107 height 19
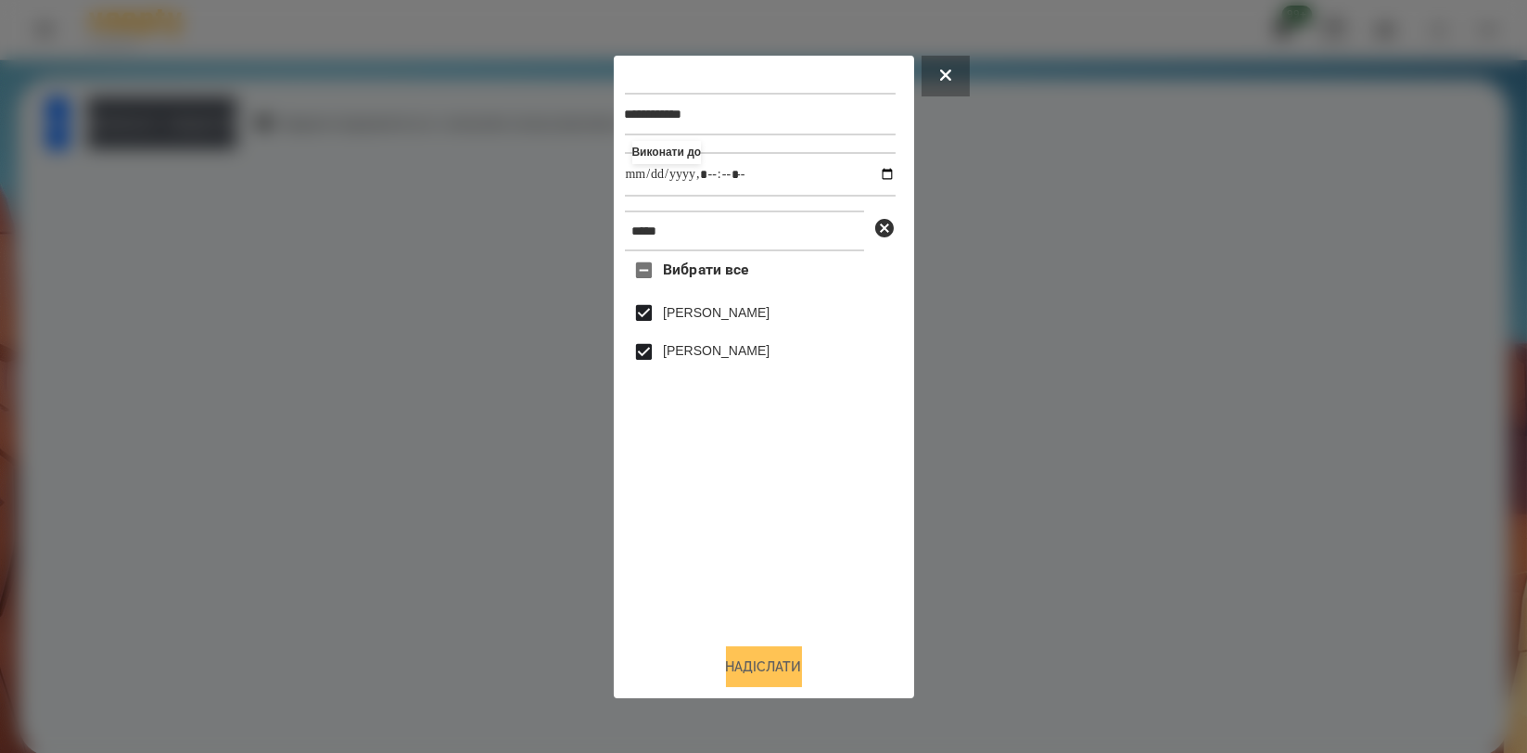
click at [744, 670] on button "Надіслати" at bounding box center [764, 666] width 76 height 41
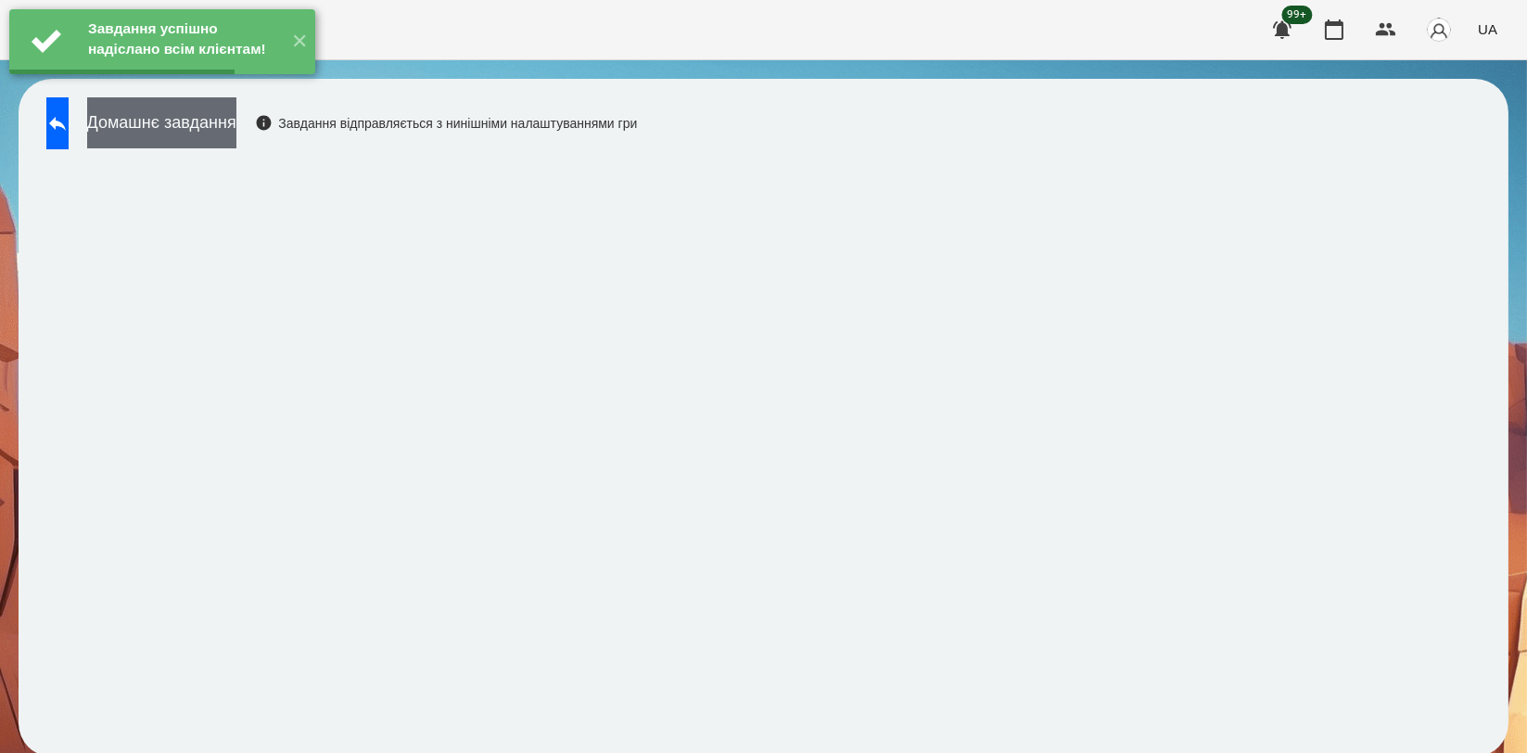
click at [236, 117] on button "Домашнє завдання" at bounding box center [161, 122] width 149 height 51
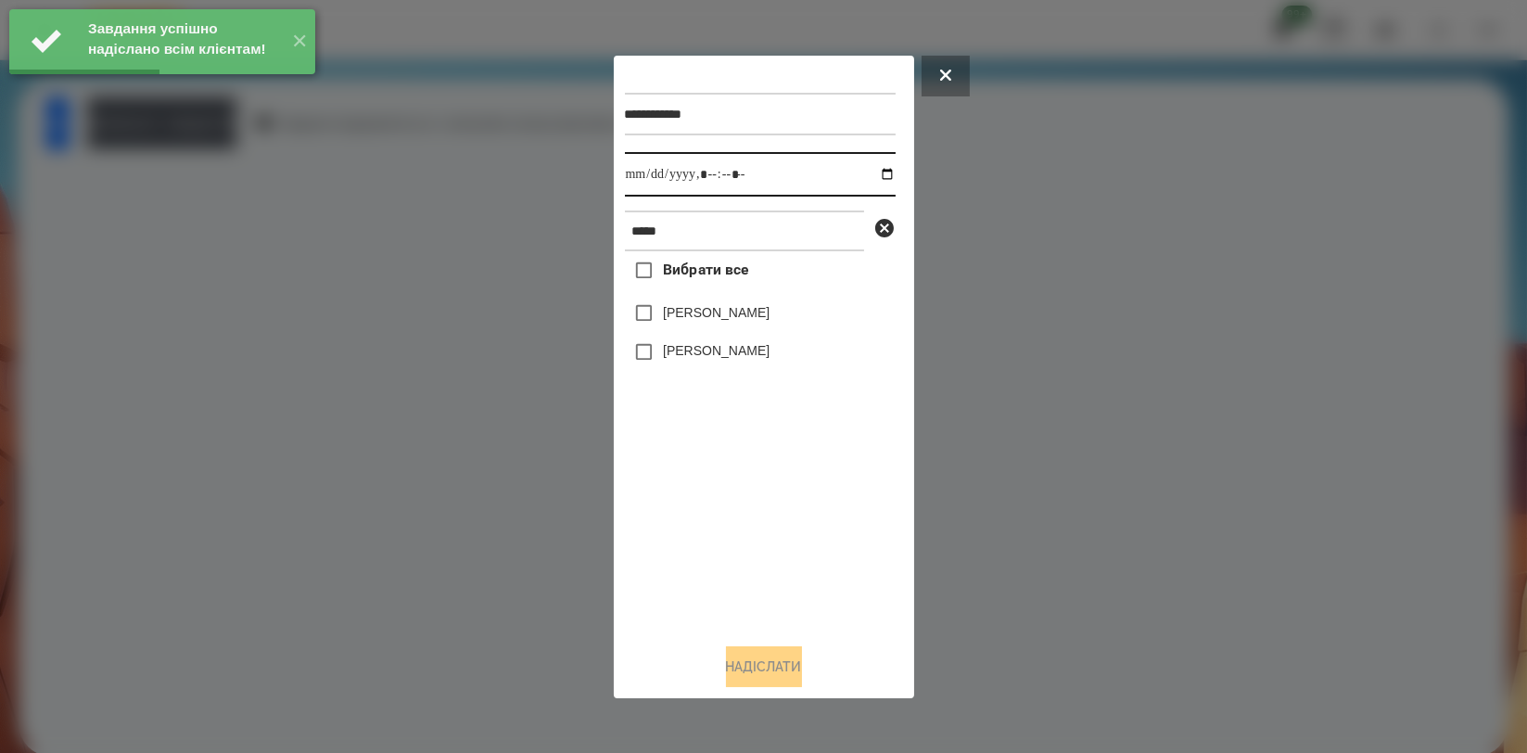
click at [864, 175] on input "datetime-local" at bounding box center [760, 174] width 271 height 44
type input "**********"
click at [692, 502] on div "Вибрати все Єва Кольт Ніколь Кольт" at bounding box center [760, 439] width 271 height 376
click at [706, 355] on label "[PERSON_NAME]" at bounding box center [716, 350] width 107 height 19
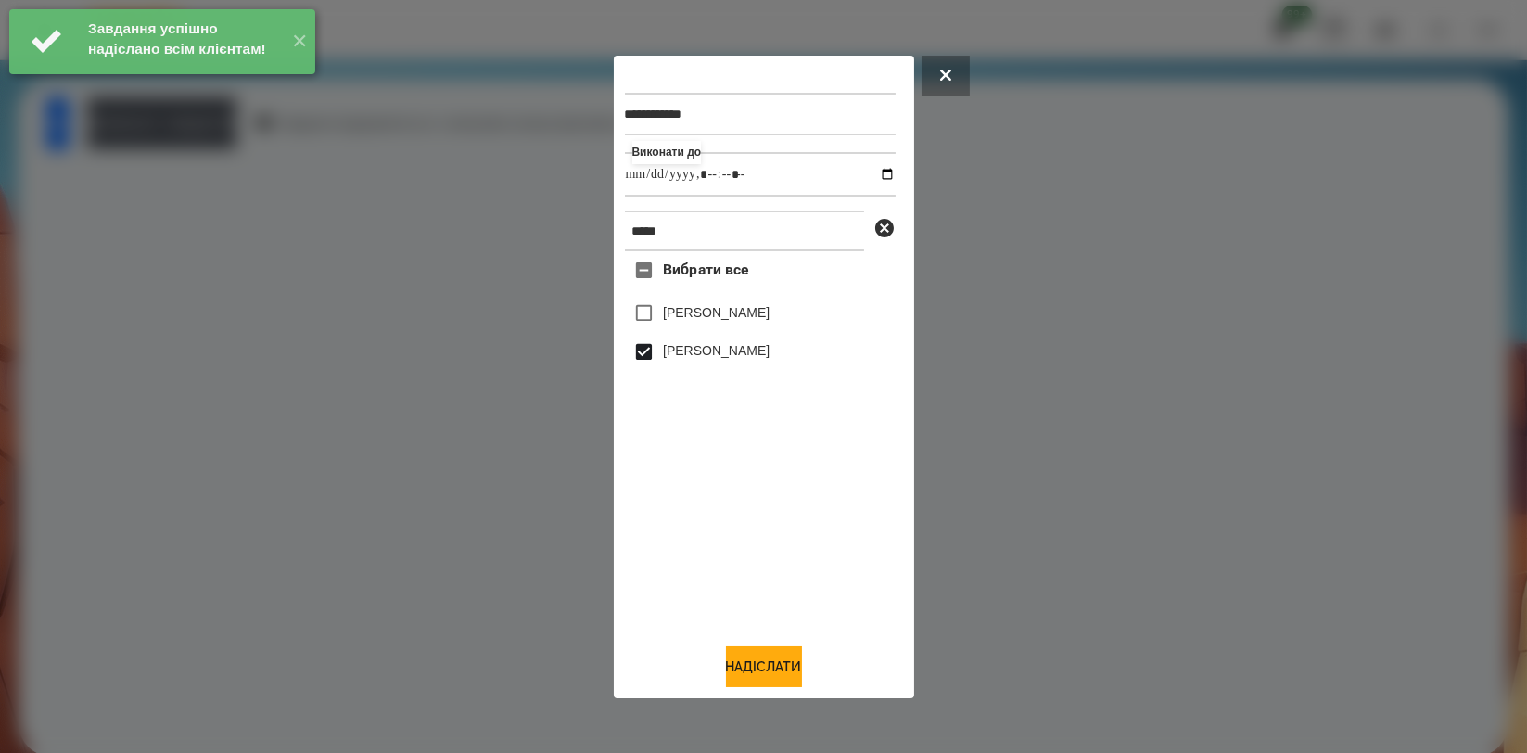
click at [707, 322] on label "[PERSON_NAME]" at bounding box center [716, 312] width 107 height 19
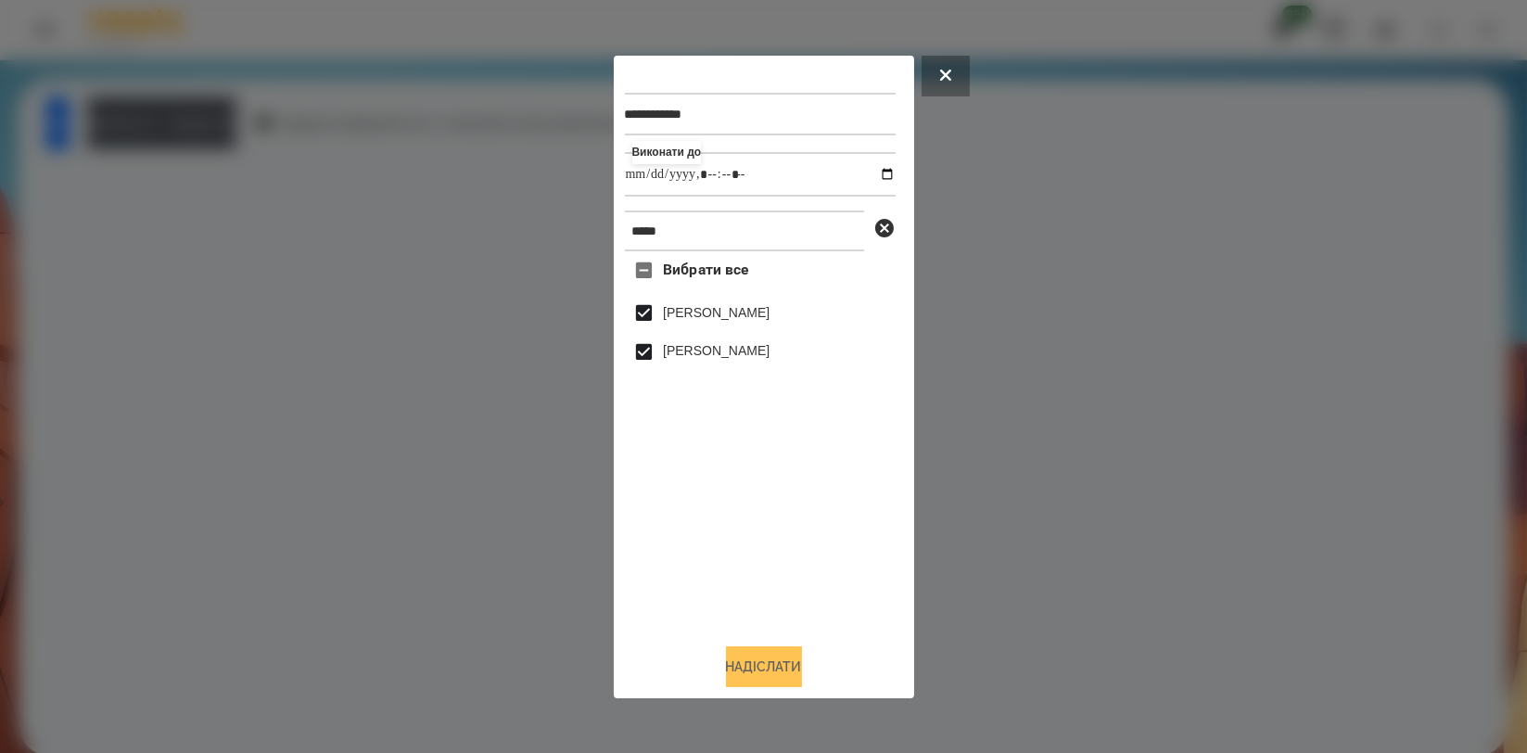
click at [740, 672] on button "Надіслати" at bounding box center [764, 666] width 76 height 41
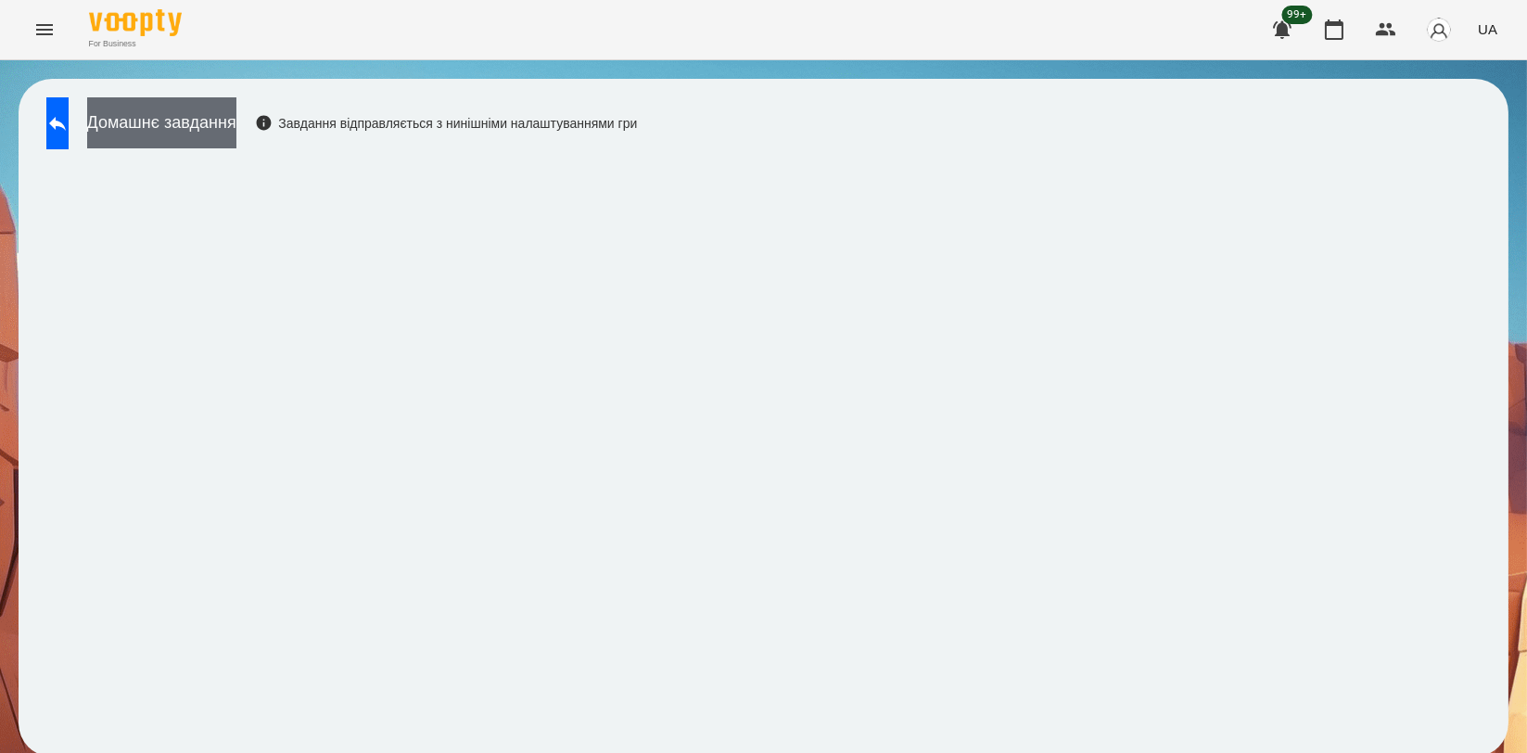
click at [194, 136] on button "Домашнє завдання" at bounding box center [161, 122] width 149 height 51
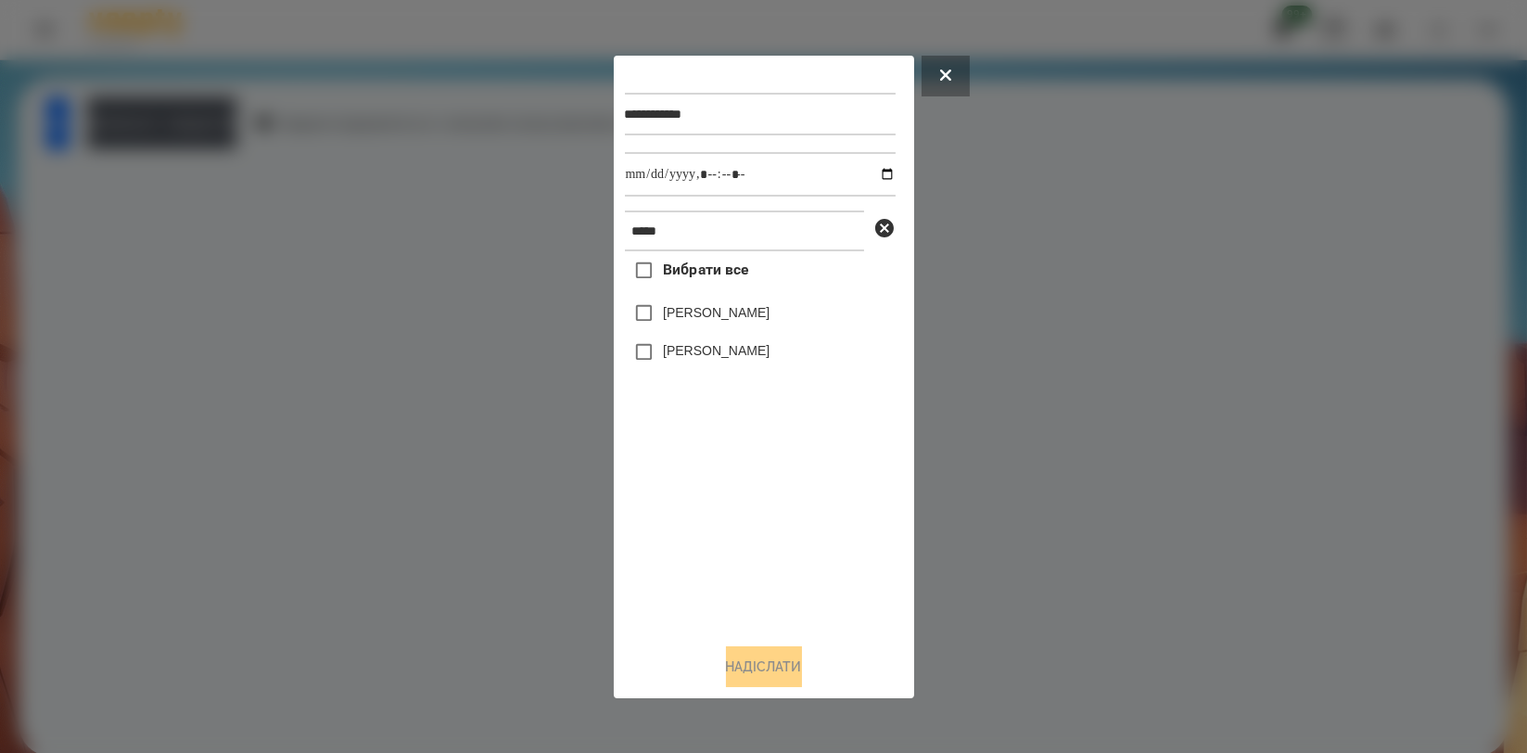
click at [57, 121] on div at bounding box center [763, 376] width 1527 height 753
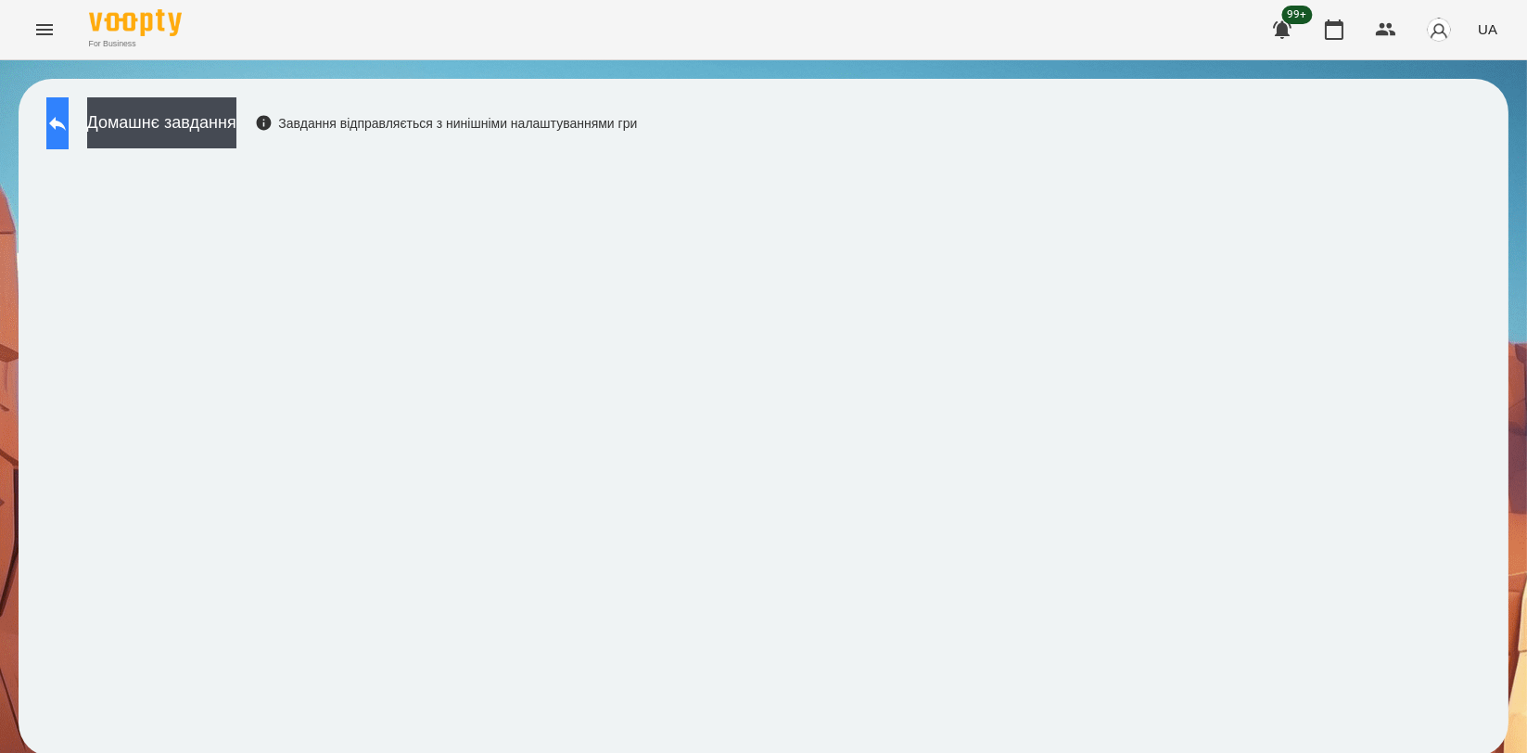
click at [69, 121] on icon at bounding box center [57, 123] width 22 height 22
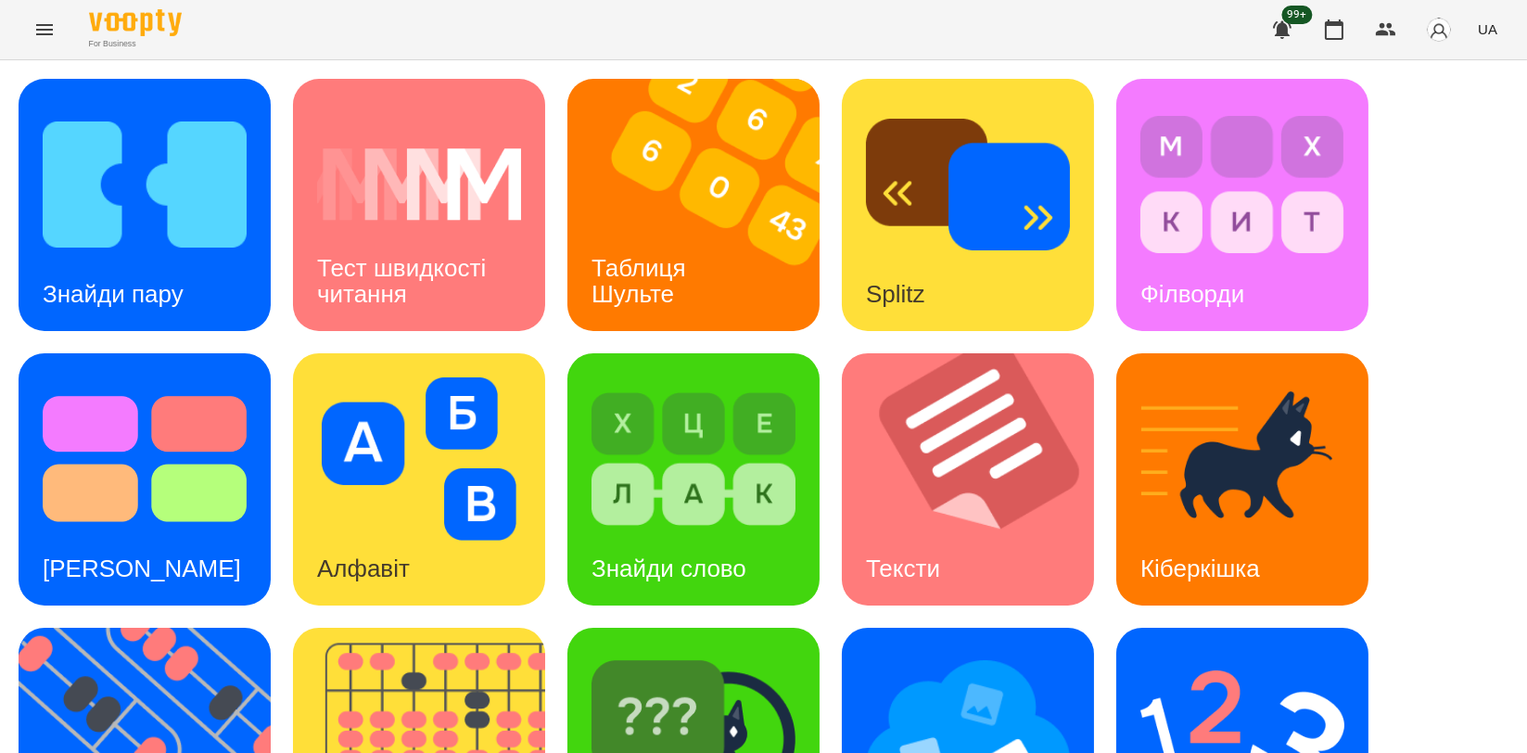
scroll to position [309, 0]
click at [1337, 34] on icon "button" at bounding box center [1334, 30] width 22 height 22
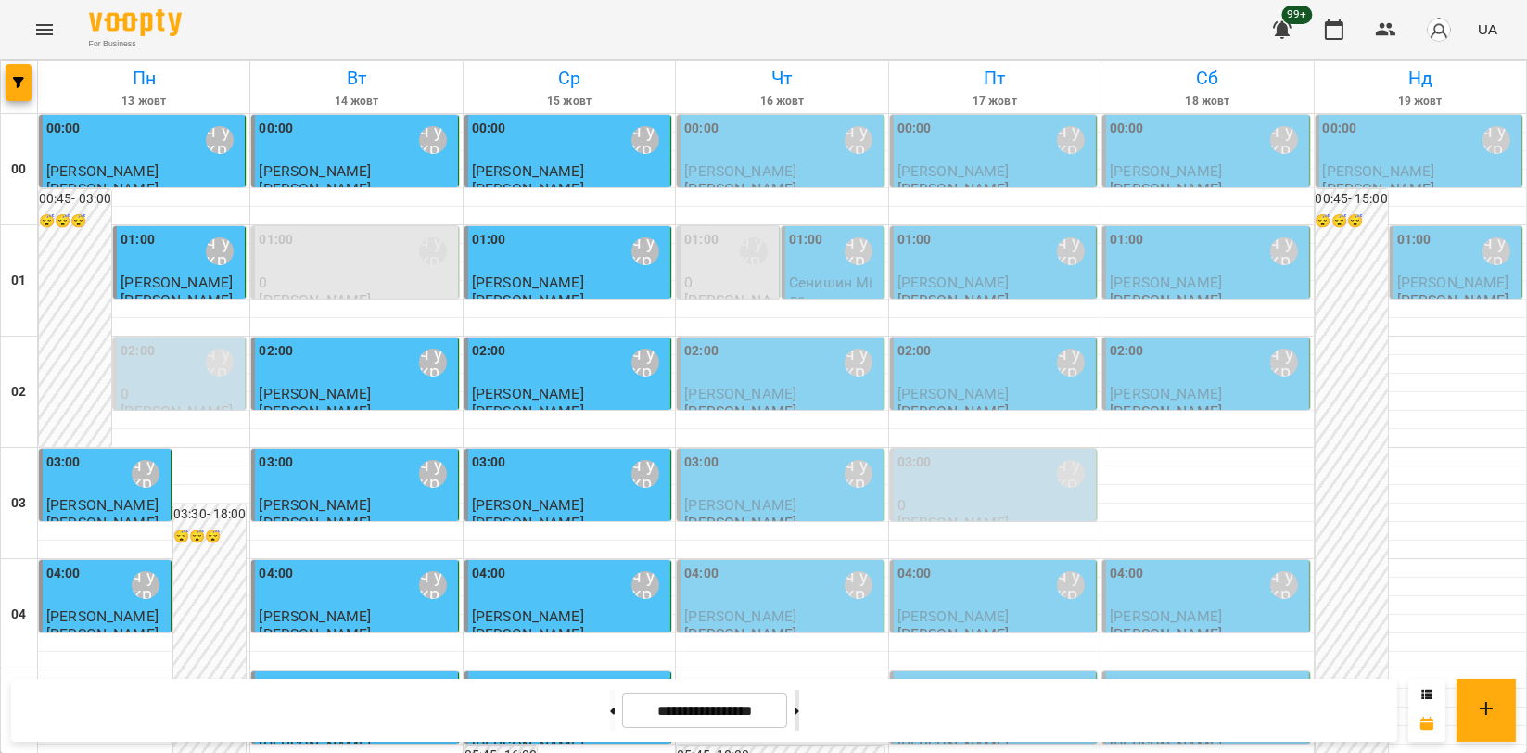
click at [799, 721] on button at bounding box center [796, 710] width 5 height 41
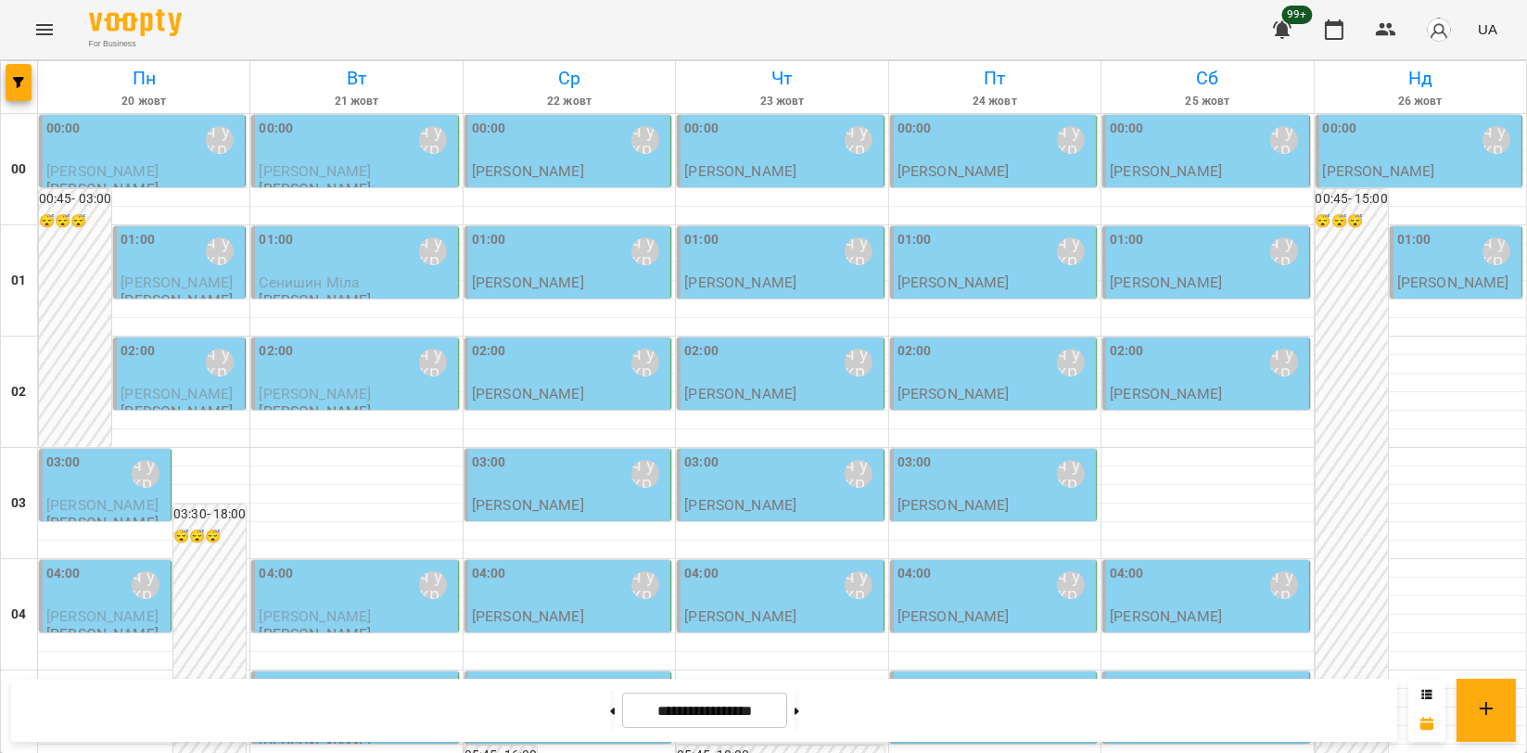
scroll to position [1909, 0]
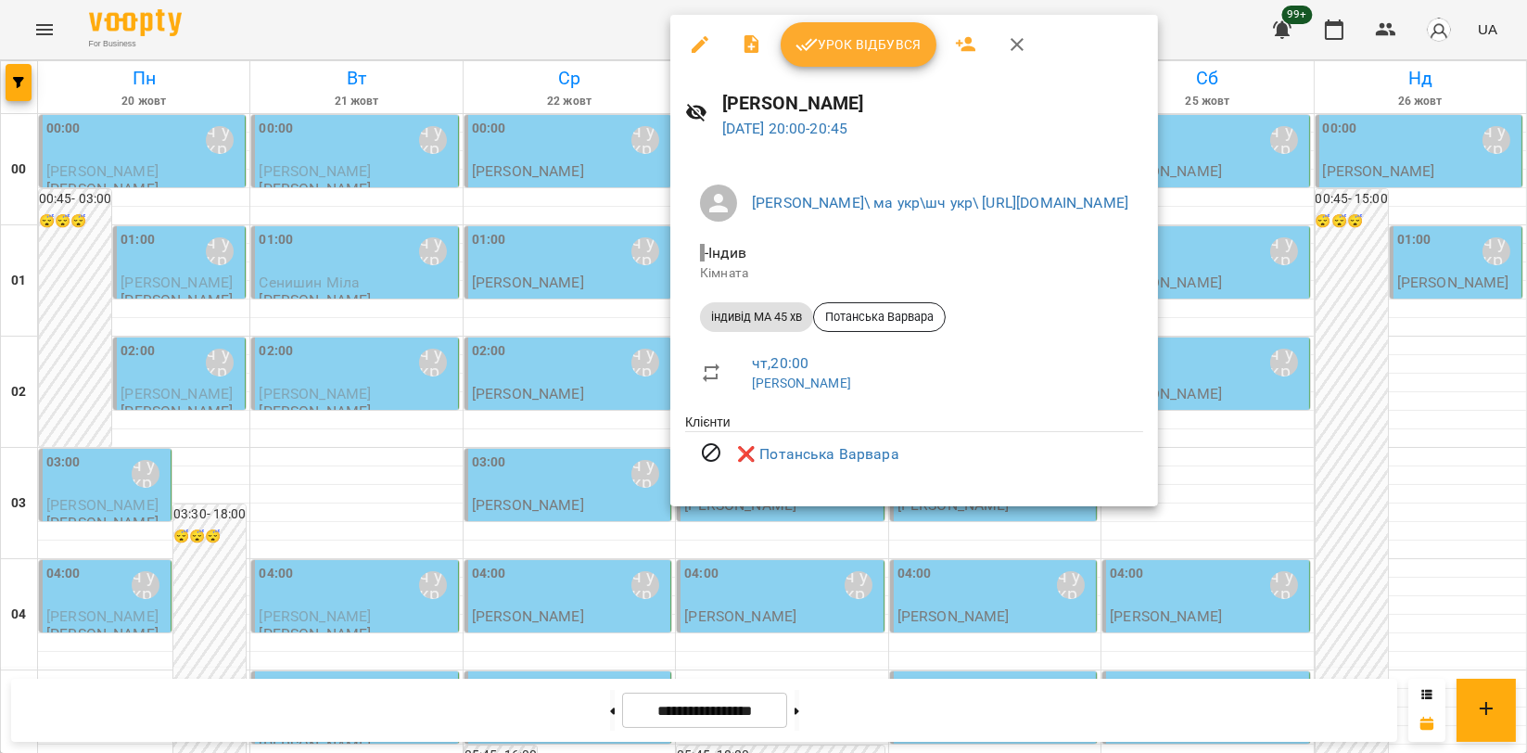
click at [1022, 53] on icon "button" at bounding box center [1017, 44] width 22 height 22
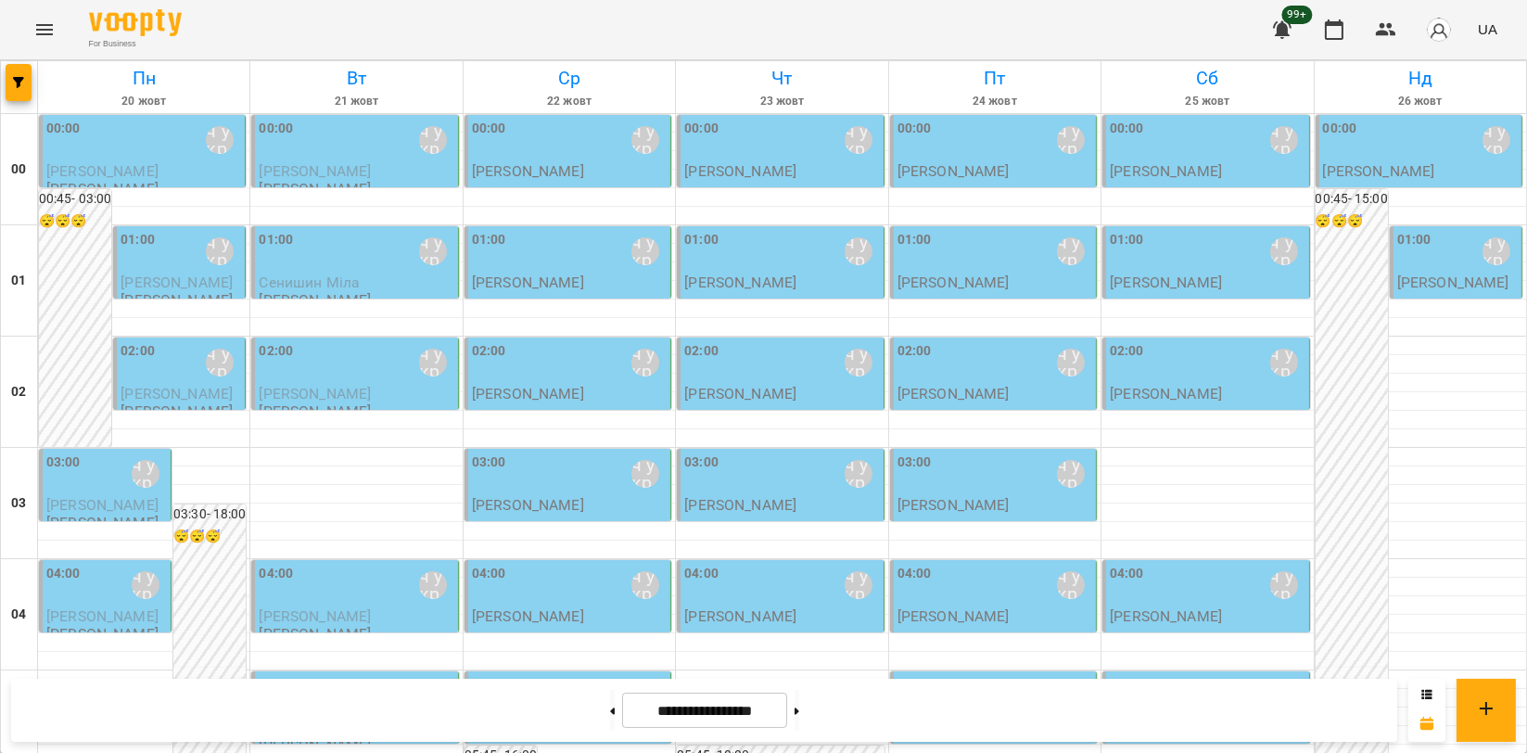
scroll to position [1600, 0]
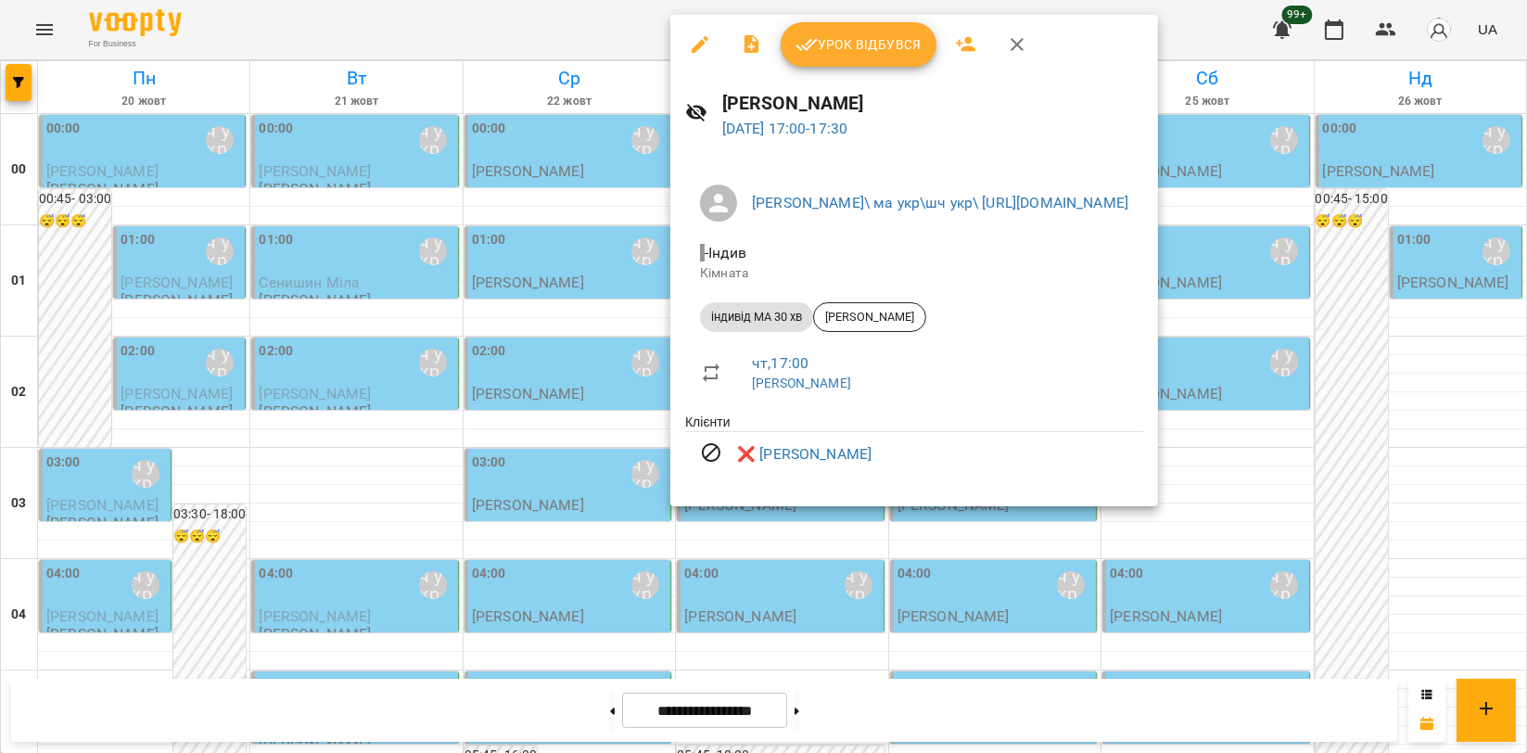
click at [998, 50] on button "button" at bounding box center [1017, 44] width 44 height 44
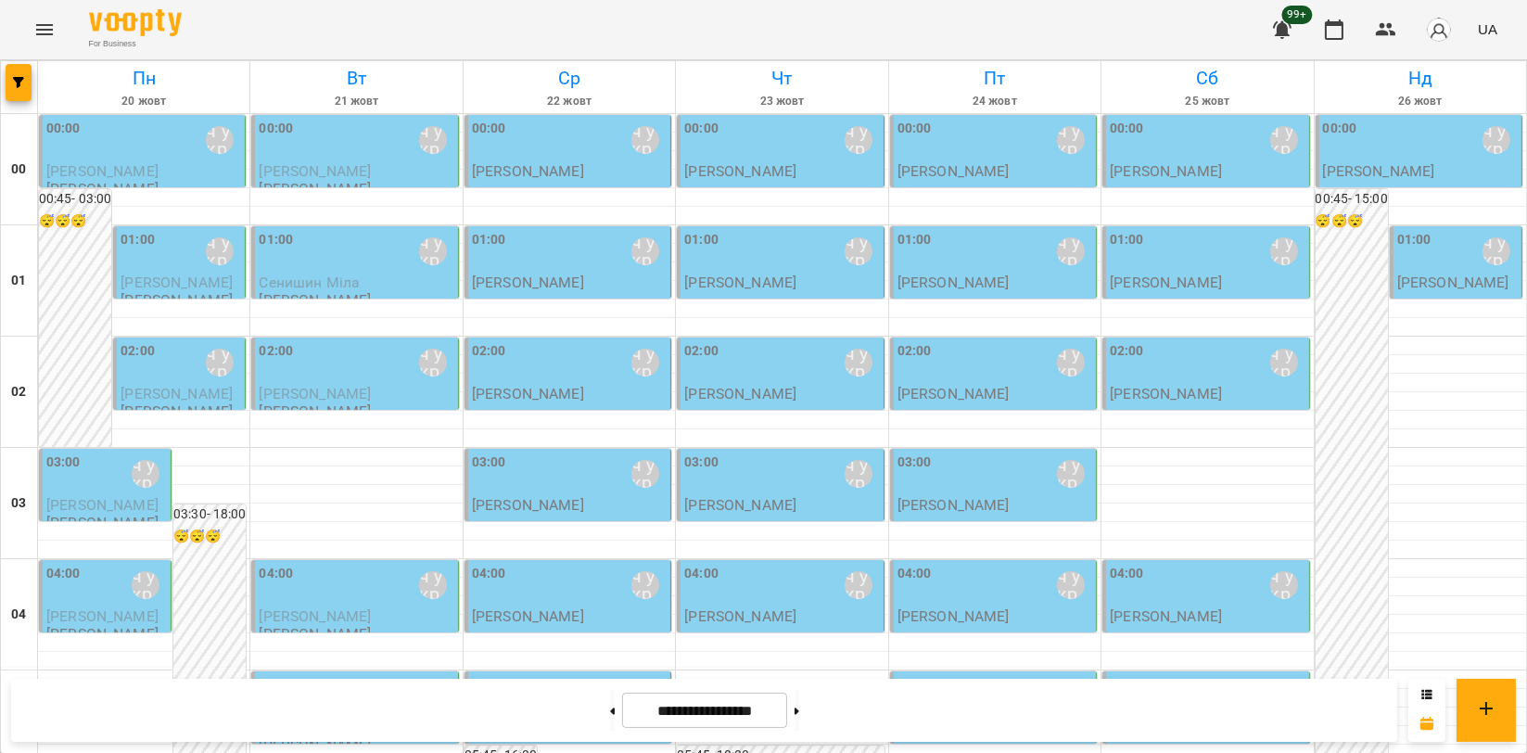
scroll to position [1647, 0]
click at [610, 713] on button at bounding box center [612, 710] width 5 height 41
type input "**********"
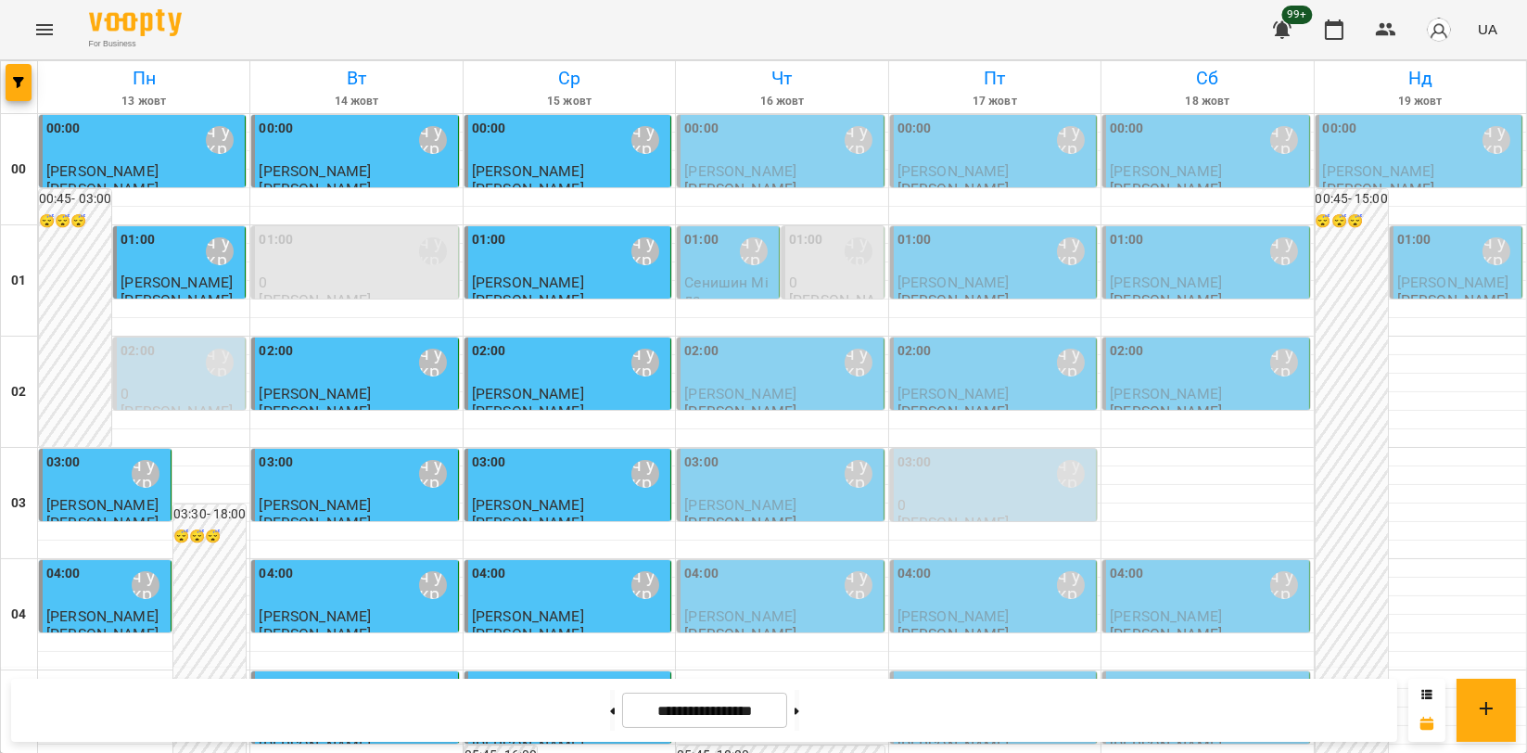
scroll to position [0, 0]
click at [48, 40] on icon "Menu" at bounding box center [44, 30] width 22 height 22
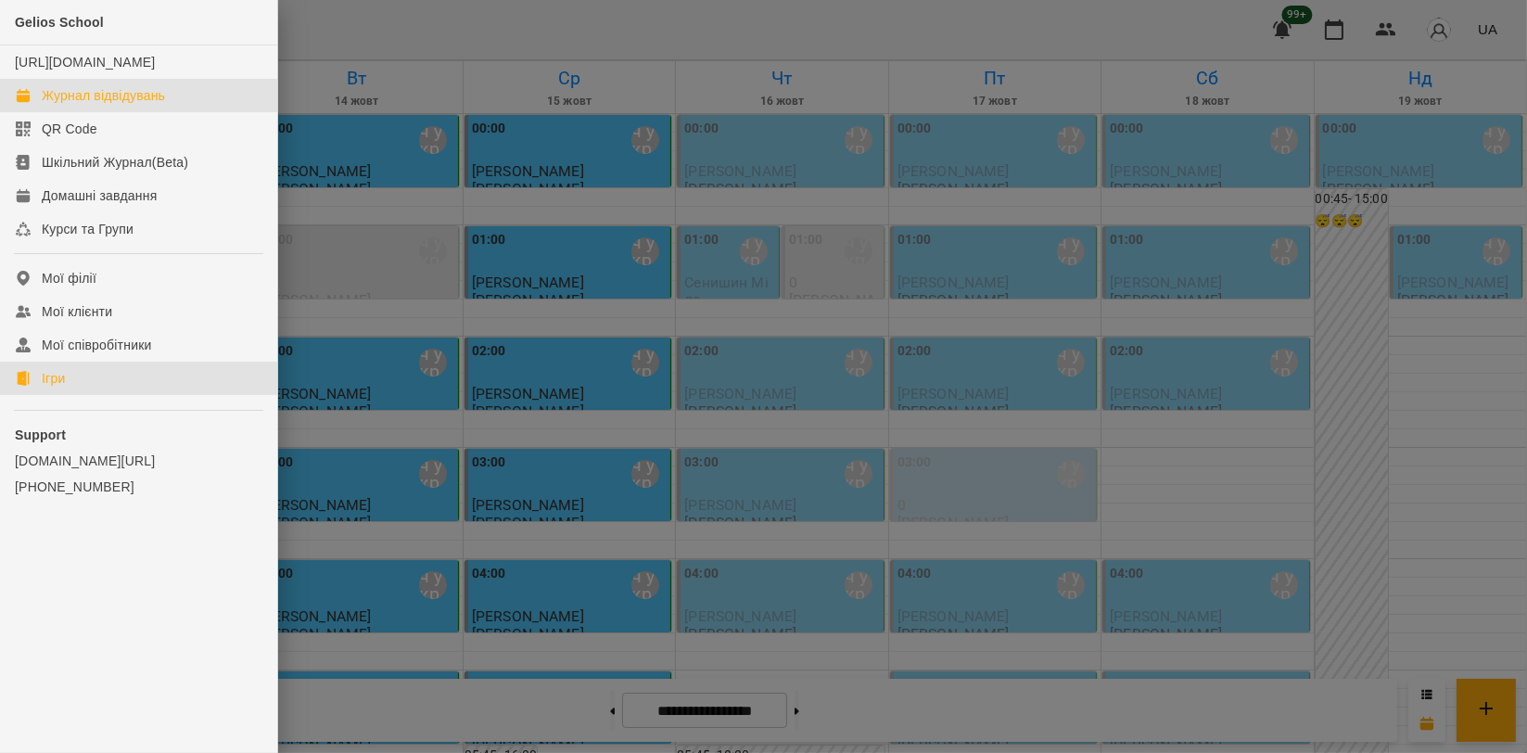
click at [90, 383] on link "Ігри" at bounding box center [138, 378] width 277 height 33
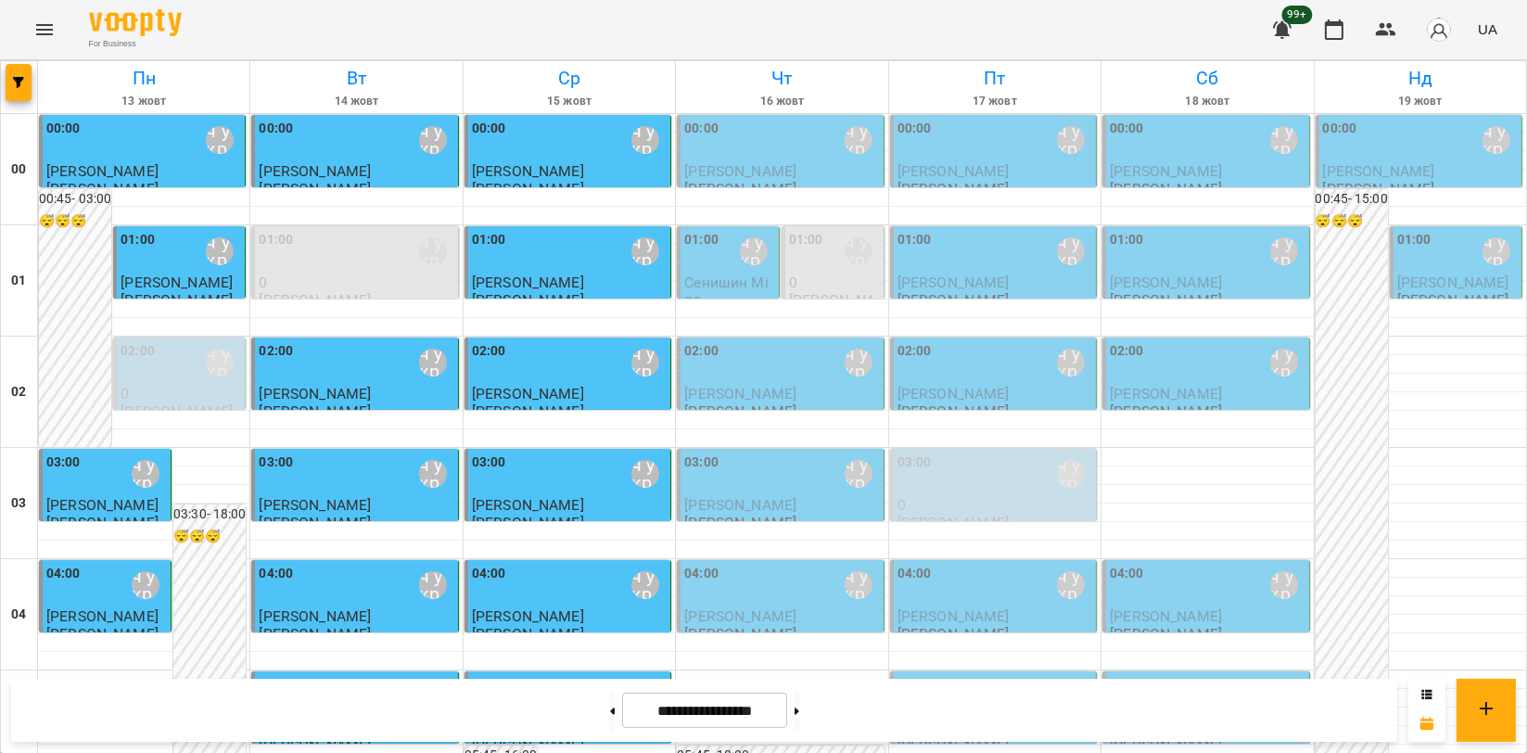
click at [45, 30] on icon "Menu" at bounding box center [44, 29] width 17 height 11
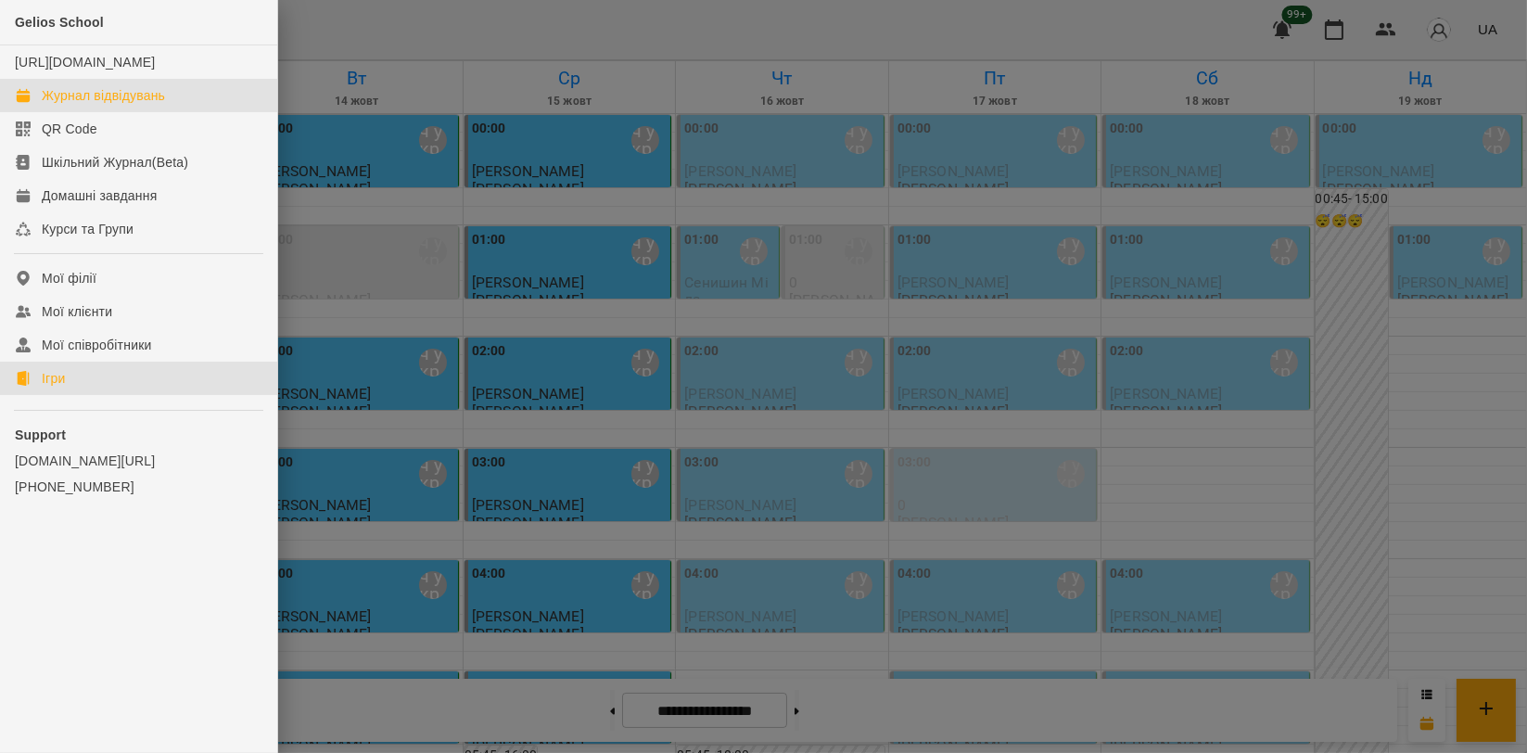
click at [82, 387] on link "Ігри" at bounding box center [138, 378] width 277 height 33
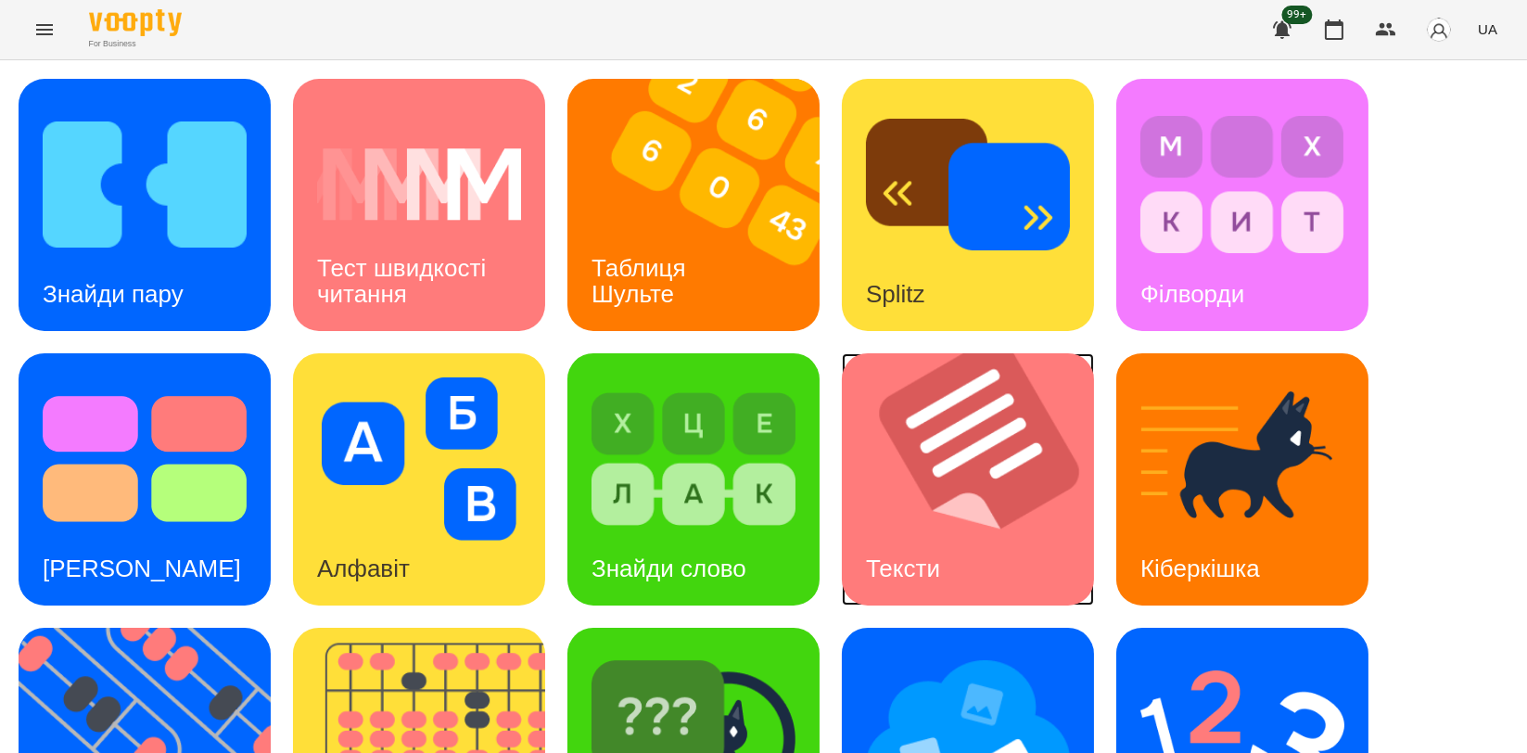
click at [869, 442] on img at bounding box center [979, 479] width 275 height 252
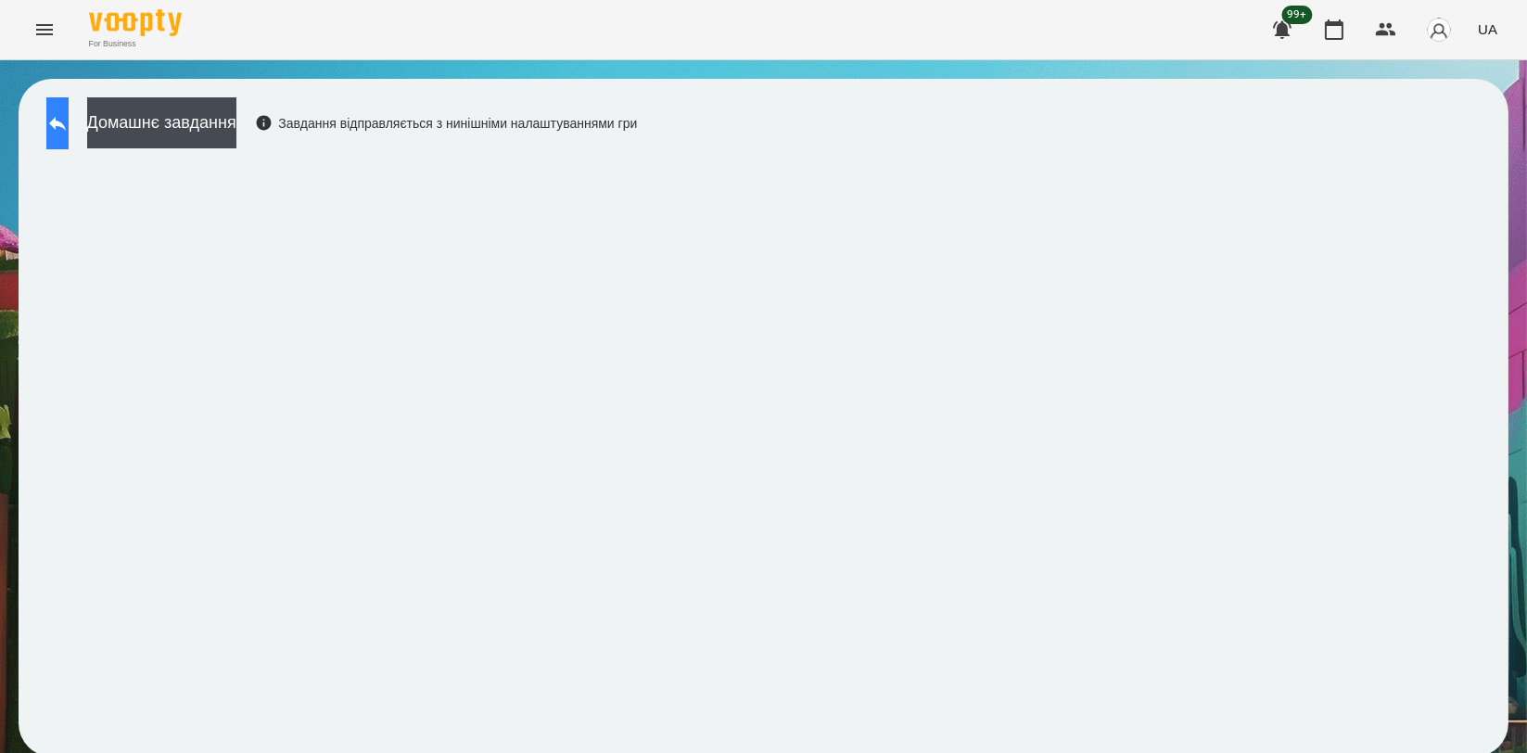
click at [60, 124] on button at bounding box center [57, 123] width 22 height 52
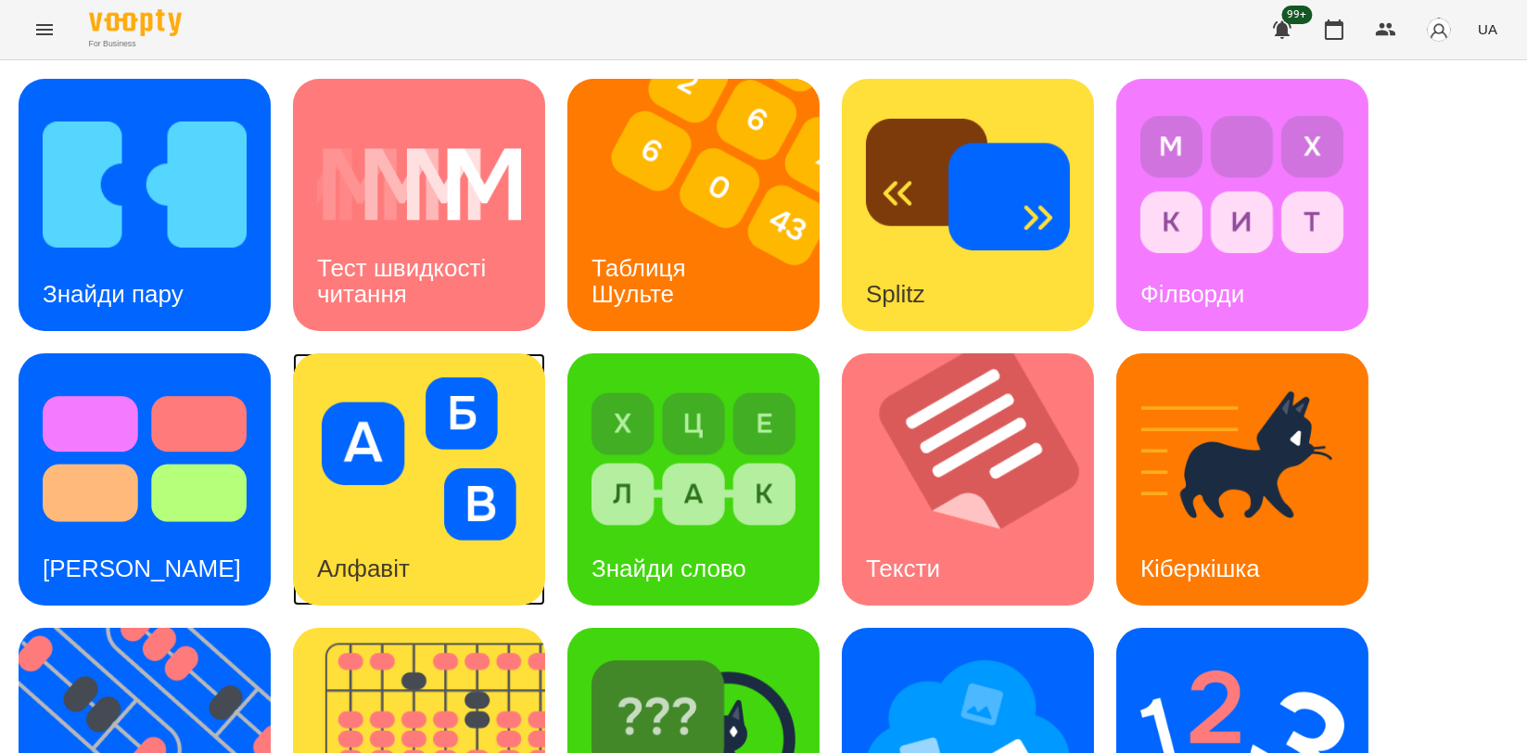
click at [425, 435] on img at bounding box center [419, 458] width 204 height 163
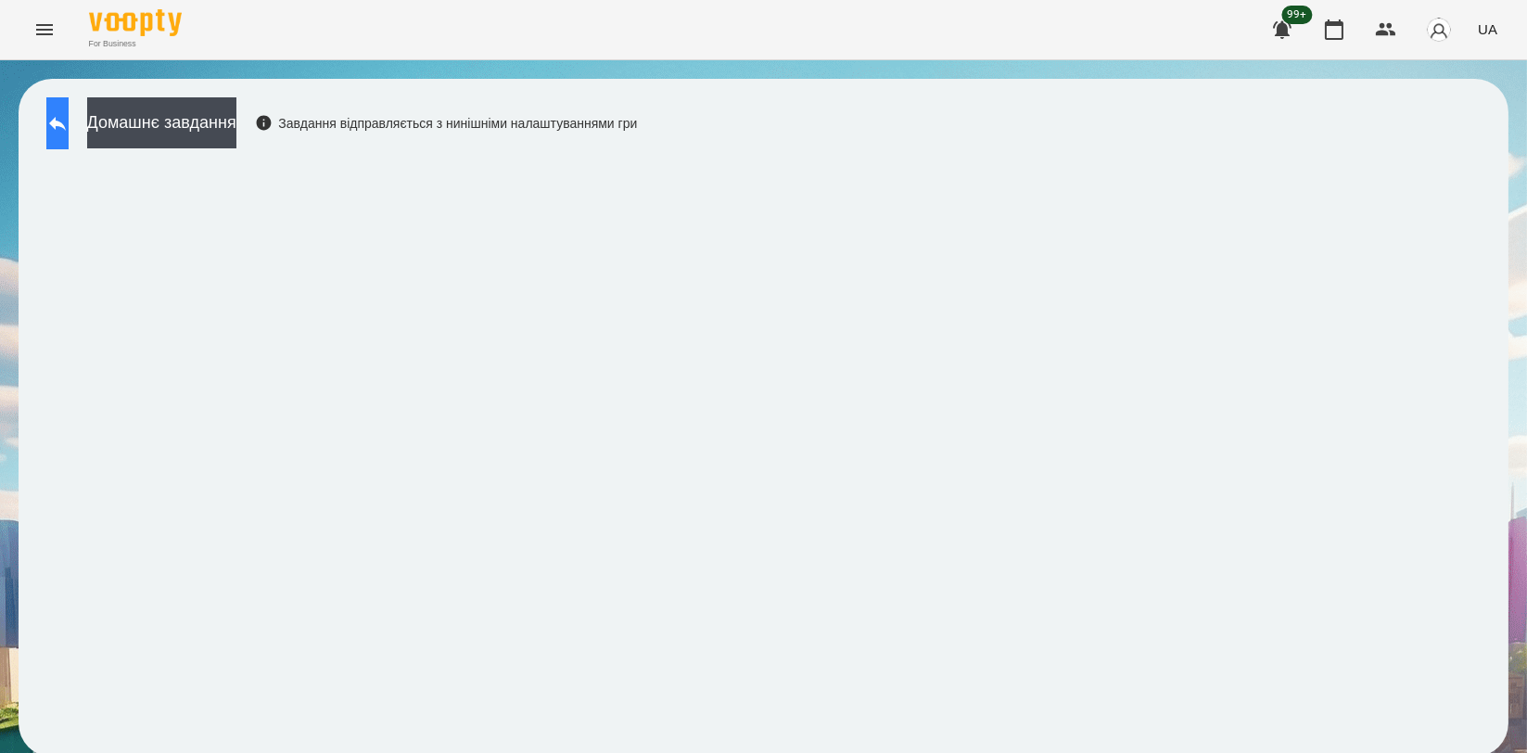
click at [69, 105] on button at bounding box center [57, 123] width 22 height 52
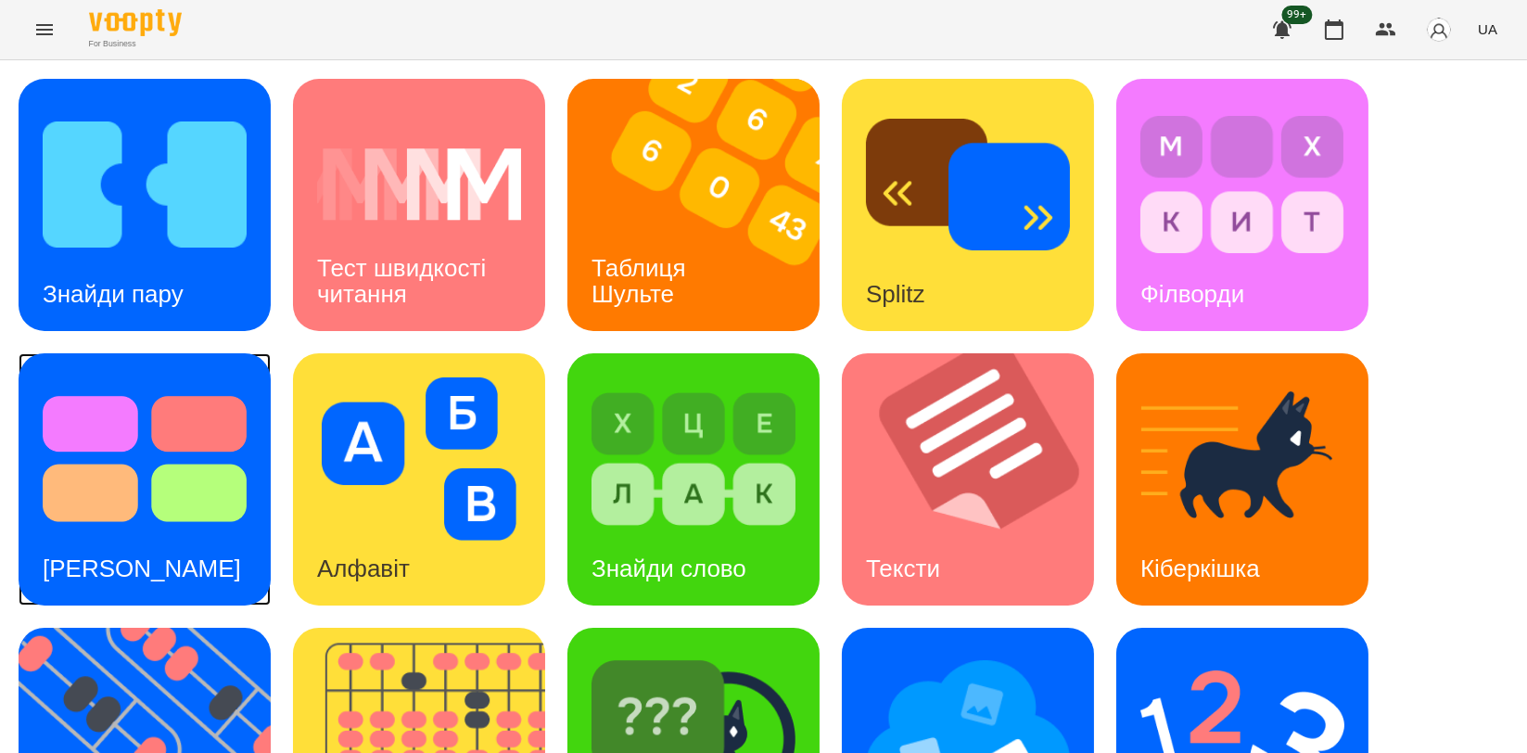
click at [121, 549] on div "[PERSON_NAME]" at bounding box center [142, 568] width 247 height 73
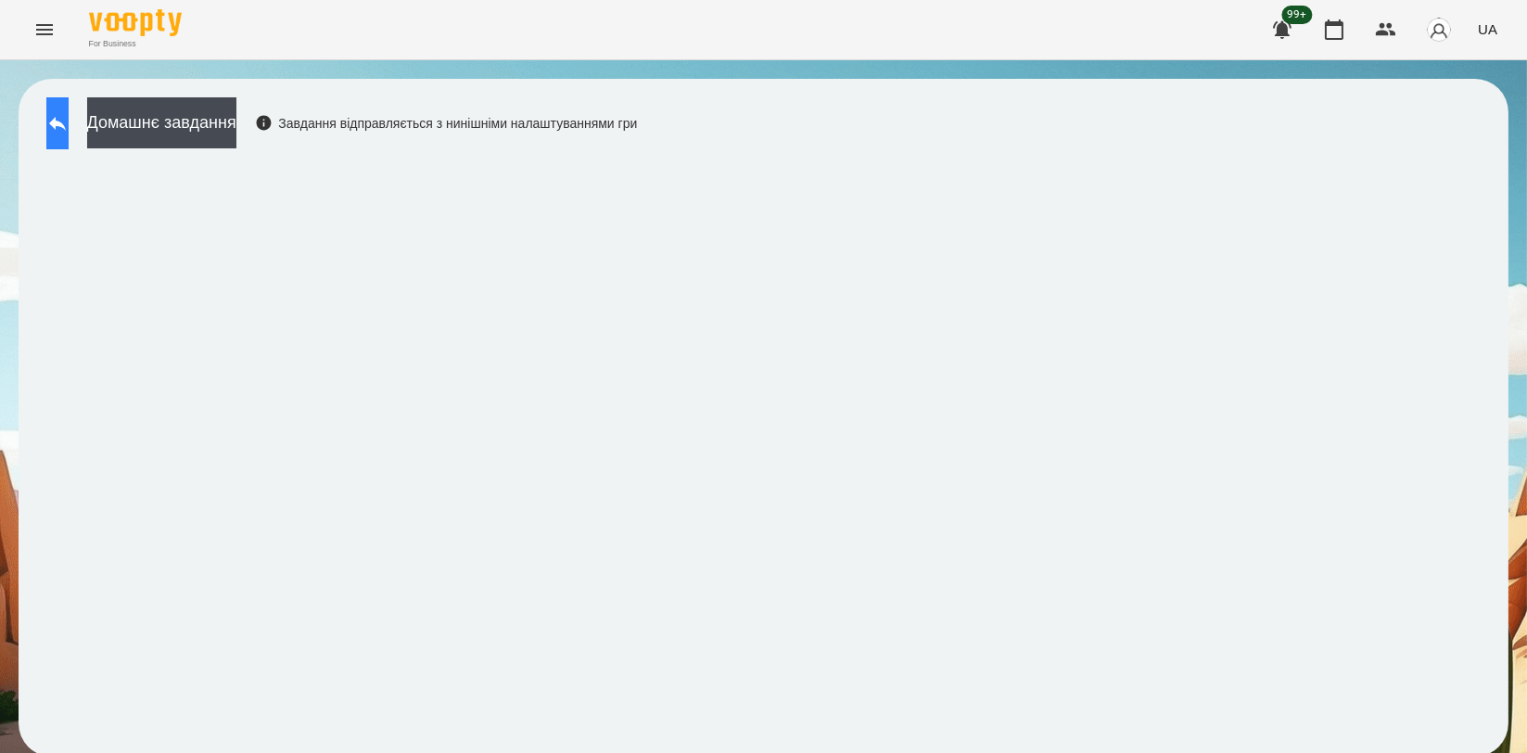
click at [69, 116] on icon at bounding box center [57, 123] width 22 height 22
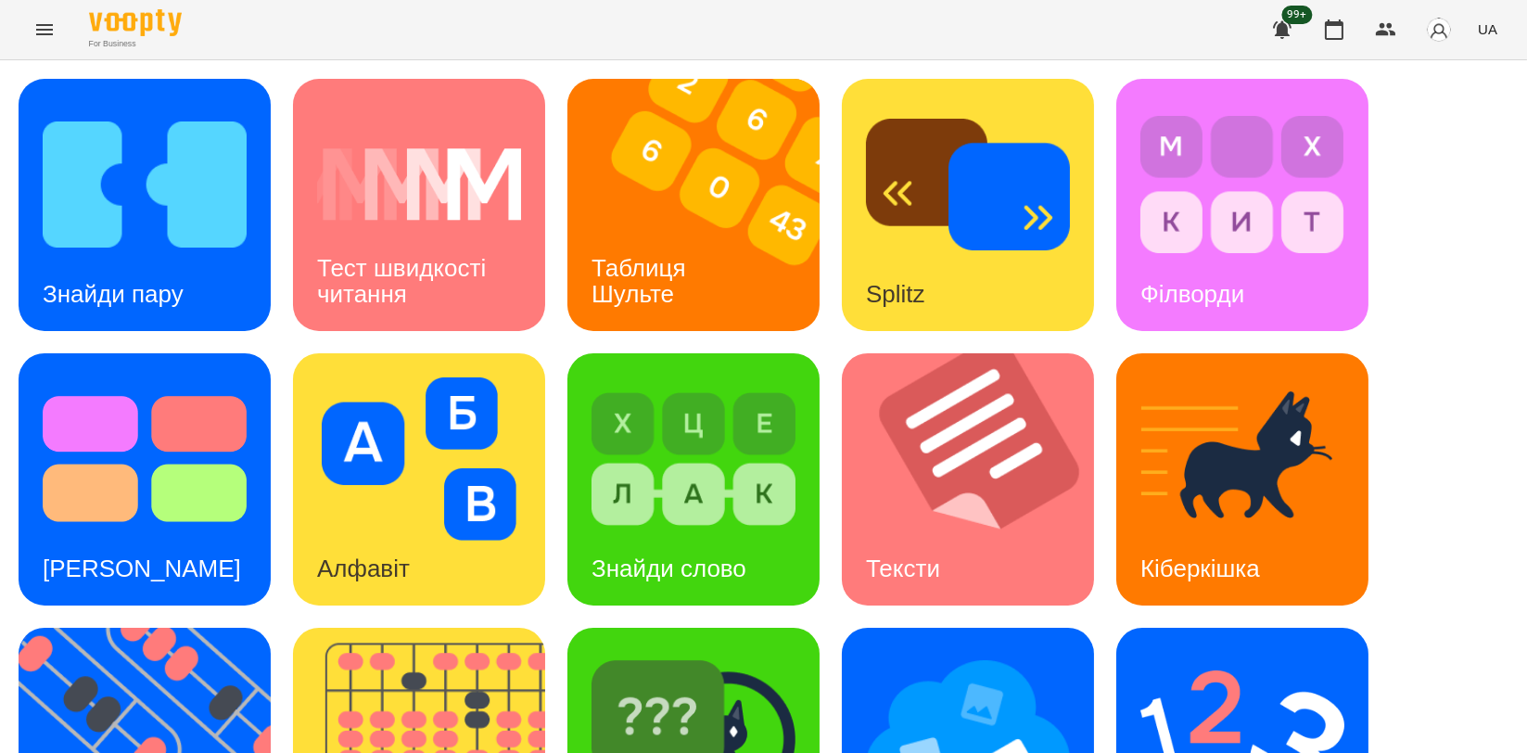
scroll to position [309, 0]
click at [594, 652] on img at bounding box center [693, 733] width 204 height 163
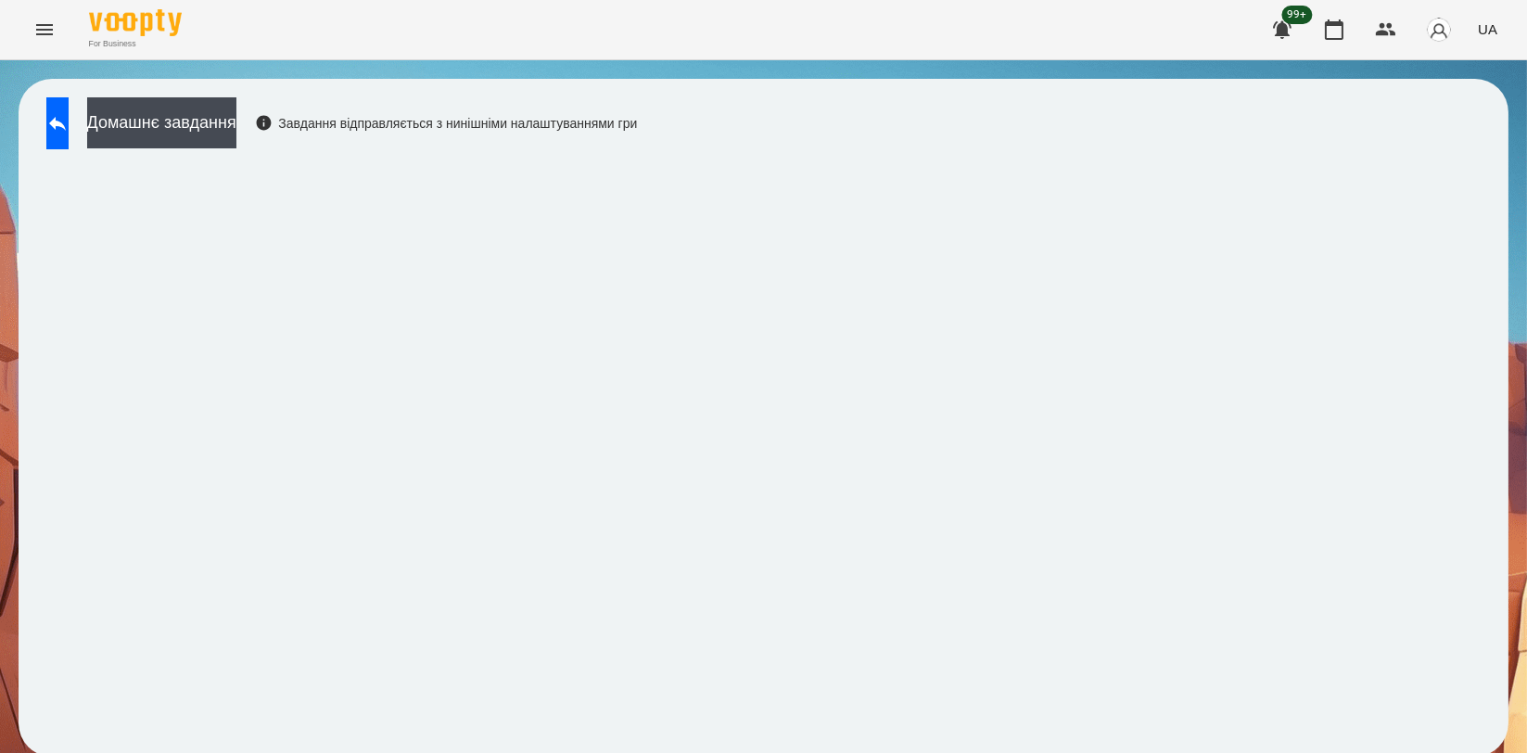
scroll to position [3, 0]
click at [69, 124] on button at bounding box center [57, 123] width 22 height 52
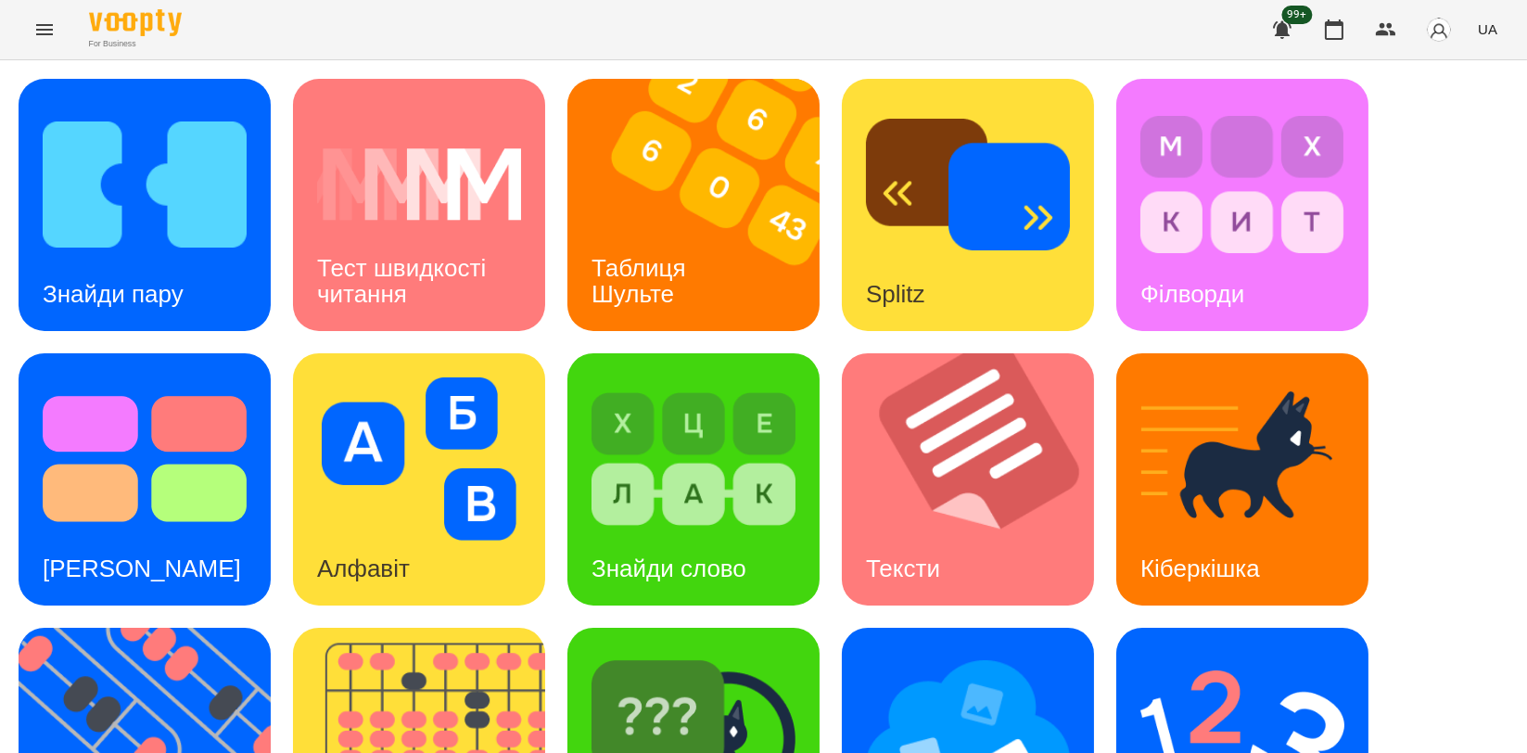
scroll to position [420, 0]
click at [229, 628] on img at bounding box center [156, 754] width 275 height 252
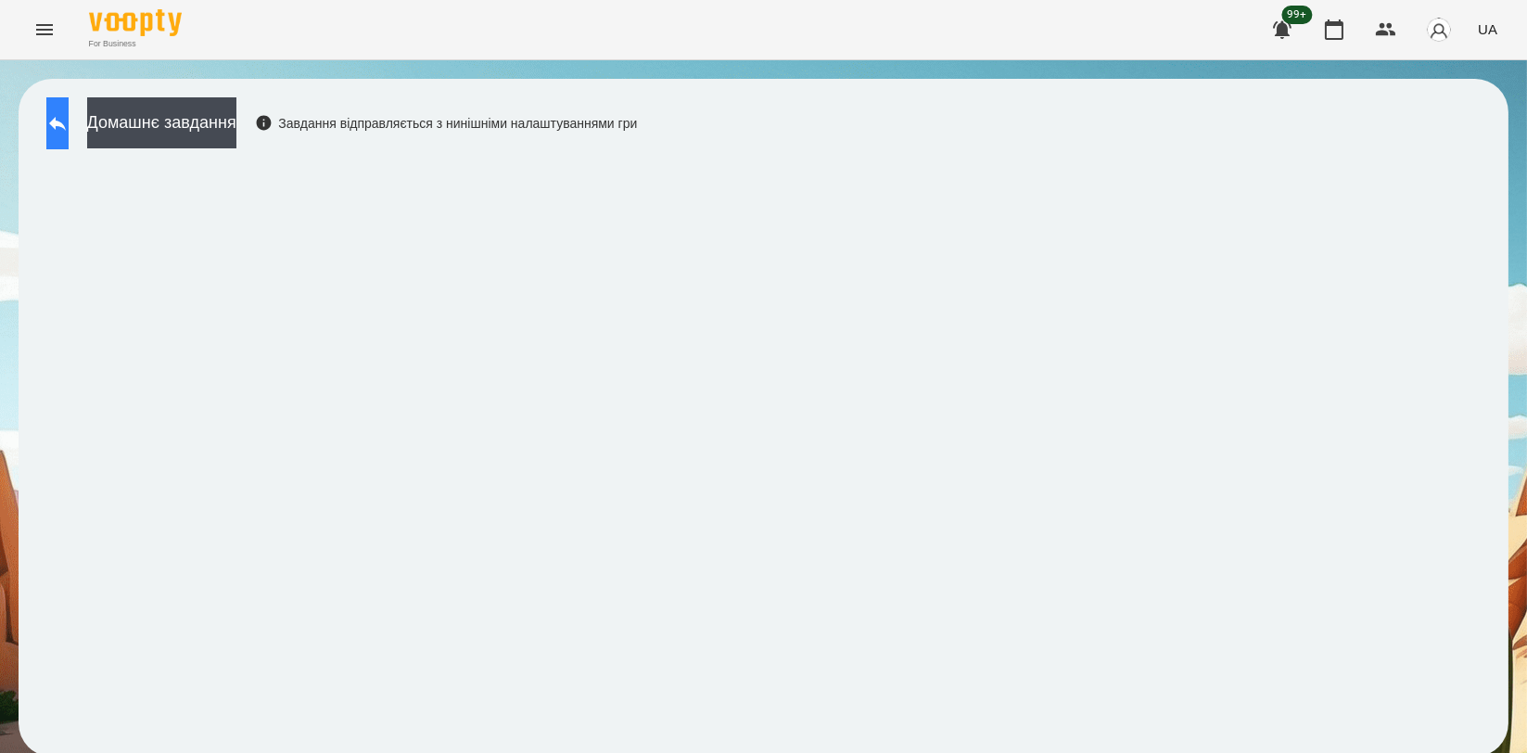
click at [69, 121] on button at bounding box center [57, 123] width 22 height 52
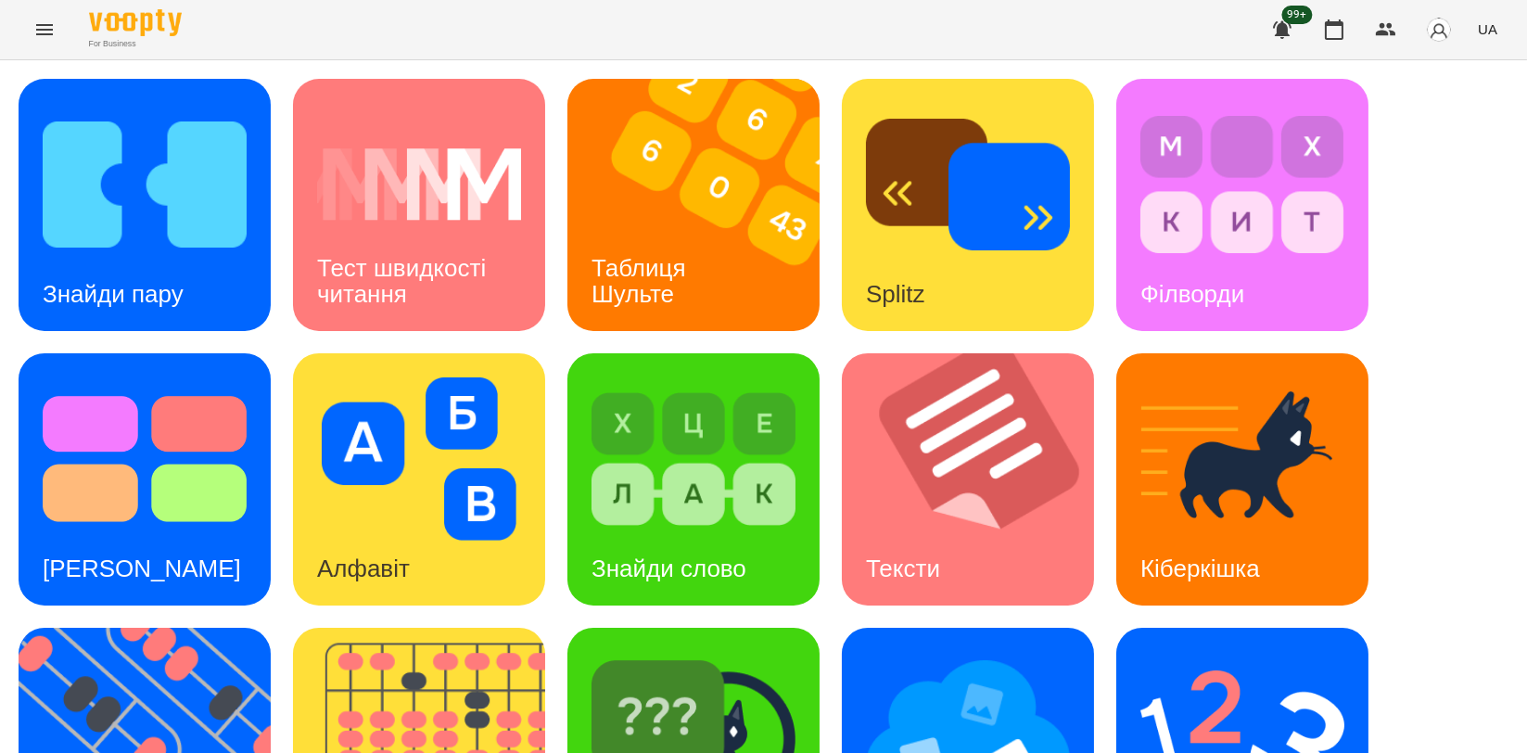
scroll to position [412, 0]
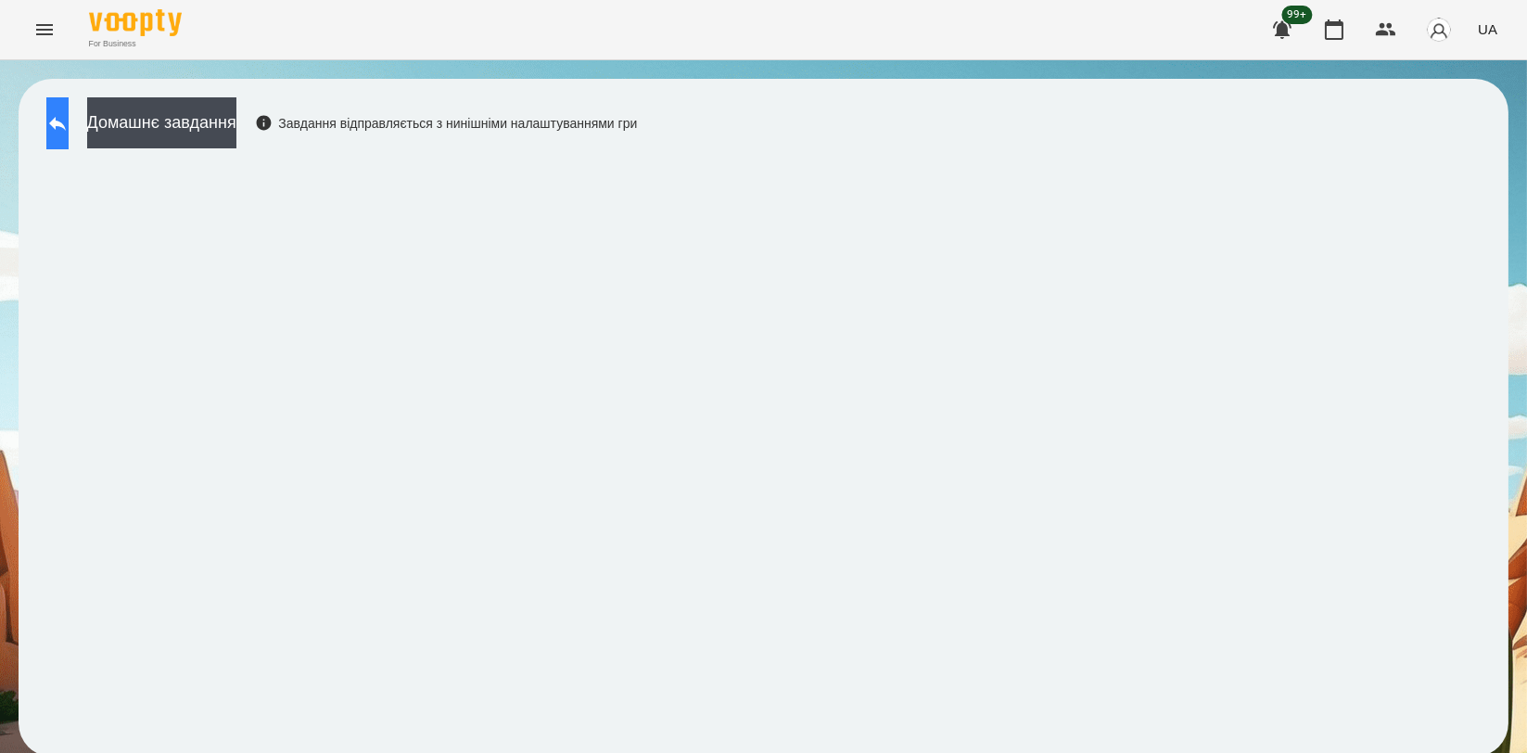
click at [69, 125] on icon at bounding box center [57, 123] width 22 height 22
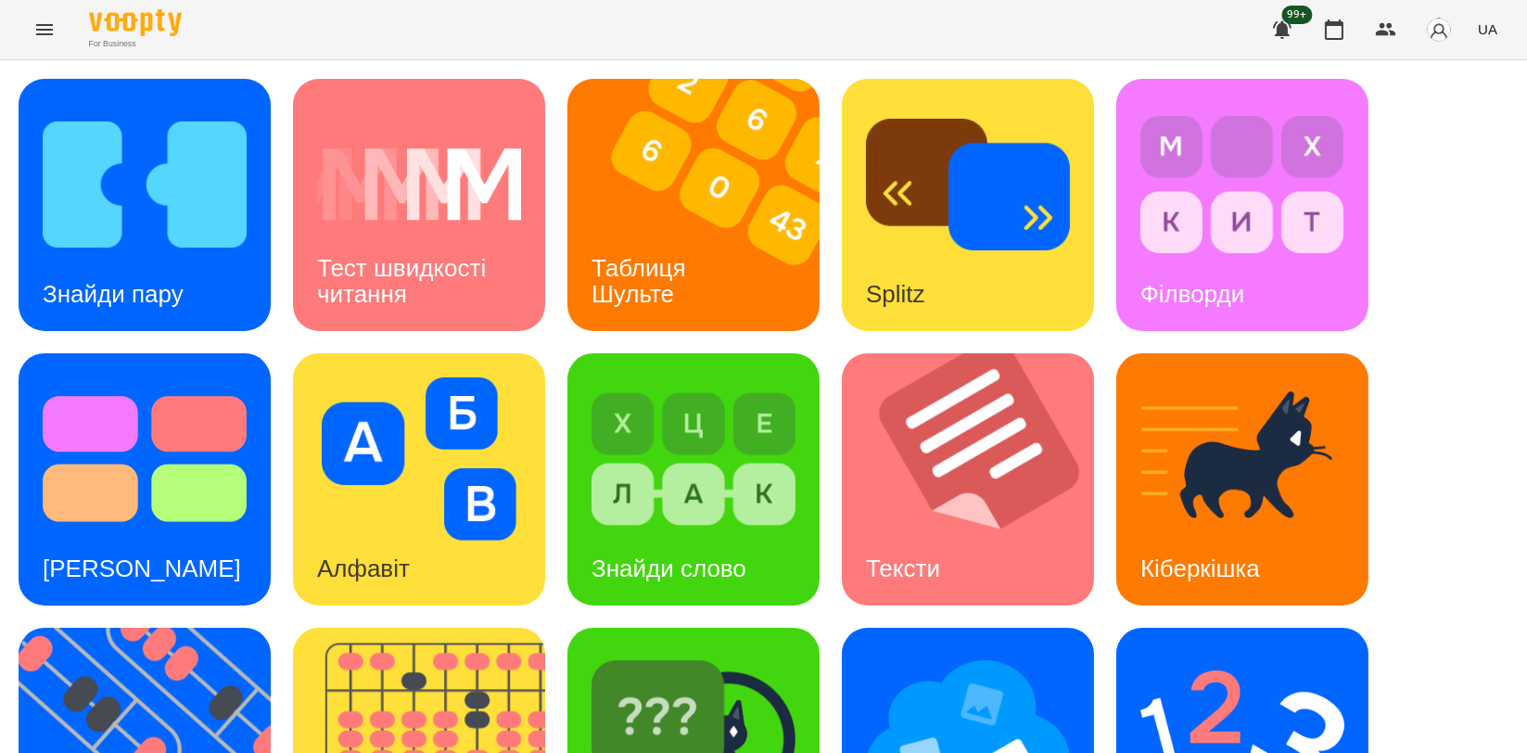
scroll to position [309, 0]
click at [1133, 628] on div "Ментальний рахунок" at bounding box center [1242, 754] width 252 height 252
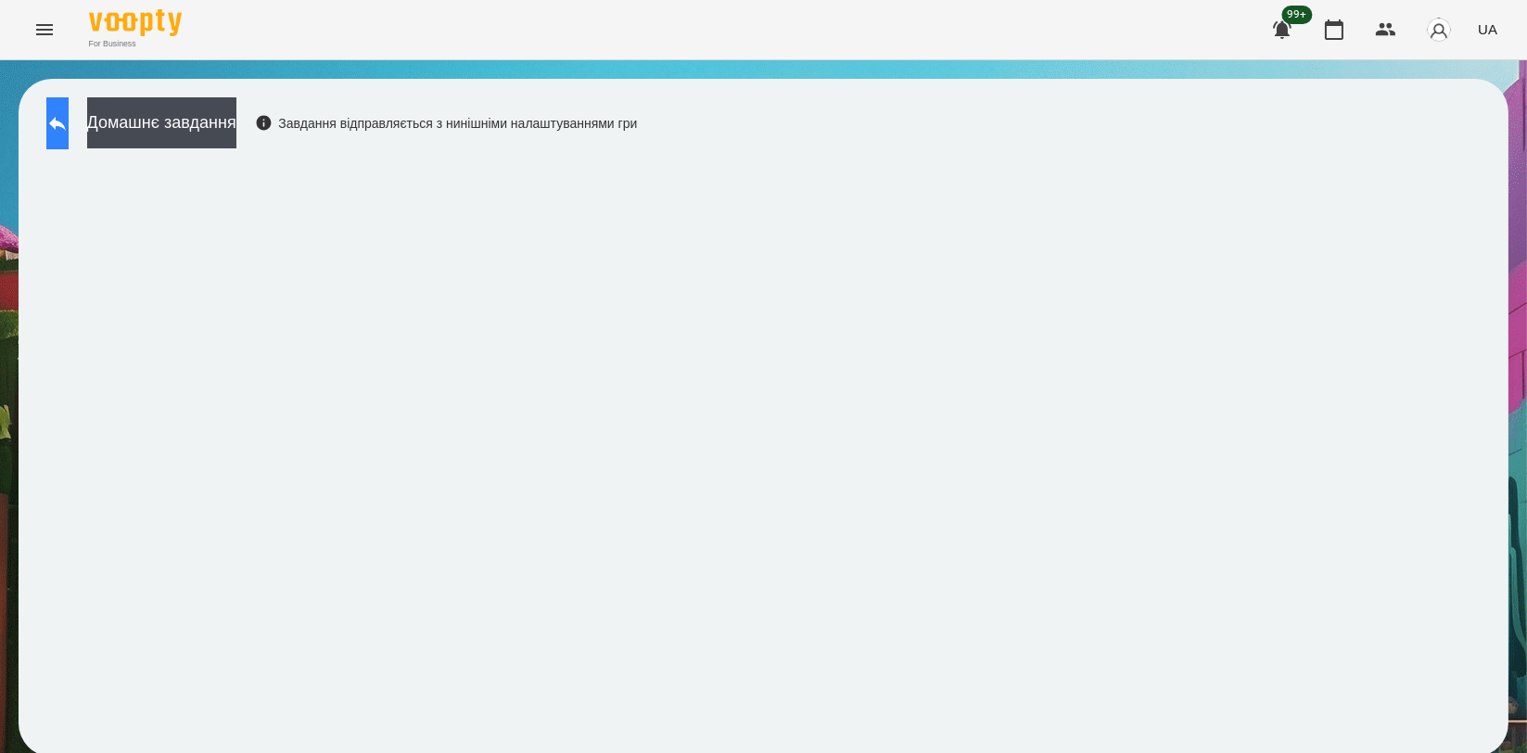
click at [50, 126] on button at bounding box center [57, 123] width 22 height 52
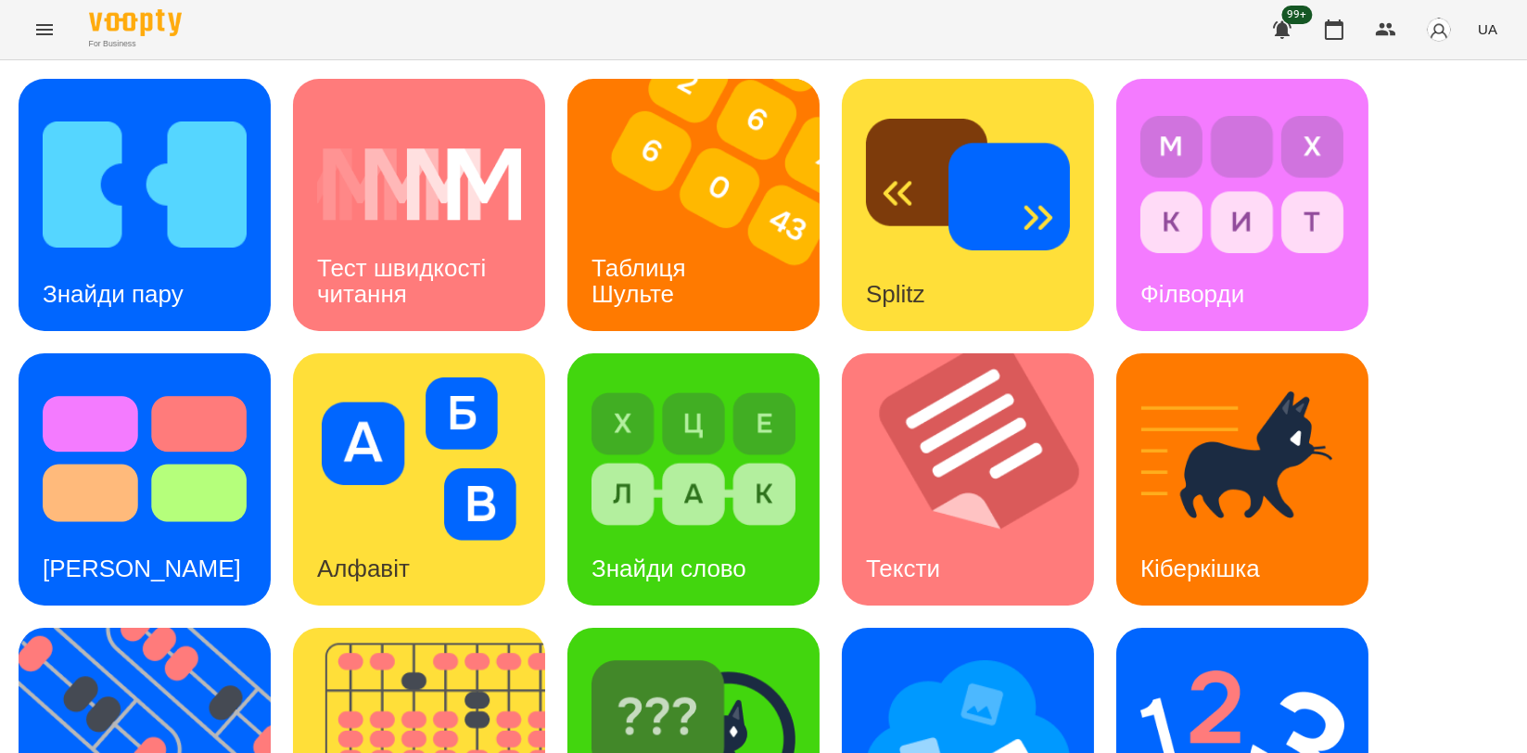
scroll to position [412, 0]
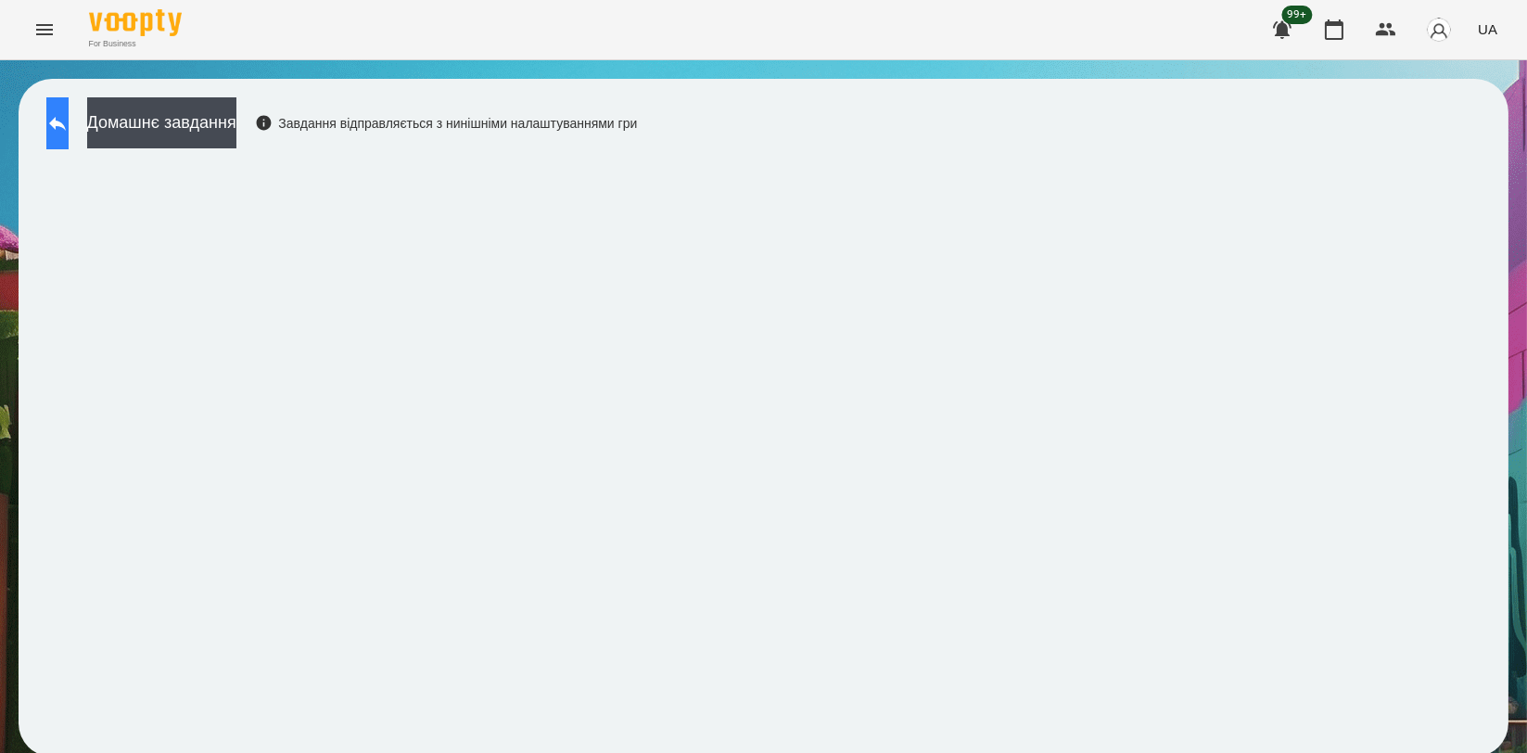
click at [69, 129] on button at bounding box center [57, 123] width 22 height 52
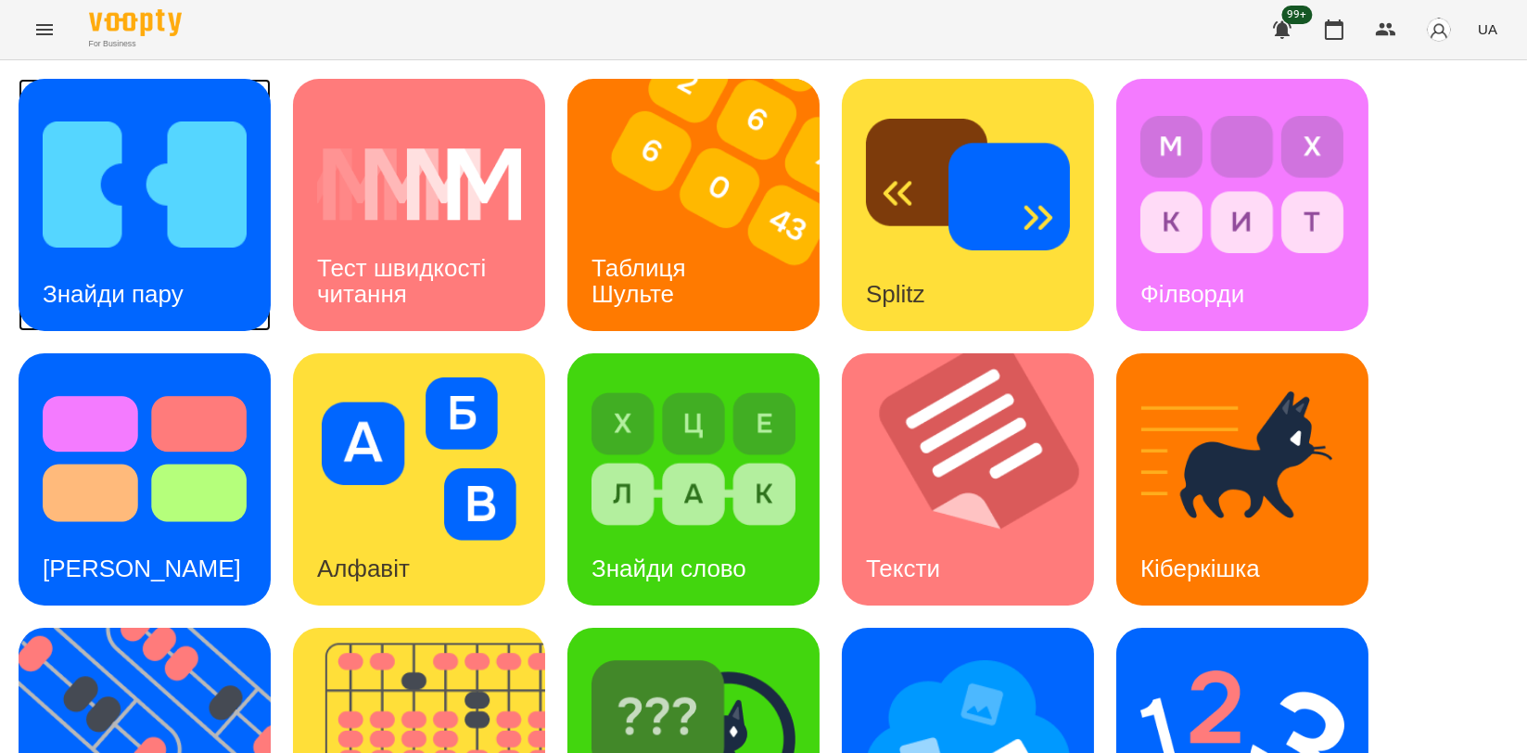
click at [129, 192] on img at bounding box center [145, 184] width 204 height 163
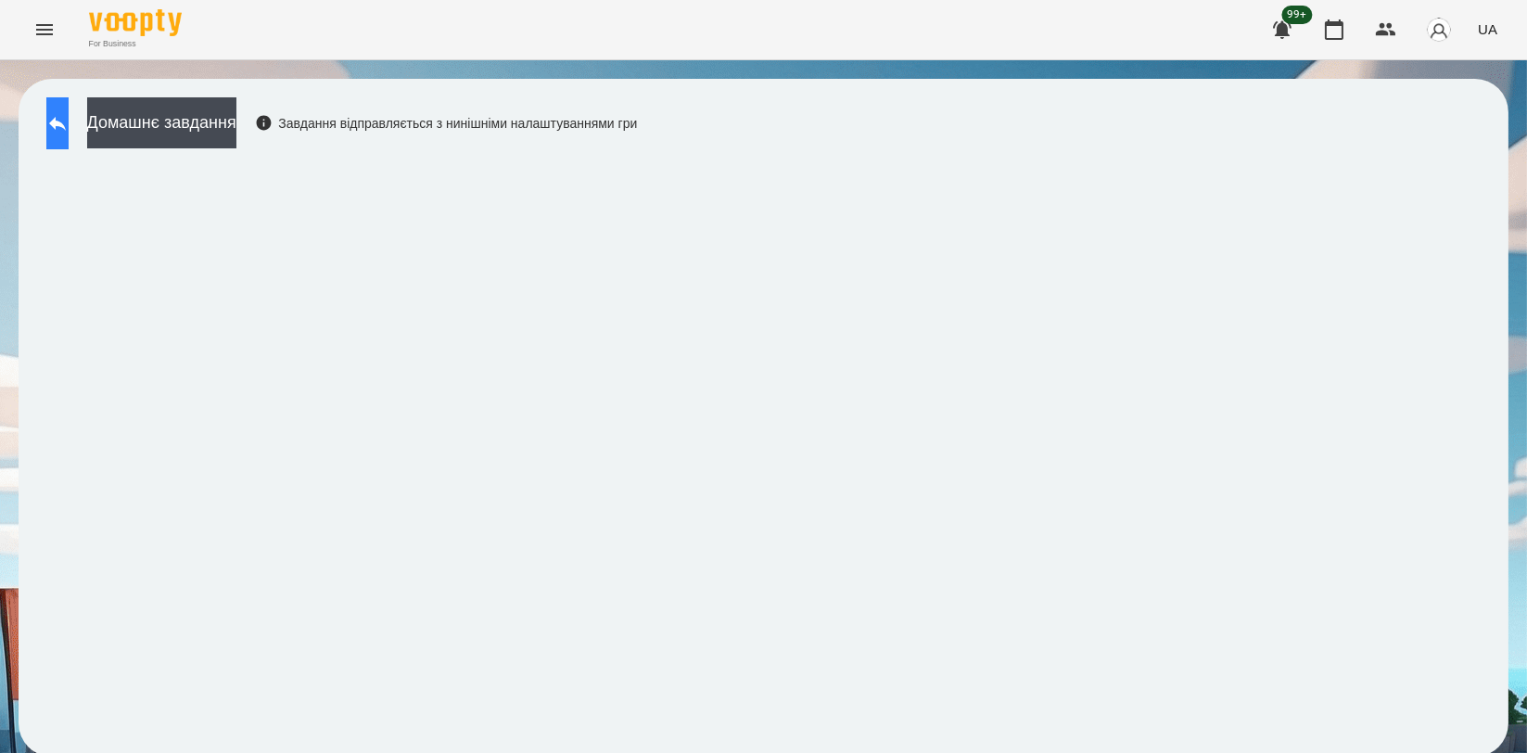
click at [66, 107] on button at bounding box center [57, 123] width 22 height 52
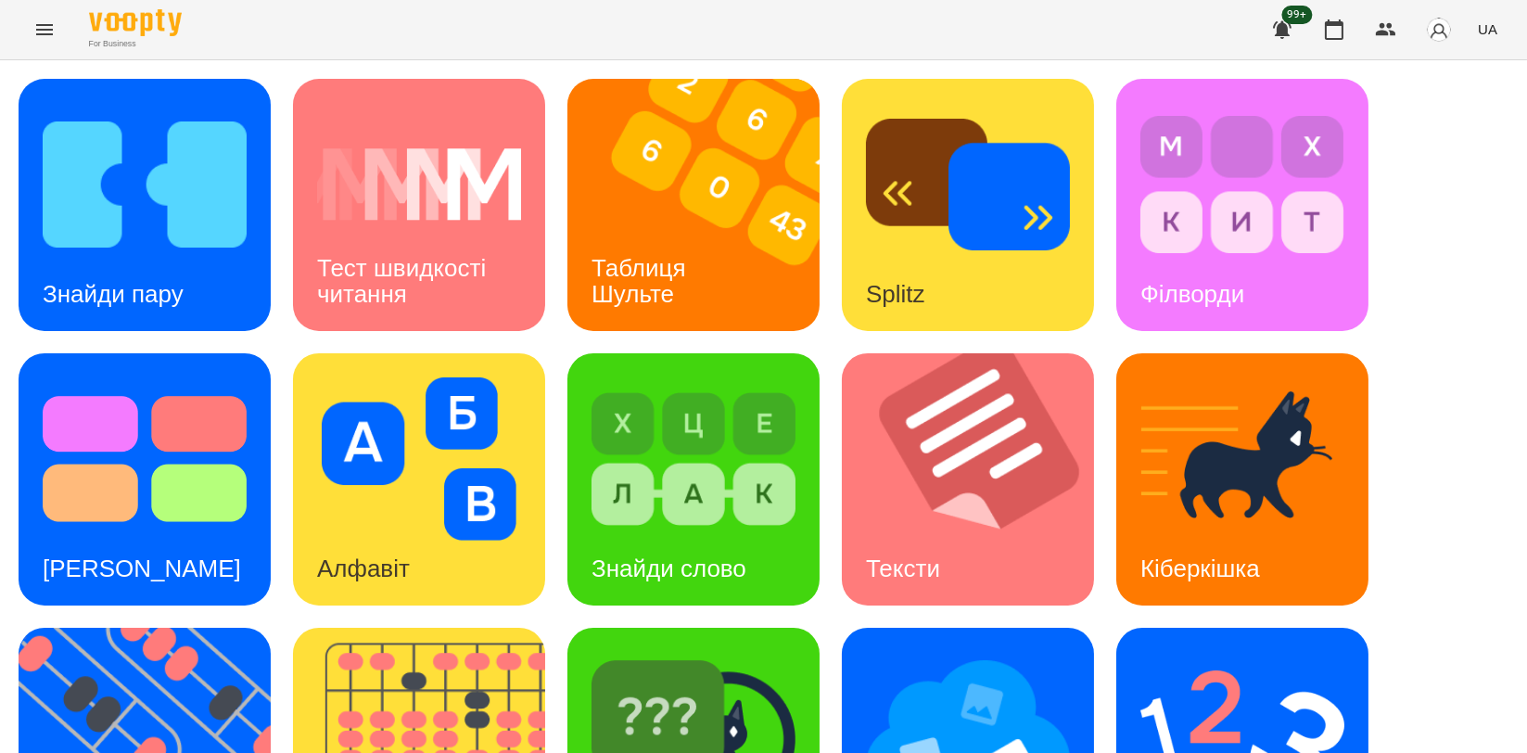
scroll to position [309, 0]
click at [690, 652] on img at bounding box center [693, 733] width 204 height 163
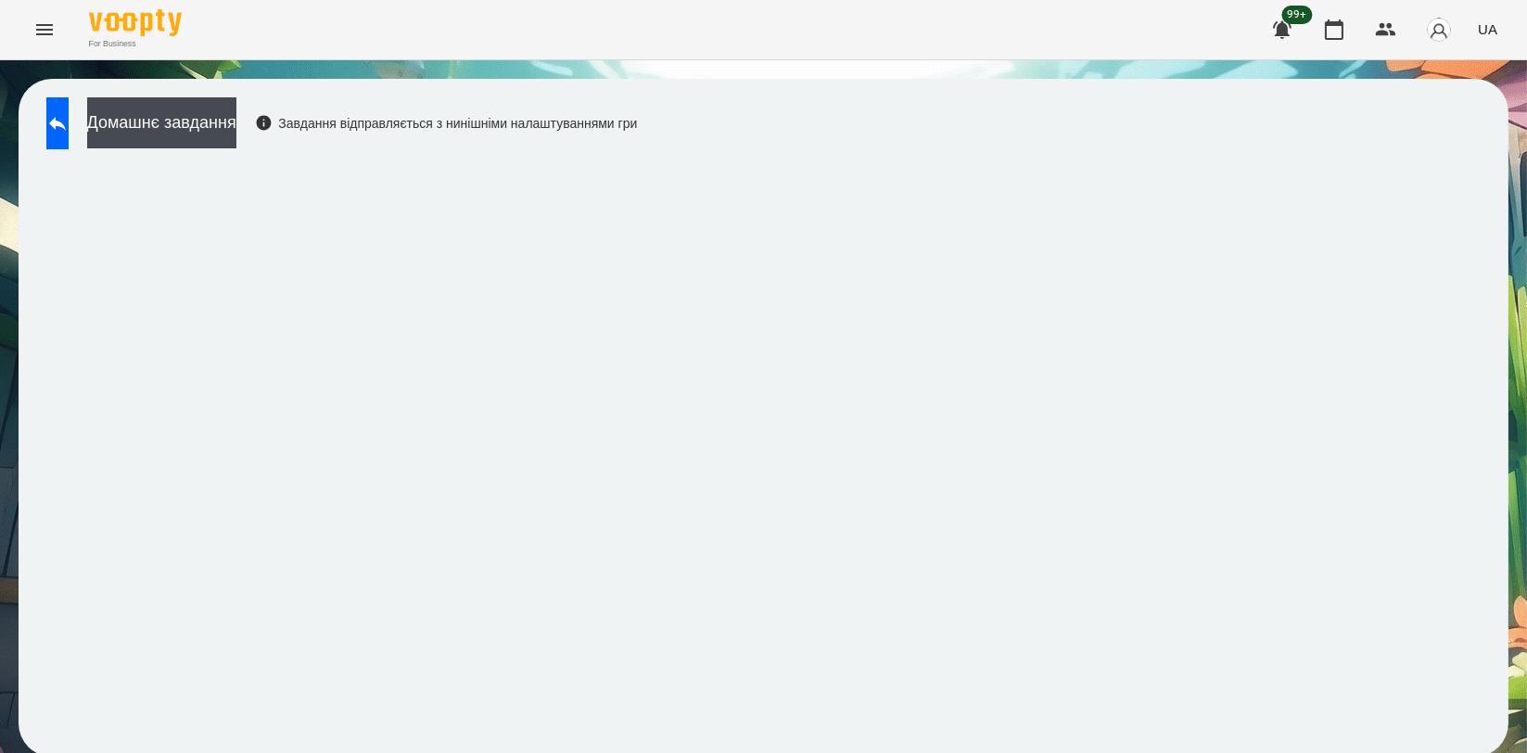
click at [1474, 14] on div "99+ UA" at bounding box center [1382, 30] width 245 height 48
click at [1482, 27] on span "UA" at bounding box center [1487, 28] width 19 height 19
click at [1465, 81] on div "English" at bounding box center [1452, 71] width 95 height 33
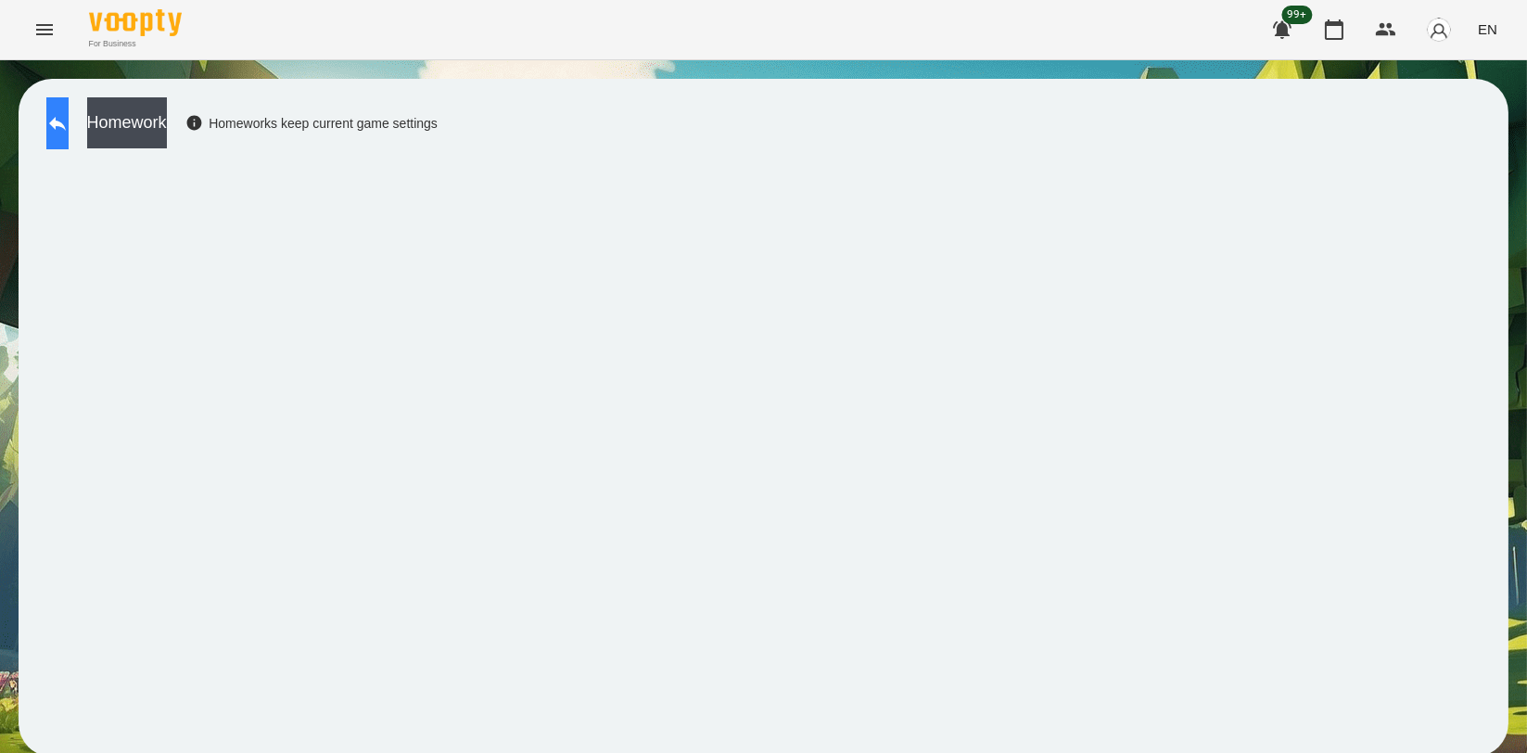
click at [69, 117] on icon at bounding box center [57, 123] width 22 height 22
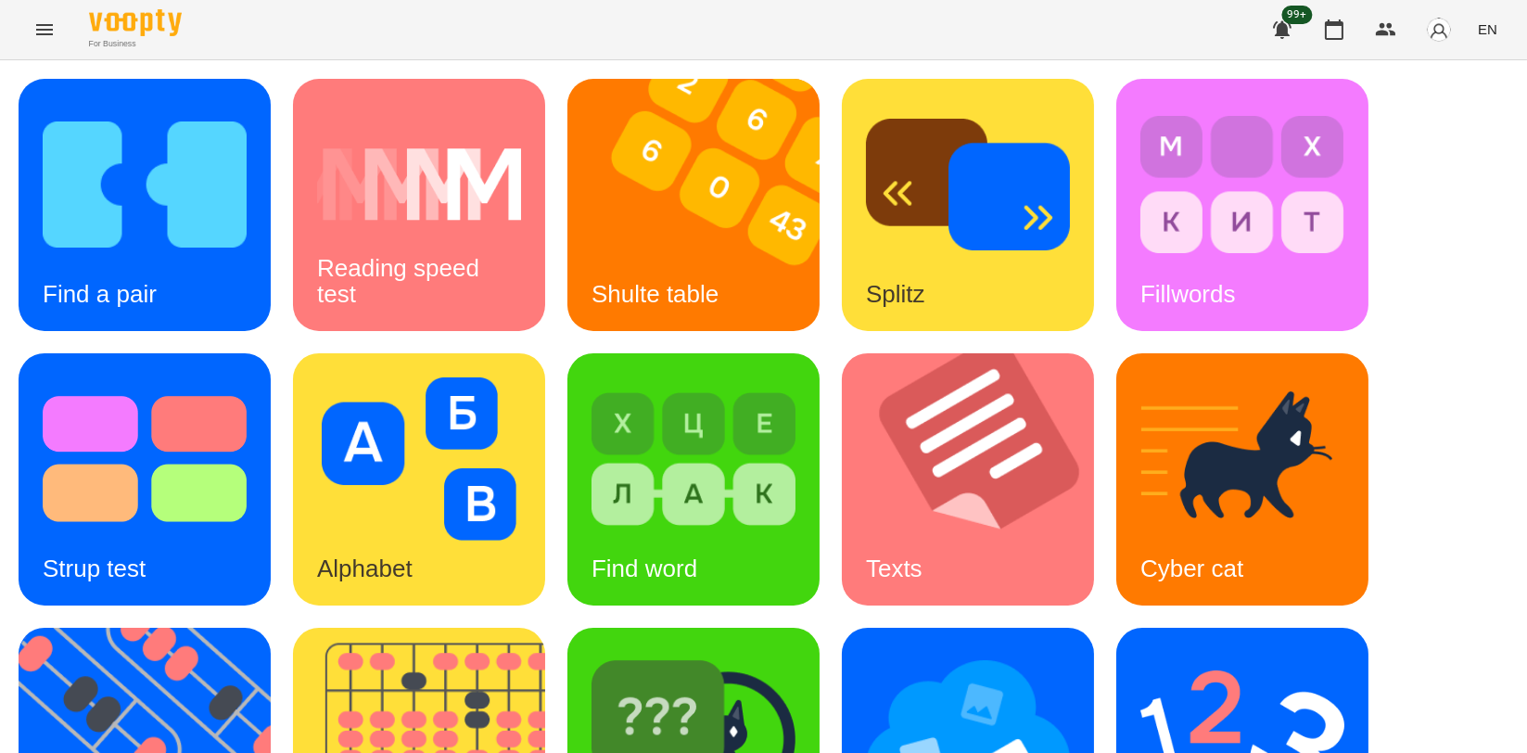
click at [1483, 29] on span "EN" at bounding box center [1487, 28] width 19 height 19
click at [1460, 100] on div "Українська" at bounding box center [1452, 104] width 95 height 33
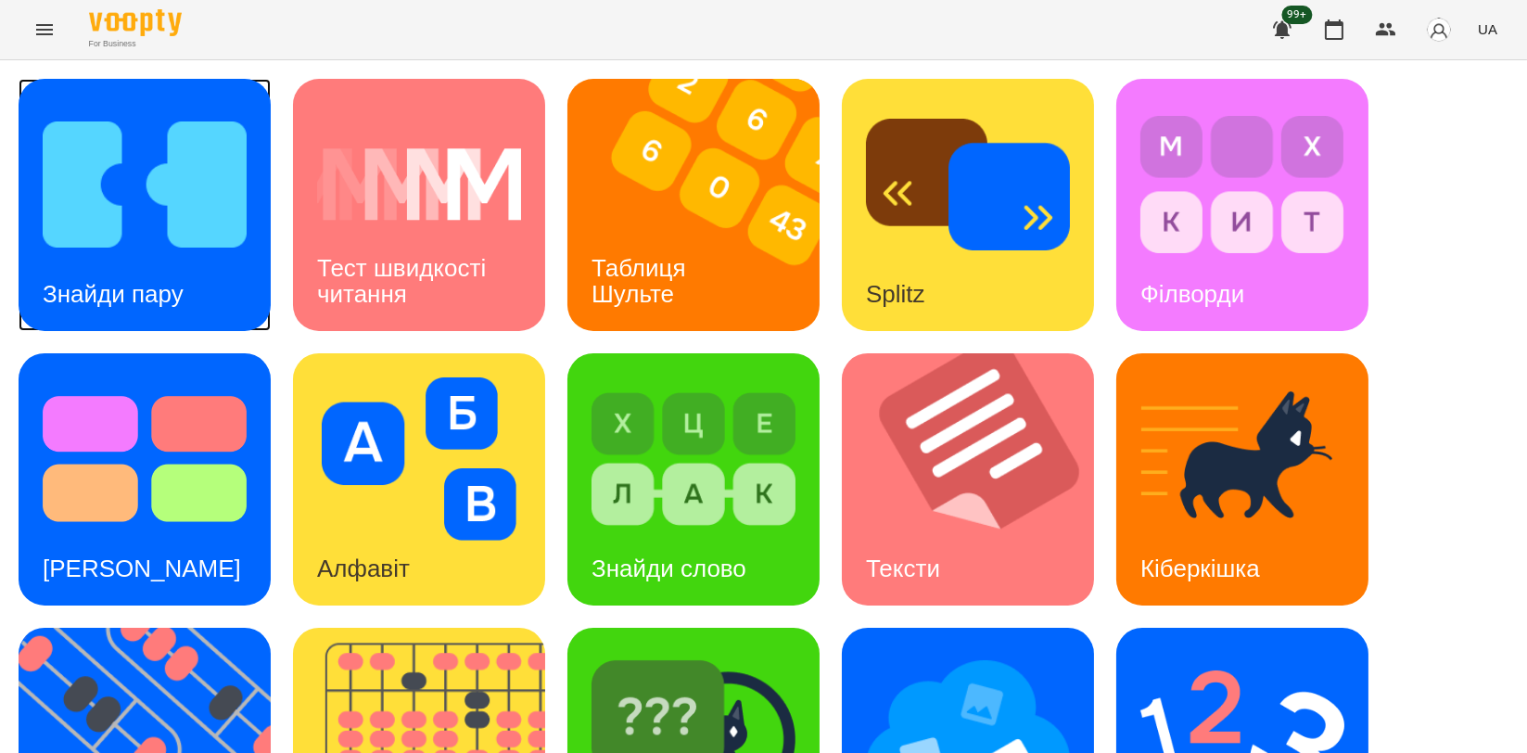
click at [206, 248] on img at bounding box center [145, 184] width 204 height 163
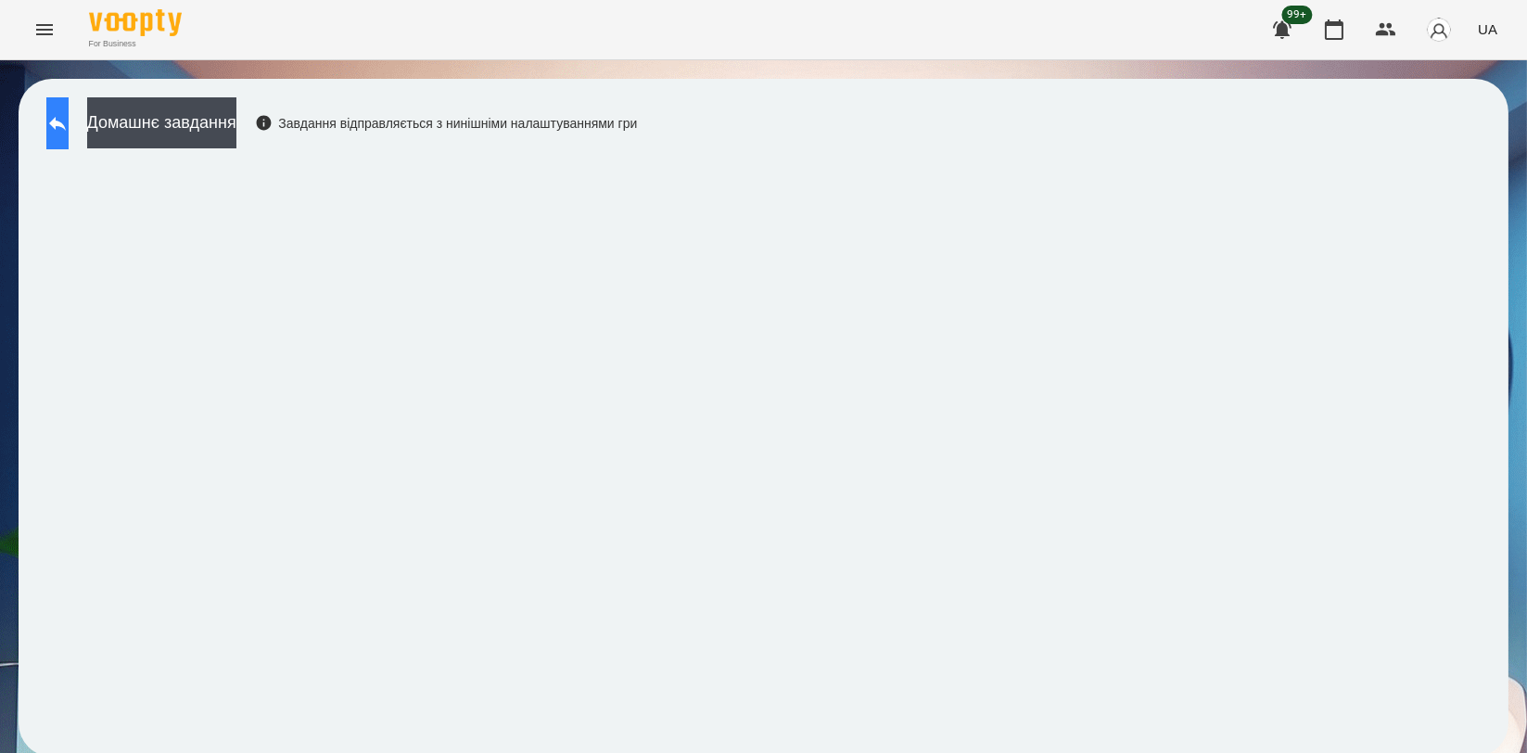
click at [69, 109] on button at bounding box center [57, 123] width 22 height 52
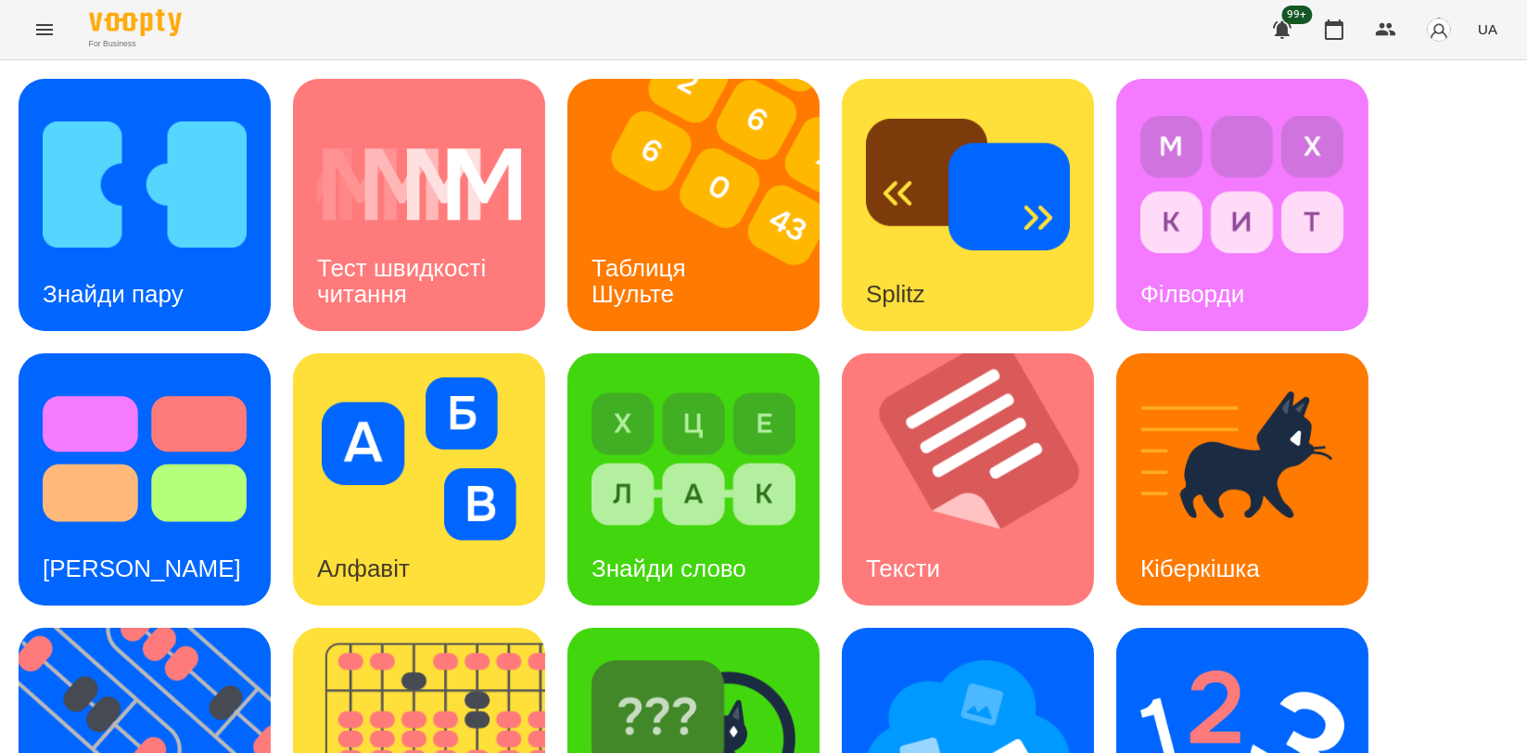
scroll to position [412, 0]
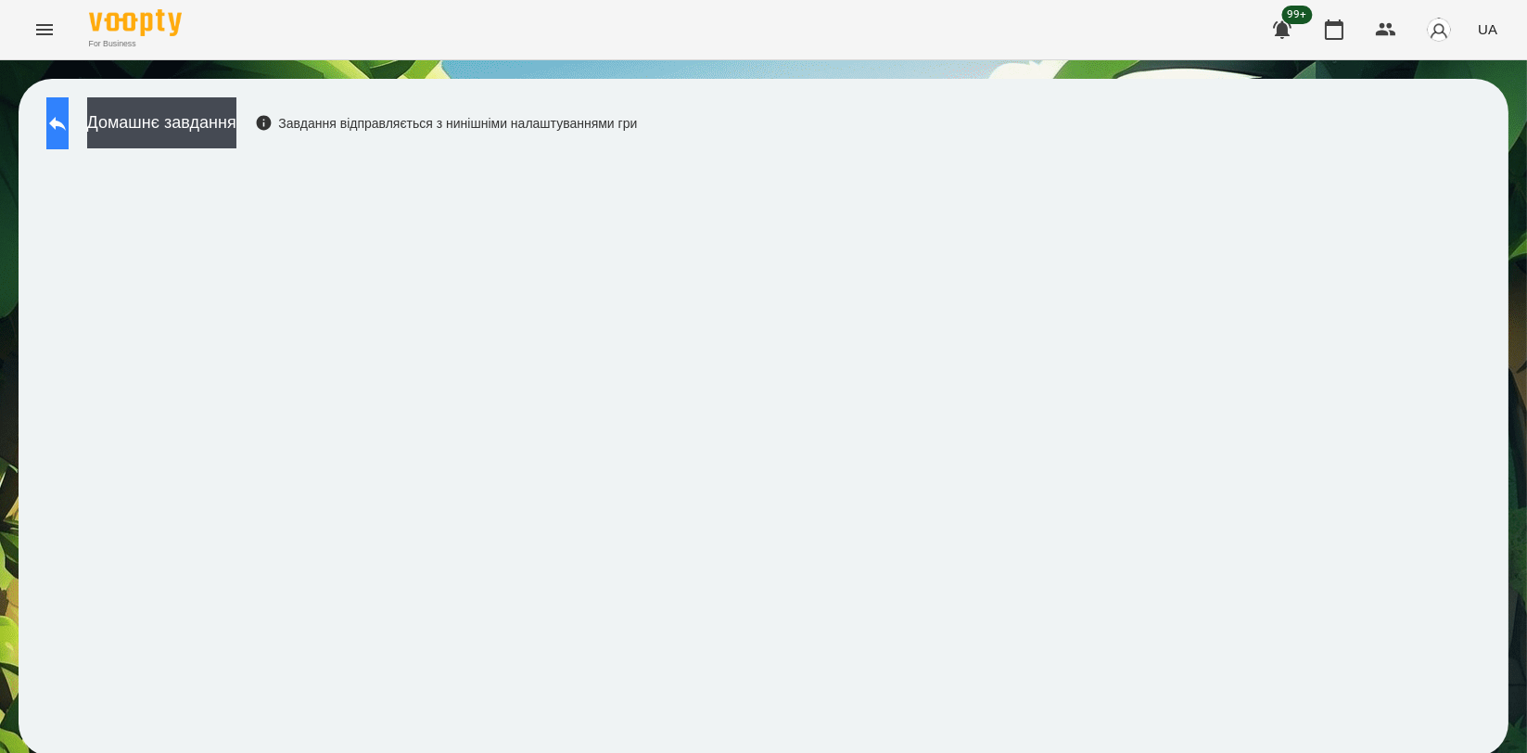
click at [69, 140] on button at bounding box center [57, 123] width 22 height 52
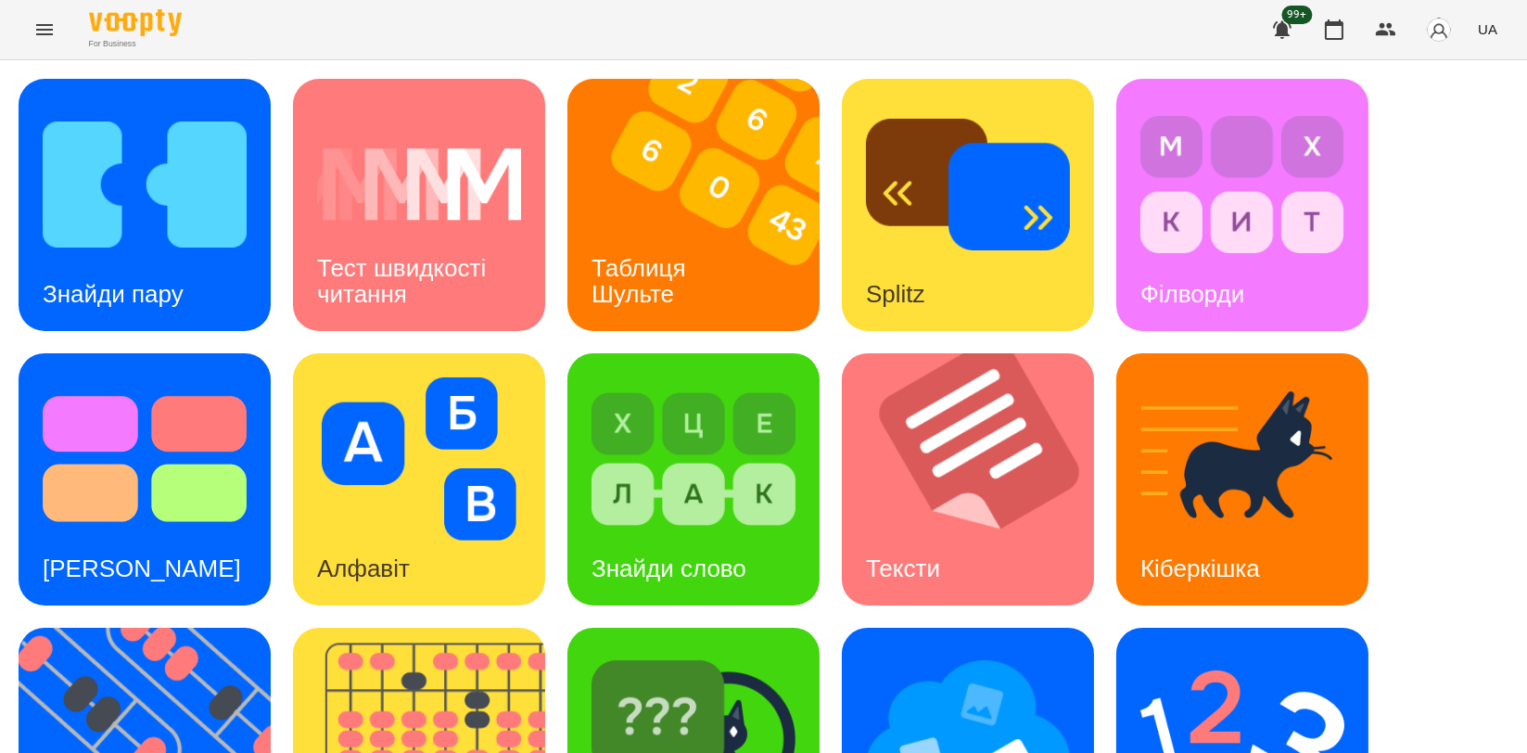
scroll to position [420, 0]
click at [165, 628] on img at bounding box center [156, 754] width 275 height 252
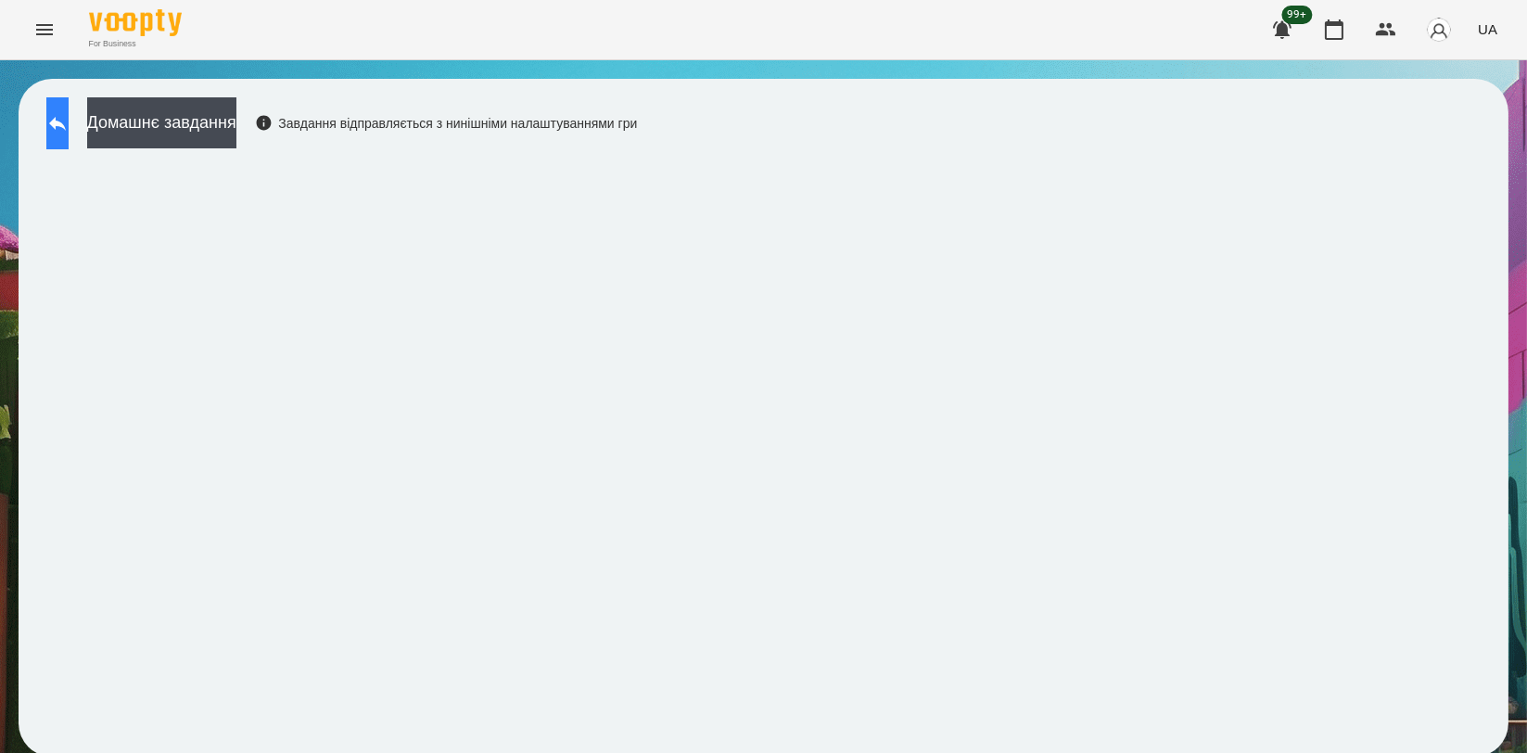
click at [67, 124] on icon at bounding box center [57, 123] width 22 height 22
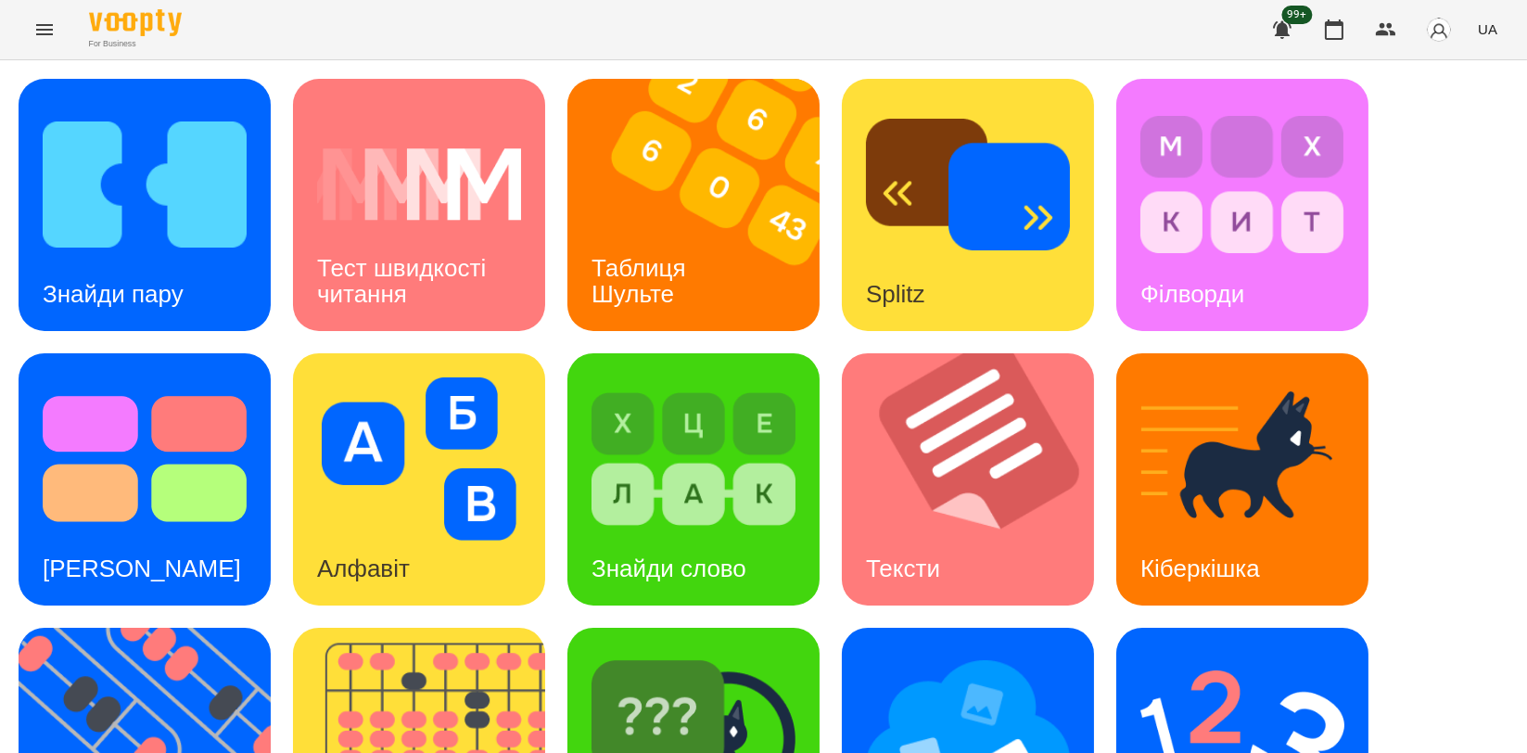
scroll to position [420, 0]
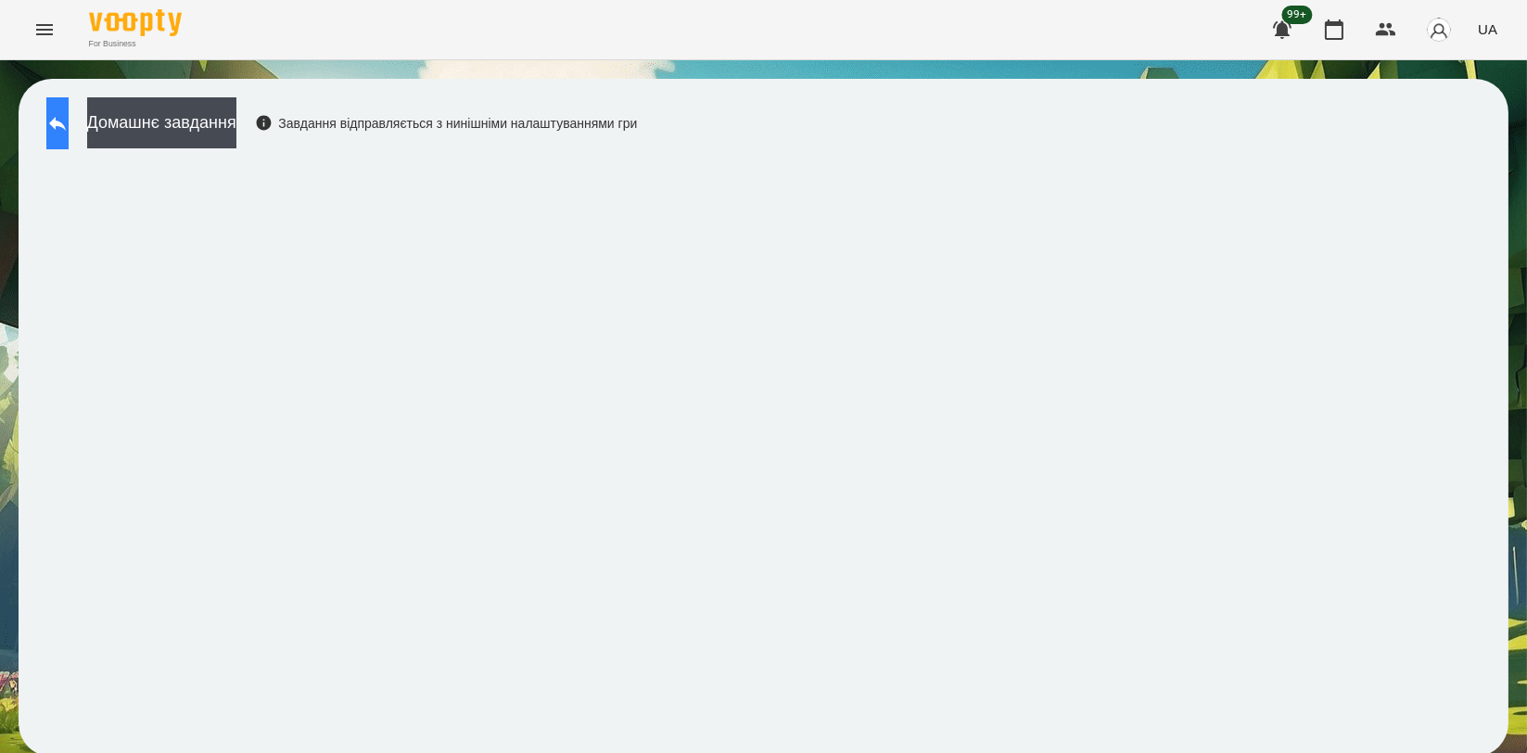
click at [69, 97] on button at bounding box center [57, 123] width 22 height 52
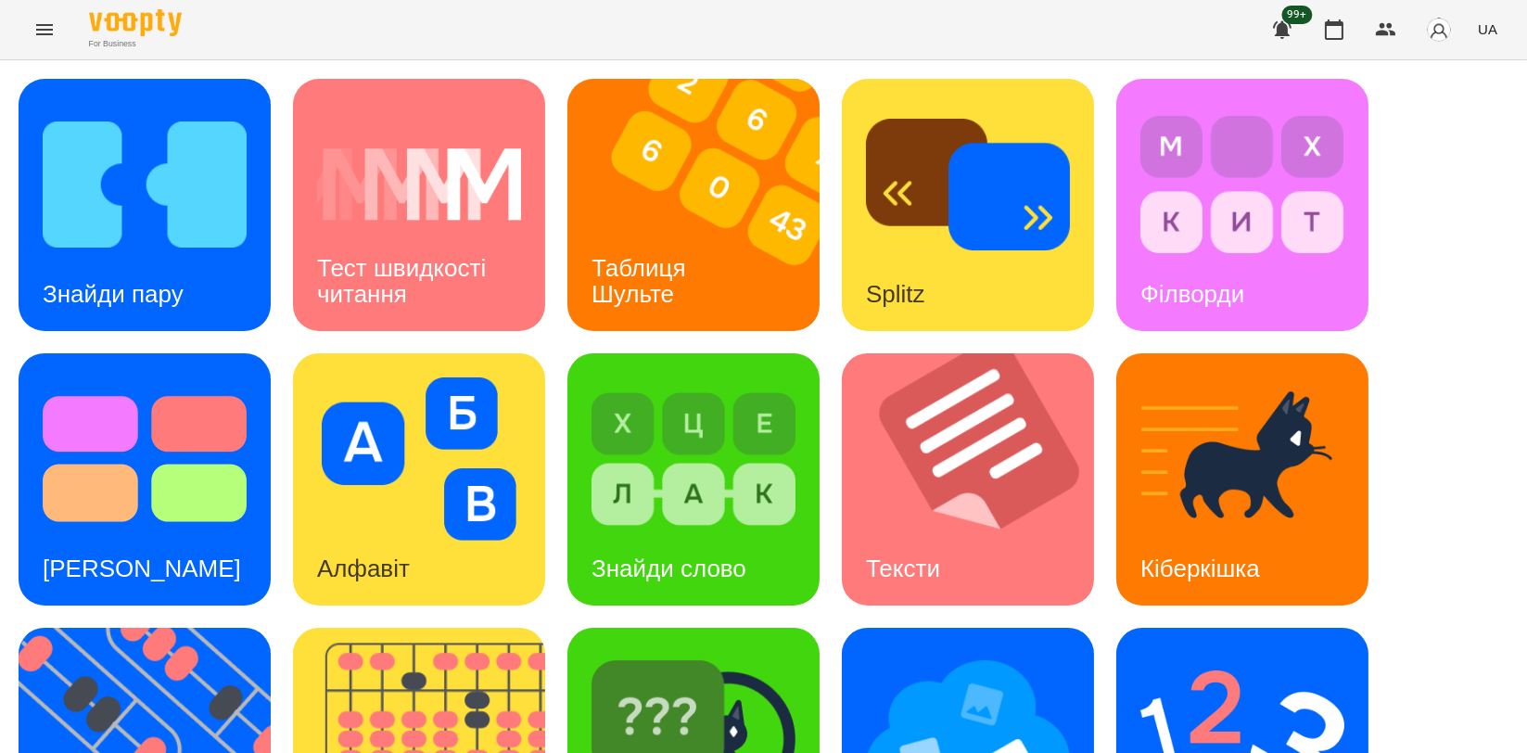
scroll to position [420, 0]
click at [433, 628] on img at bounding box center [430, 754] width 275 height 252
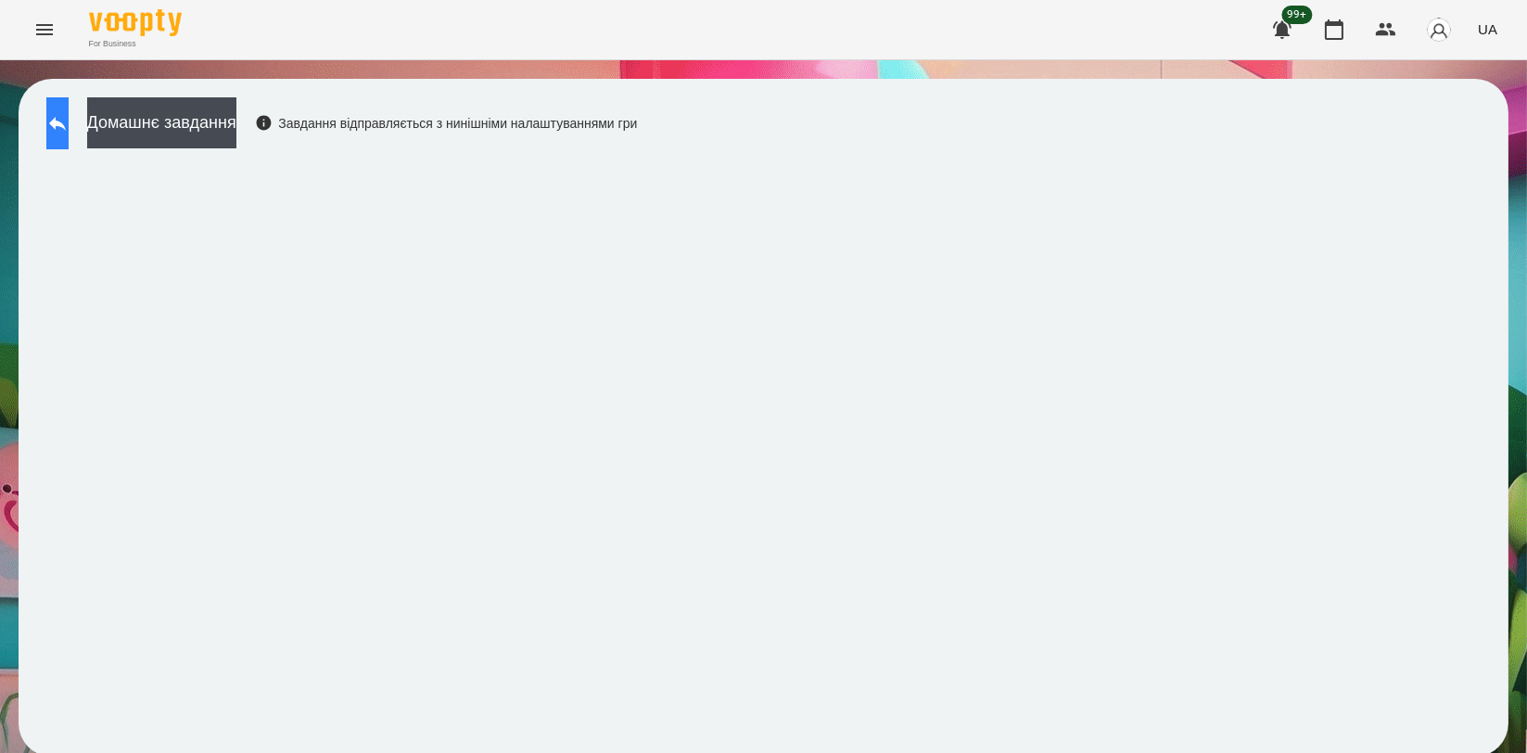
click at [69, 135] on button at bounding box center [57, 123] width 22 height 52
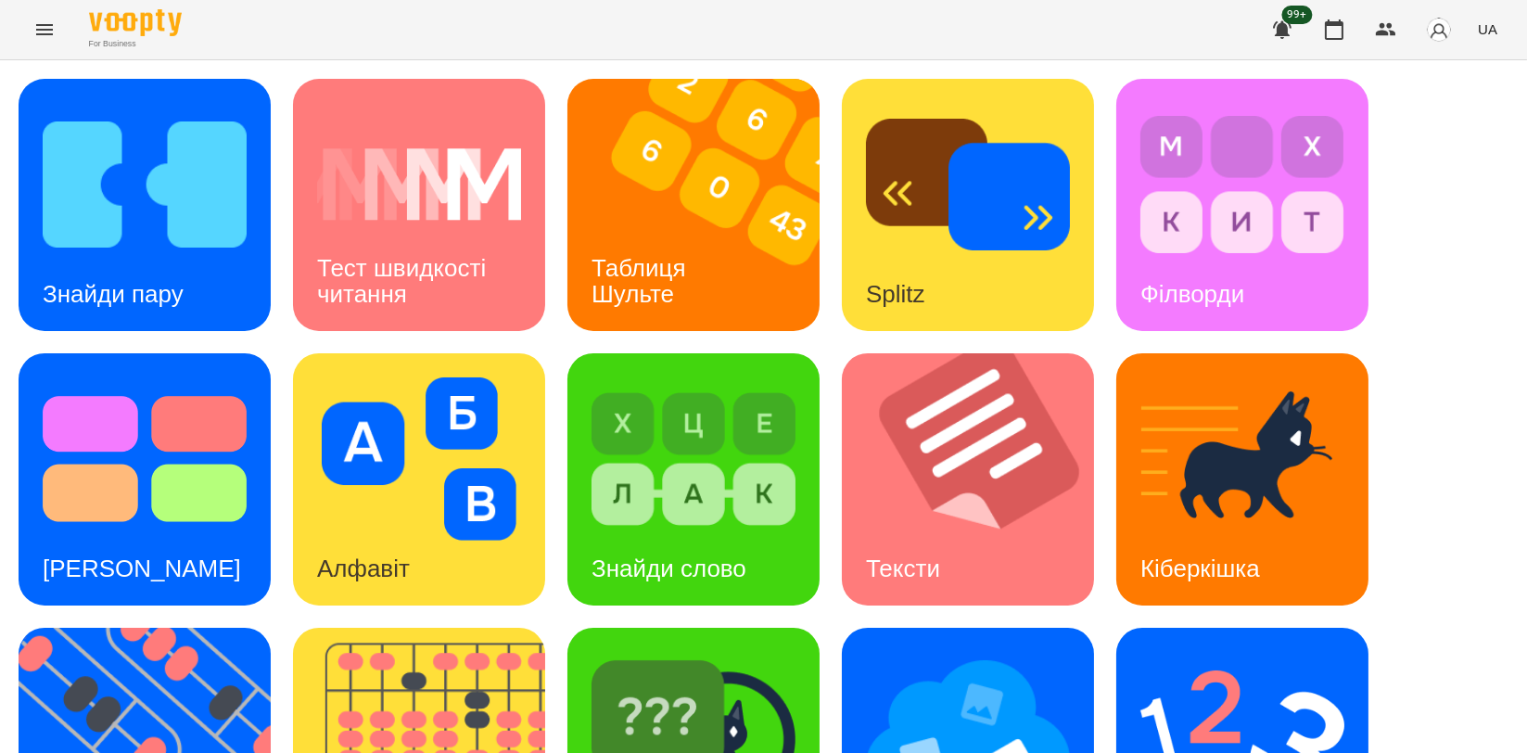
scroll to position [420, 0]
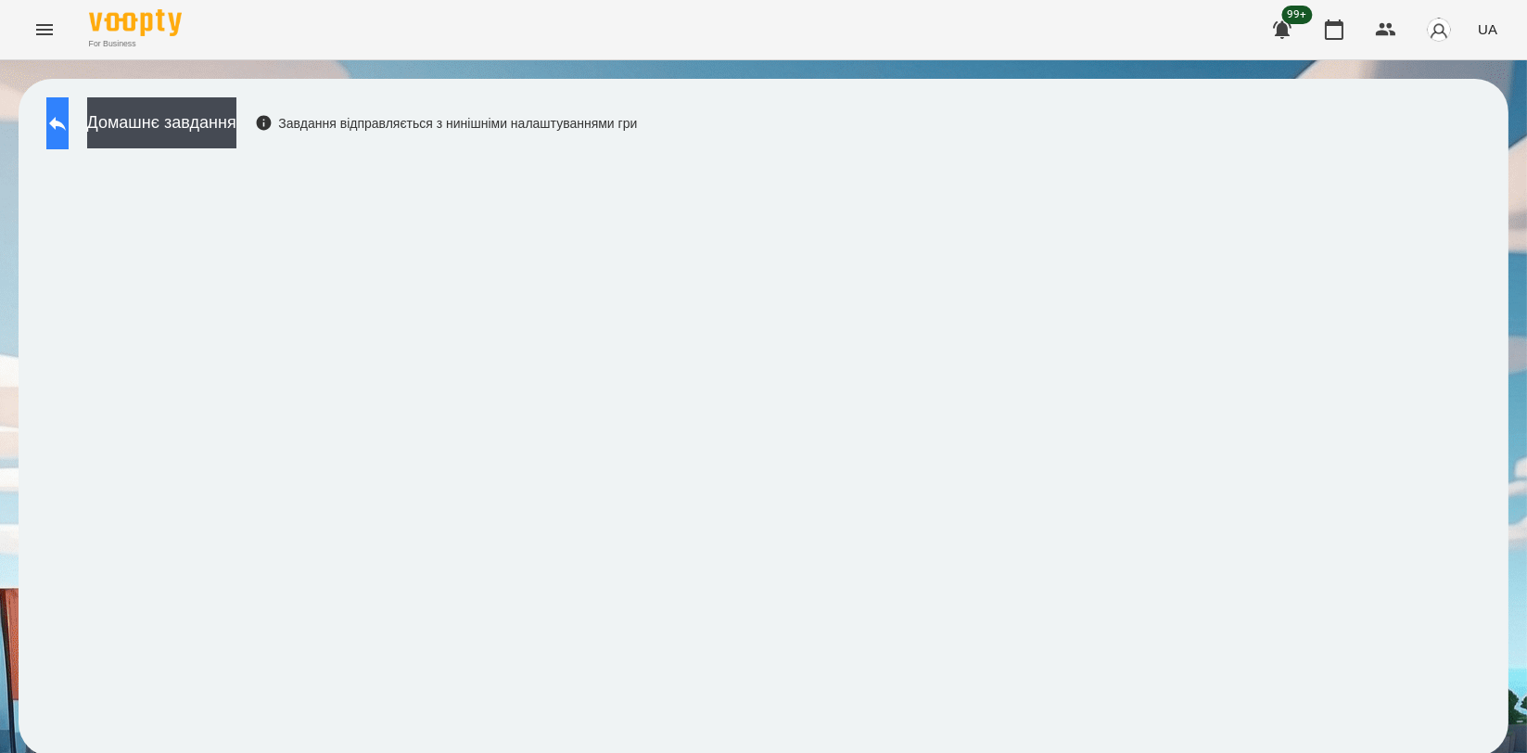
click at [69, 109] on button at bounding box center [57, 123] width 22 height 52
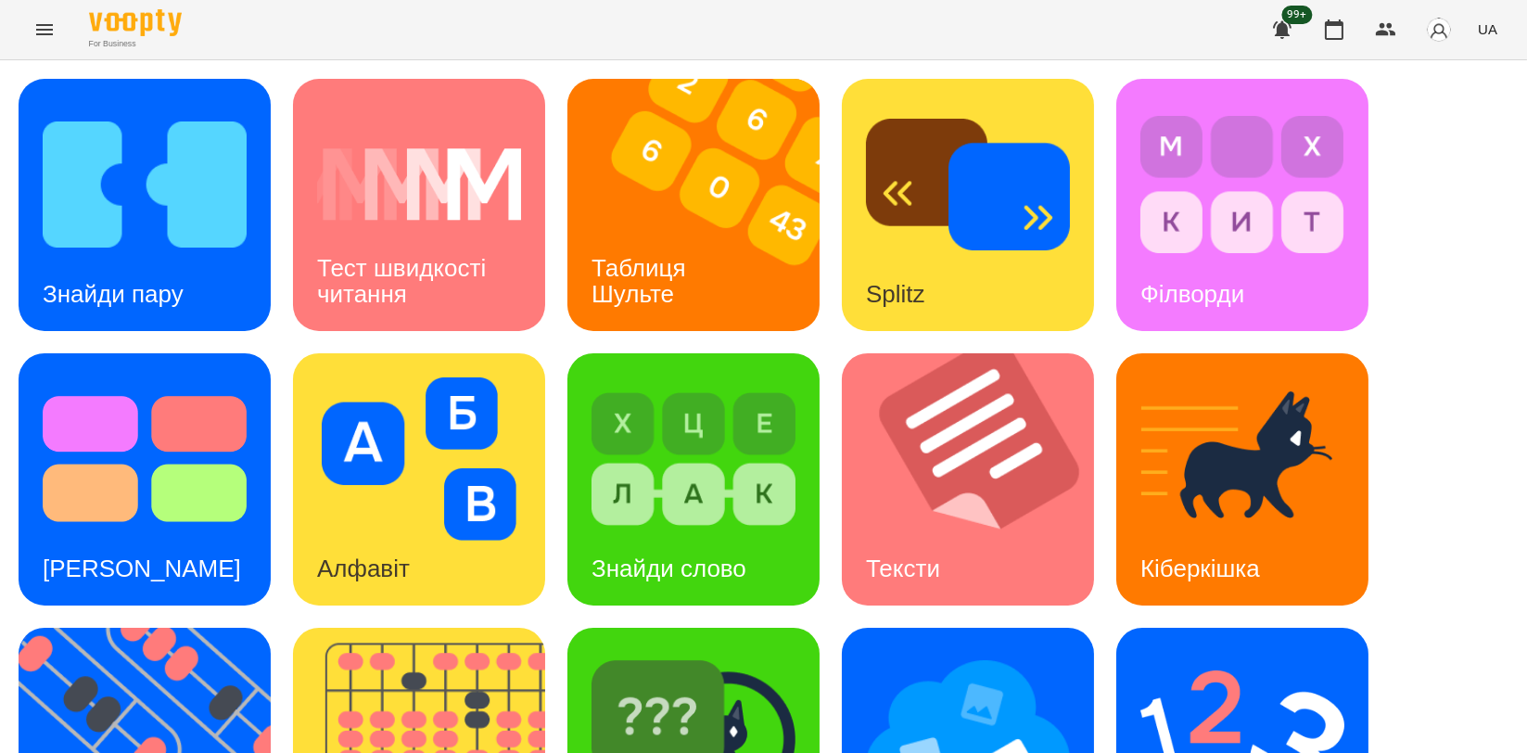
scroll to position [420, 0]
click at [1252, 652] on img at bounding box center [1242, 733] width 204 height 163
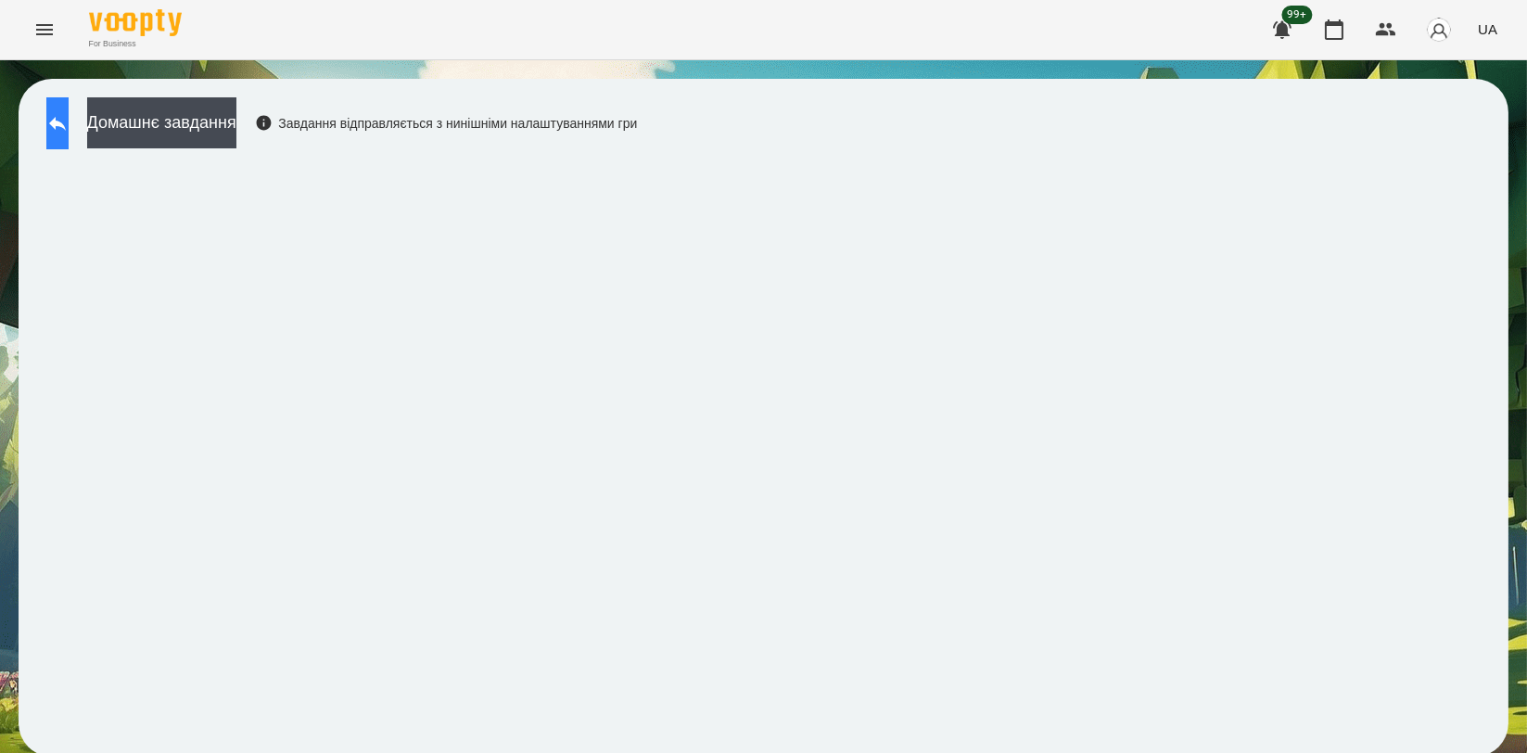
click at [69, 106] on button at bounding box center [57, 123] width 22 height 52
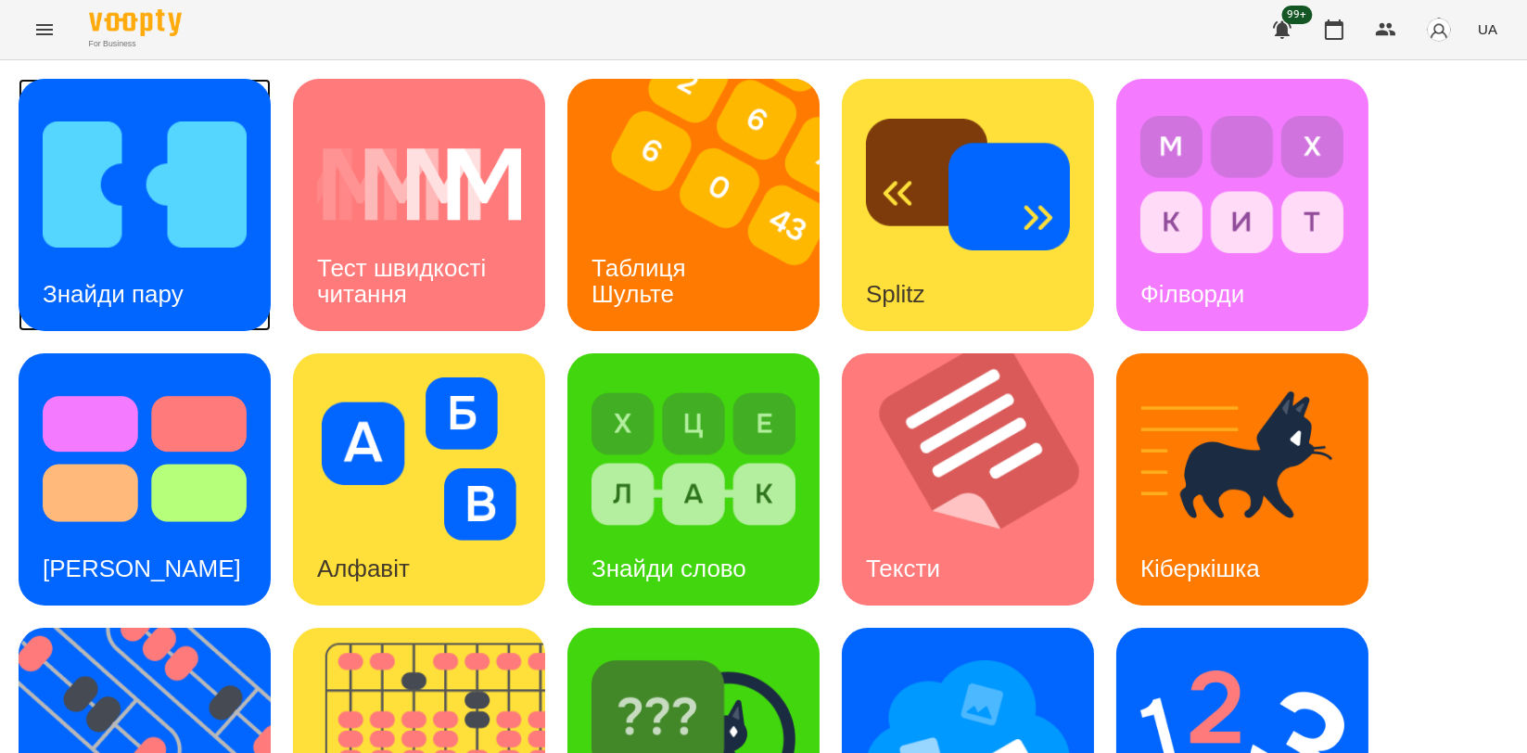
click at [111, 243] on img at bounding box center [145, 184] width 204 height 163
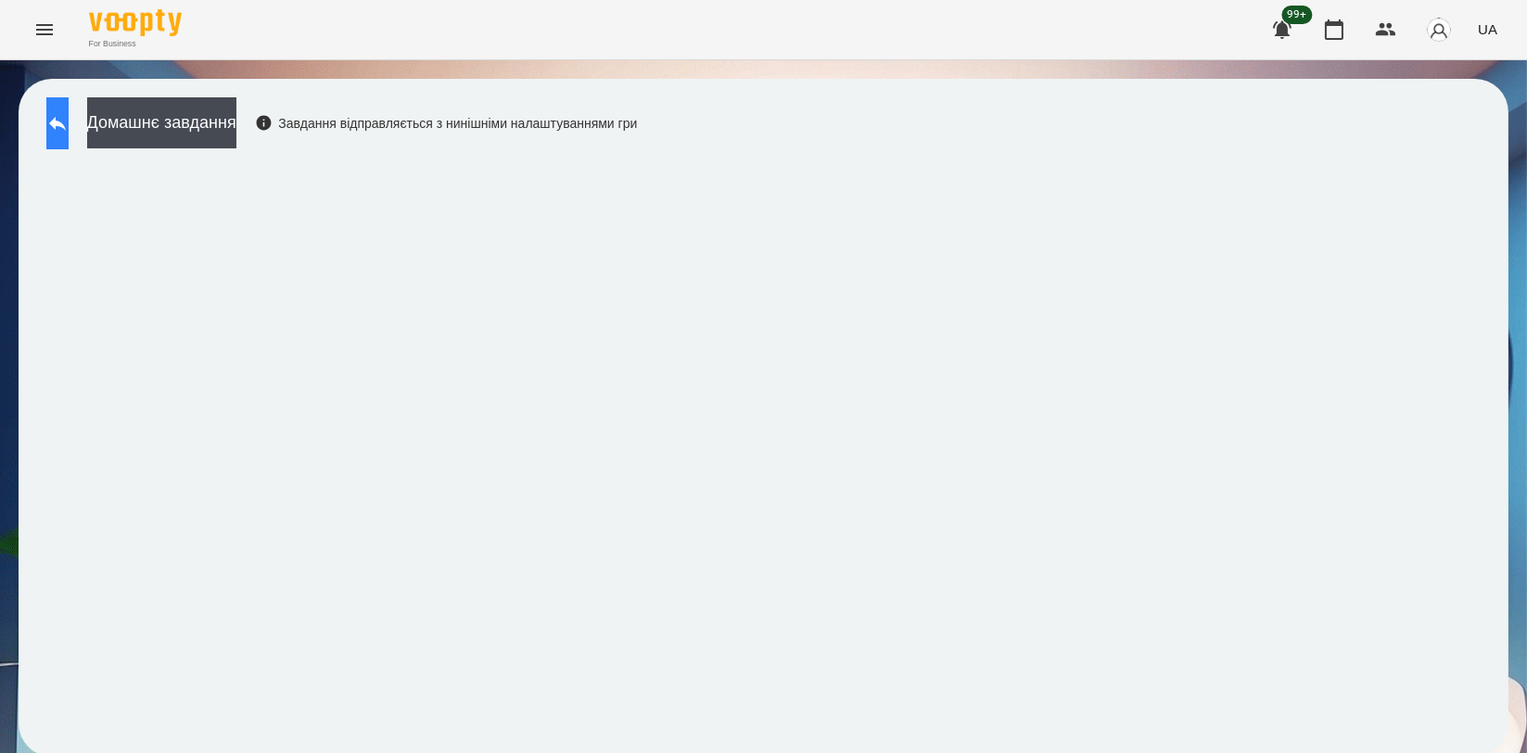
click at [65, 114] on icon at bounding box center [57, 123] width 22 height 22
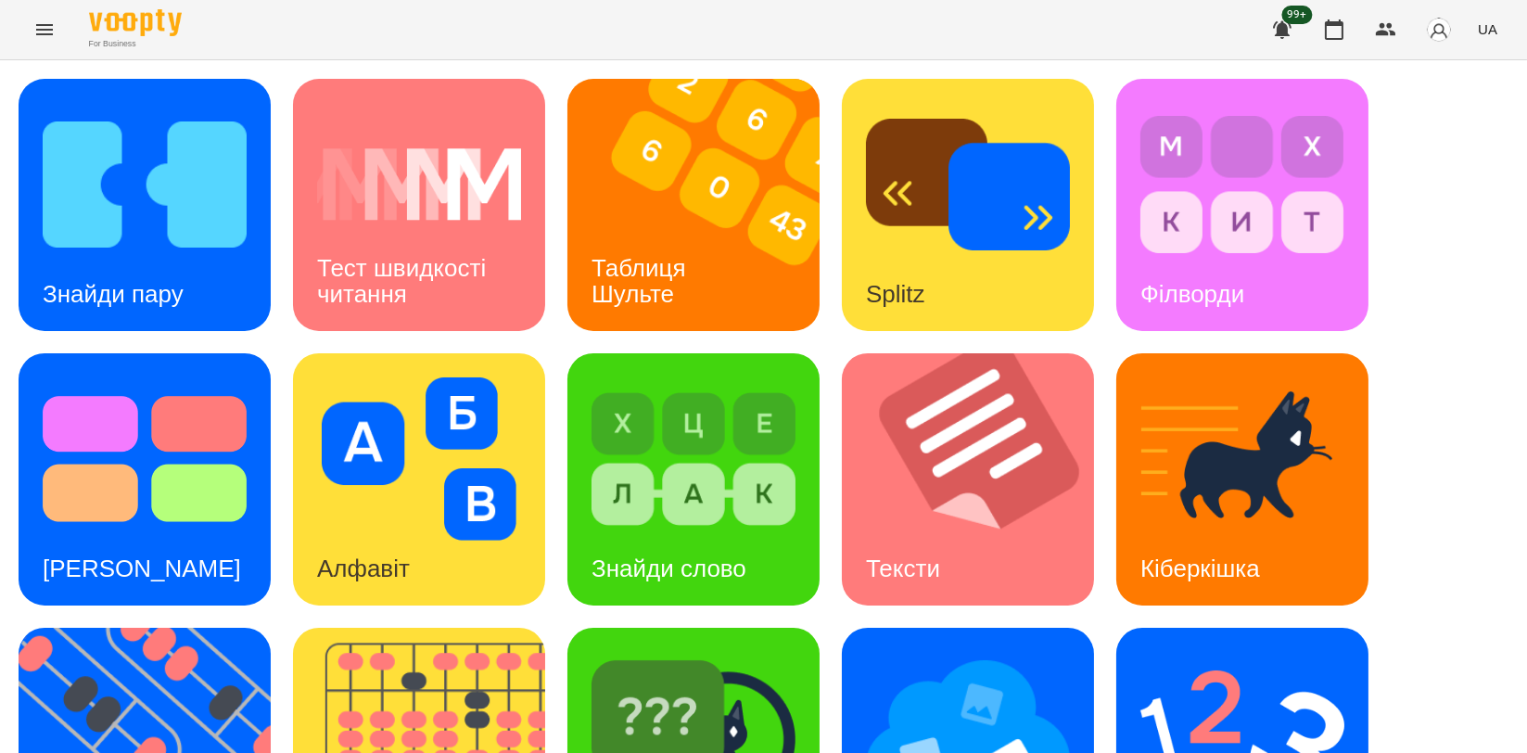
scroll to position [412, 0]
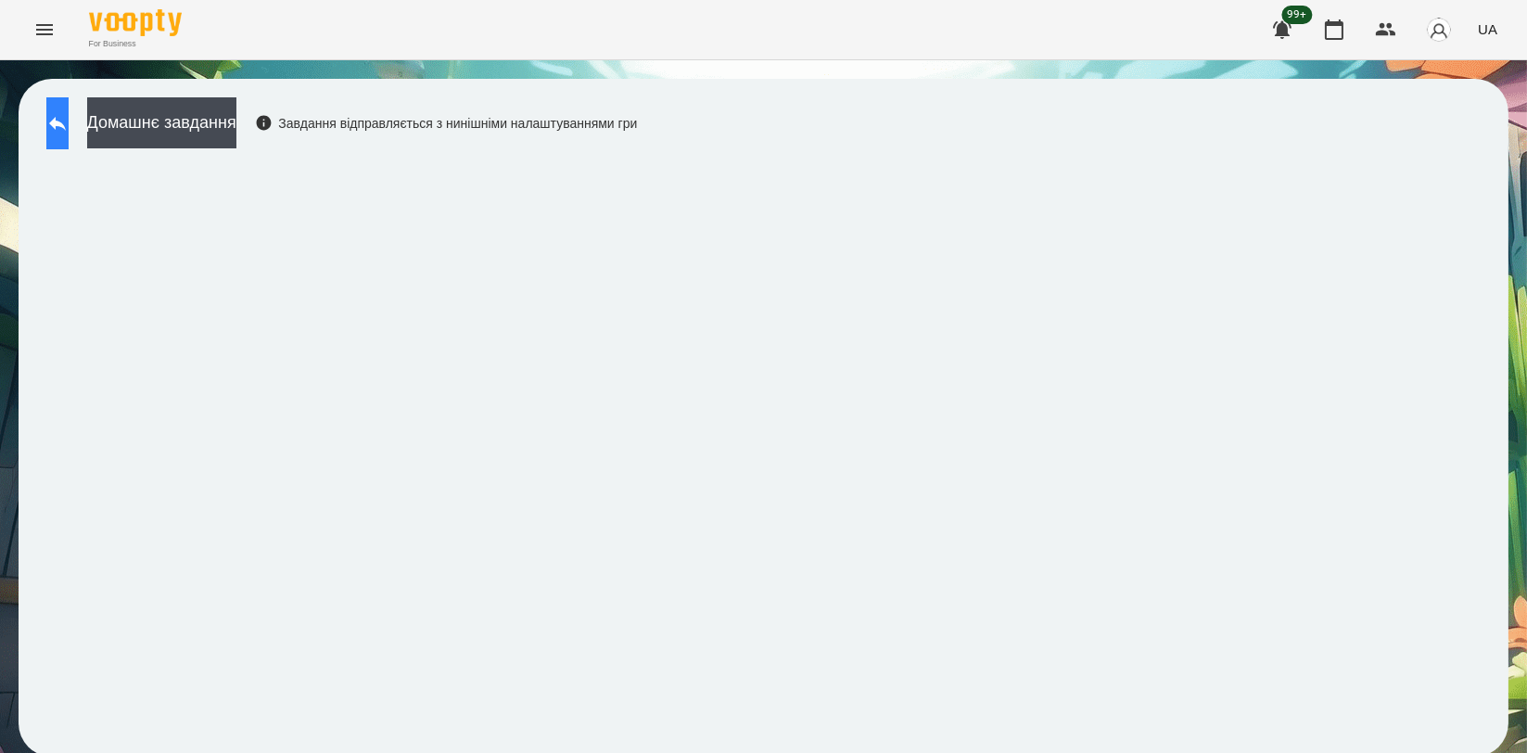
click at [66, 117] on icon at bounding box center [57, 124] width 17 height 14
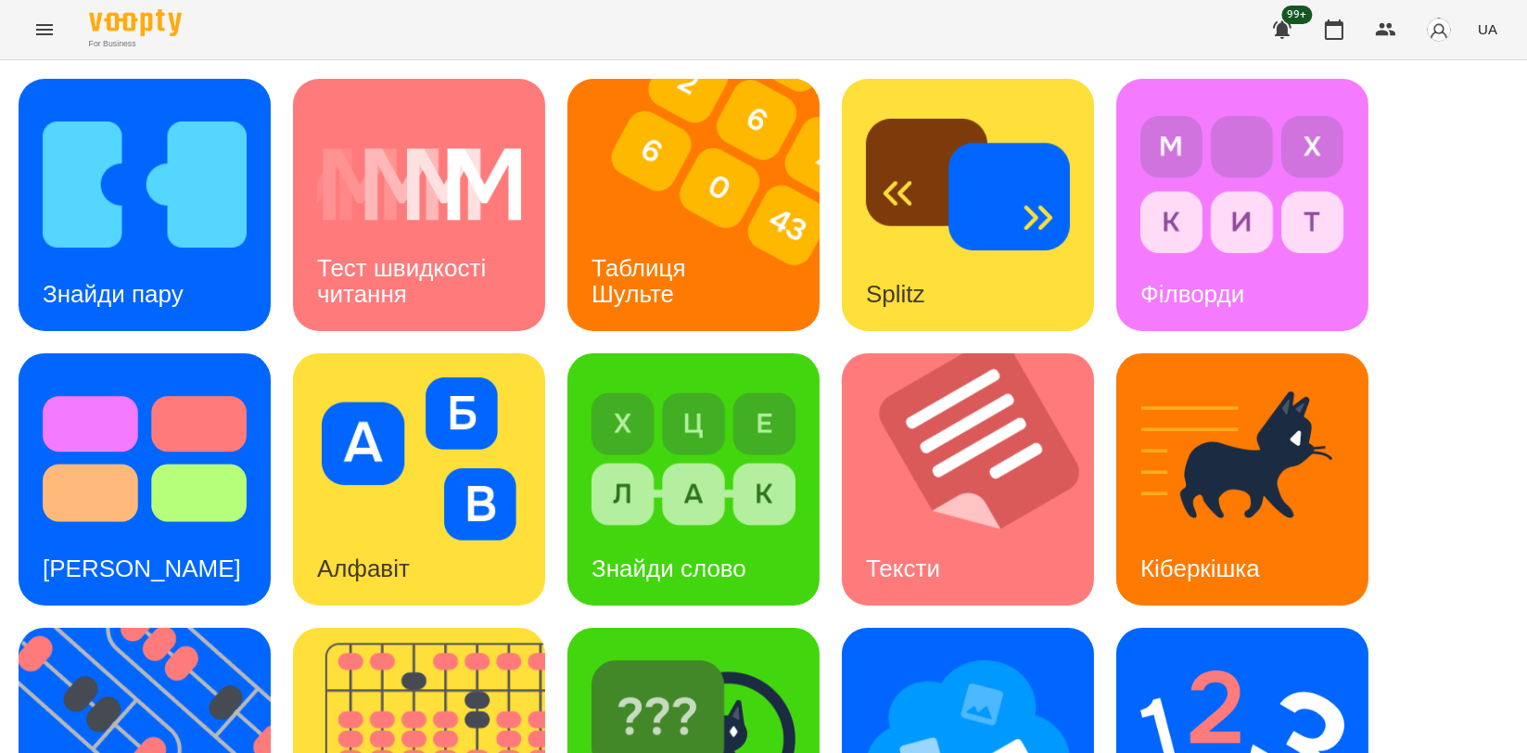
scroll to position [420, 0]
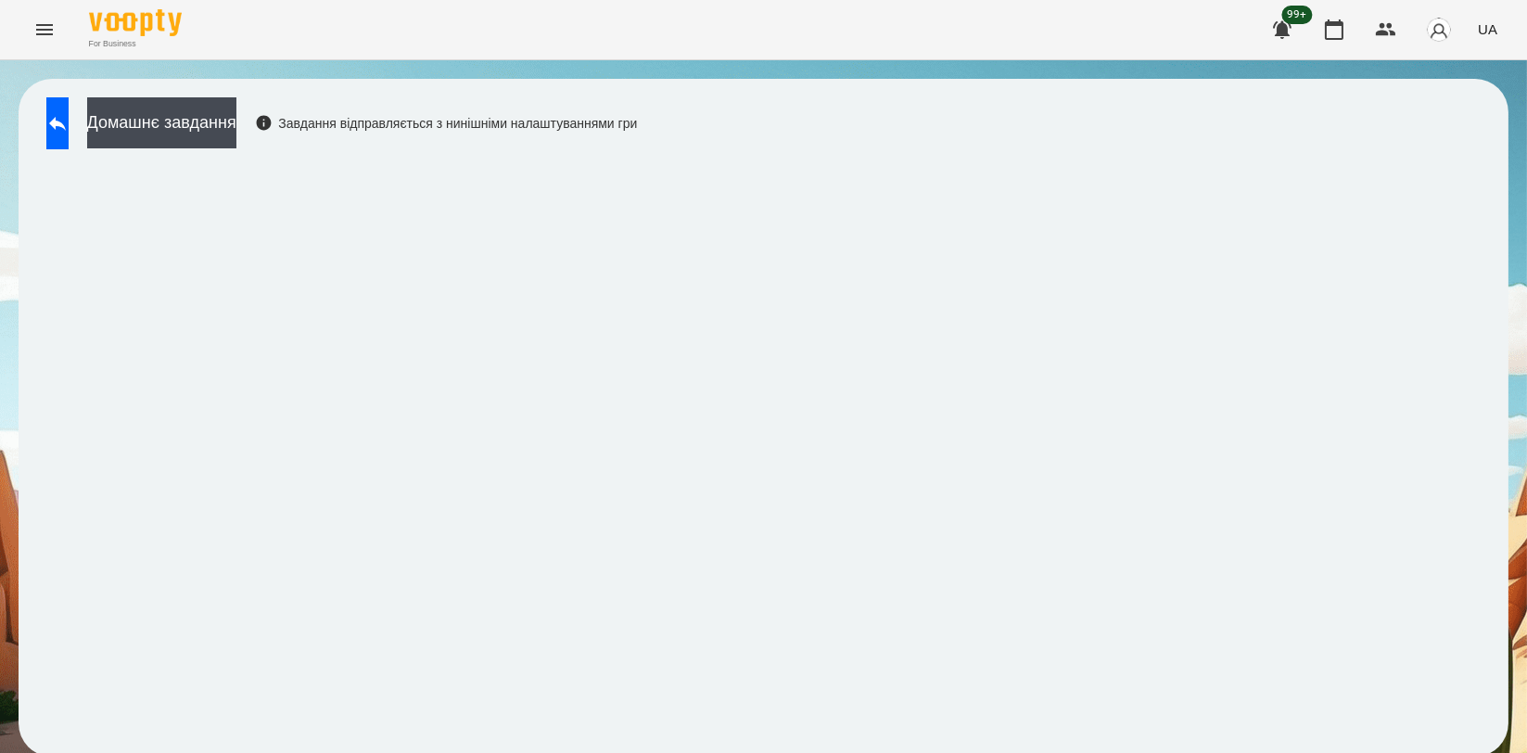
scroll to position [3, 0]
click at [69, 124] on icon at bounding box center [57, 123] width 22 height 22
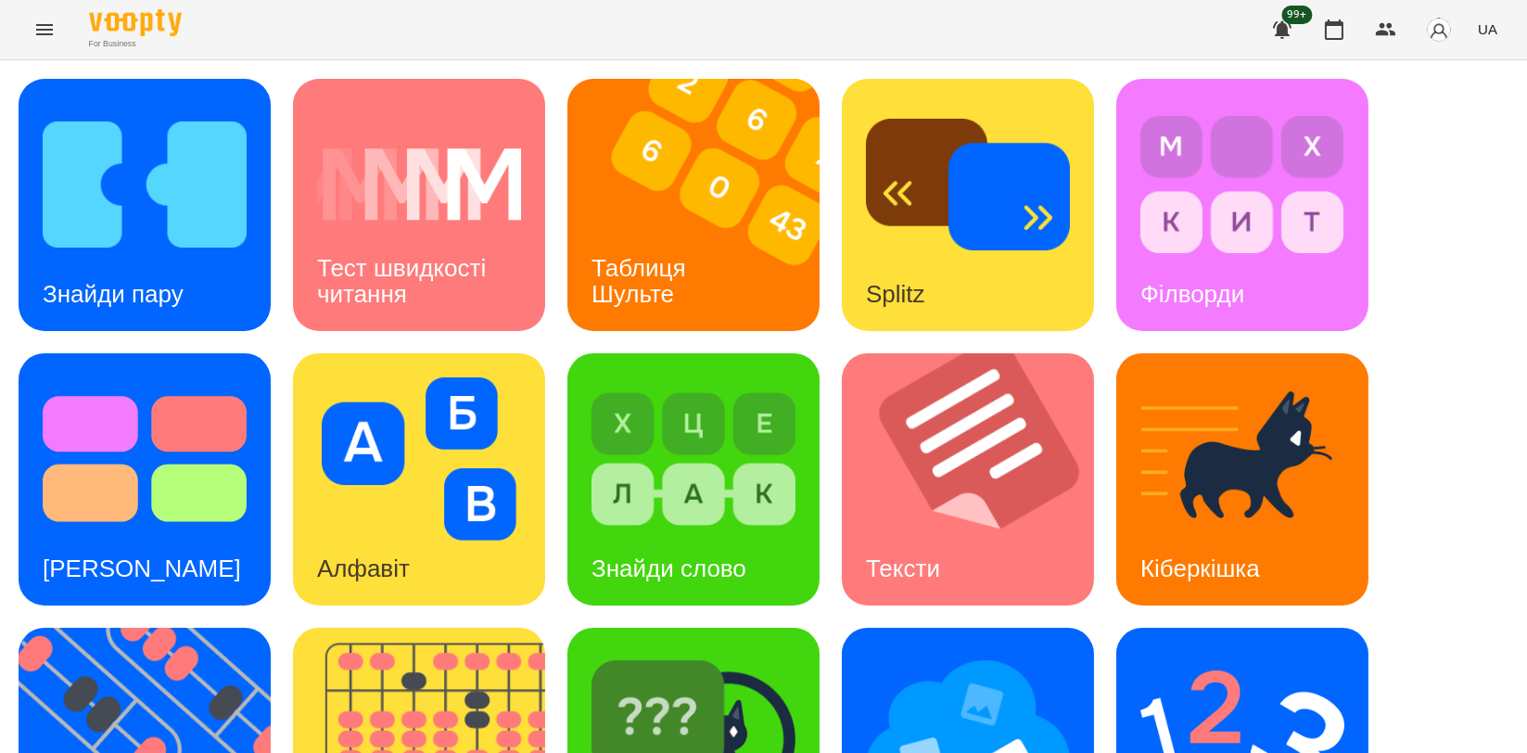
scroll to position [420, 0]
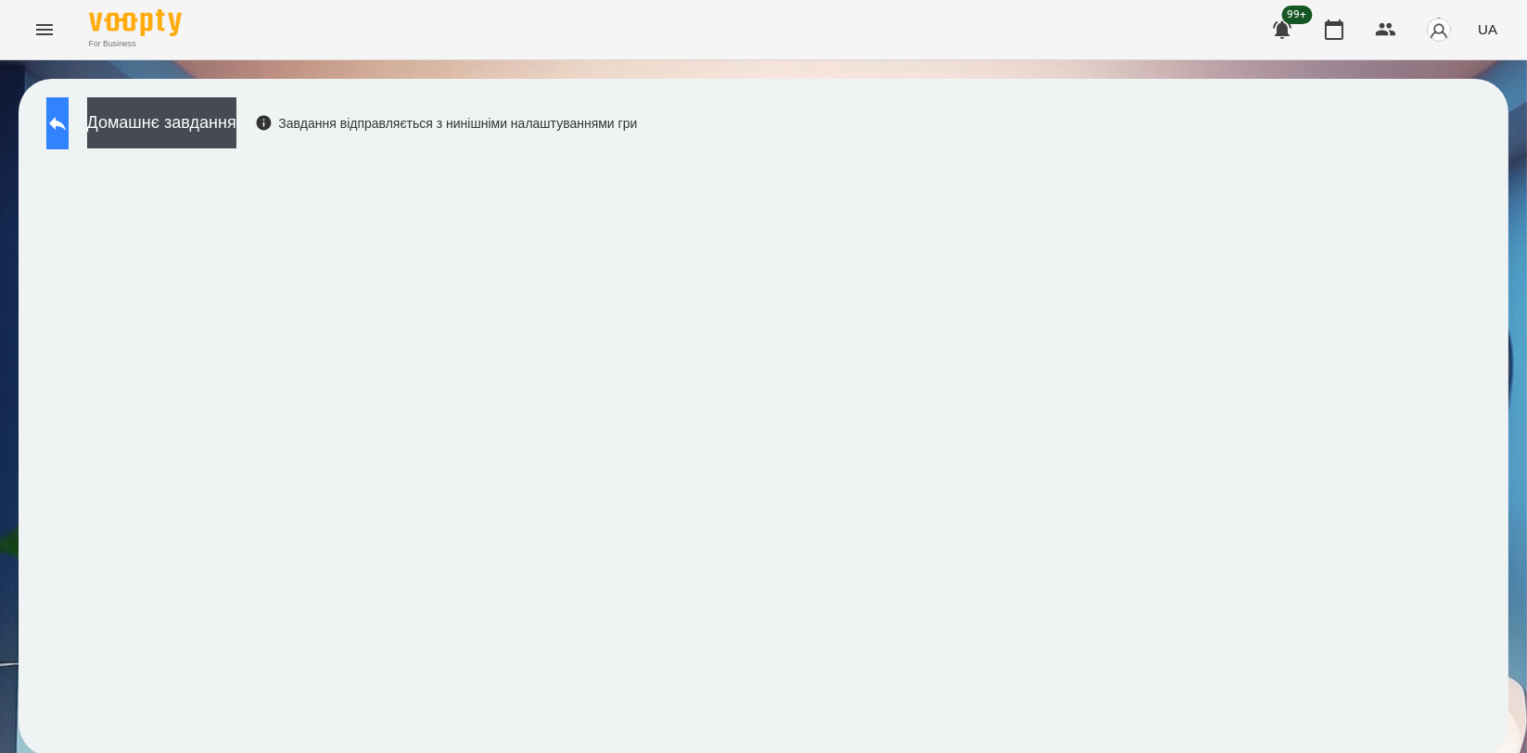
click at [69, 116] on button at bounding box center [57, 123] width 22 height 52
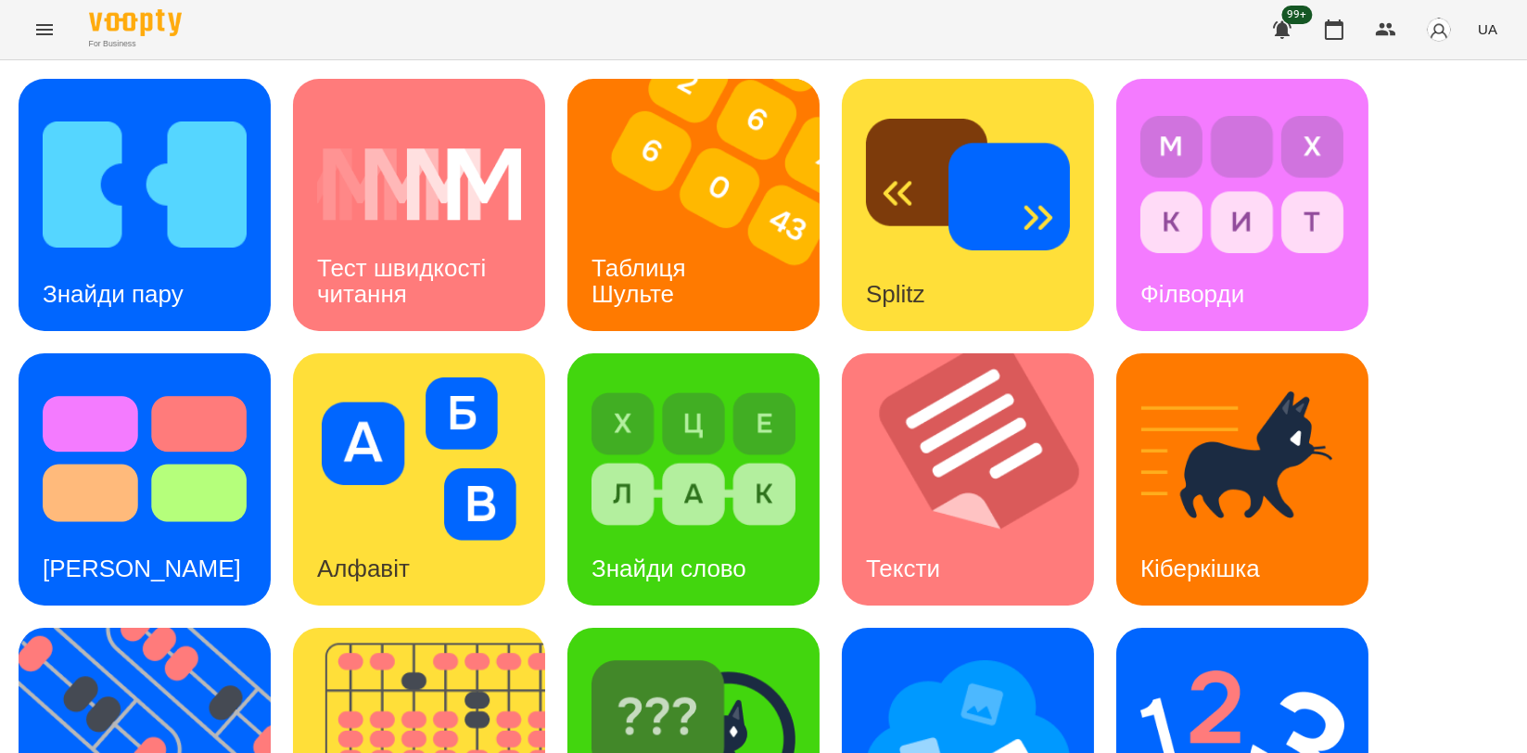
scroll to position [412, 0]
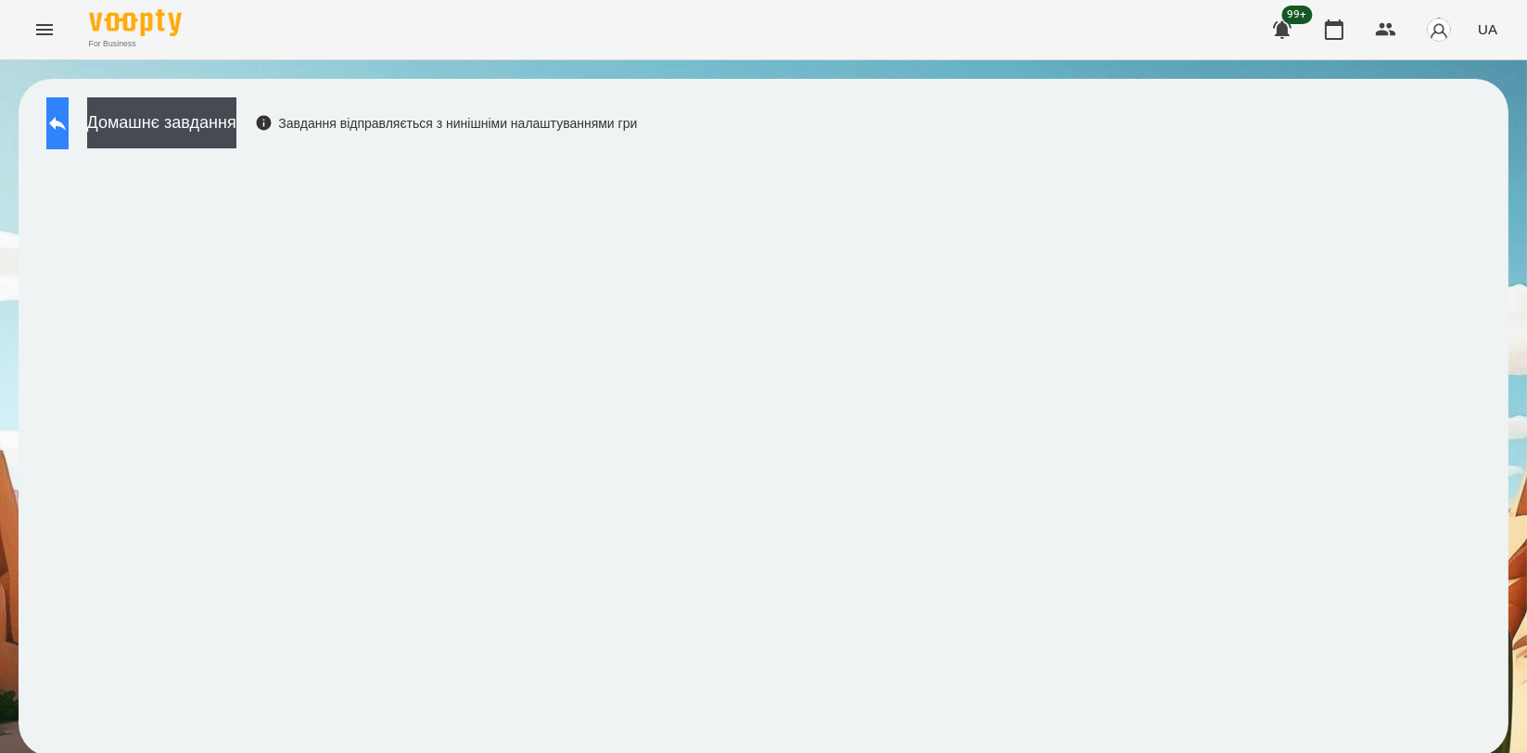
click at [62, 125] on button at bounding box center [57, 123] width 22 height 52
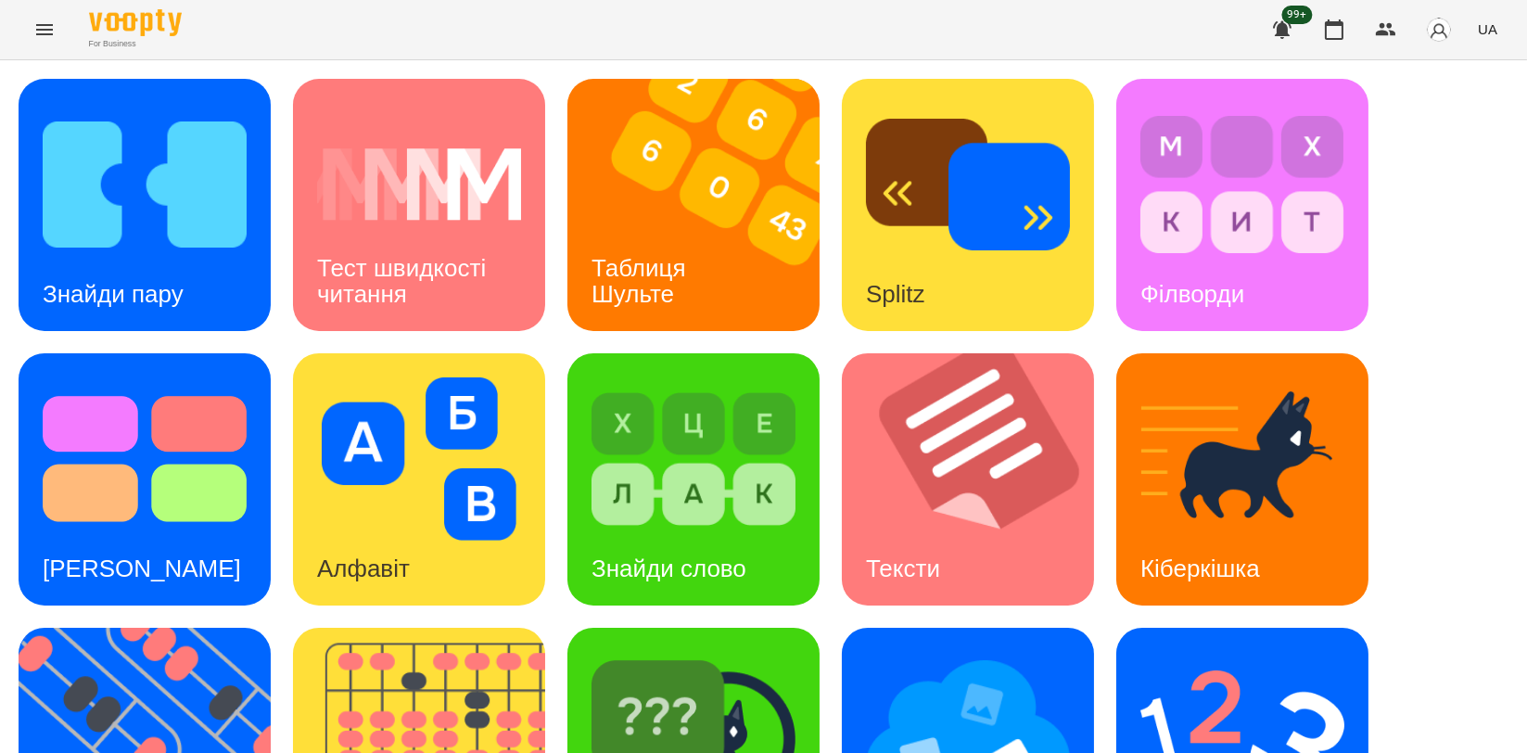
scroll to position [309, 0]
click at [1240, 652] on img at bounding box center [1242, 733] width 204 height 163
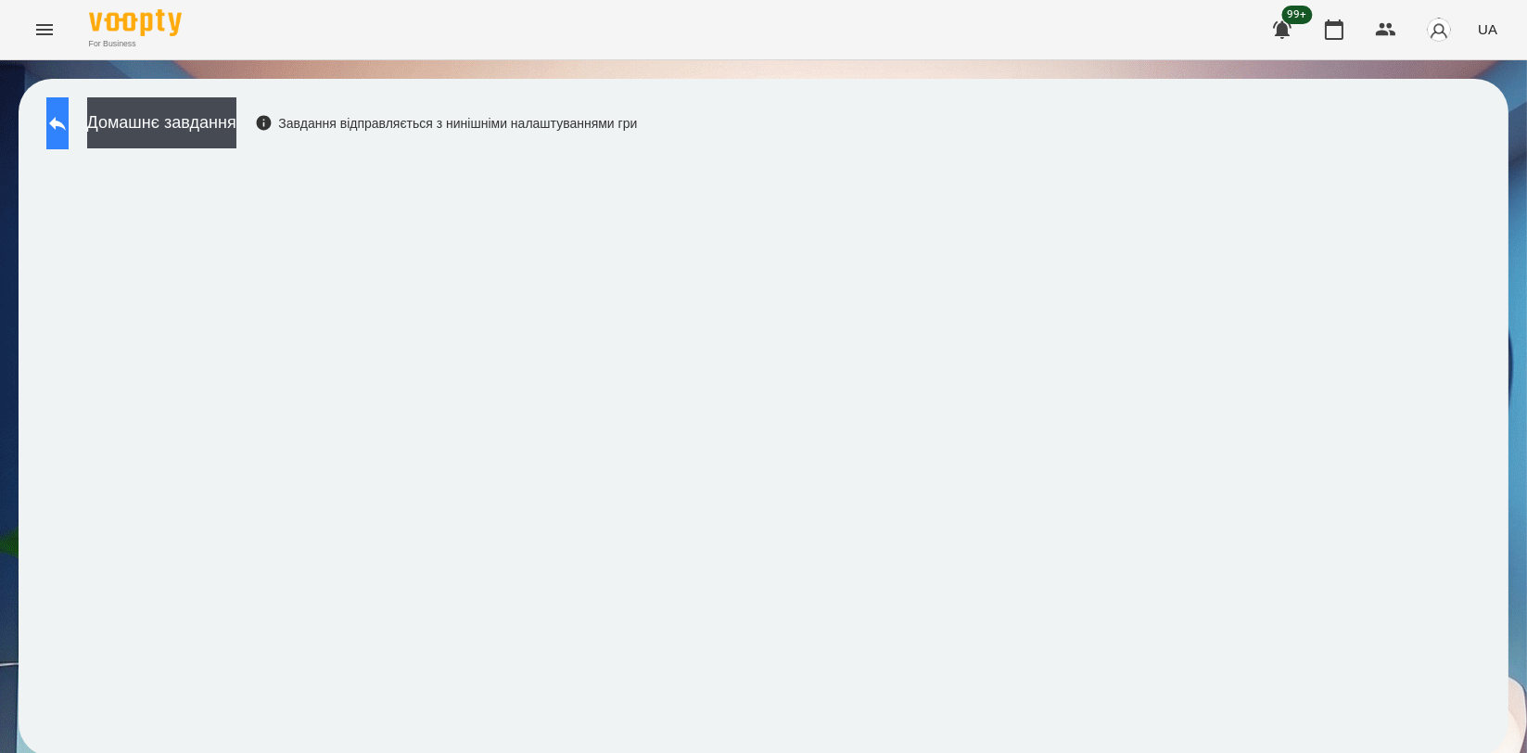
click at [69, 109] on button at bounding box center [57, 123] width 22 height 52
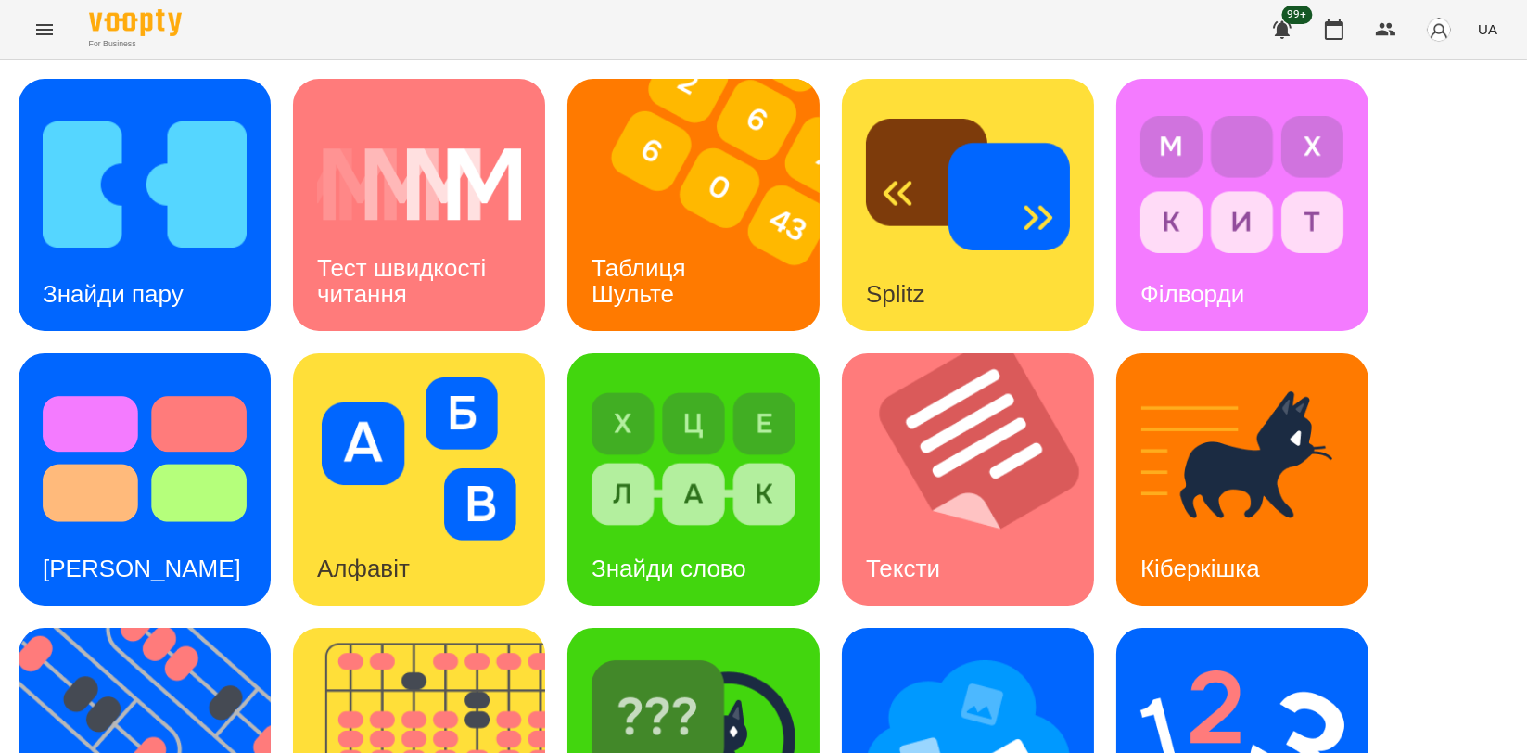
scroll to position [309, 0]
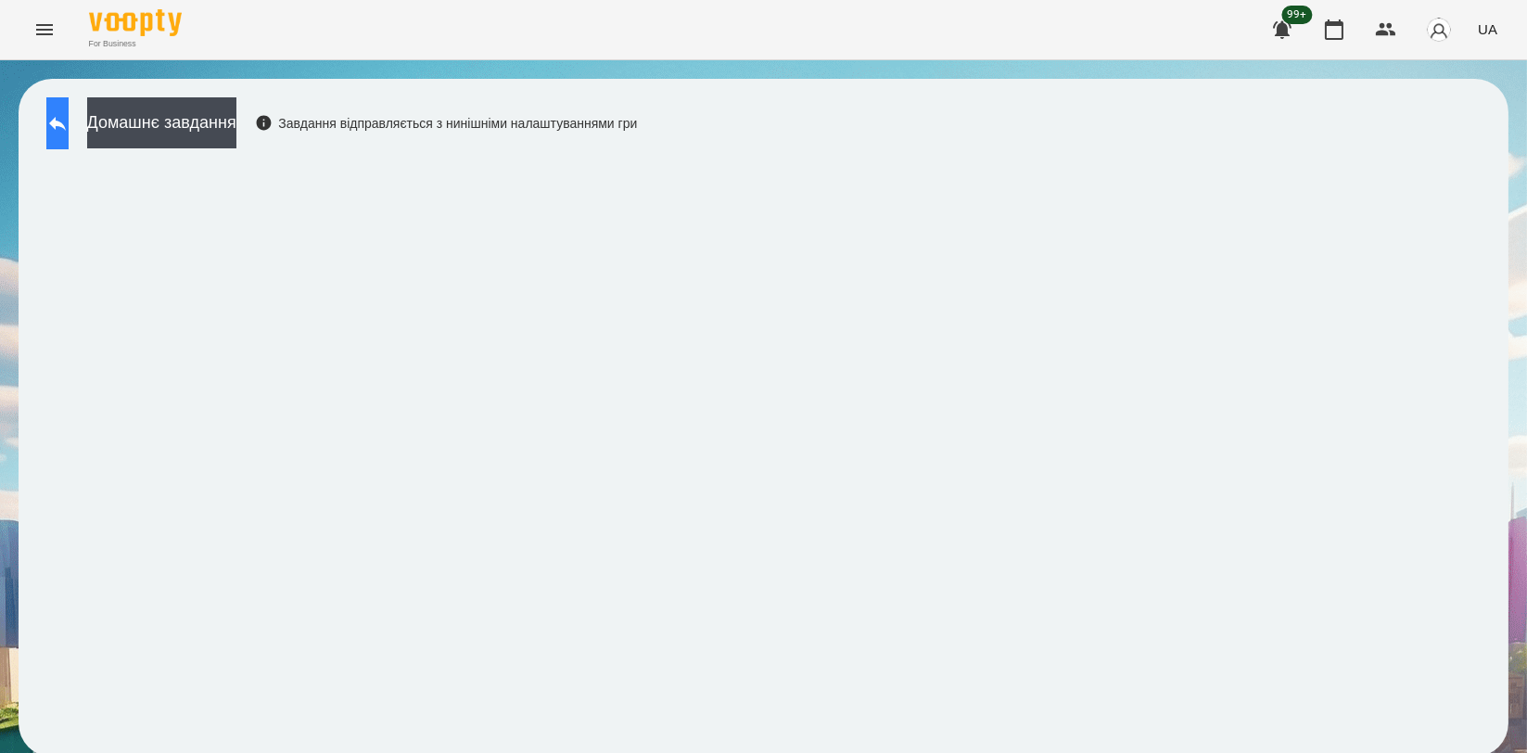
click at [66, 124] on icon at bounding box center [57, 124] width 17 height 14
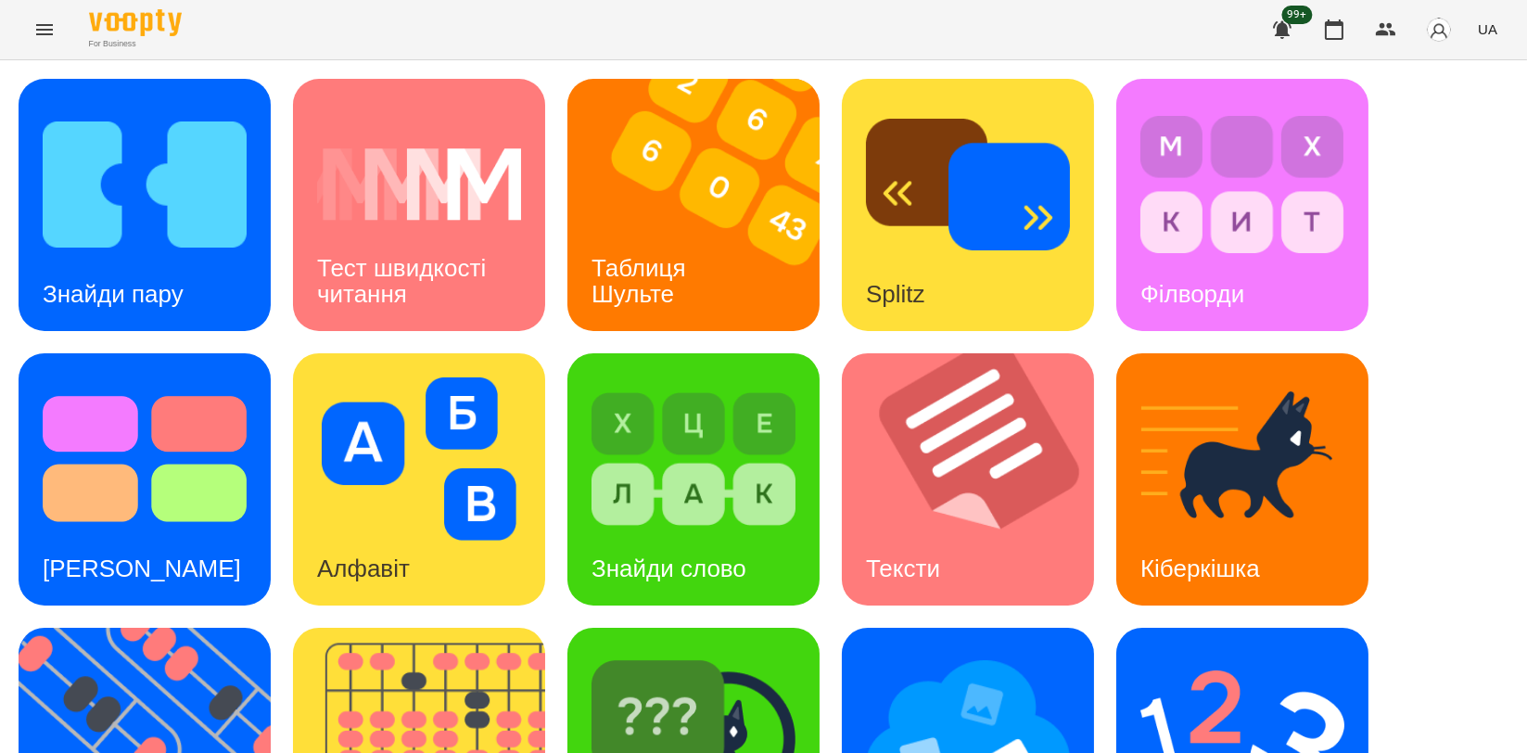
scroll to position [309, 0]
click at [496, 628] on img at bounding box center [430, 754] width 275 height 252
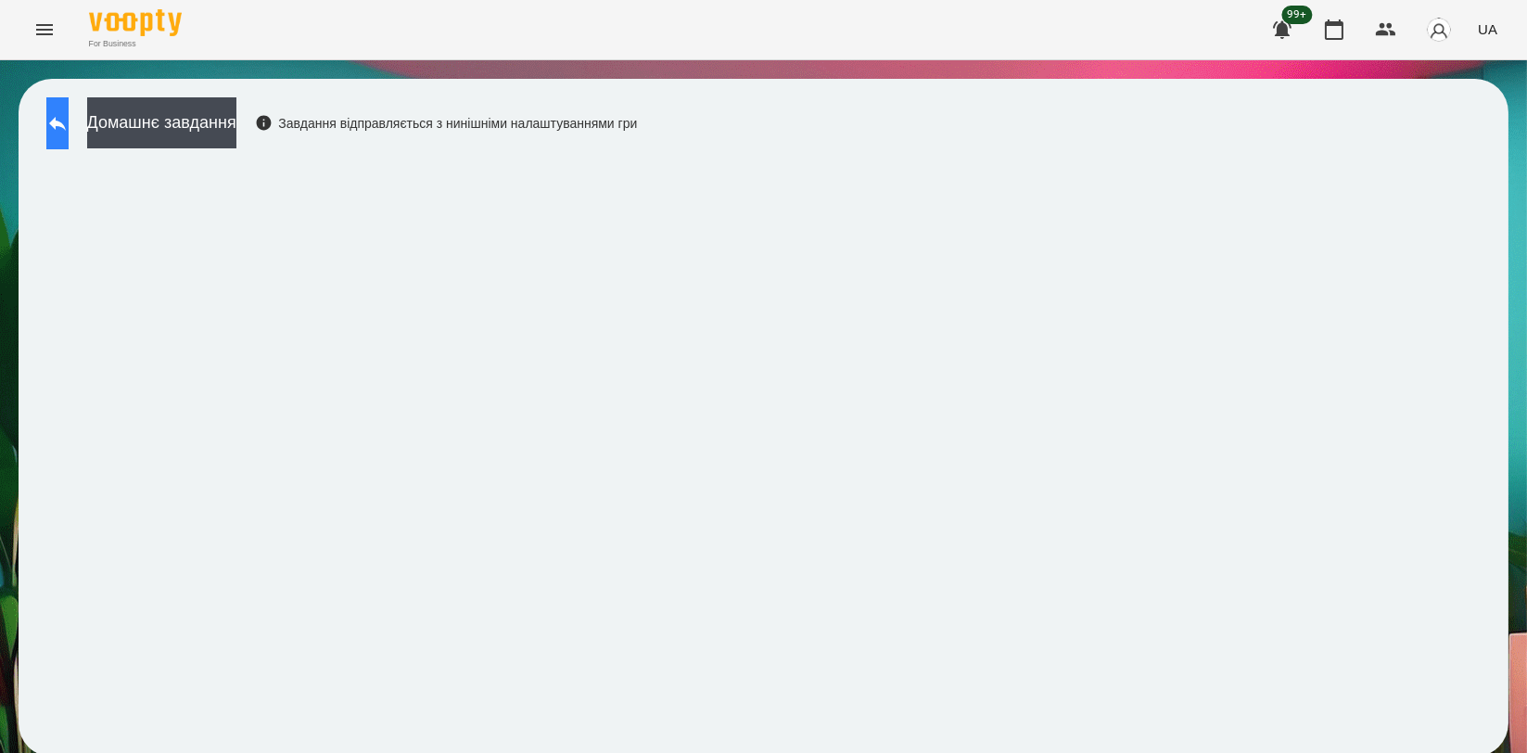
click at [69, 133] on icon at bounding box center [57, 123] width 22 height 22
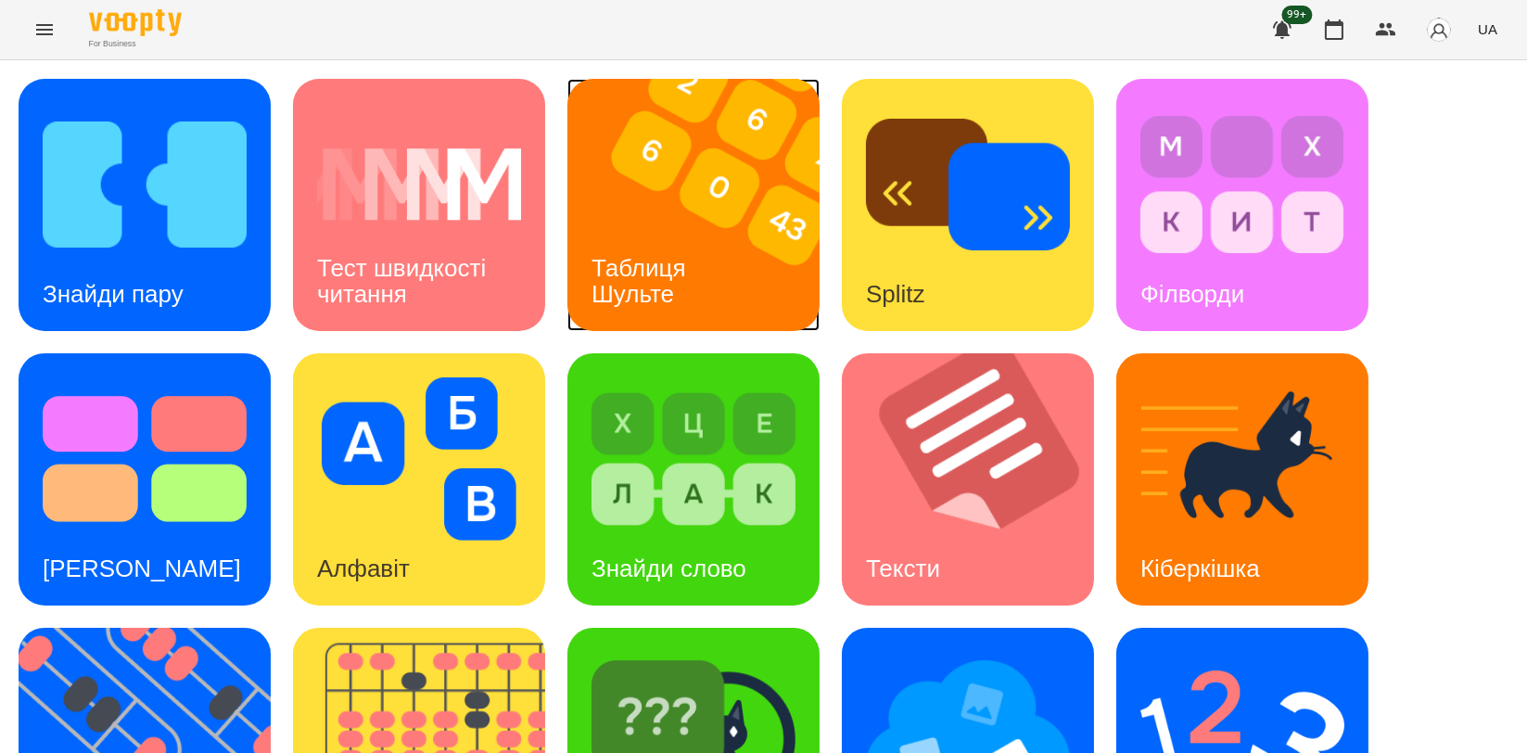
click at [666, 220] on img at bounding box center [704, 205] width 275 height 252
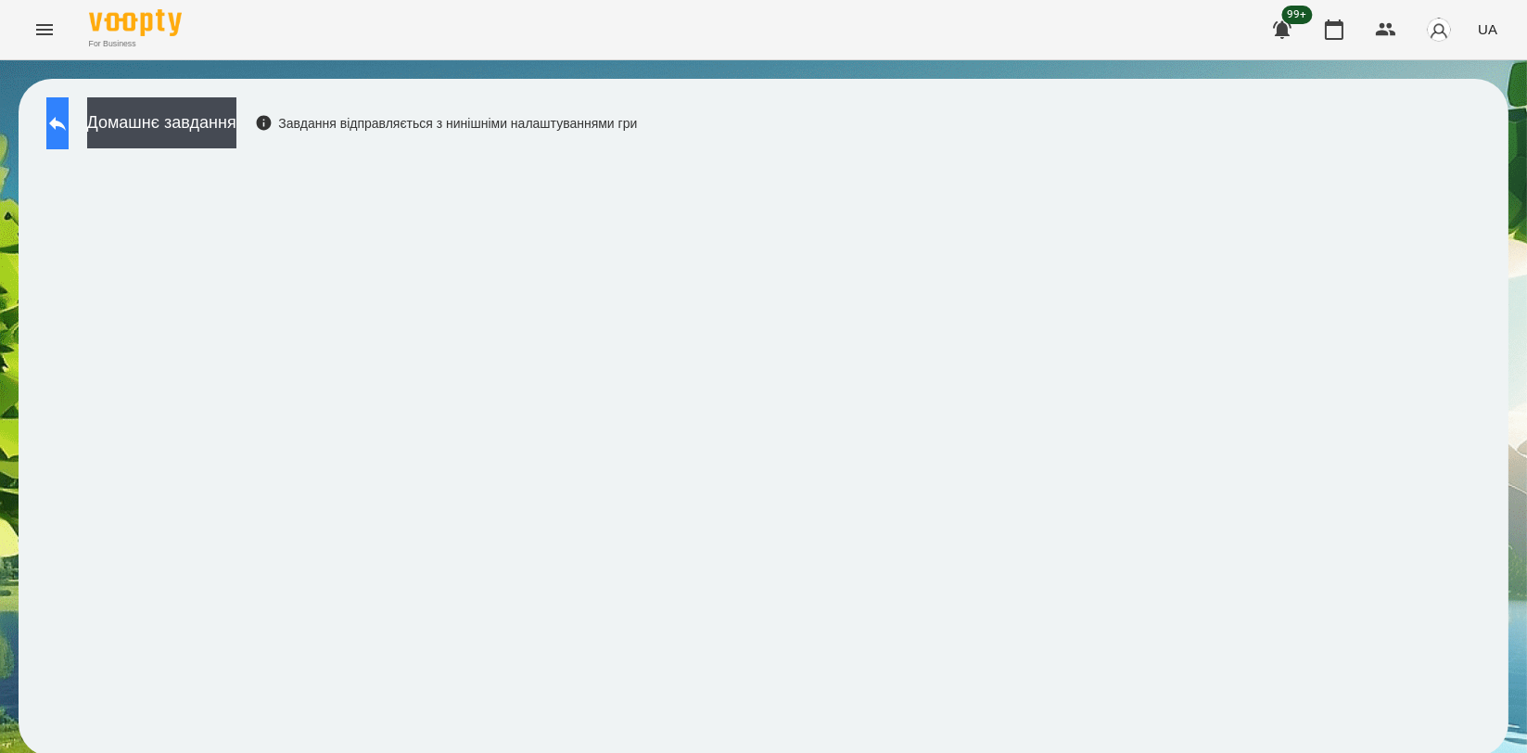
click at [69, 143] on button at bounding box center [57, 123] width 22 height 52
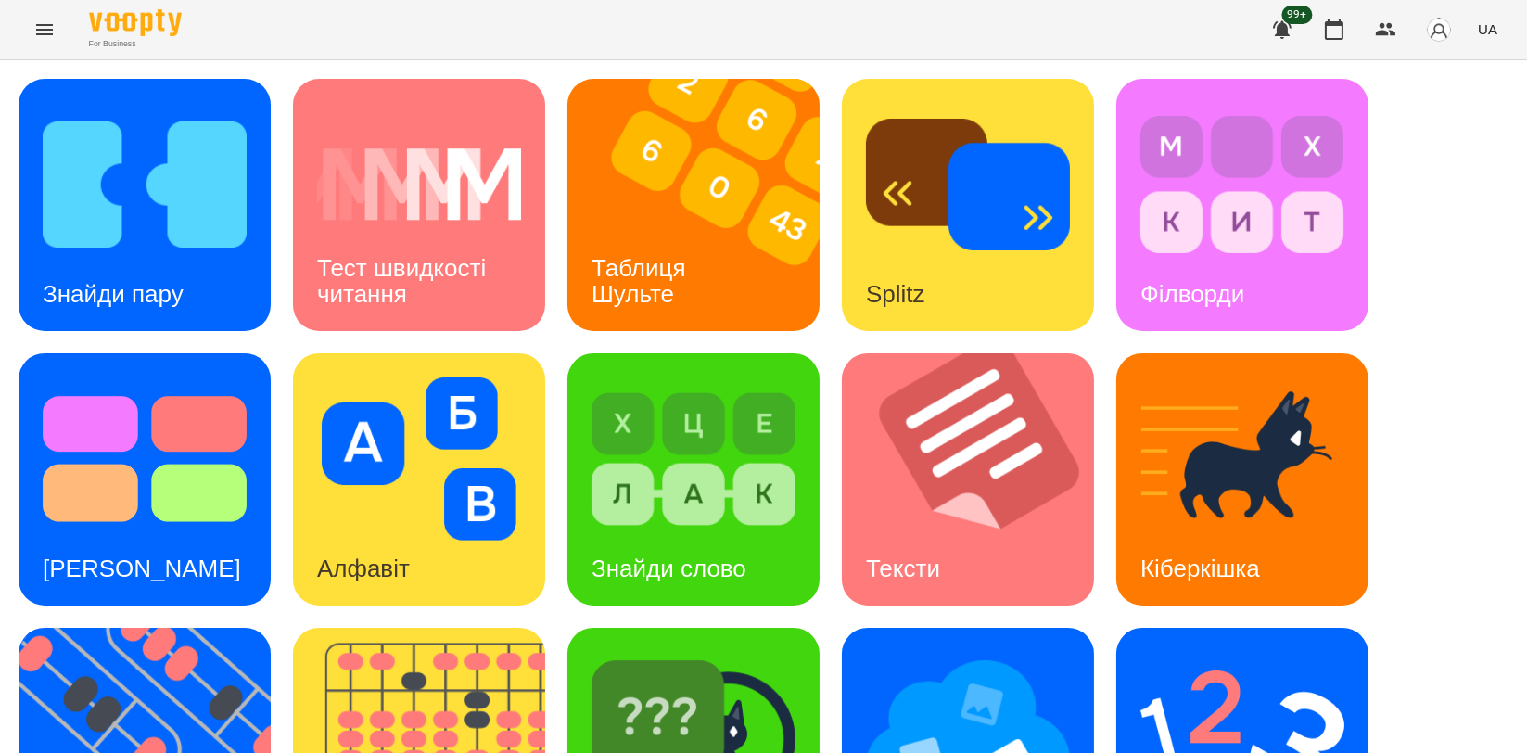
scroll to position [412, 0]
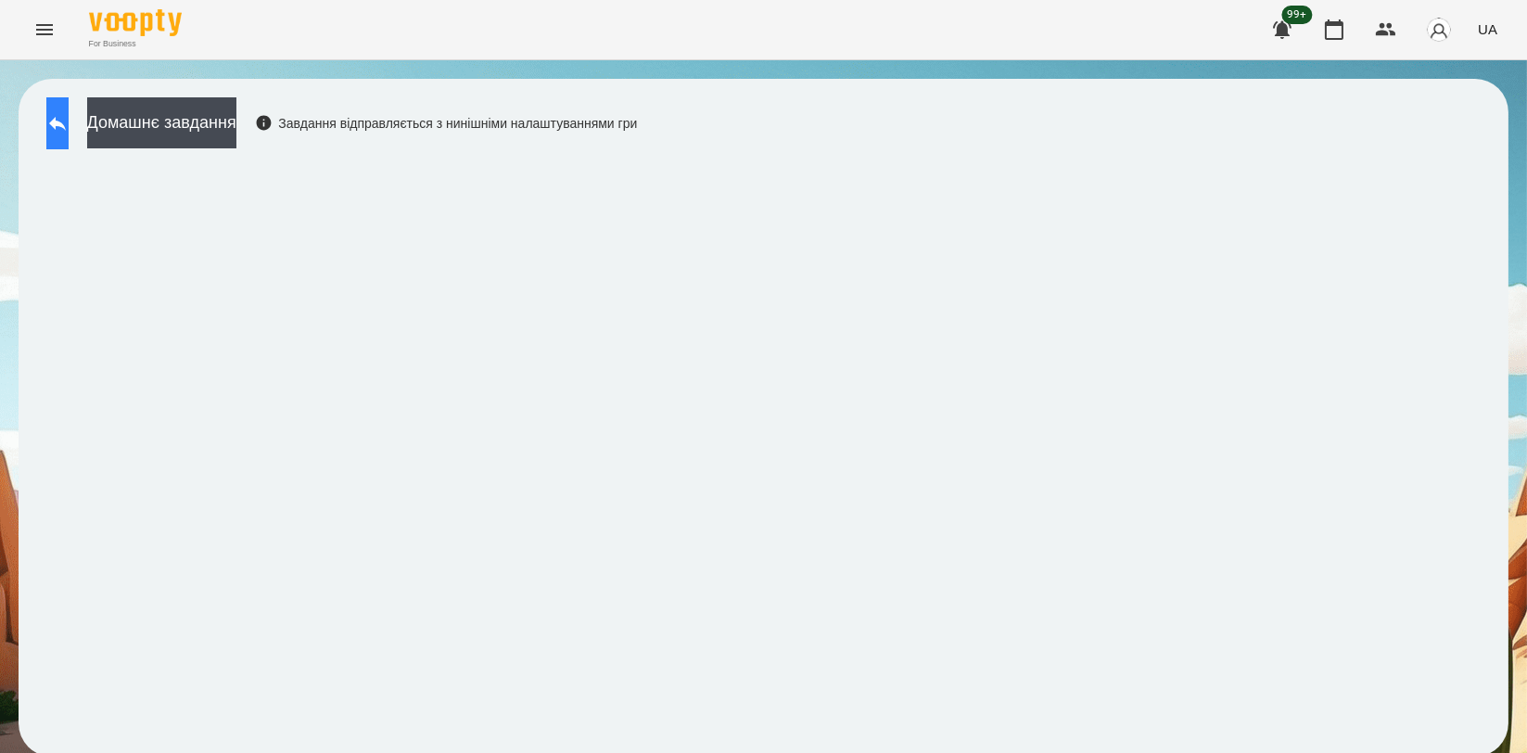
click at [66, 123] on icon at bounding box center [57, 124] width 17 height 14
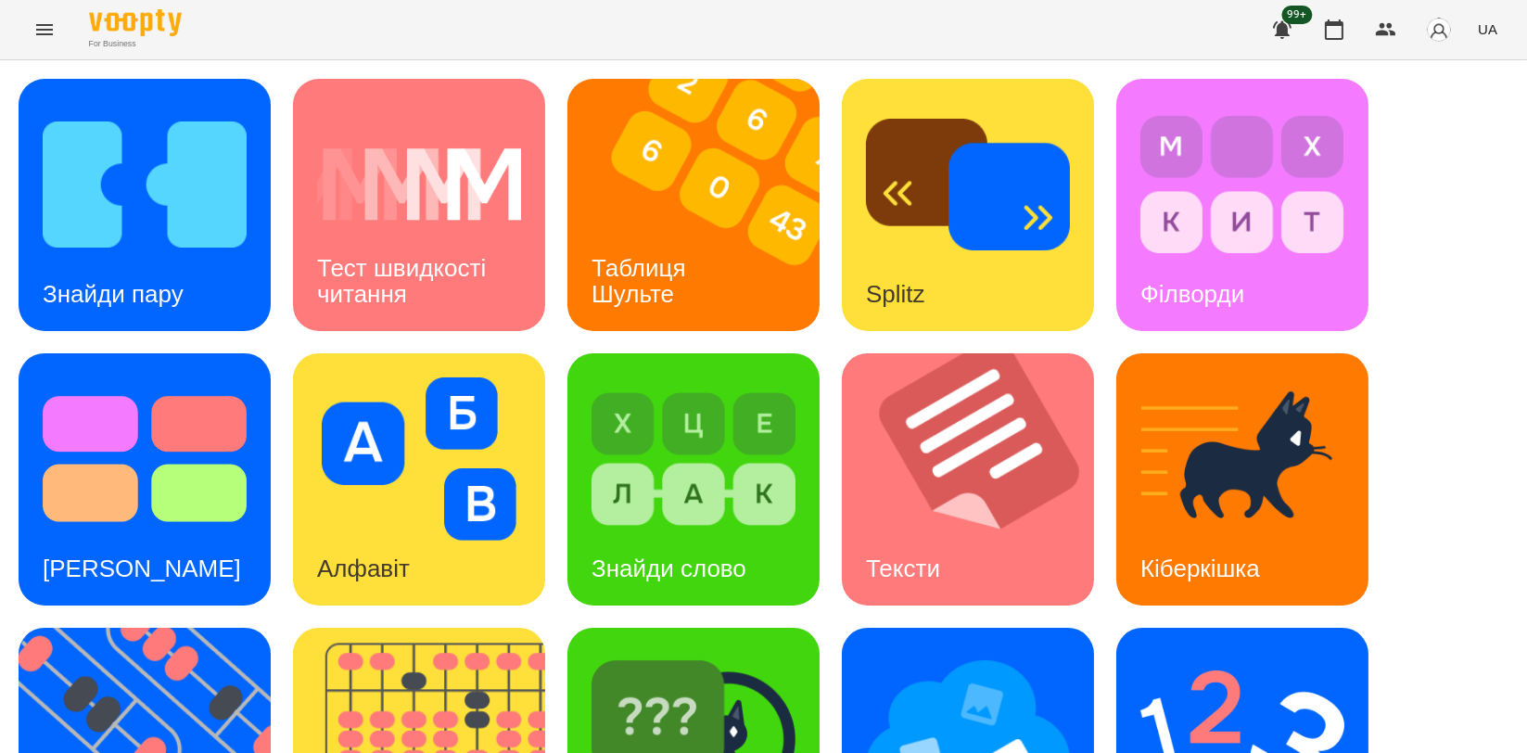
scroll to position [412, 0]
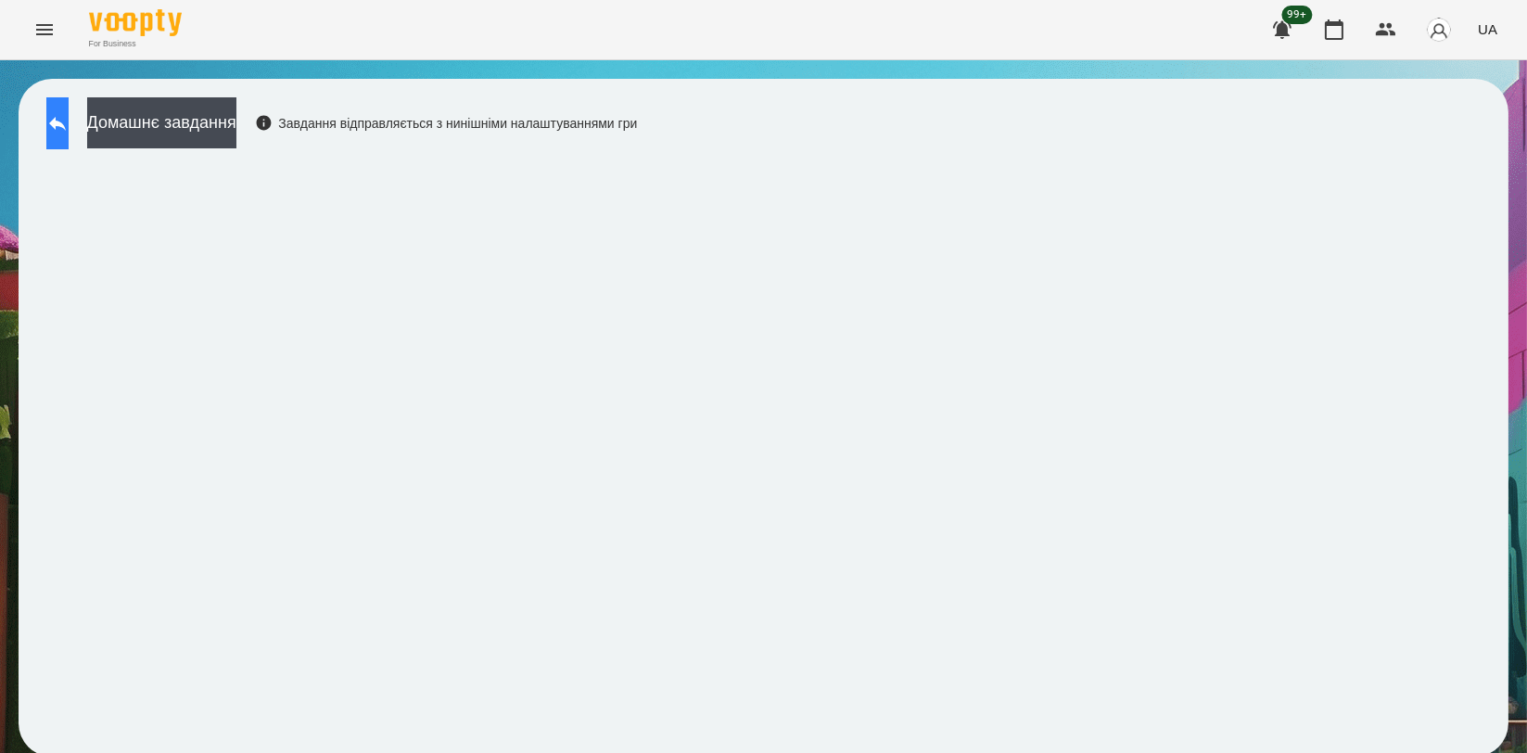
click at [69, 124] on button at bounding box center [57, 123] width 22 height 52
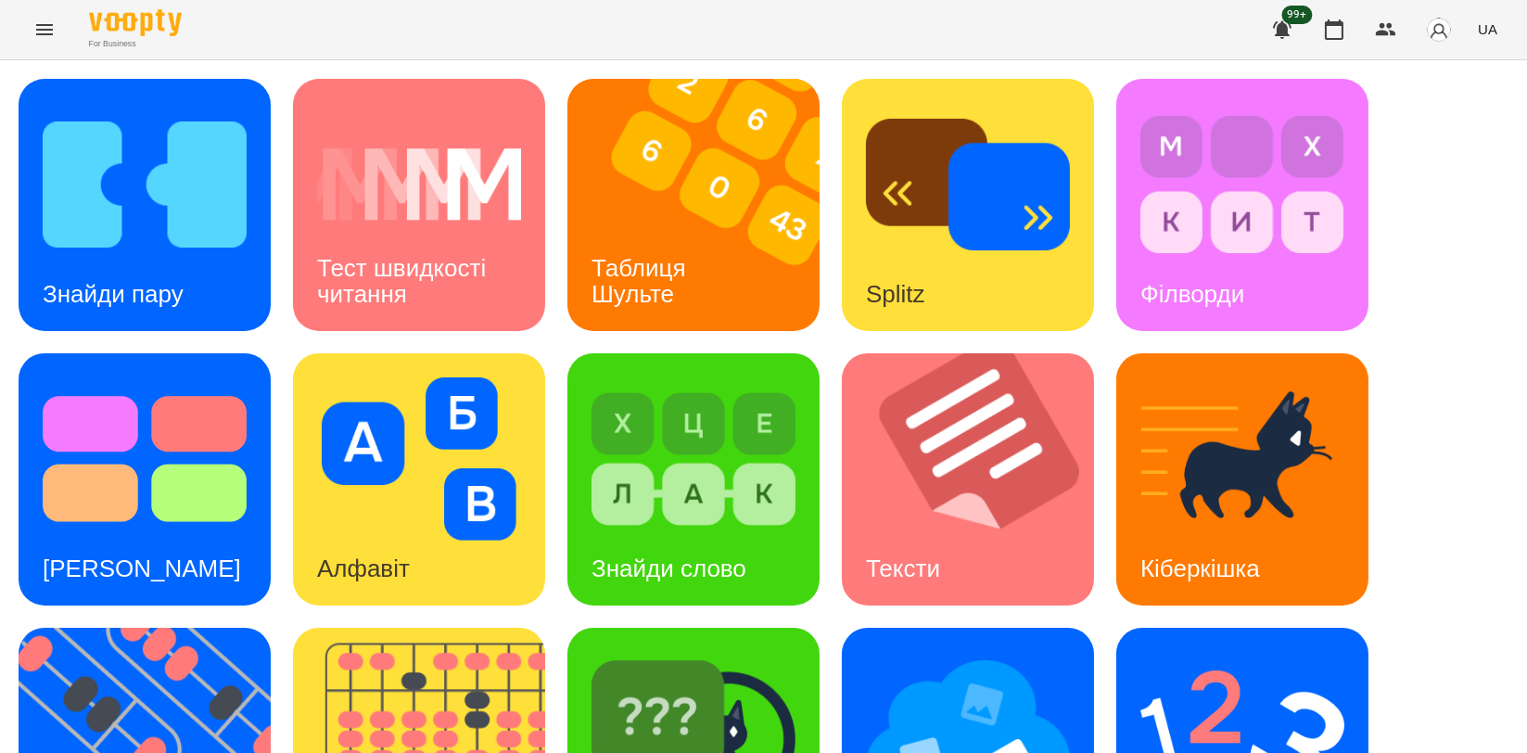
scroll to position [309, 0]
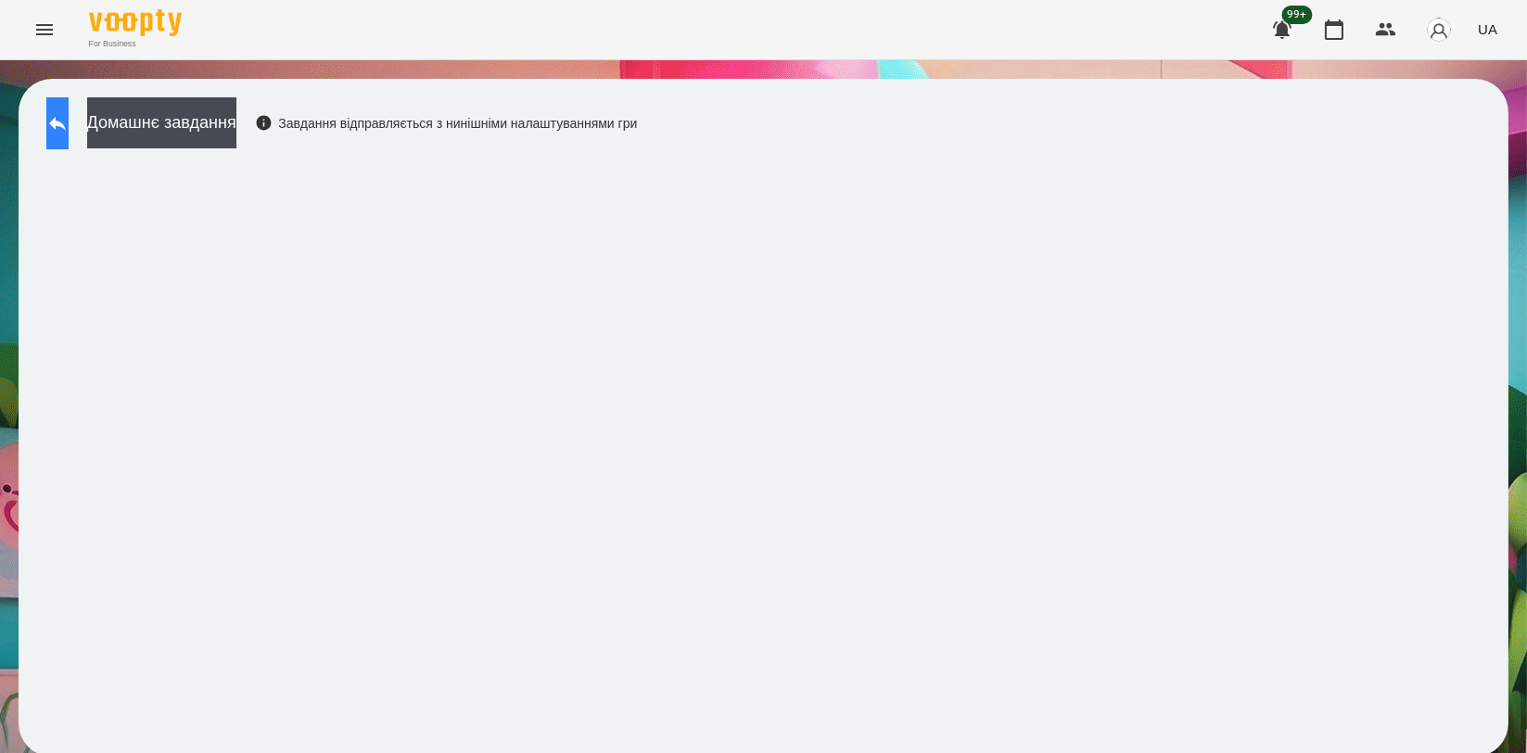
click at [69, 132] on icon at bounding box center [57, 123] width 22 height 22
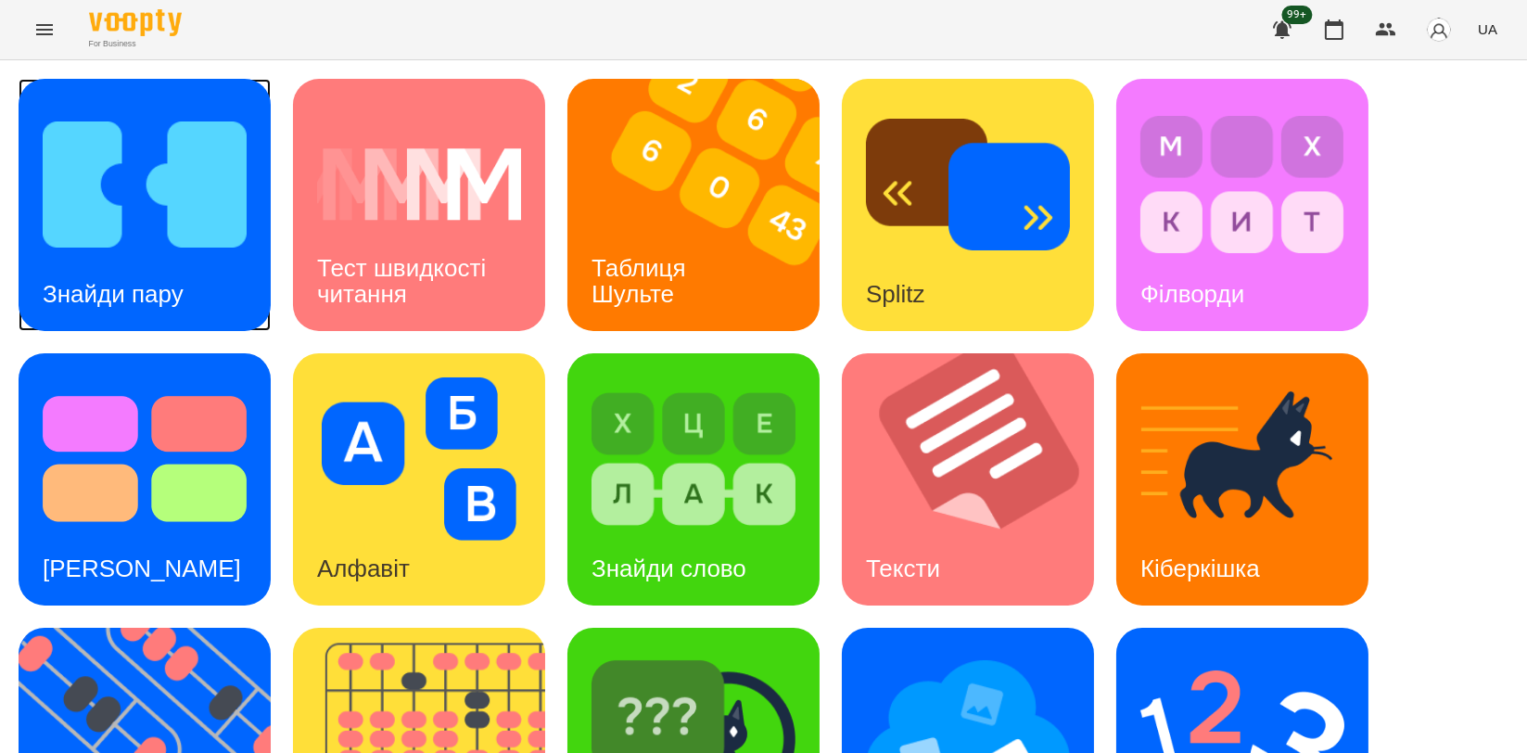
click at [113, 186] on img at bounding box center [145, 184] width 204 height 163
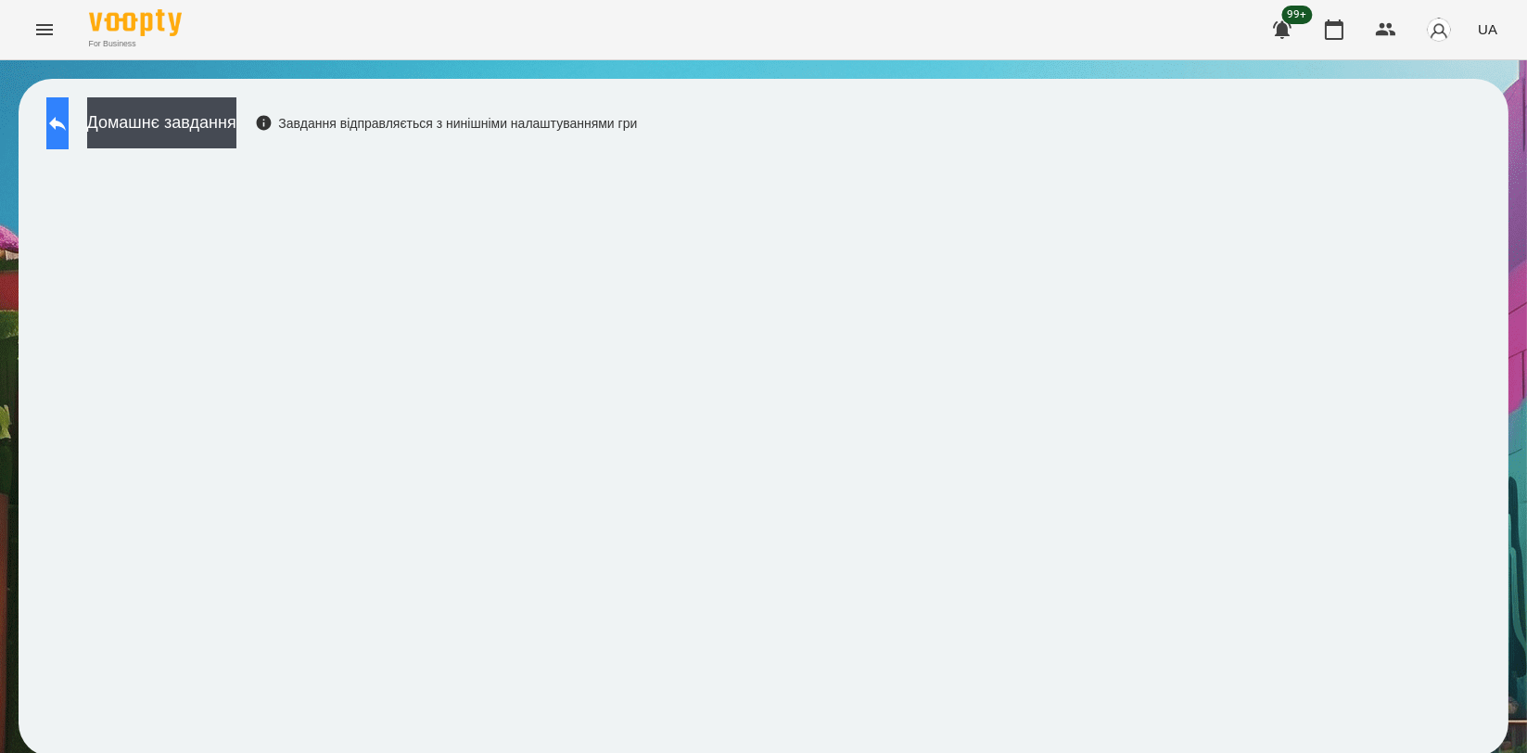
click at [69, 119] on icon at bounding box center [57, 123] width 22 height 22
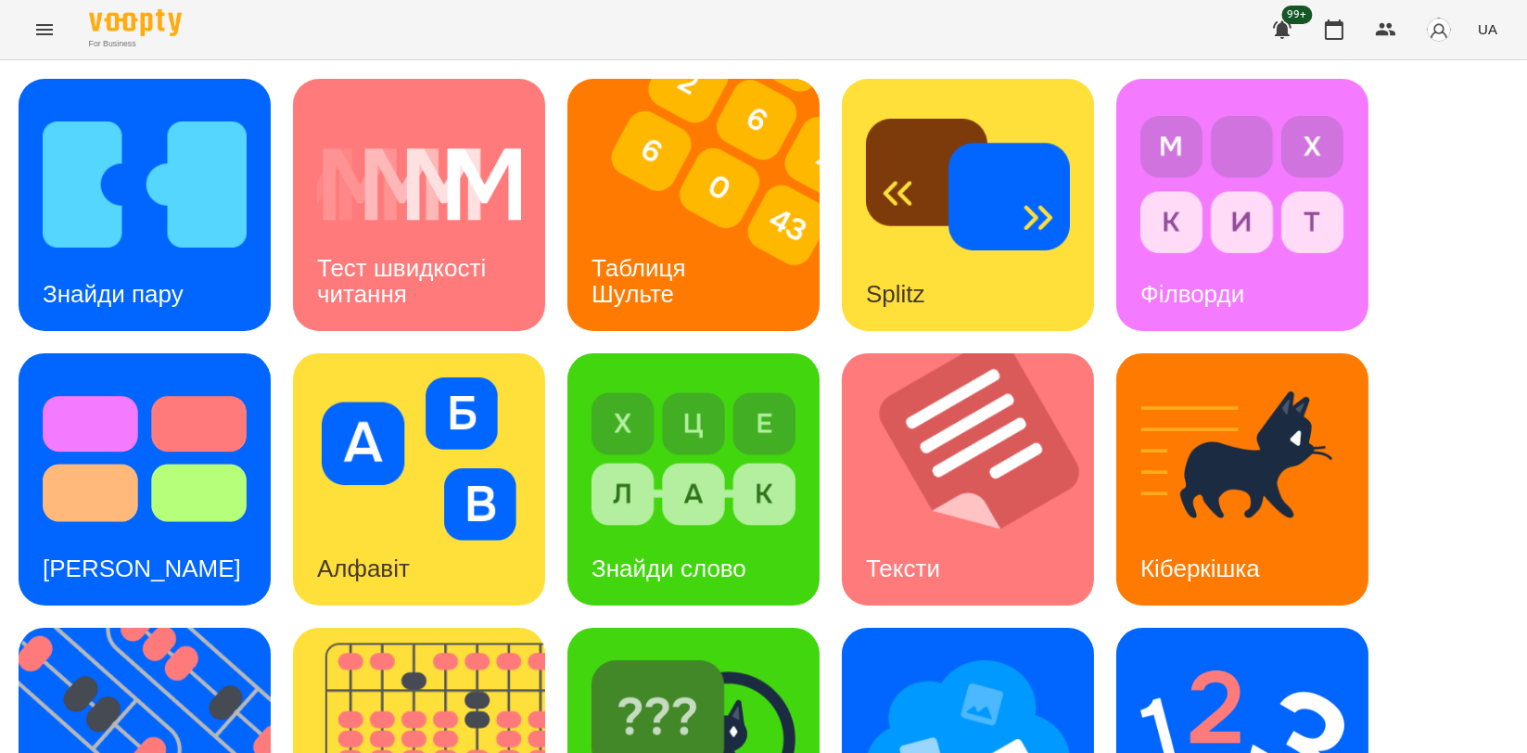
scroll to position [309, 0]
click at [1062, 652] on img at bounding box center [968, 733] width 204 height 163
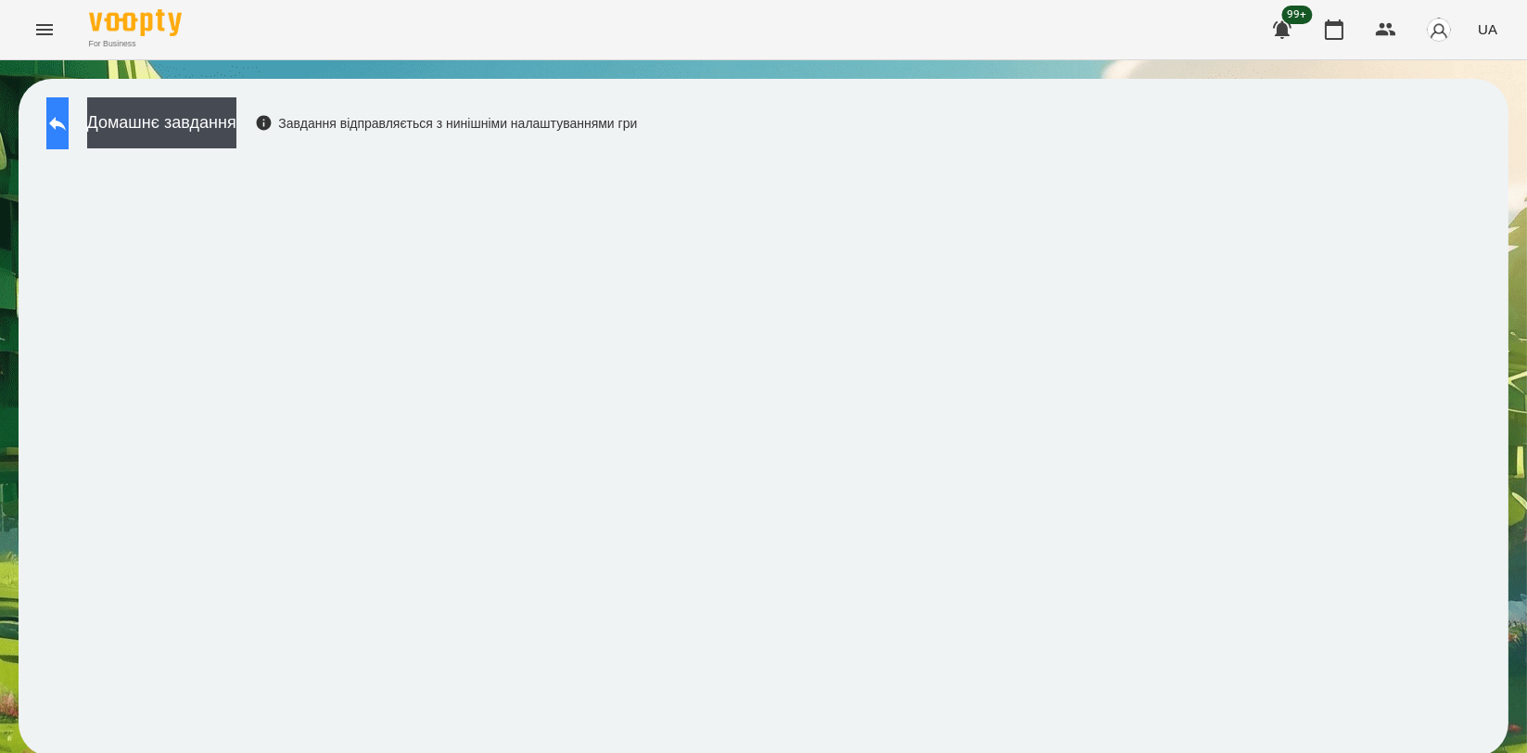
click at [69, 119] on icon at bounding box center [57, 123] width 22 height 22
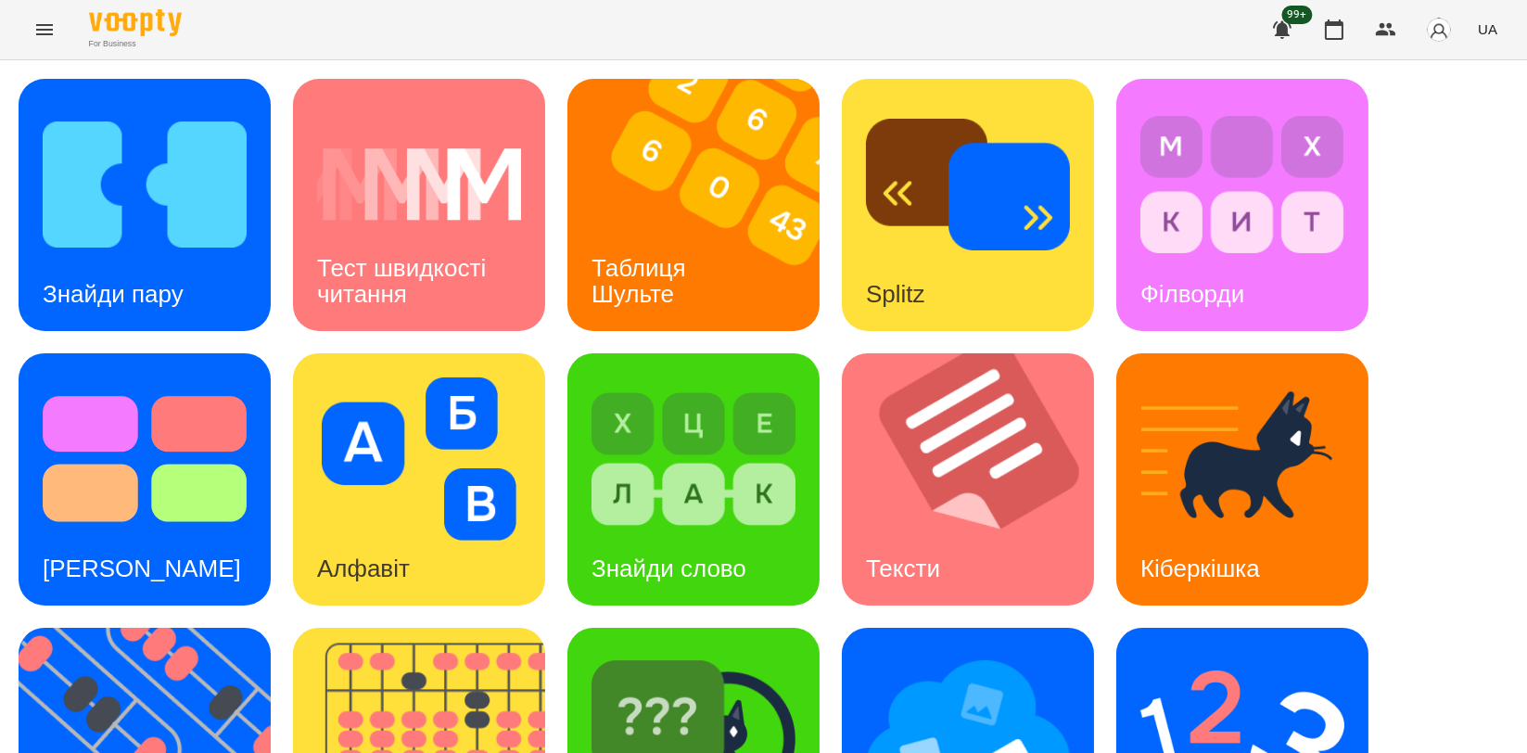
scroll to position [309, 0]
click at [638, 652] on img at bounding box center [693, 733] width 204 height 163
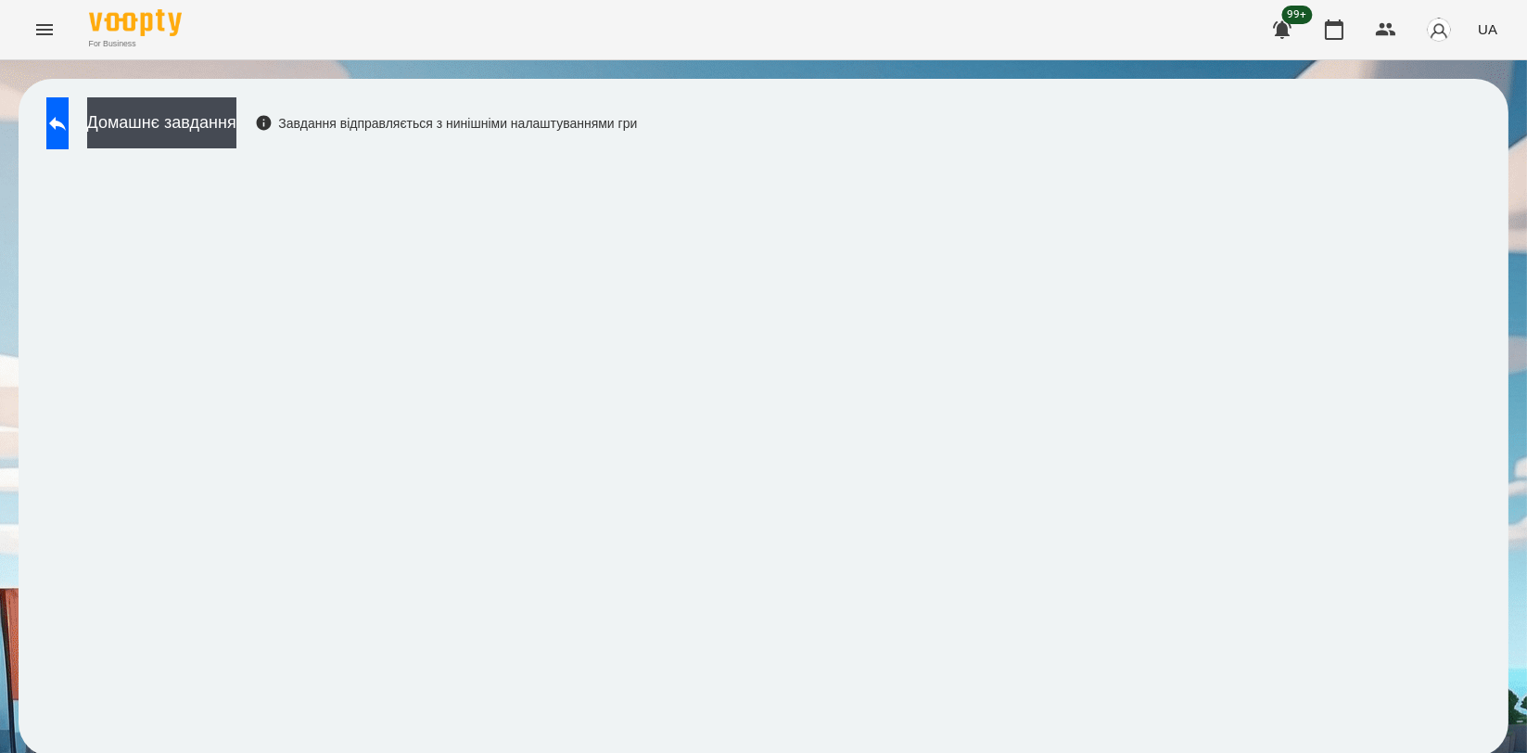
scroll to position [3, 0]
click at [51, 123] on button at bounding box center [57, 123] width 22 height 52
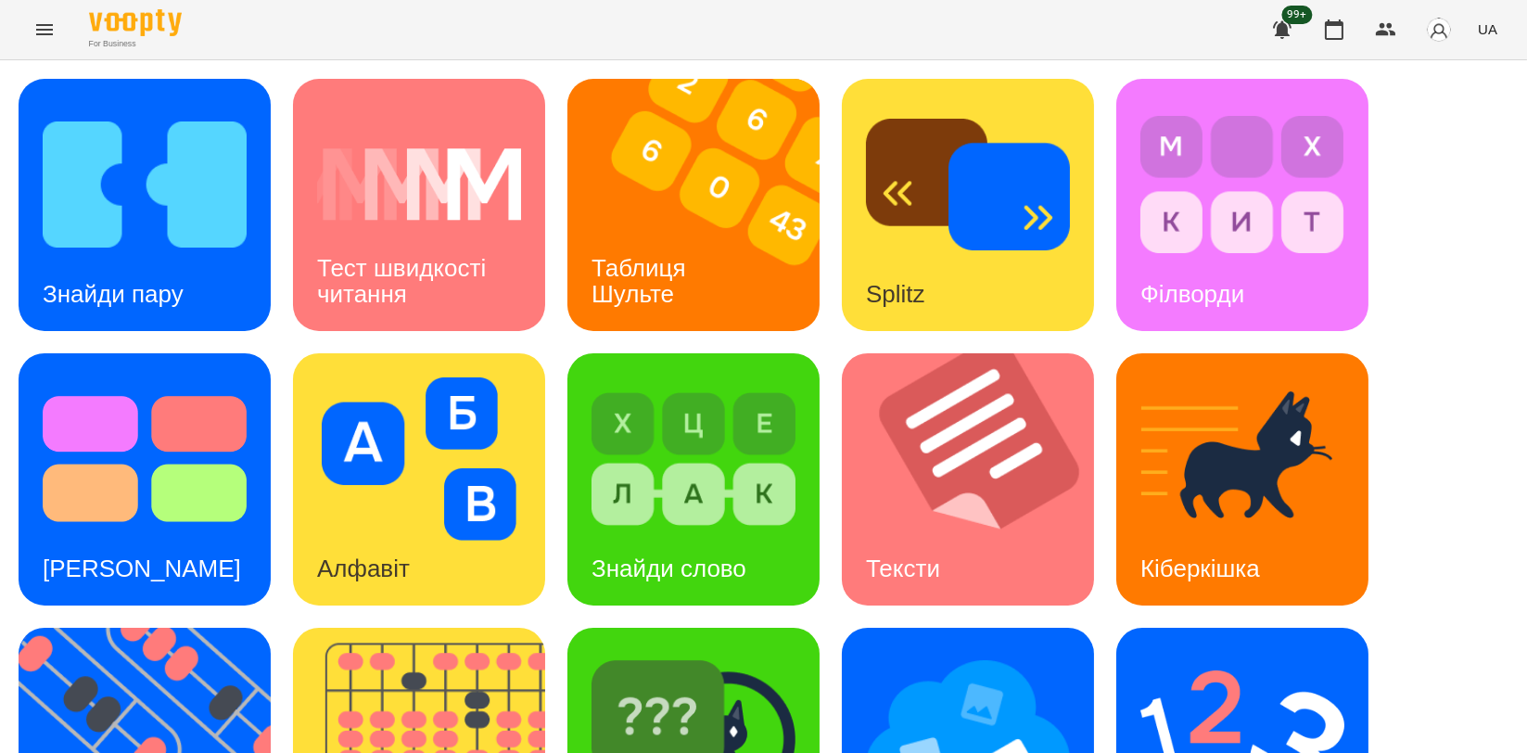
scroll to position [415, 0]
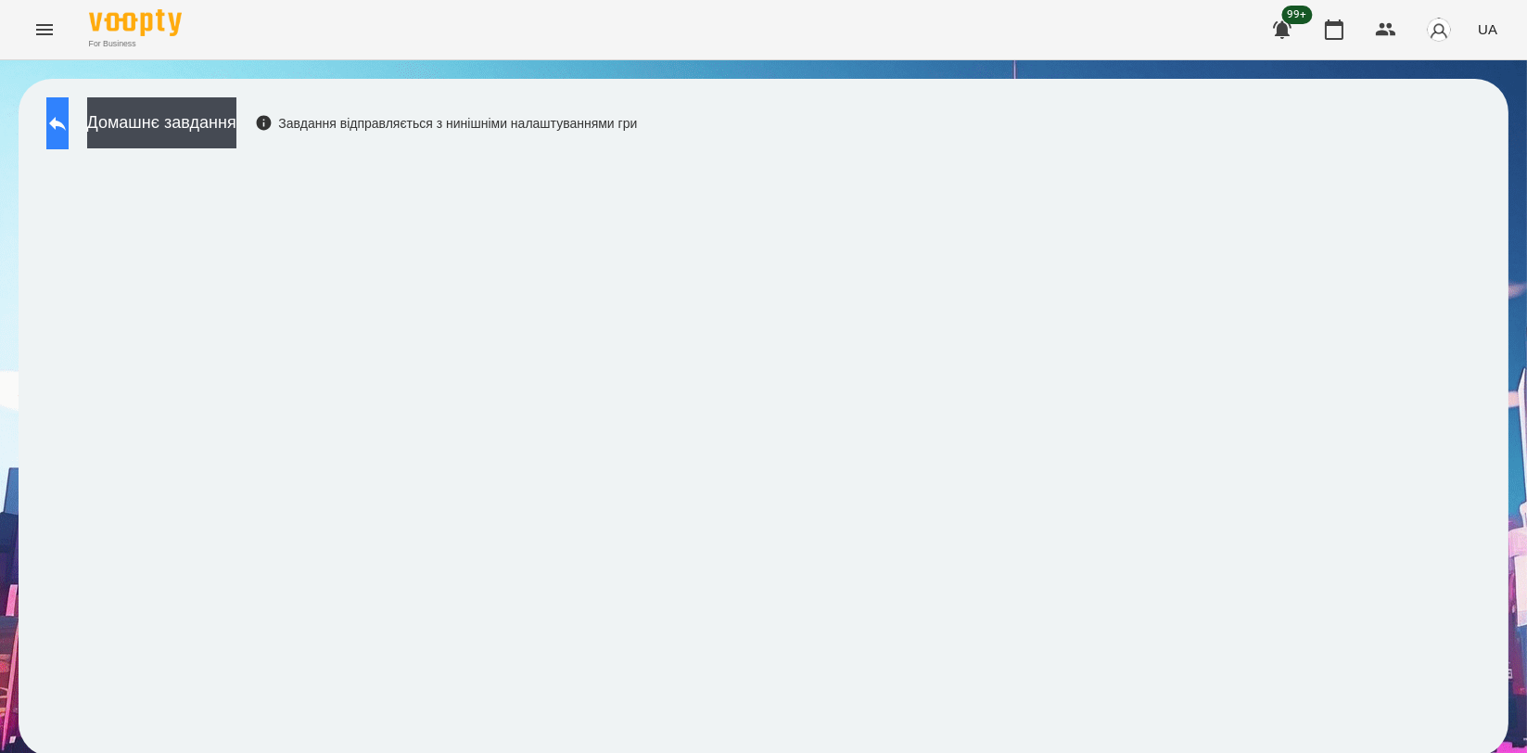
click at [49, 120] on button at bounding box center [57, 123] width 22 height 52
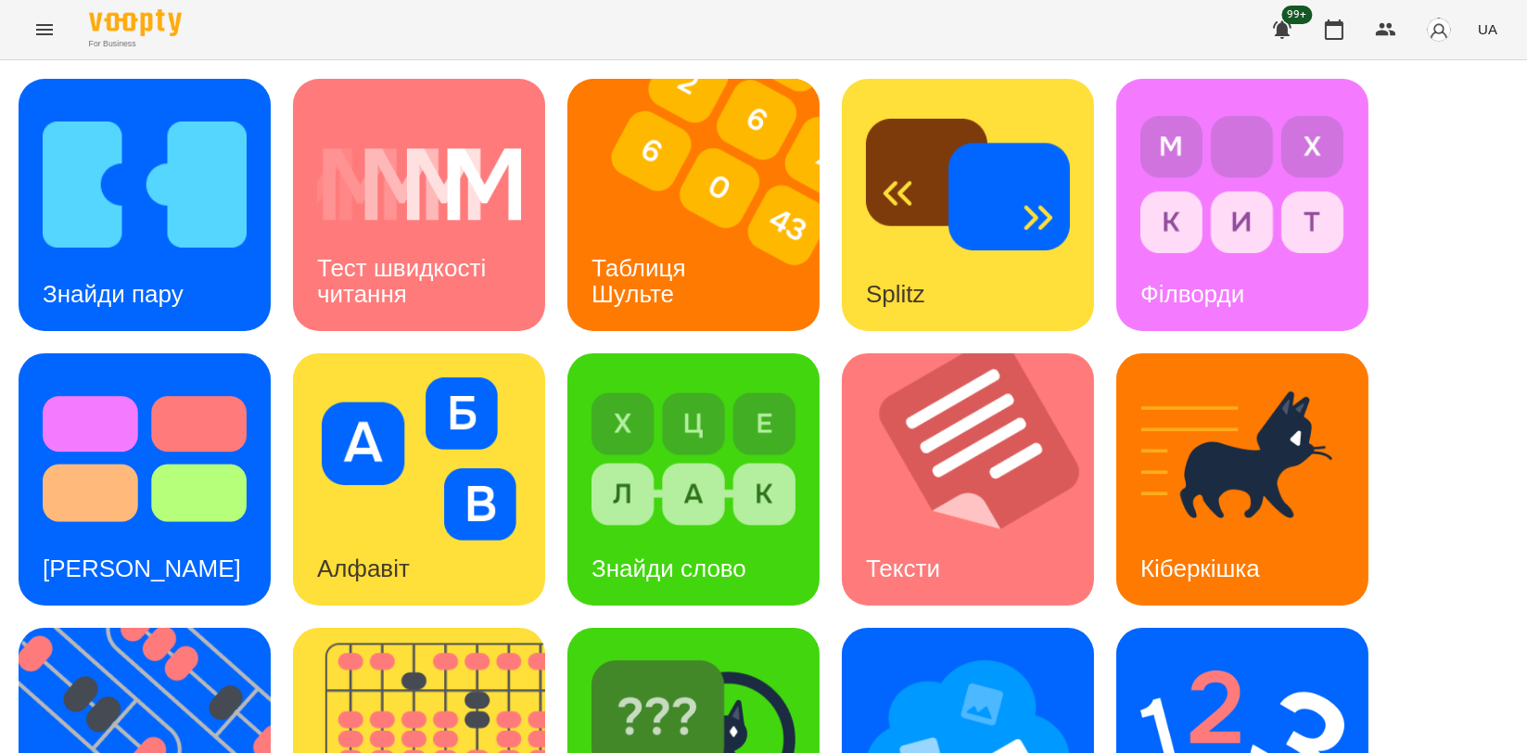
scroll to position [420, 0]
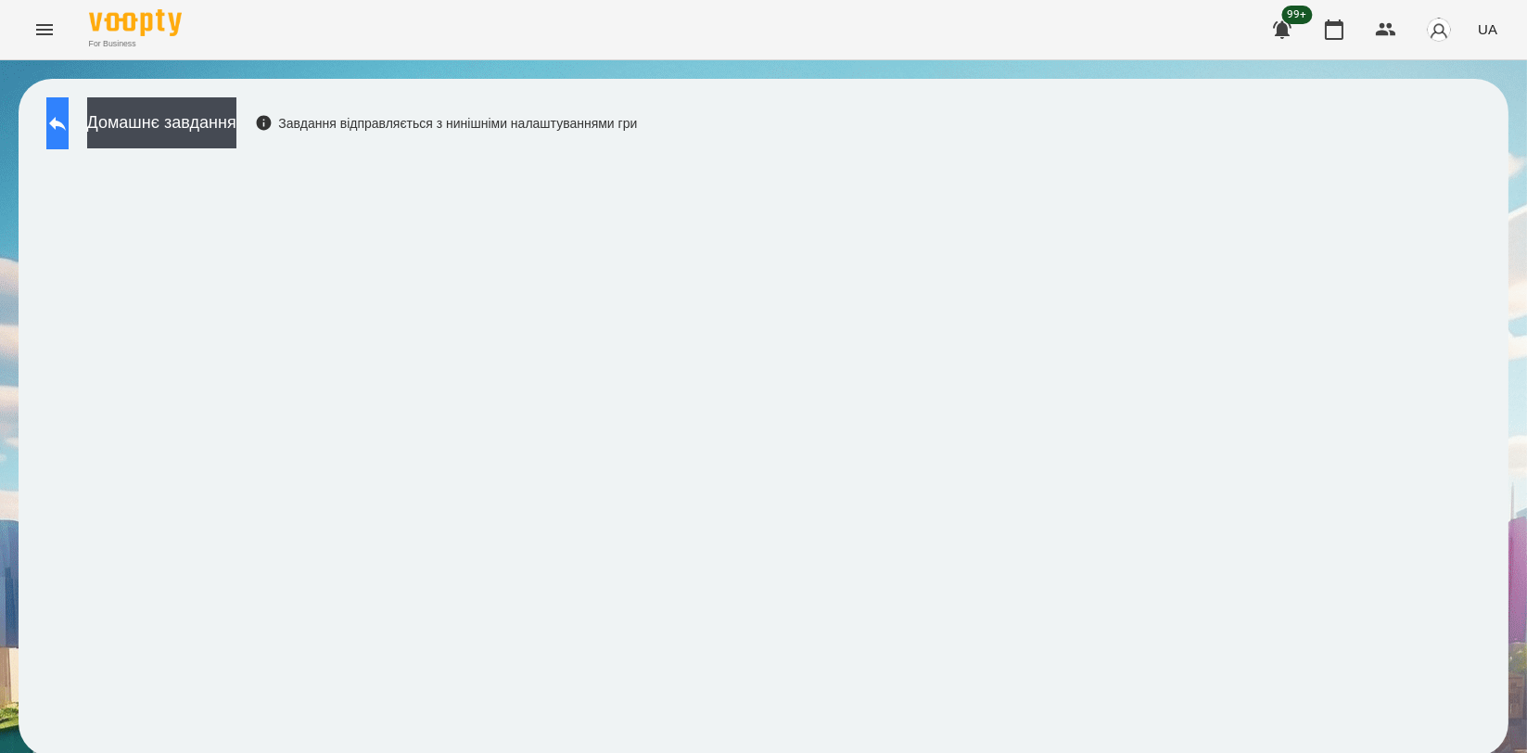
click at [67, 125] on icon at bounding box center [57, 123] width 22 height 22
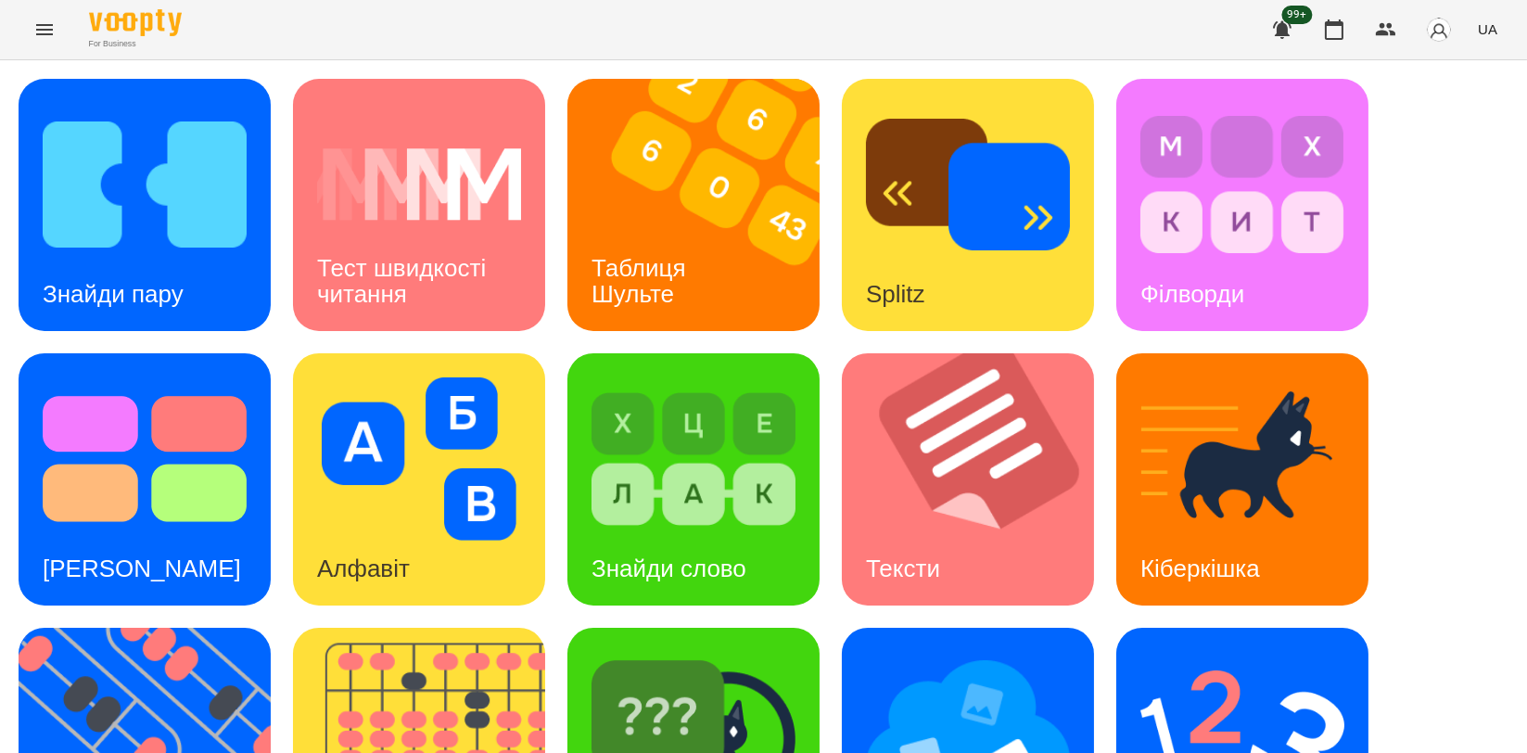
scroll to position [412, 0]
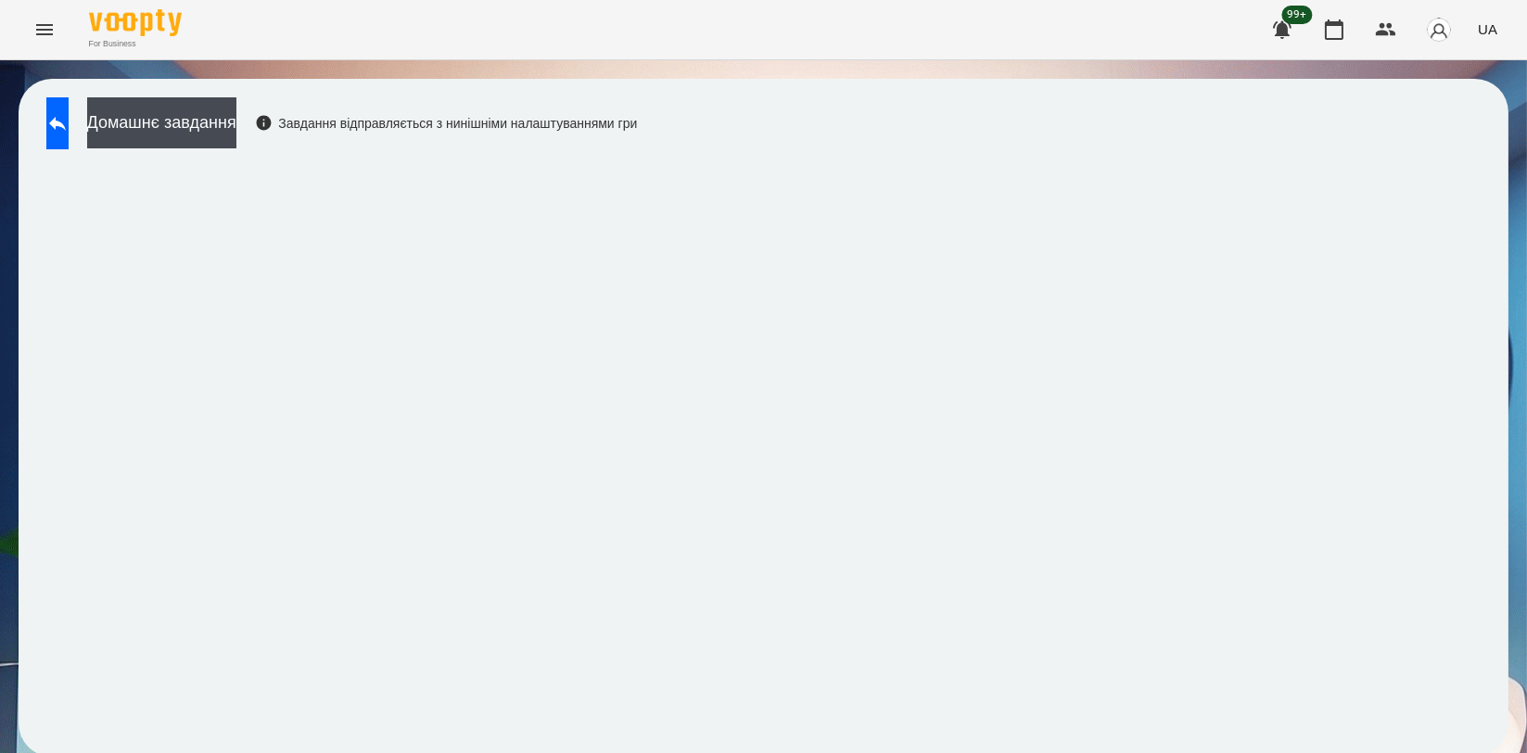
scroll to position [3, 0]
click at [69, 121] on icon at bounding box center [57, 123] width 22 height 22
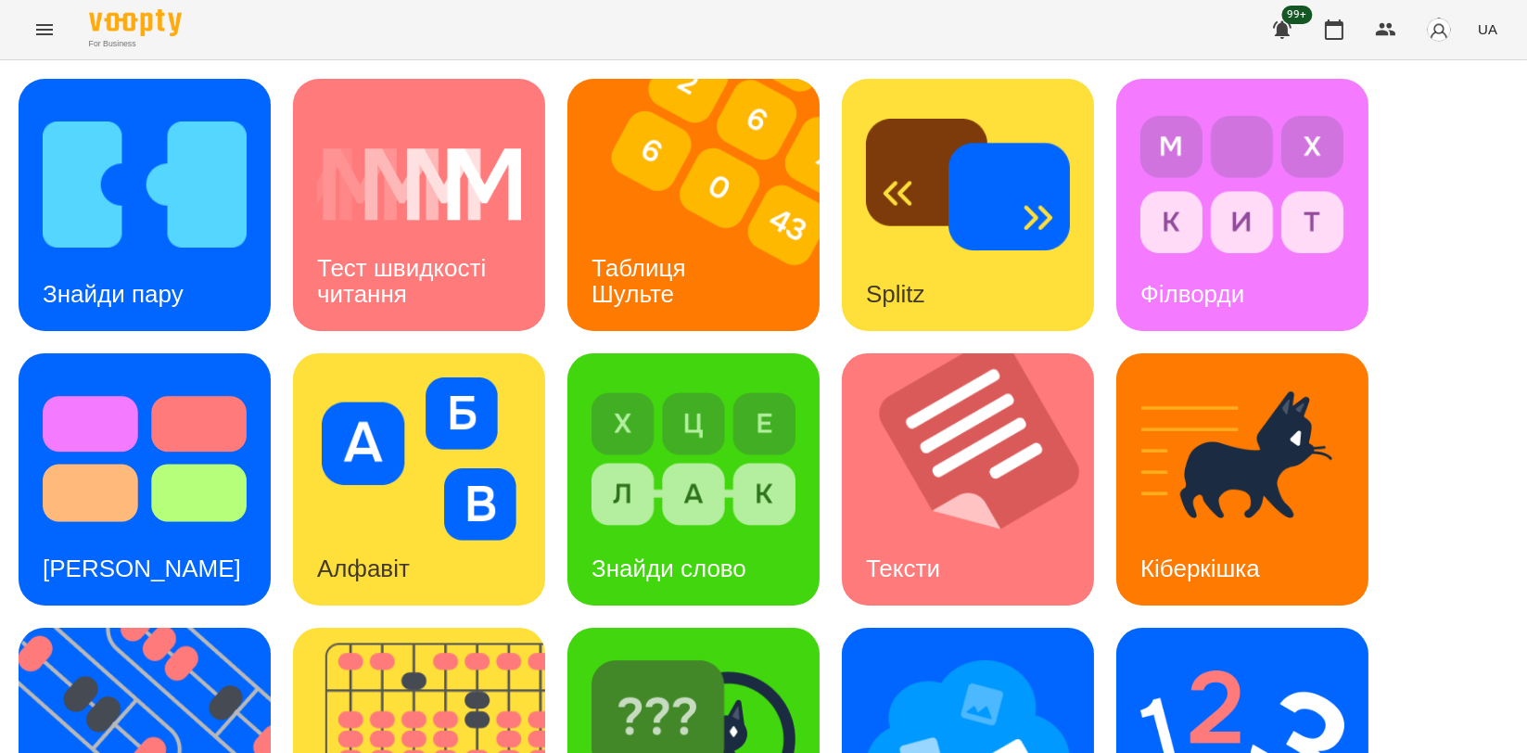
scroll to position [420, 0]
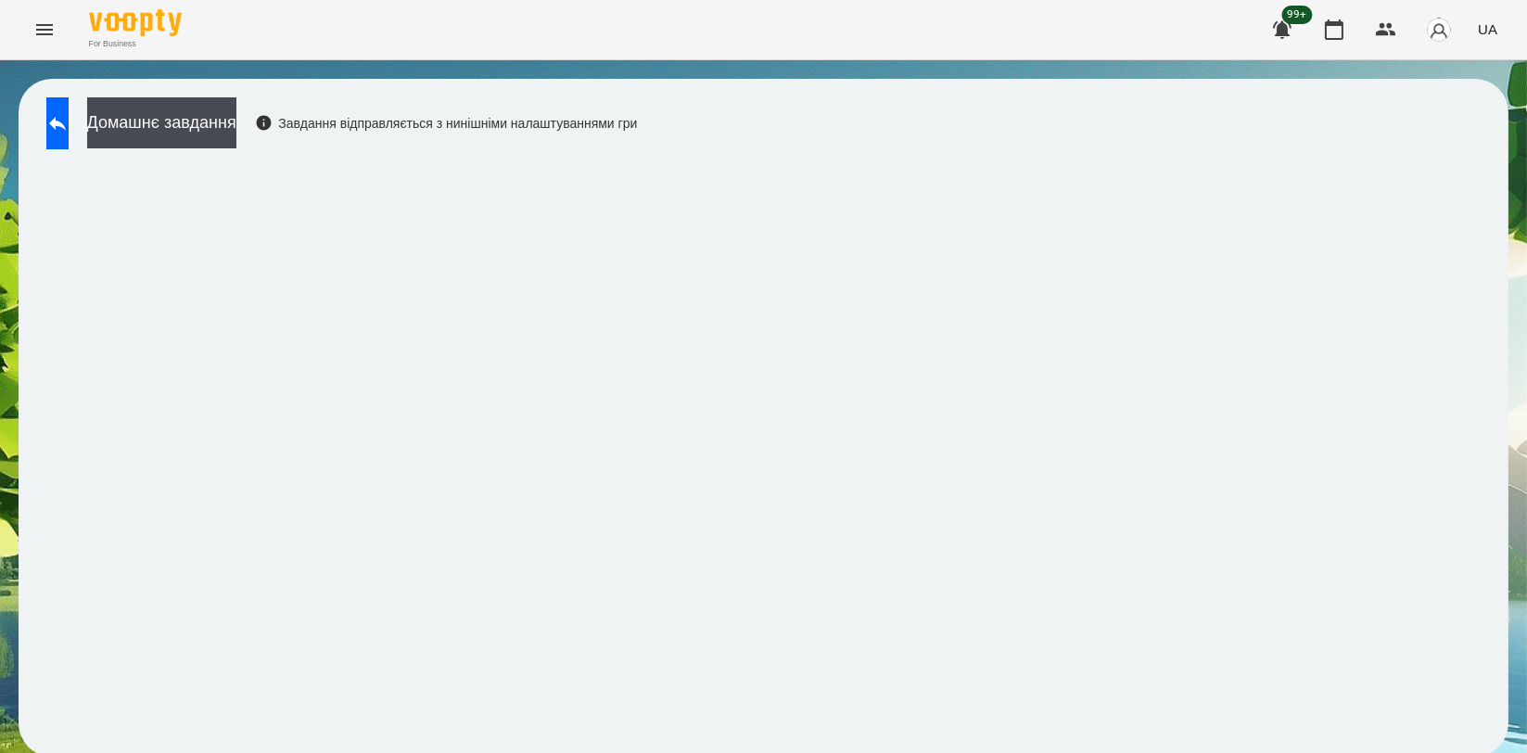
scroll to position [3, 0]
click at [69, 139] on button at bounding box center [57, 123] width 22 height 52
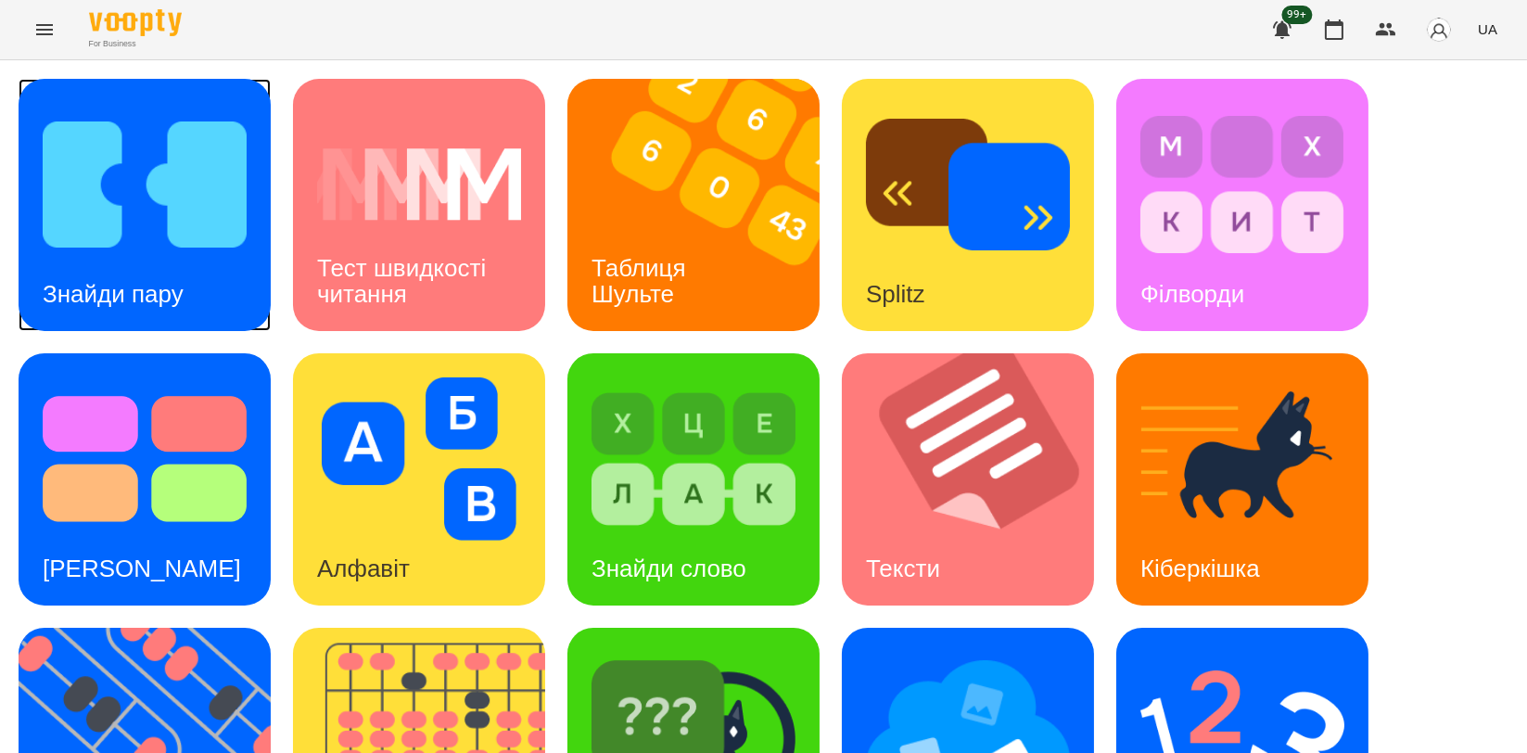
click at [146, 261] on div "Знайди пару" at bounding box center [113, 294] width 189 height 73
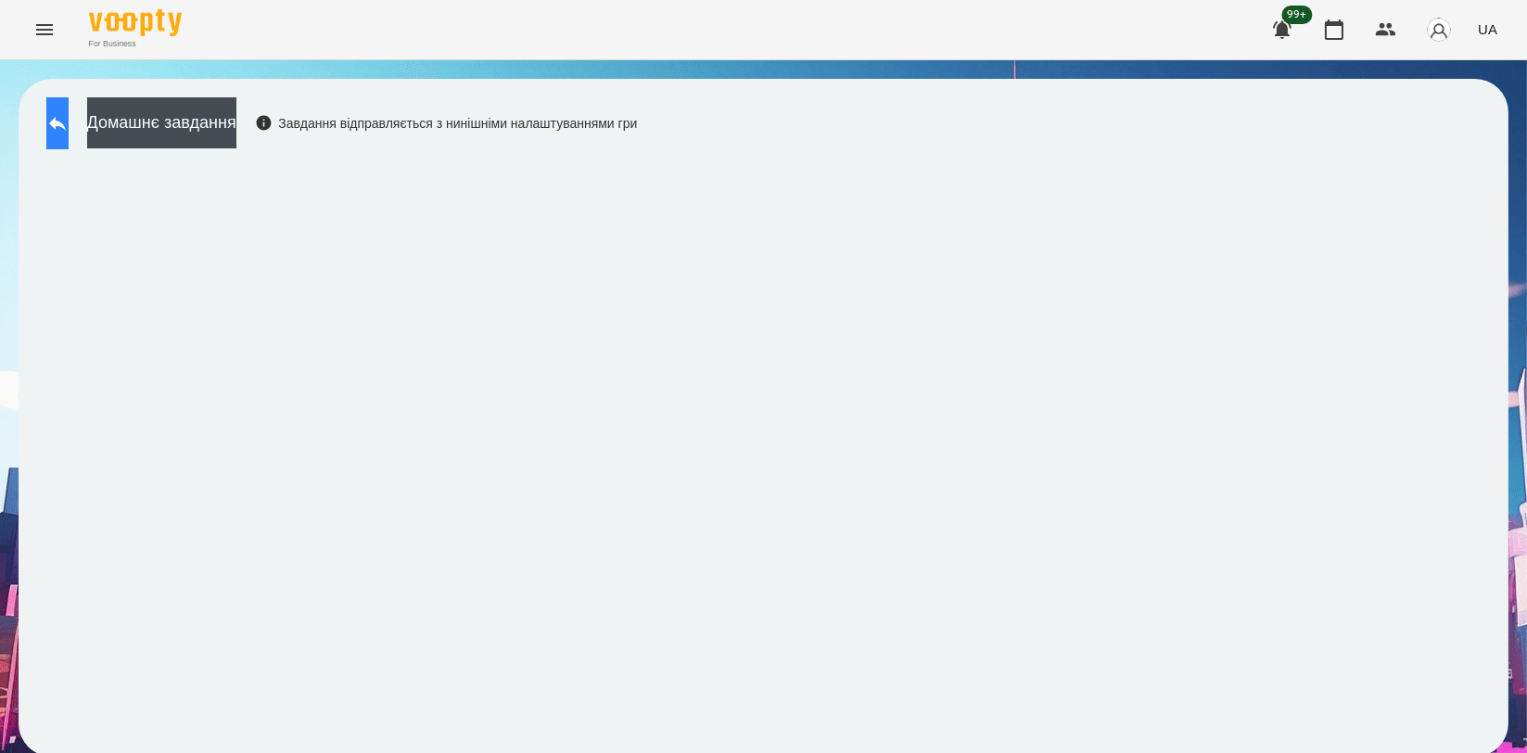
click at [57, 106] on button at bounding box center [57, 123] width 22 height 52
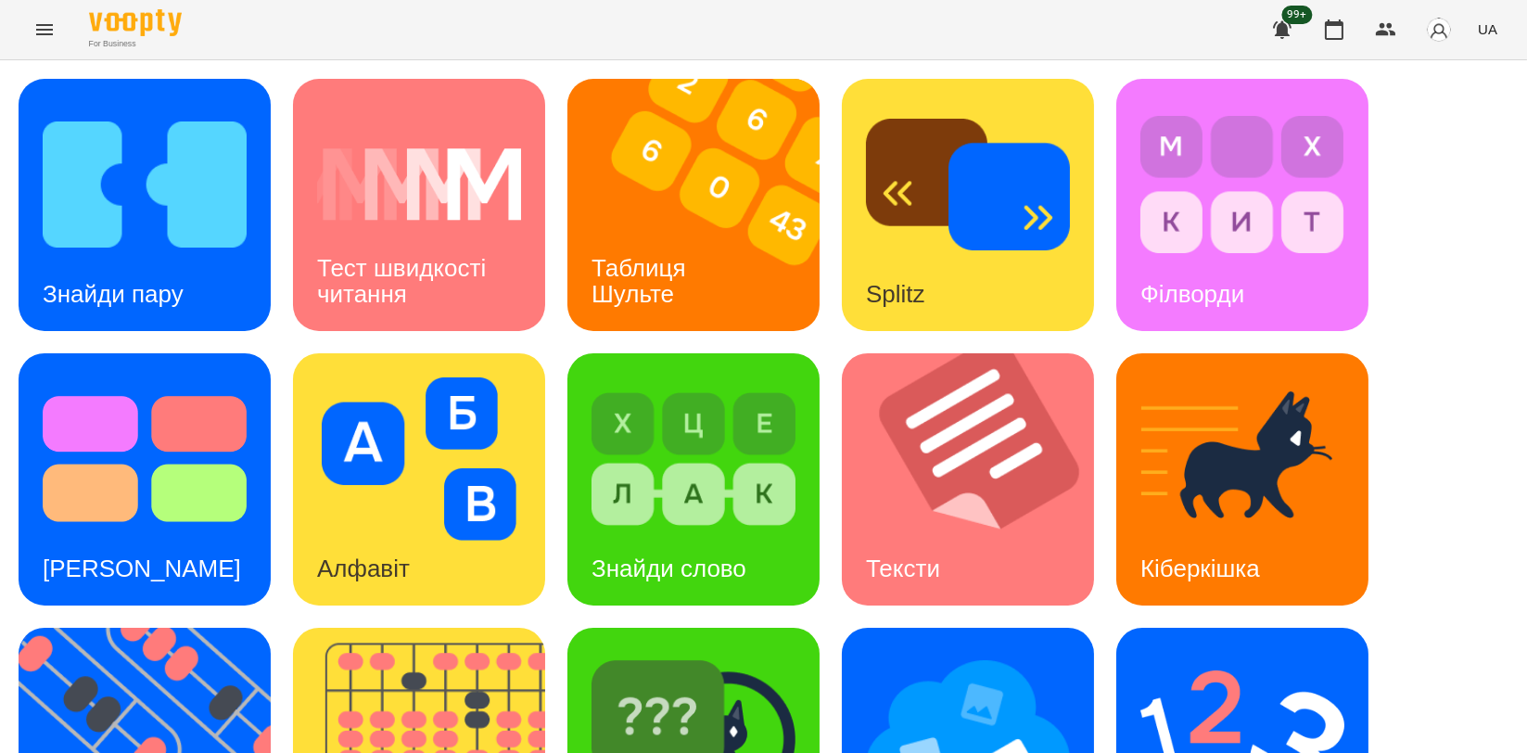
scroll to position [412, 0]
click at [693, 652] on img at bounding box center [693, 733] width 204 height 163
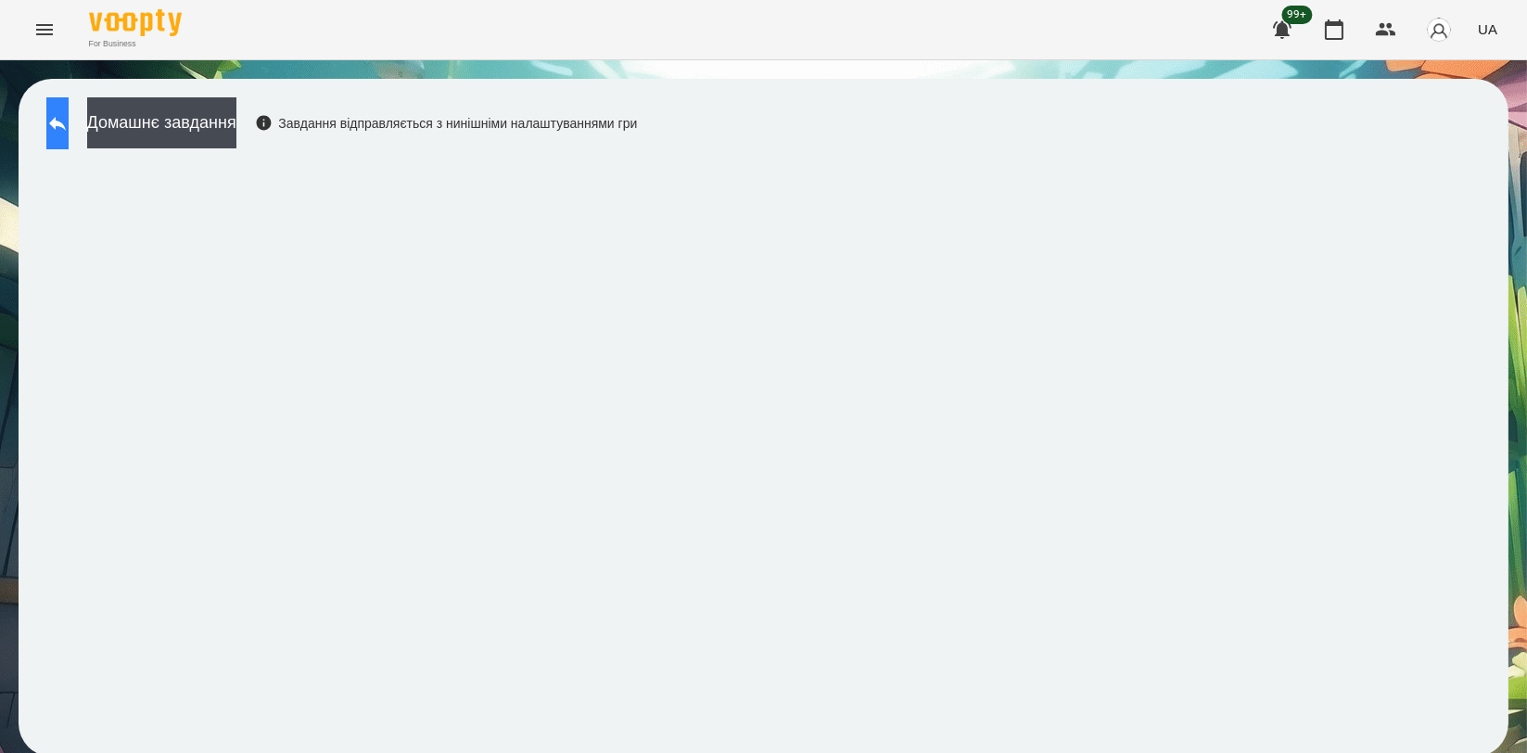
click at [69, 123] on button at bounding box center [57, 123] width 22 height 52
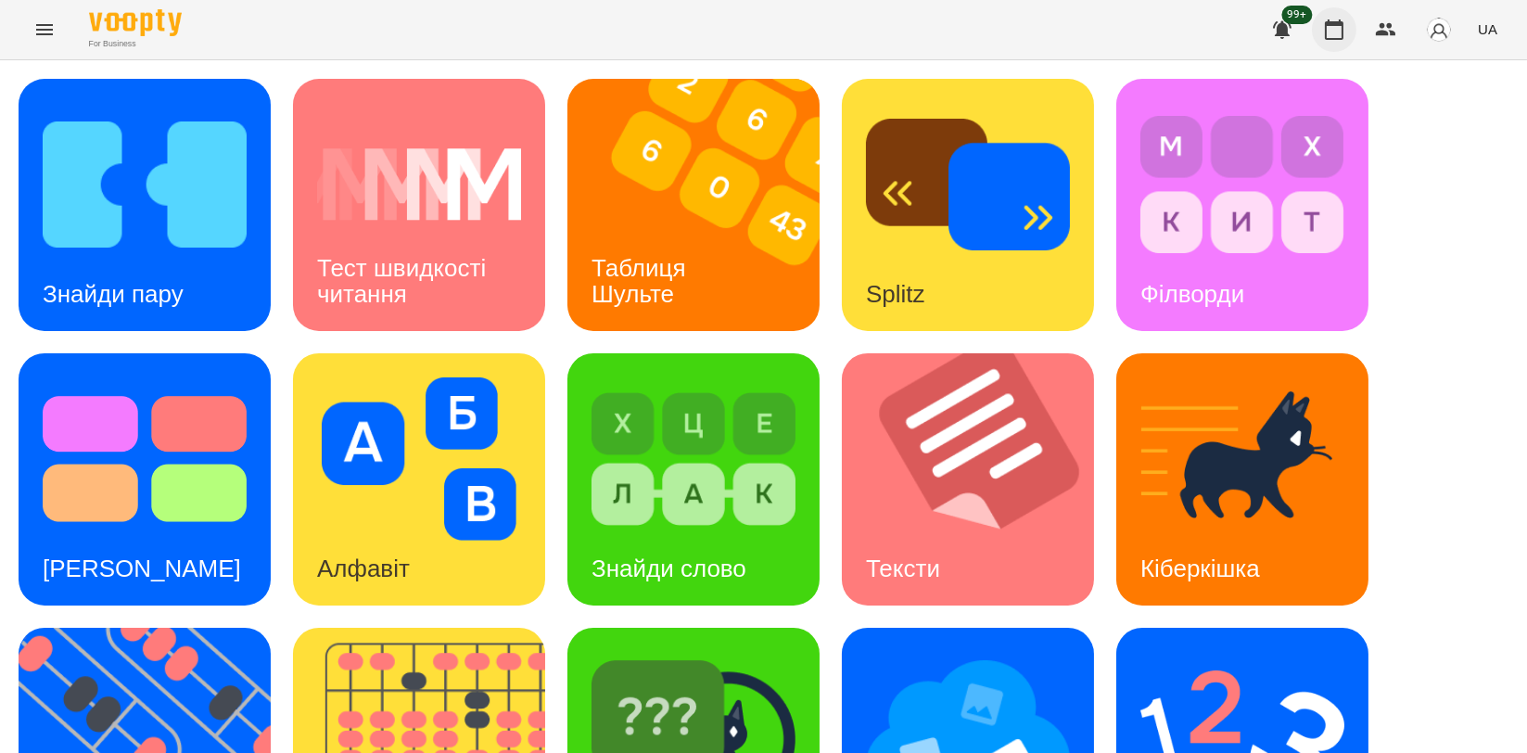
click at [1352, 43] on button "button" at bounding box center [1334, 29] width 44 height 44
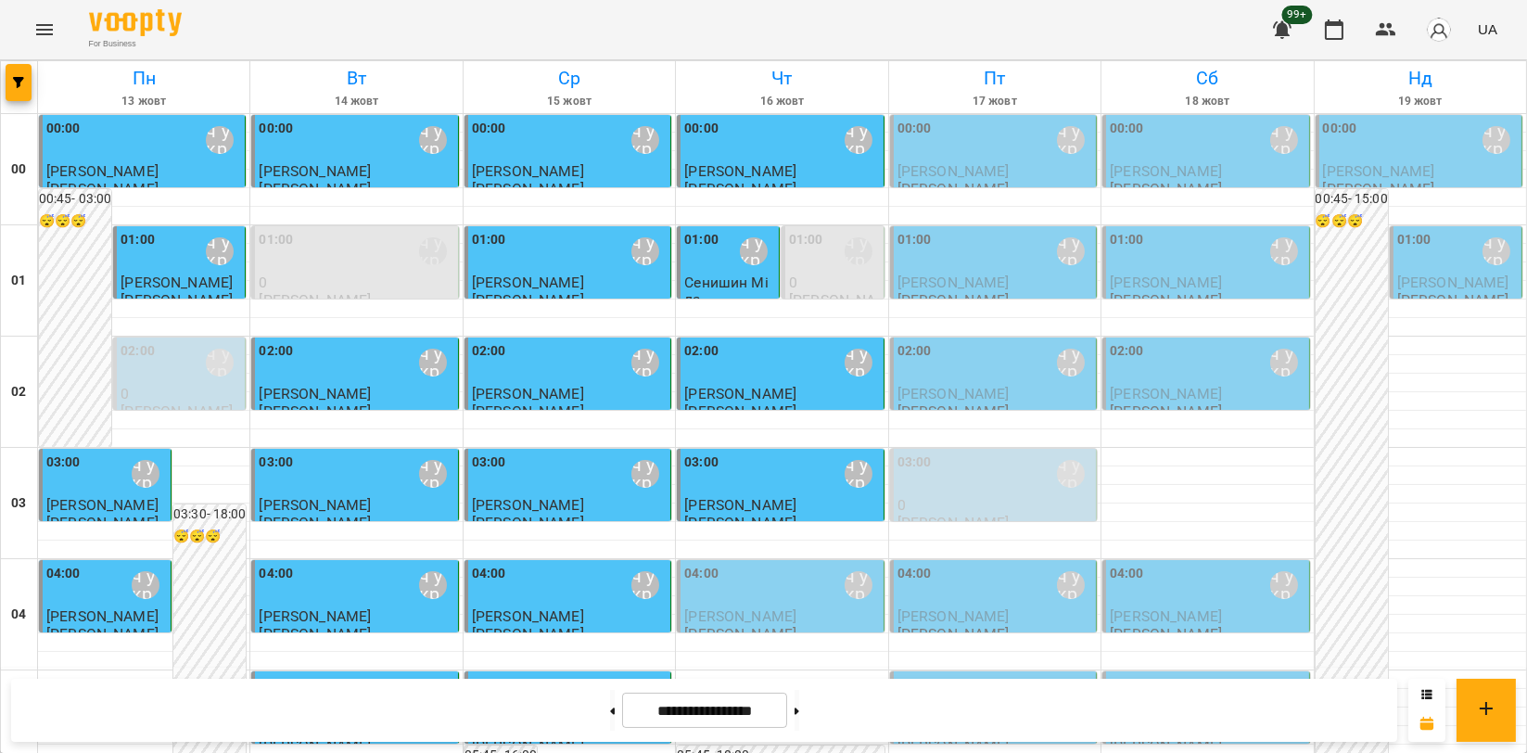
click at [824, 616] on p "[PERSON_NAME]" at bounding box center [781, 616] width 195 height 16
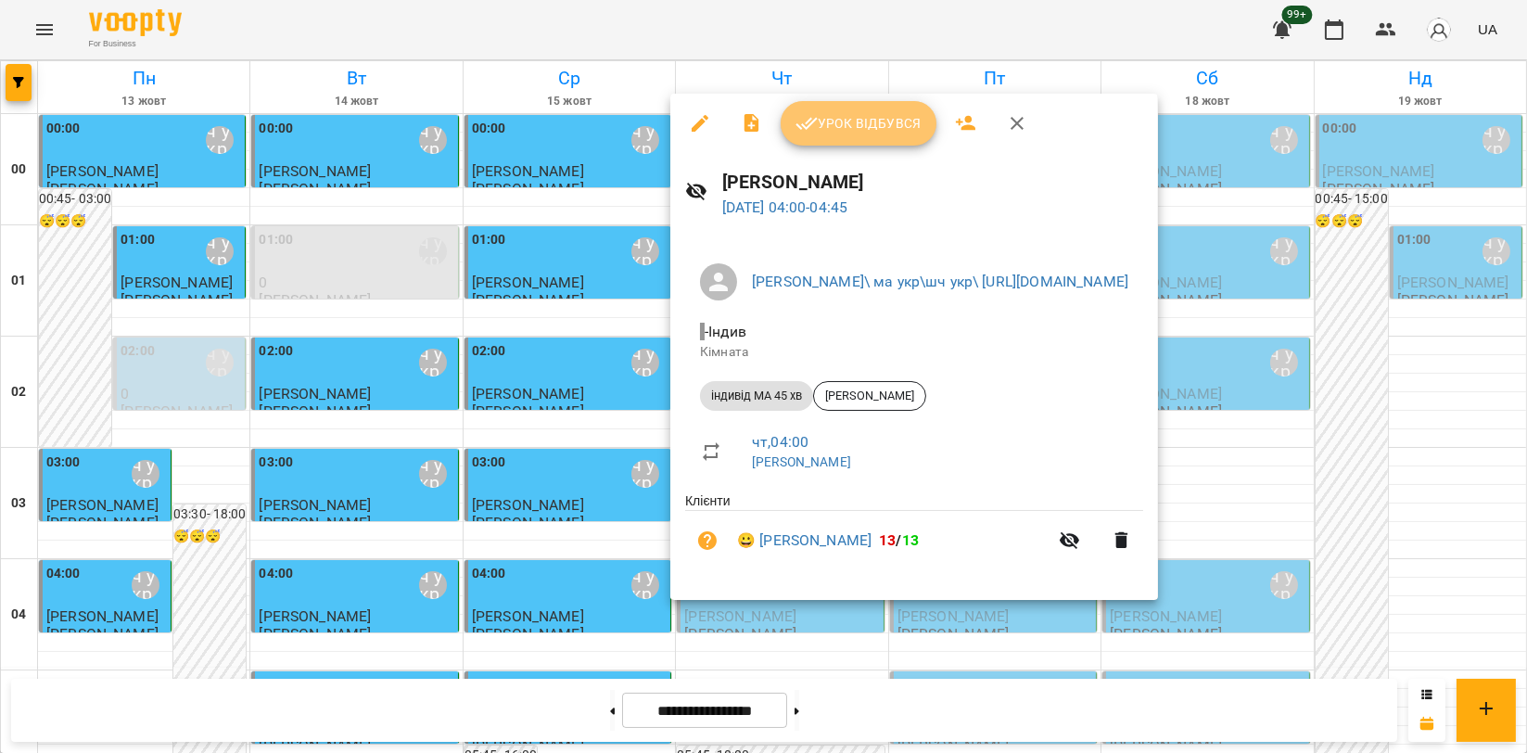
click at [849, 128] on span "Урок відбувся" at bounding box center [858, 123] width 126 height 22
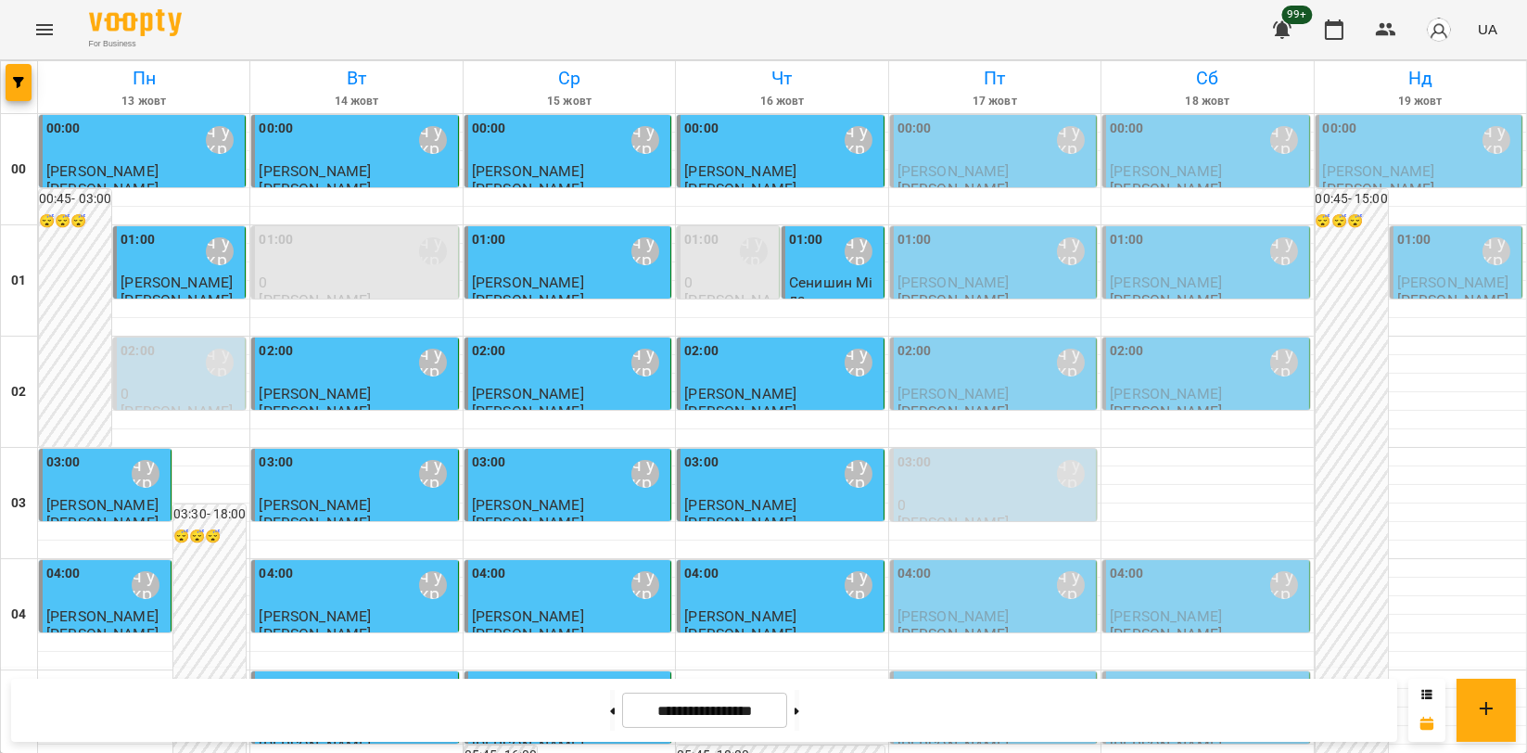
scroll to position [55, 0]
click at [933, 452] on div "03:00 [PERSON_NAME]\ ма укр\шч укр\ [URL][DOMAIN_NAME]" at bounding box center [994, 473] width 195 height 43
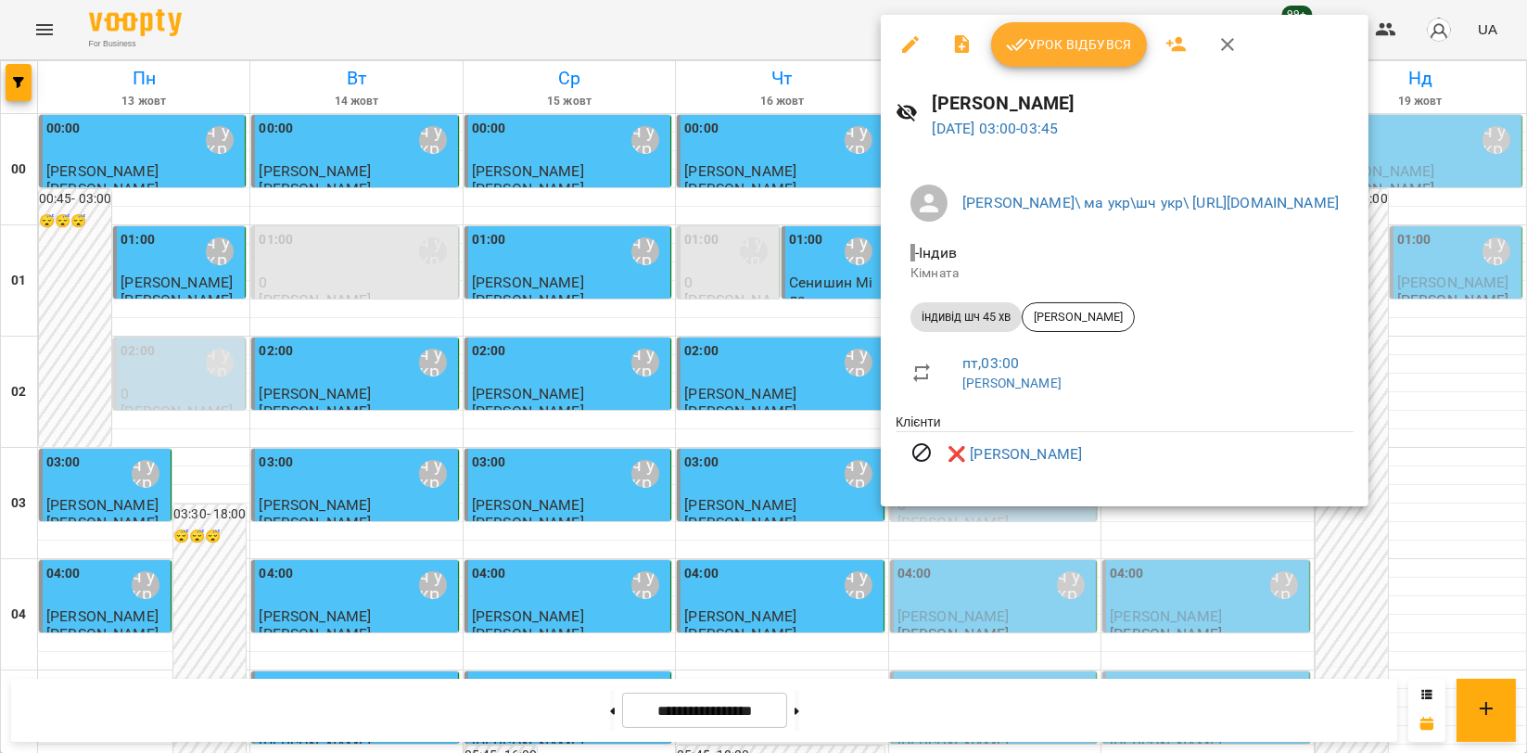
click at [1227, 50] on icon "button" at bounding box center [1227, 44] width 22 height 22
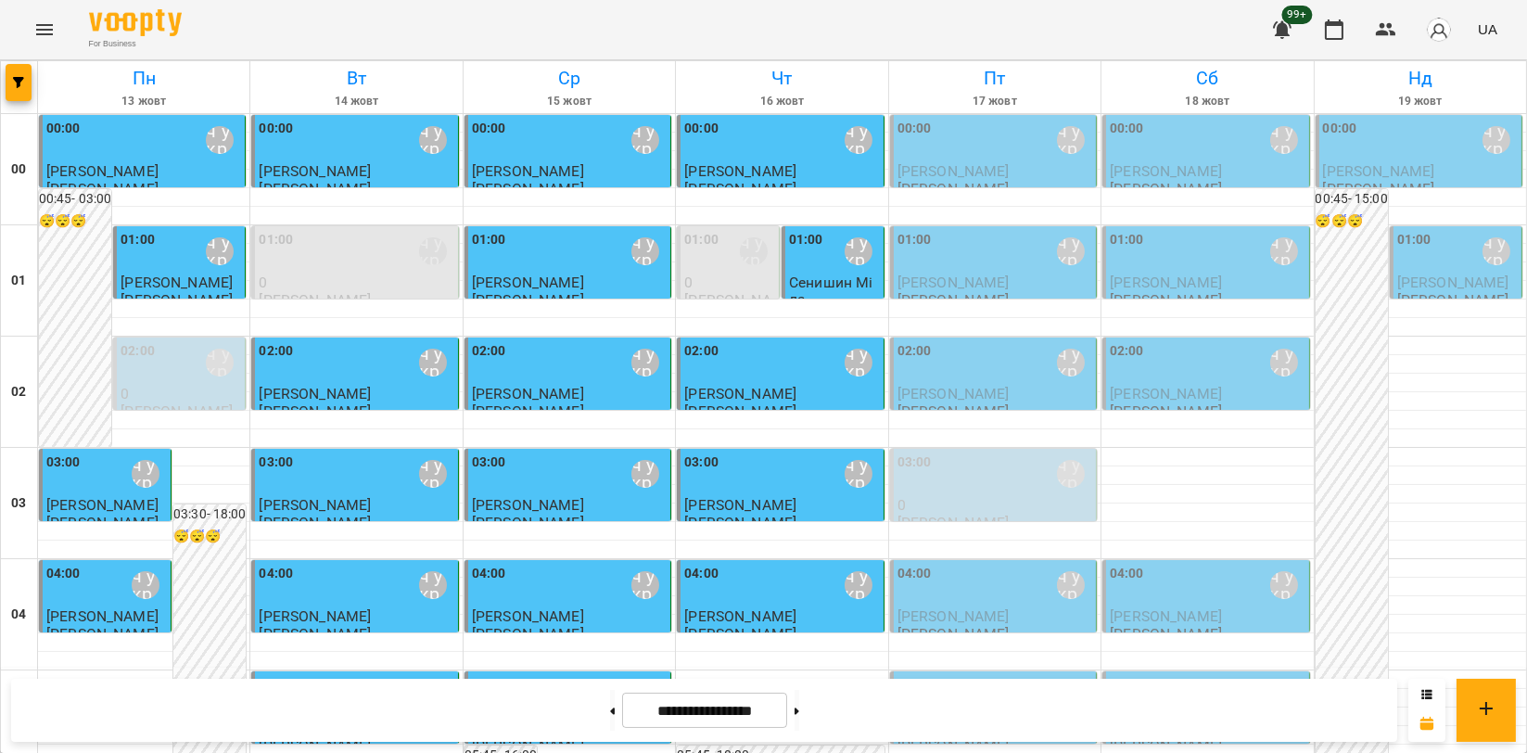
scroll to position [0, 0]
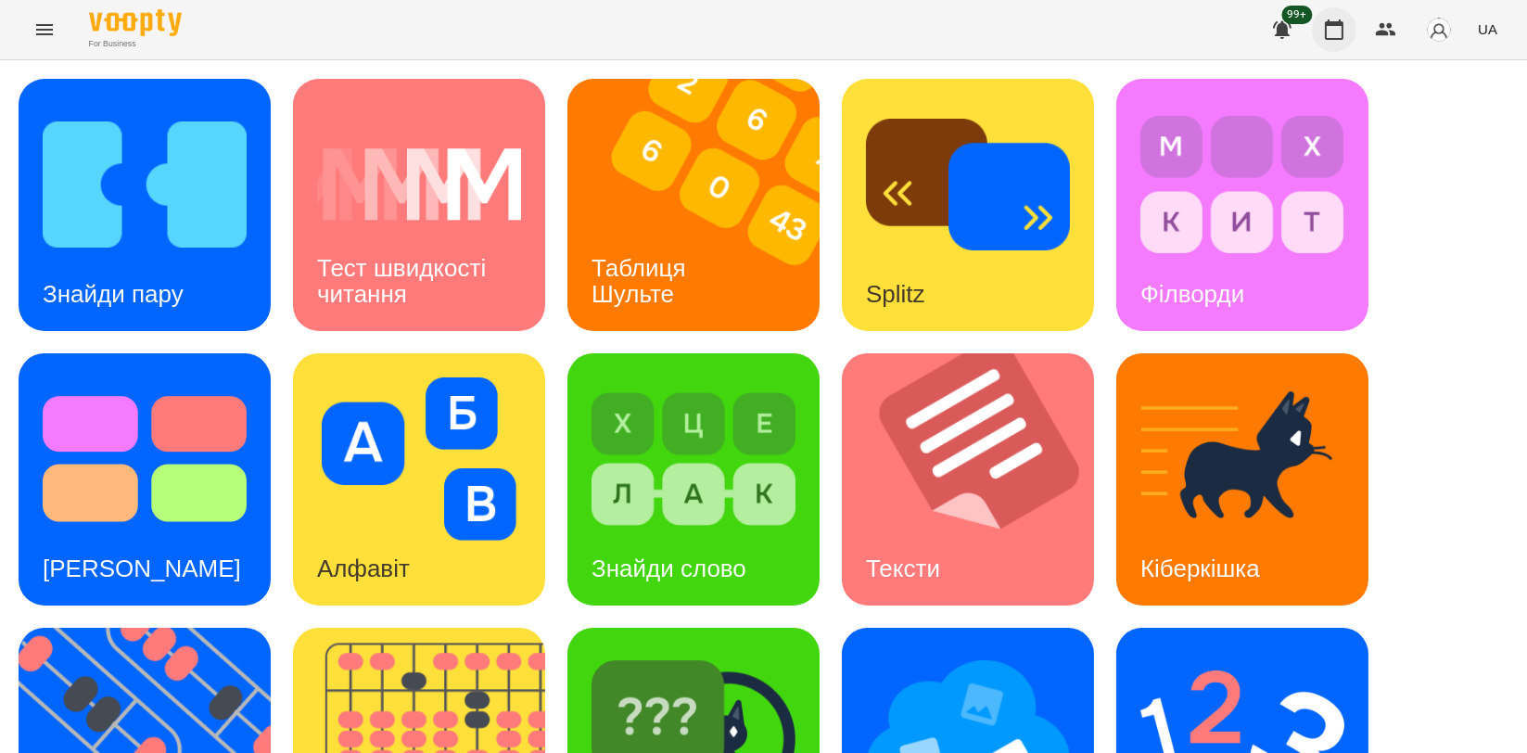
click at [1334, 36] on icon "button" at bounding box center [1334, 30] width 22 height 22
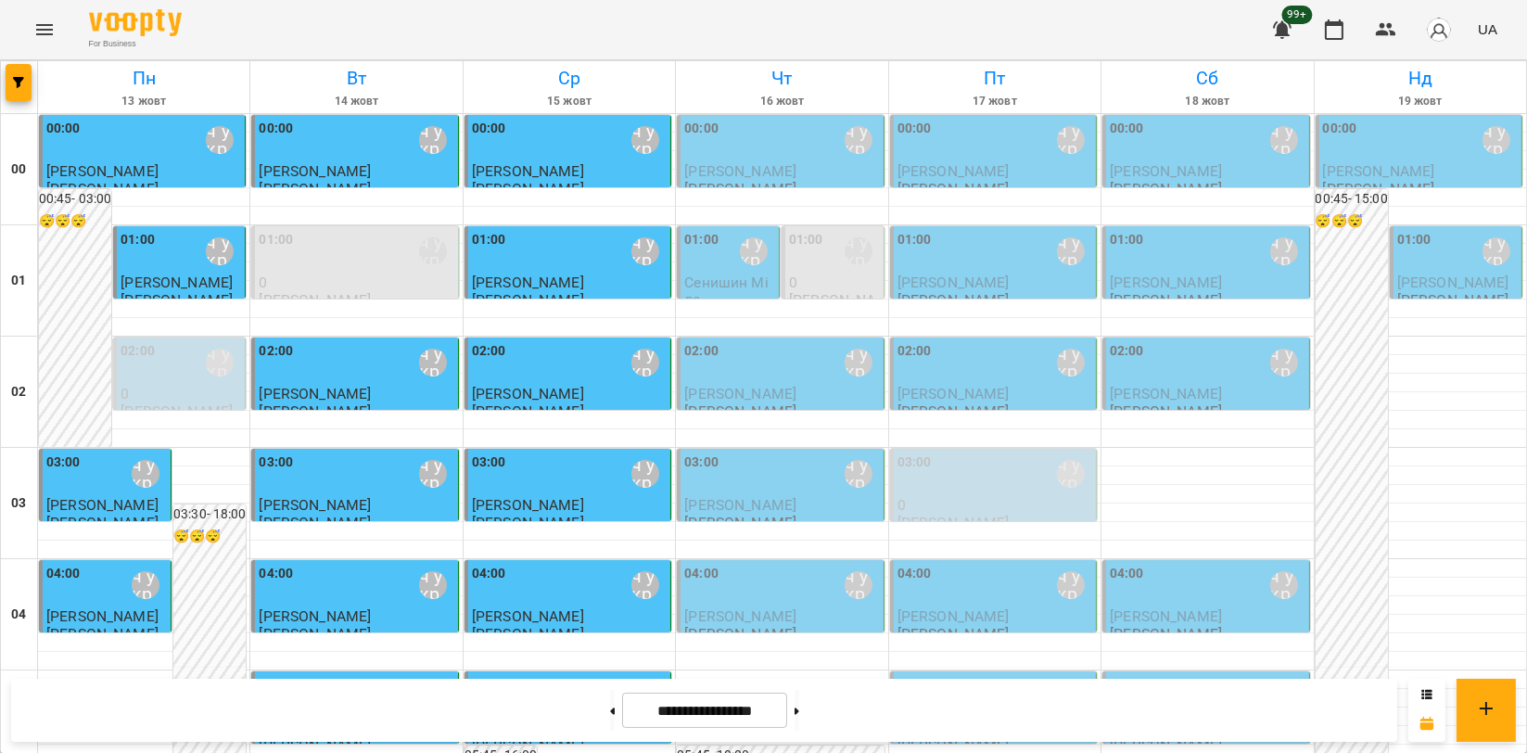
click at [706, 160] on div "00:00" at bounding box center [701, 140] width 34 height 43
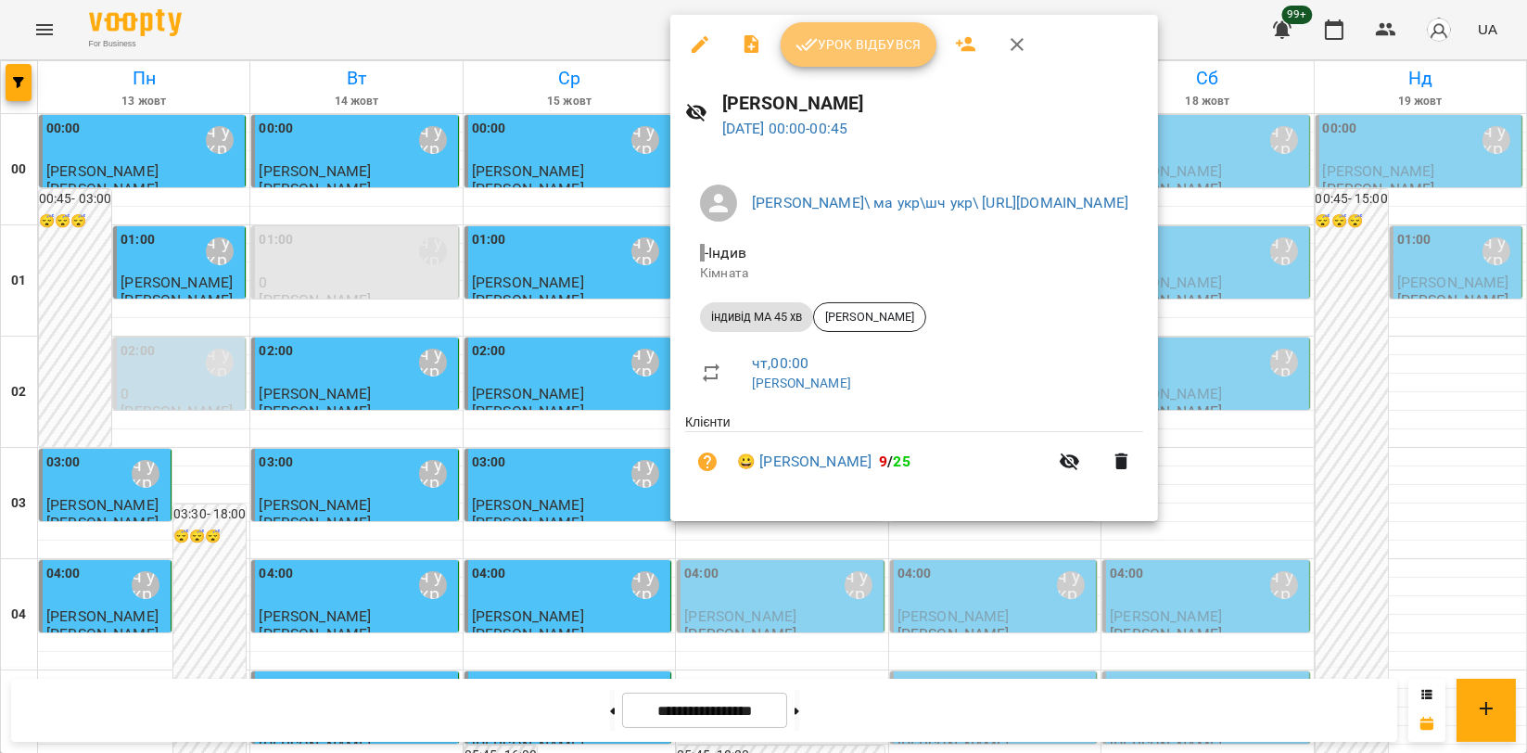
click at [832, 35] on span "Урок відбувся" at bounding box center [858, 44] width 126 height 22
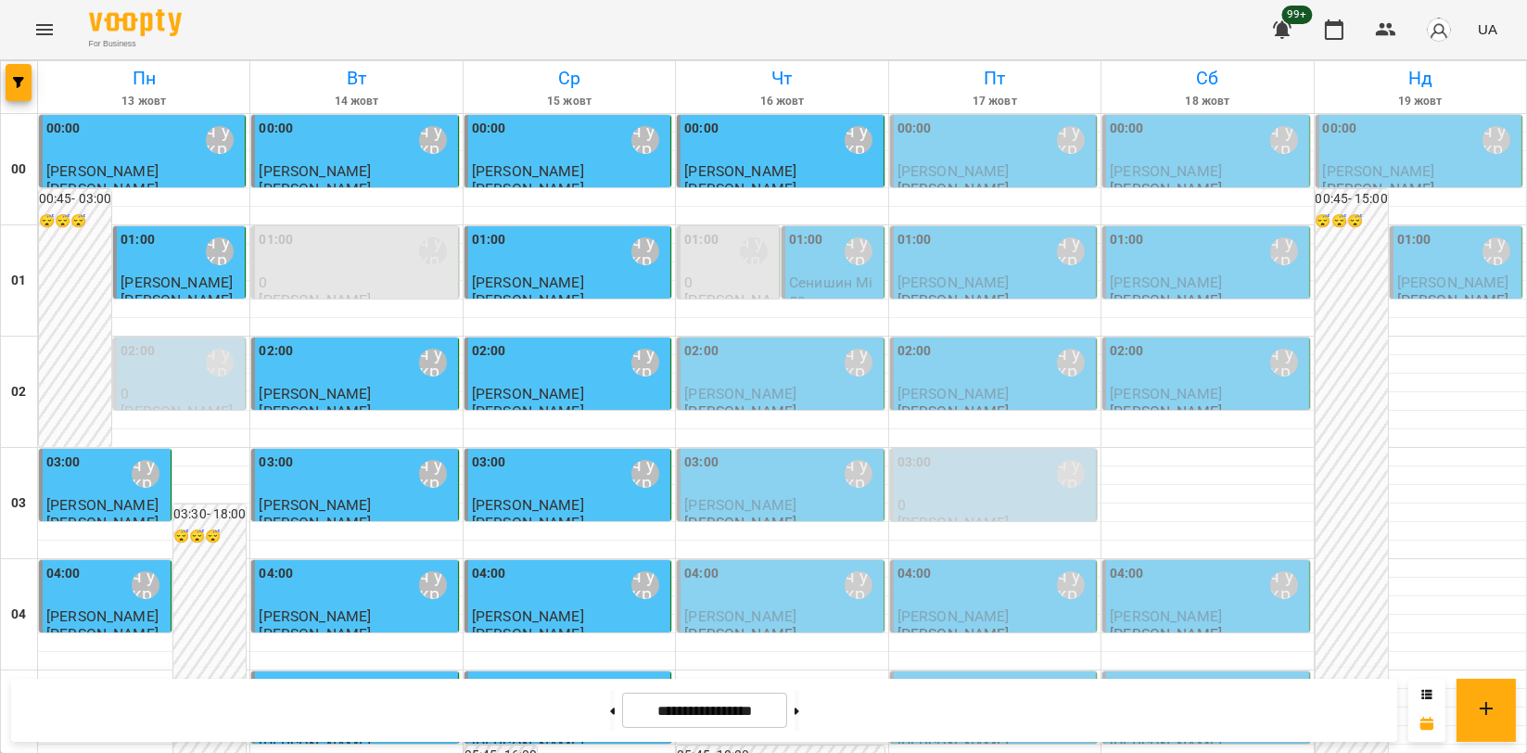
click at [832, 273] on div "01:00 [PERSON_NAME]\ ма укр\шч укр\ [URL][DOMAIN_NAME]" at bounding box center [834, 252] width 91 height 44
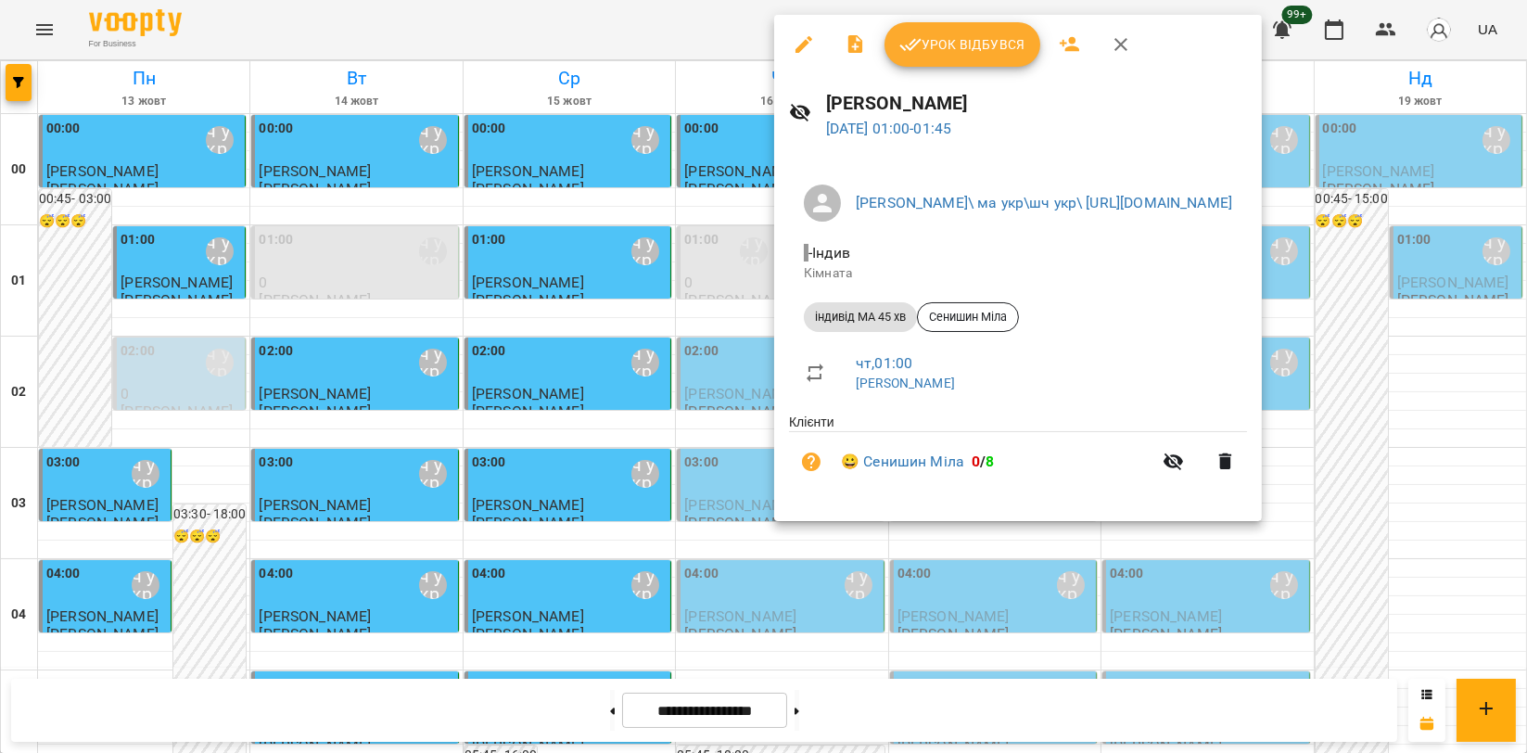
click at [969, 57] on button "Урок відбувся" at bounding box center [962, 44] width 156 height 44
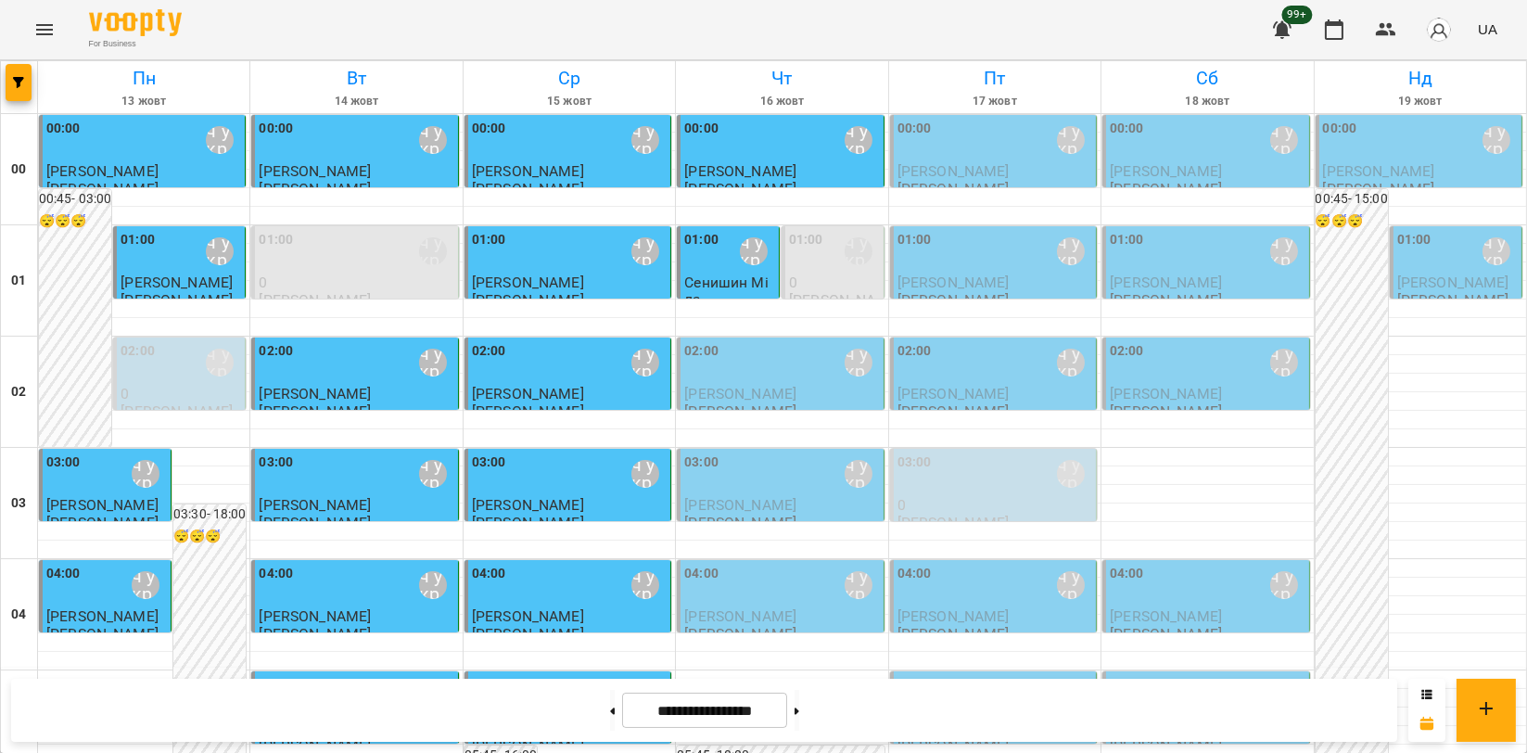
click at [710, 360] on div "02:00 [PERSON_NAME]\ ма укр\шч укр\ [URL][DOMAIN_NAME]" at bounding box center [781, 362] width 195 height 43
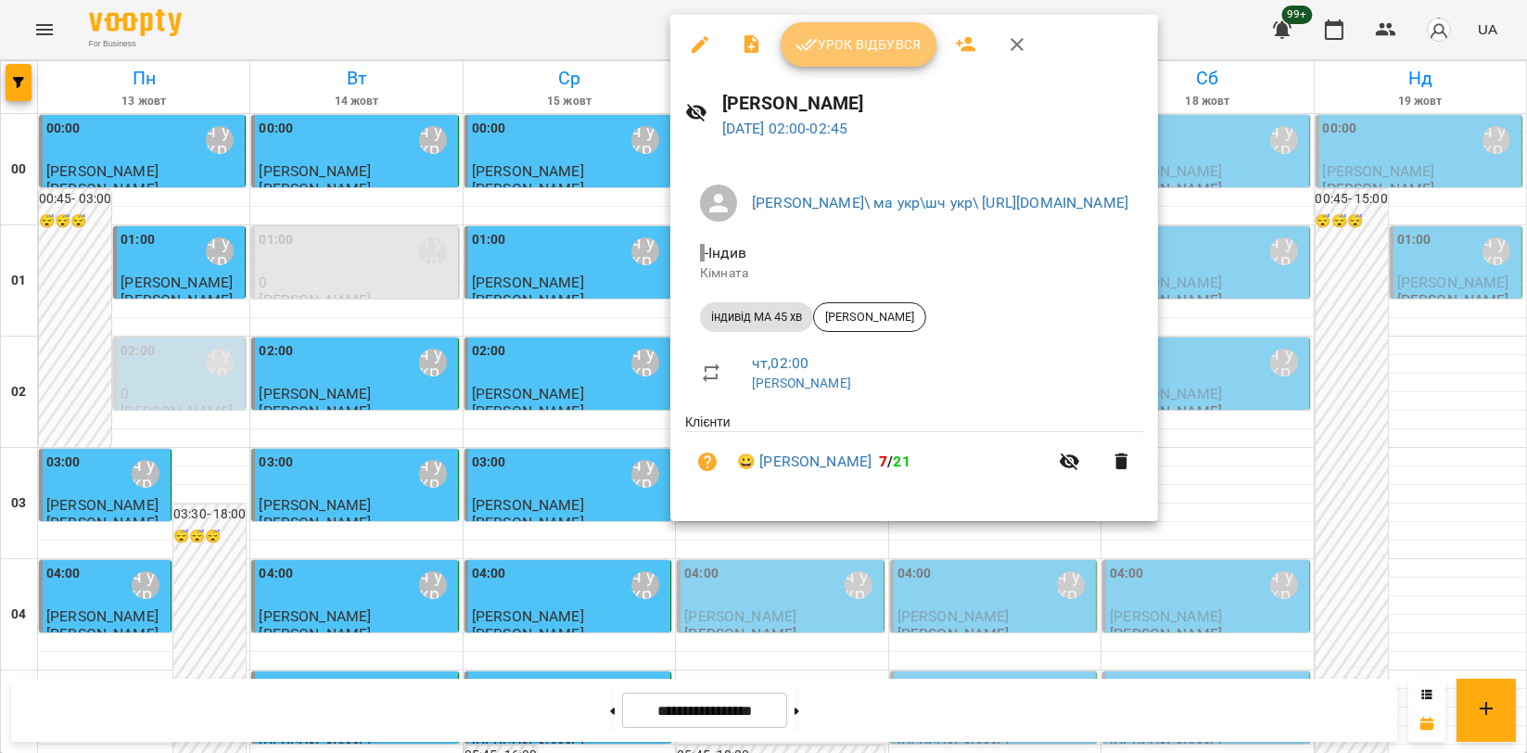
click at [817, 63] on button "Урок відбувся" at bounding box center [859, 44] width 156 height 44
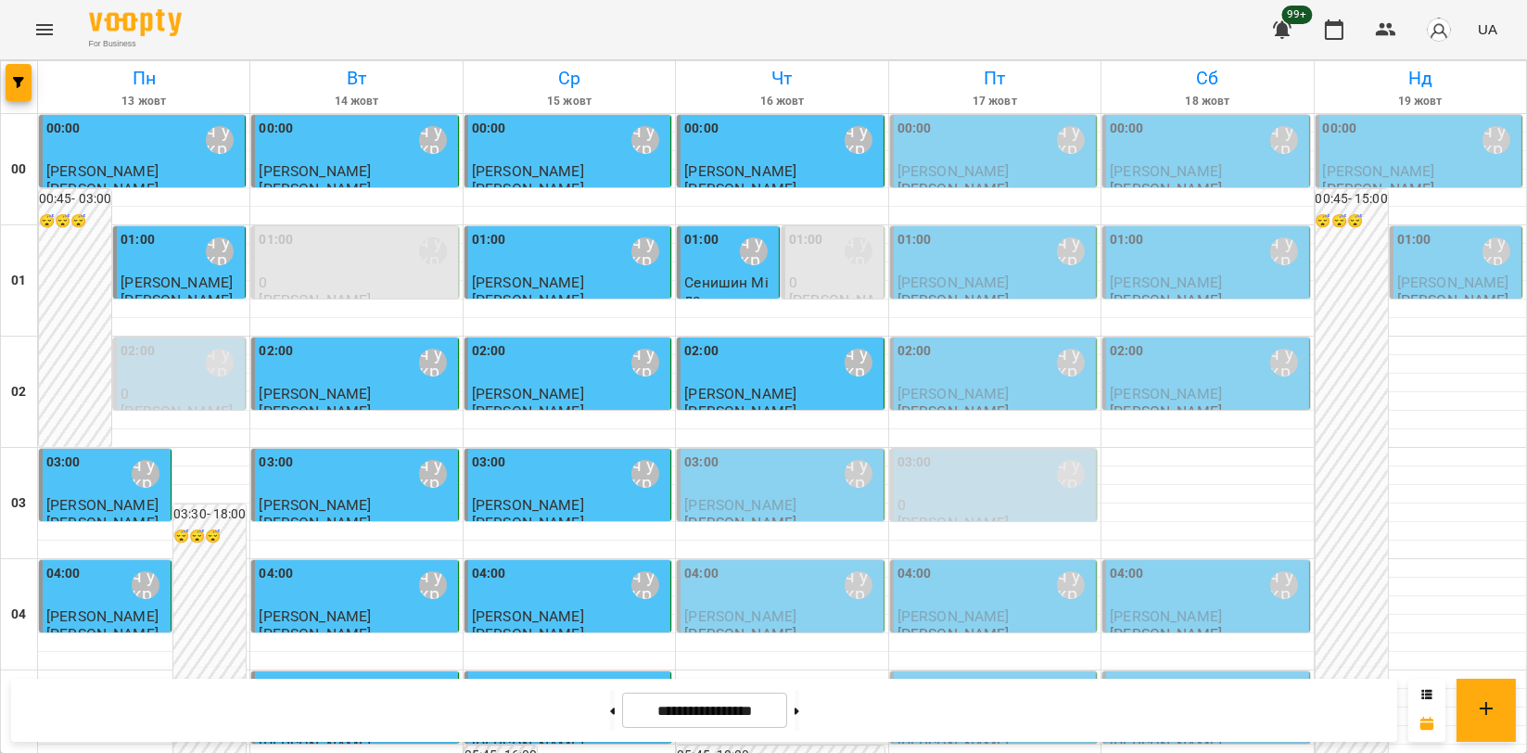
click at [805, 485] on div "03:00 [PERSON_NAME]\ ма укр\шч укр\ [URL][DOMAIN_NAME]" at bounding box center [781, 473] width 195 height 43
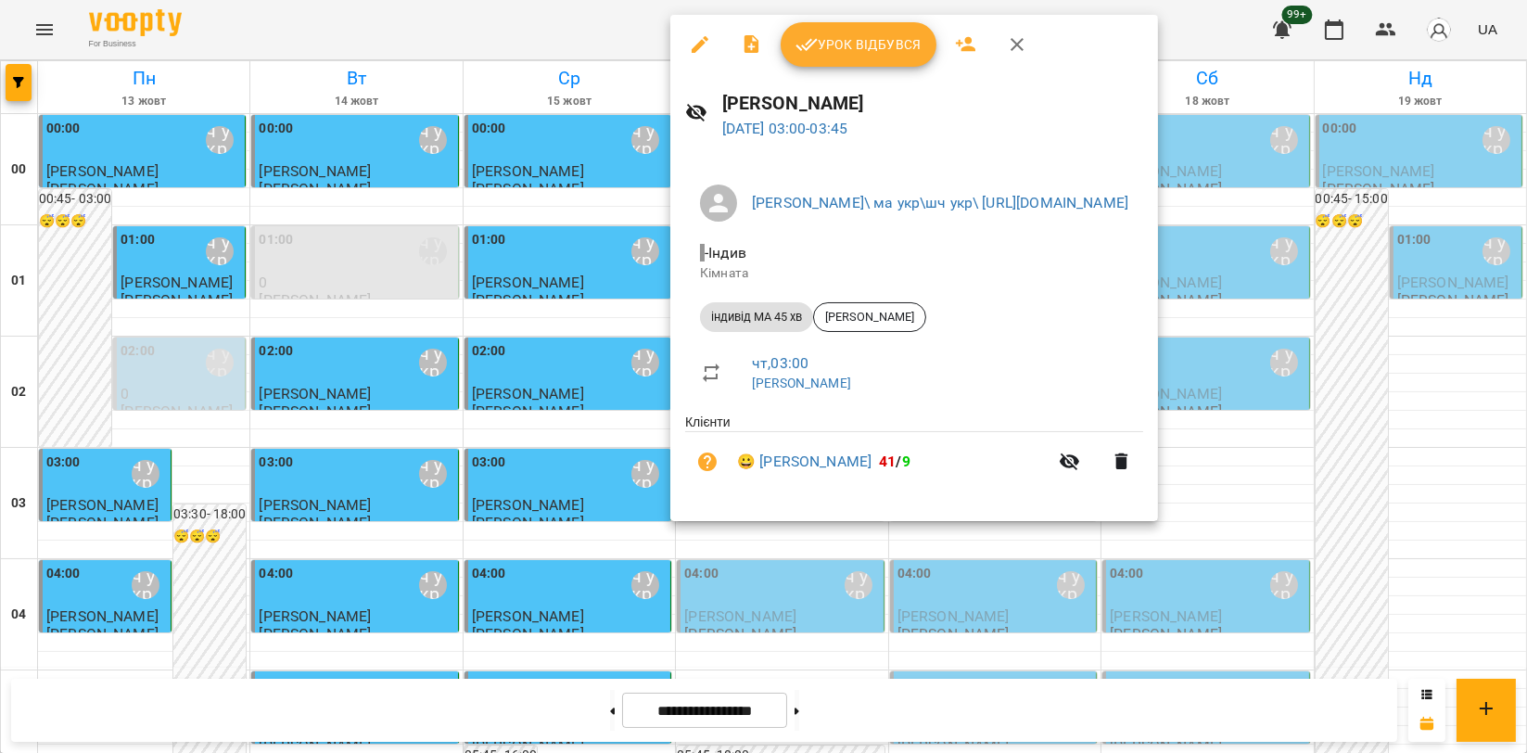
click at [850, 39] on span "Урок відбувся" at bounding box center [858, 44] width 126 height 22
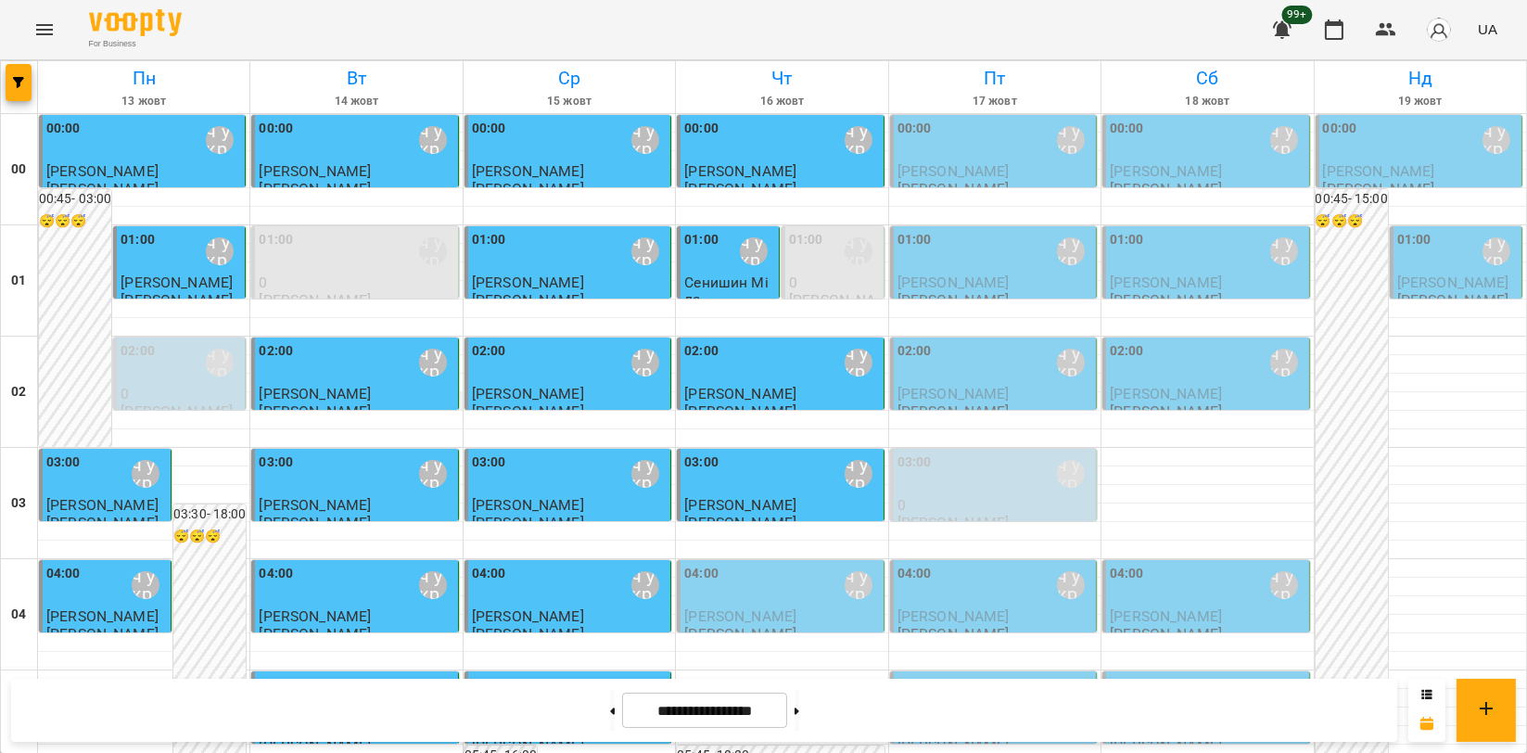
scroll to position [2115, 0]
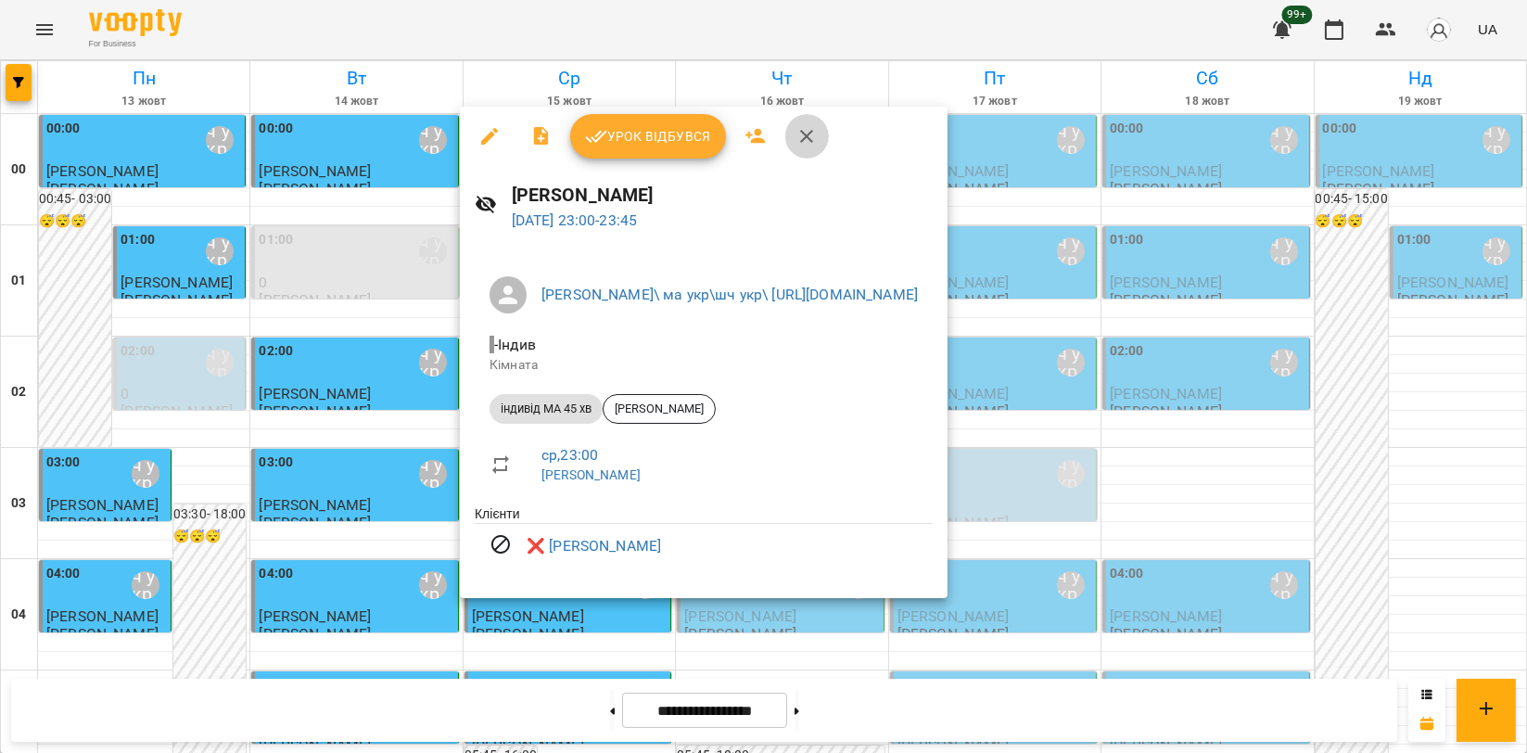
click at [796, 140] on icon "button" at bounding box center [806, 136] width 22 height 22
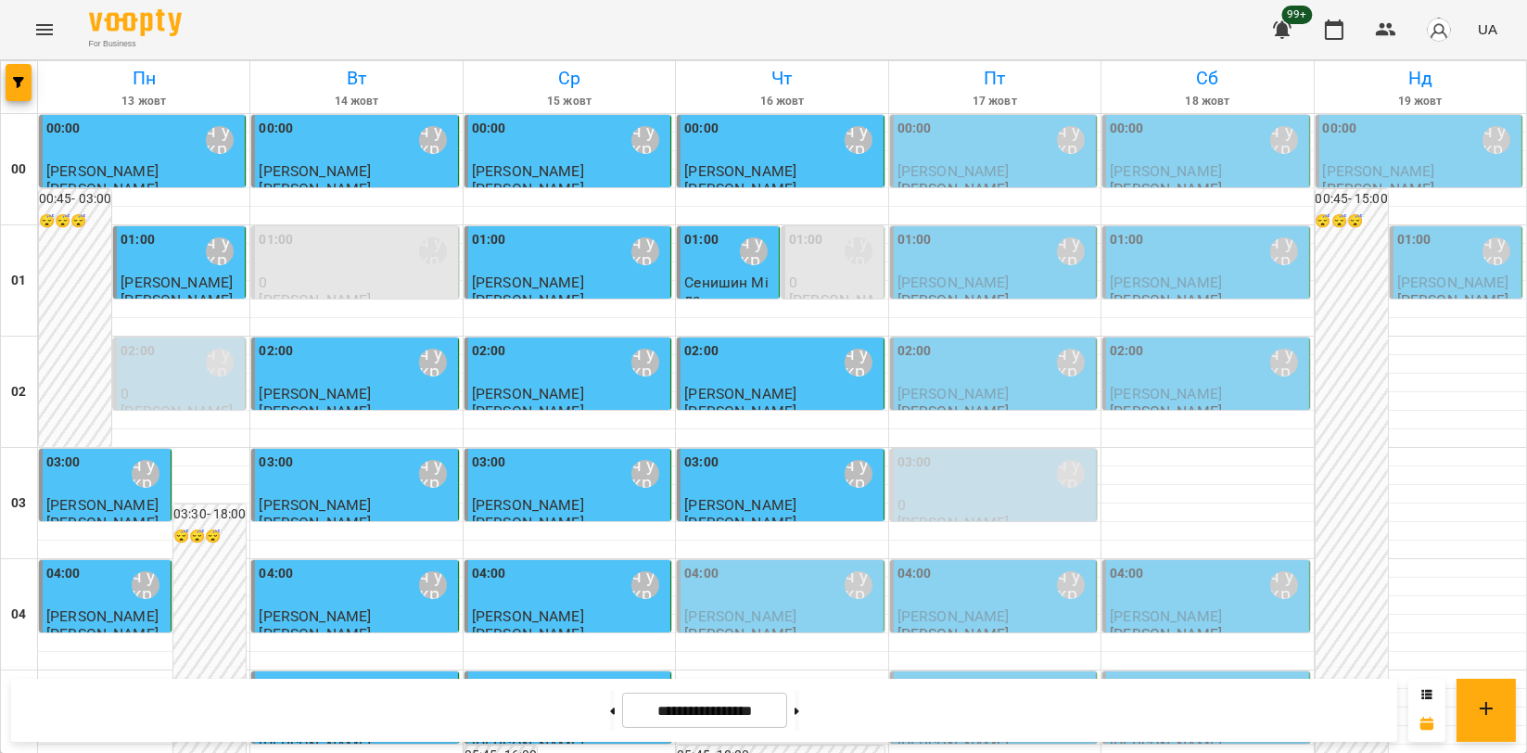
click at [63, 42] on div "For Business 99+ UA" at bounding box center [763, 29] width 1527 height 59
click at [50, 39] on icon "Menu" at bounding box center [44, 30] width 22 height 22
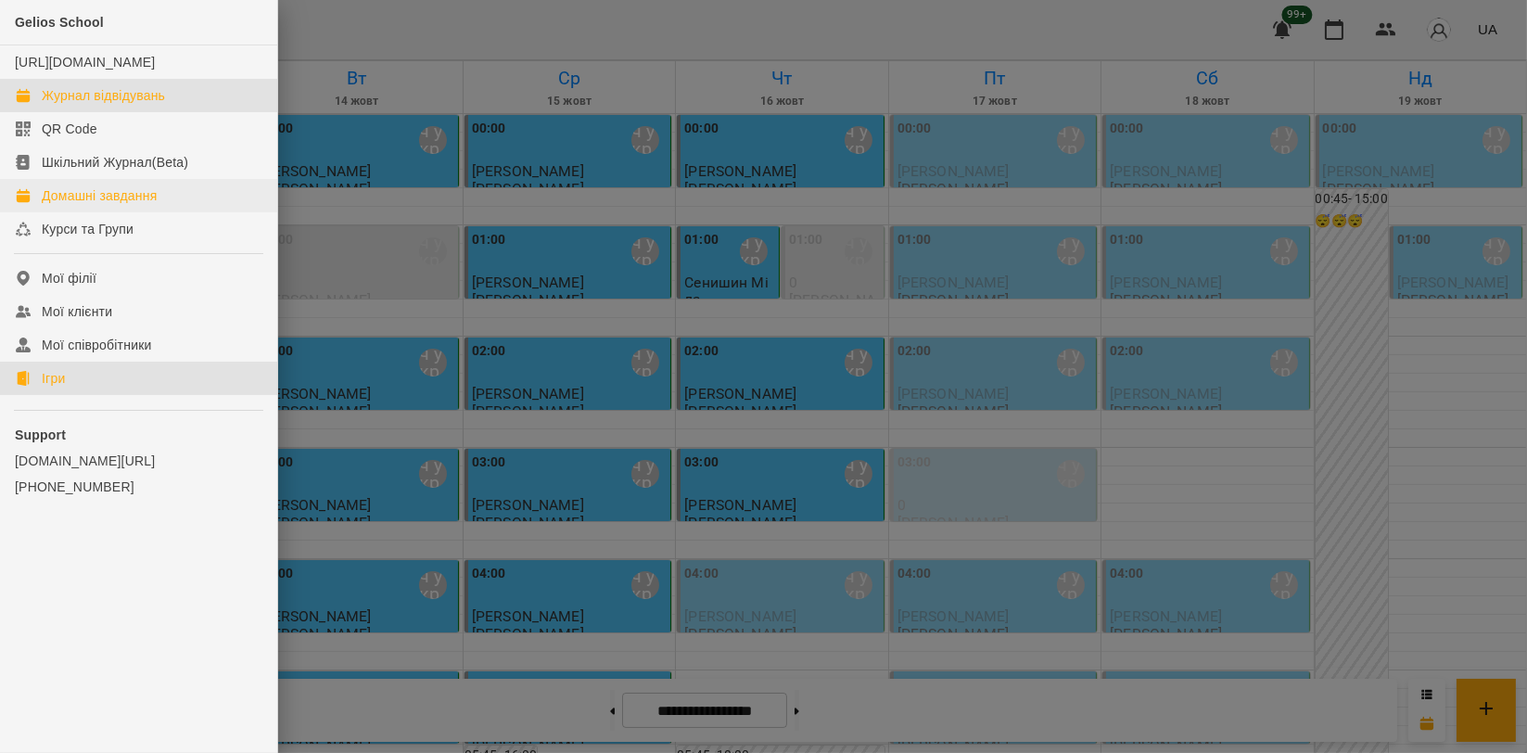
drag, startPoint x: 19, startPoint y: 393, endPoint x: 157, endPoint y: 222, distance: 220.2
click at [19, 386] on icon at bounding box center [23, 378] width 12 height 15
